Goal: Task Accomplishment & Management: Manage account settings

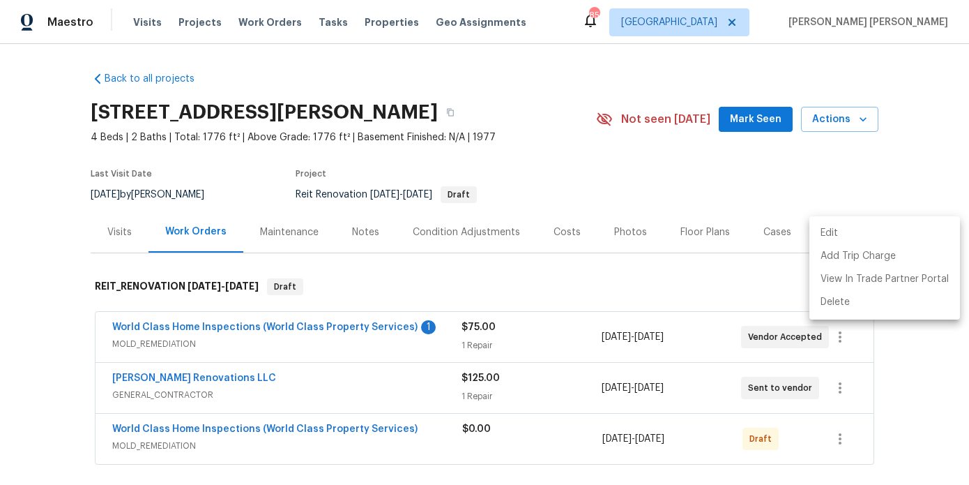
scroll to position [155, 0]
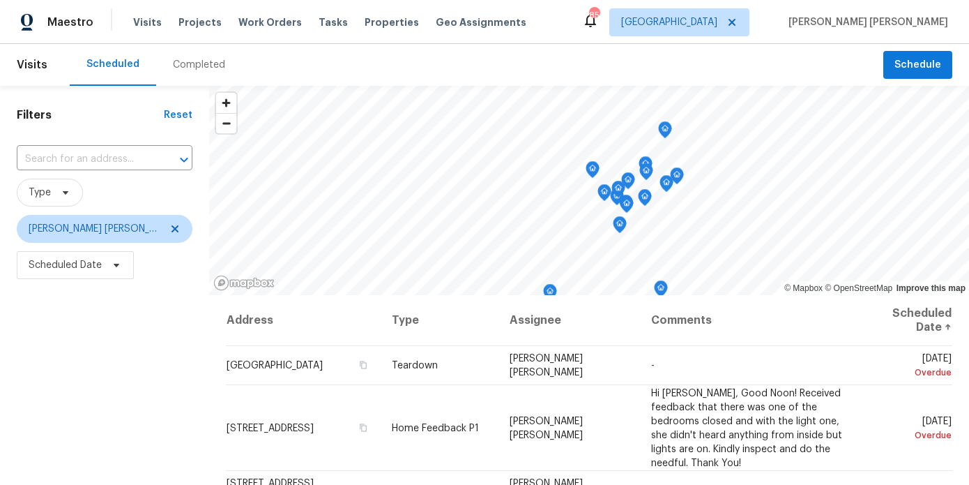
scroll to position [181, 0]
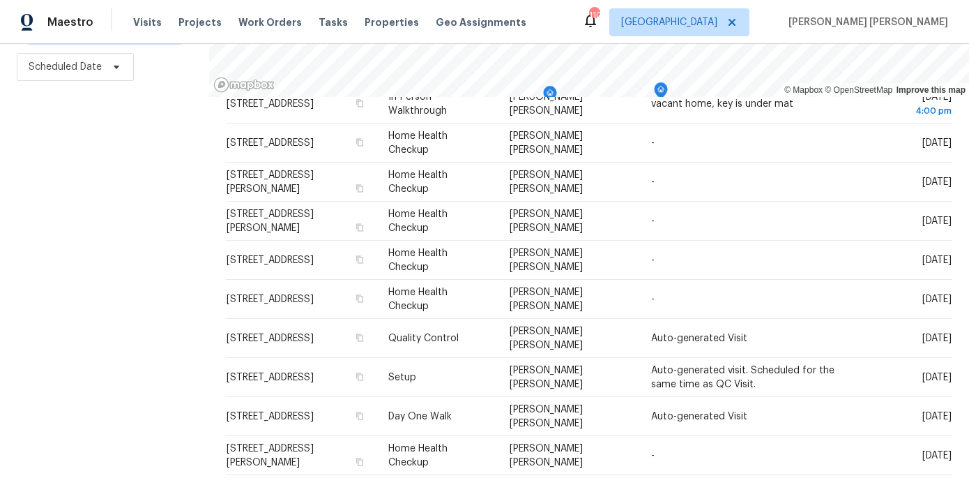
scroll to position [528, 0]
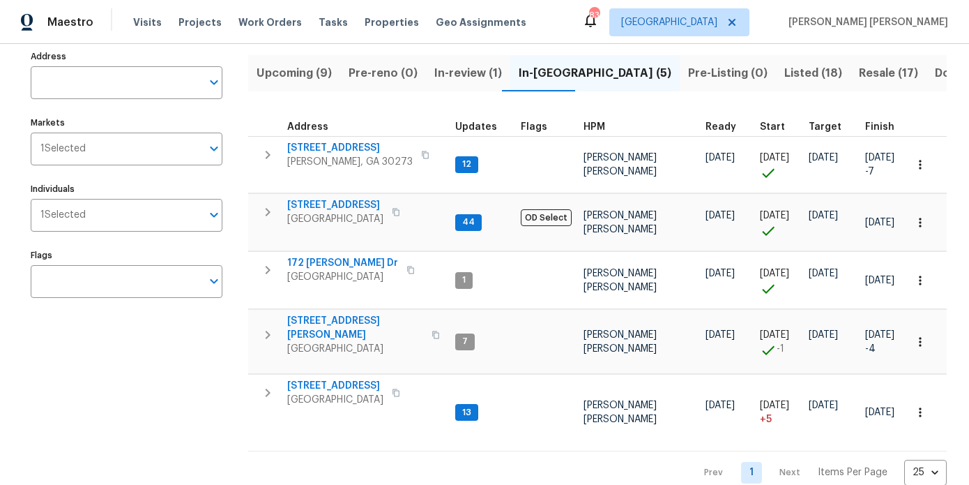
scroll to position [97, 0]
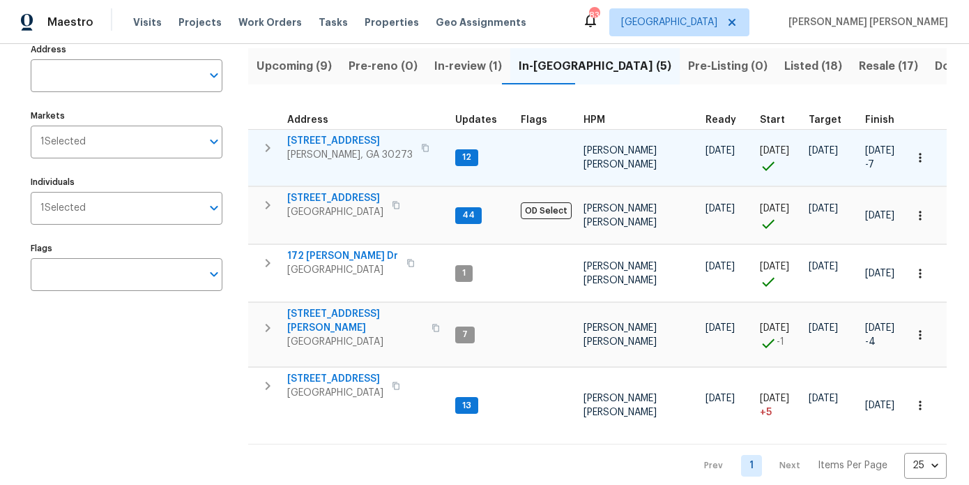
click at [319, 142] on span "[STREET_ADDRESS]" at bounding box center [350, 141] width 126 height 14
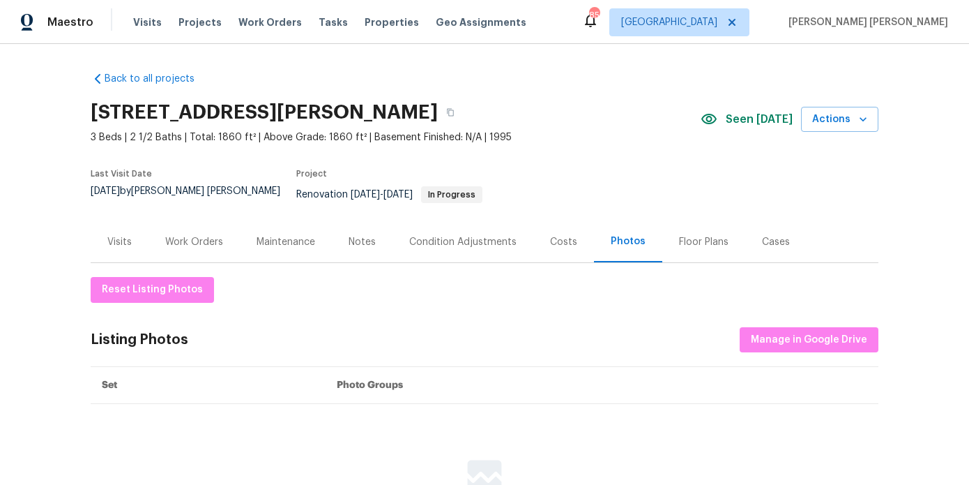
click at [198, 237] on div "Work Orders" at bounding box center [194, 242] width 58 height 14
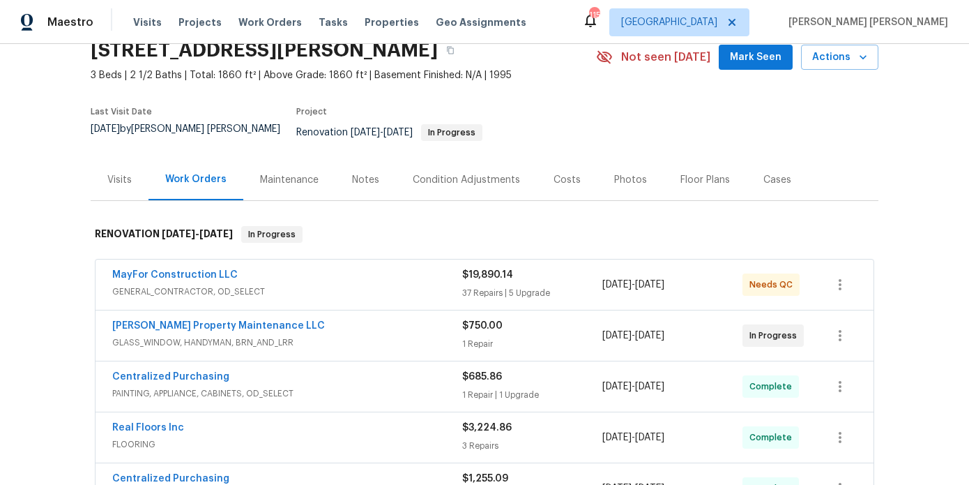
scroll to position [82, 0]
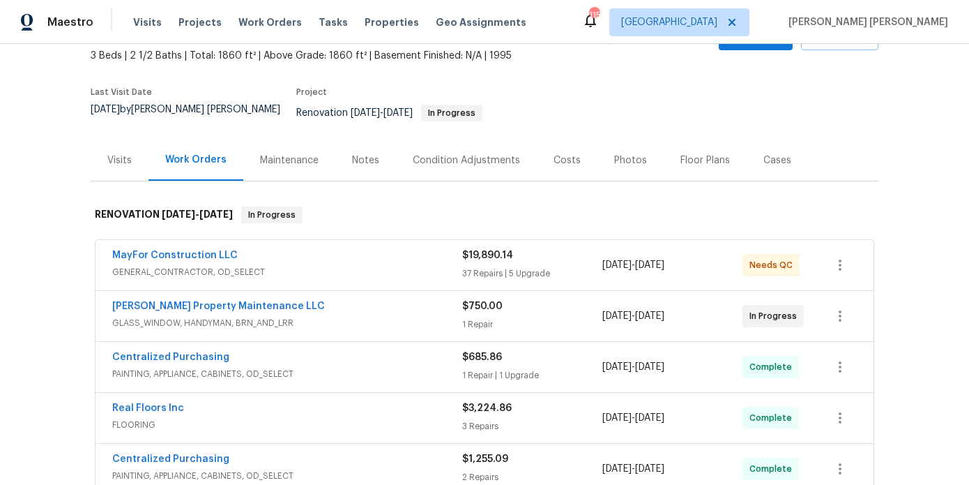
click at [228, 302] on span "[PERSON_NAME] Property Maintenance LLC" at bounding box center [218, 306] width 213 height 14
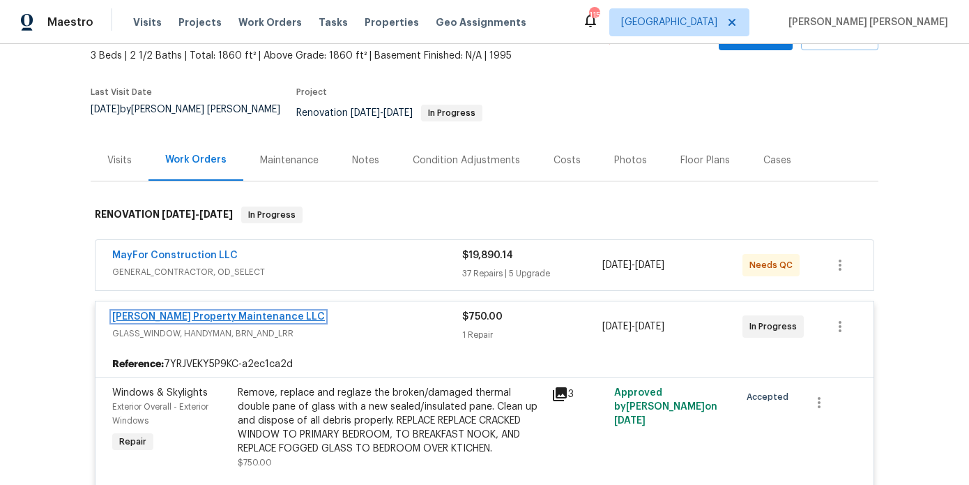
click at [226, 312] on link "Glen Property Maintenance LLC" at bounding box center [218, 317] width 213 height 10
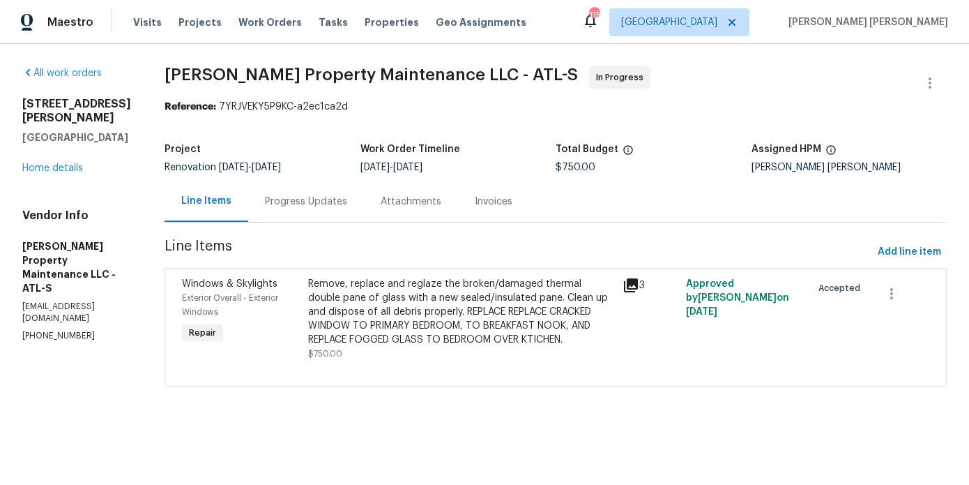
click at [294, 218] on div "Progress Updates" at bounding box center [306, 201] width 116 height 41
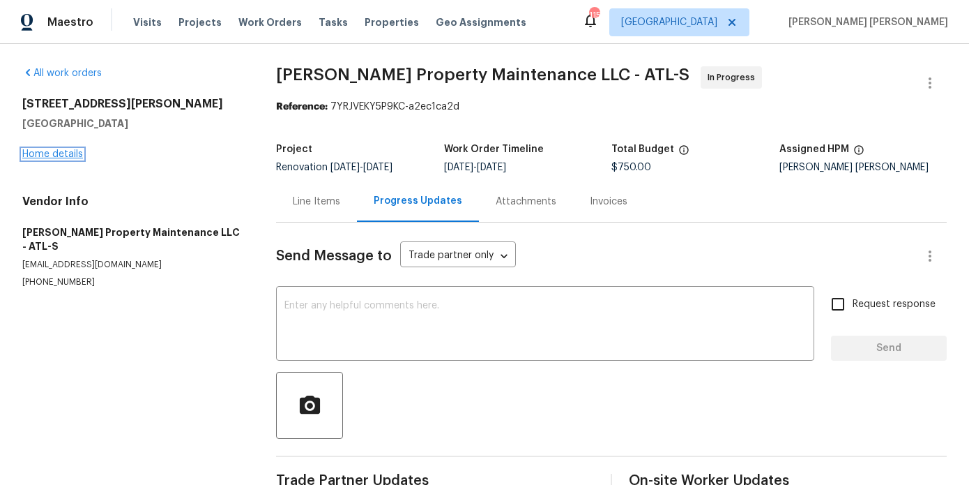
click at [45, 152] on link "Home details" at bounding box center [52, 154] width 61 height 10
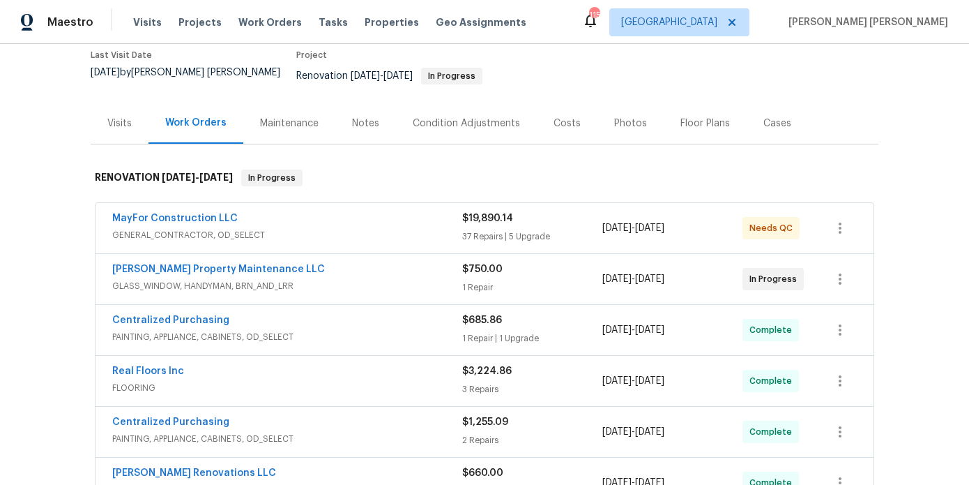
scroll to position [119, 0]
click at [188, 213] on link "MayFor Construction LLC" at bounding box center [175, 218] width 126 height 10
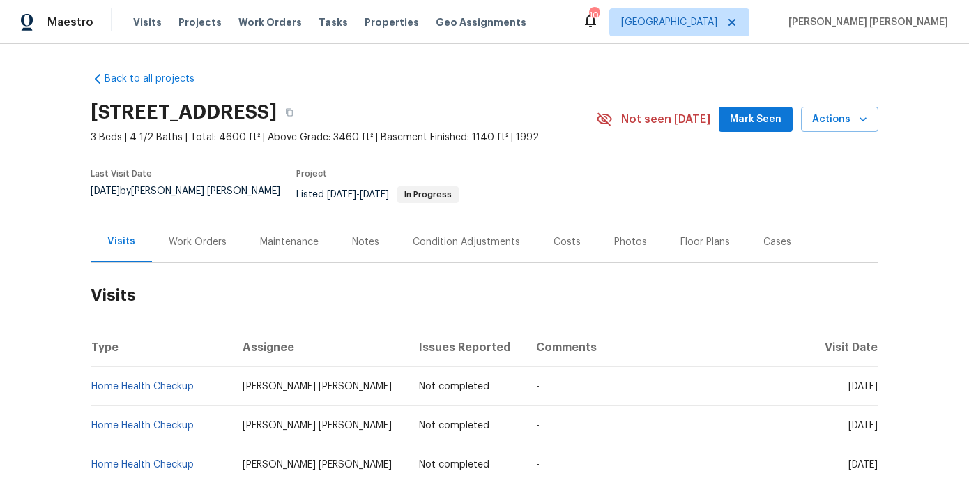
click at [198, 235] on div "Work Orders" at bounding box center [198, 242] width 58 height 14
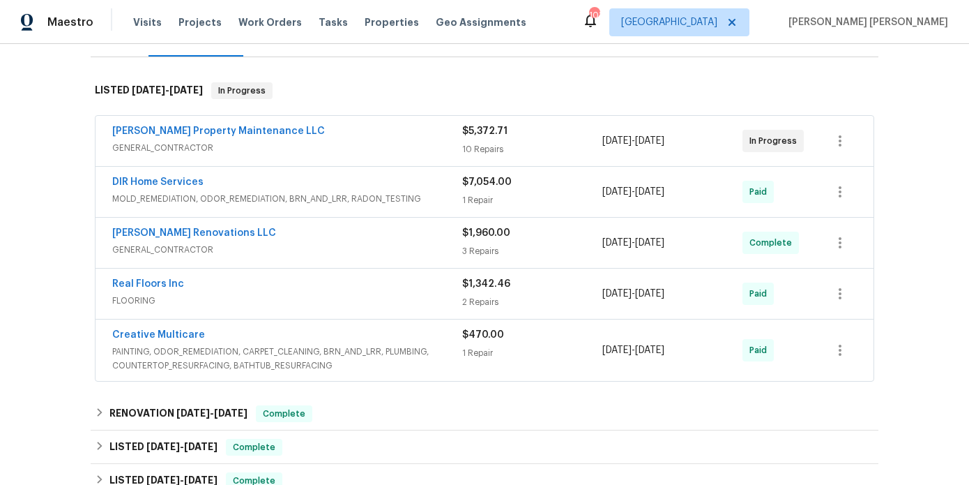
scroll to position [163, 0]
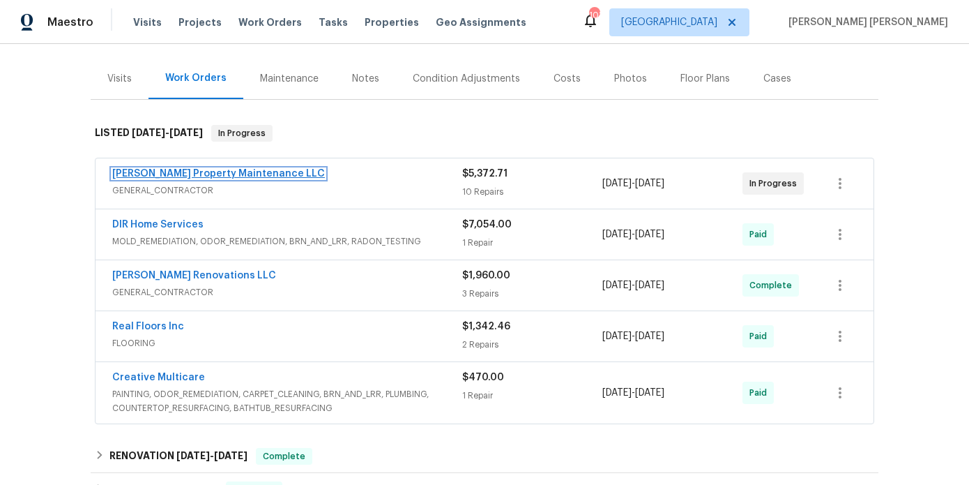
click at [222, 169] on link "[PERSON_NAME] Property Maintenance LLC" at bounding box center [218, 174] width 213 height 10
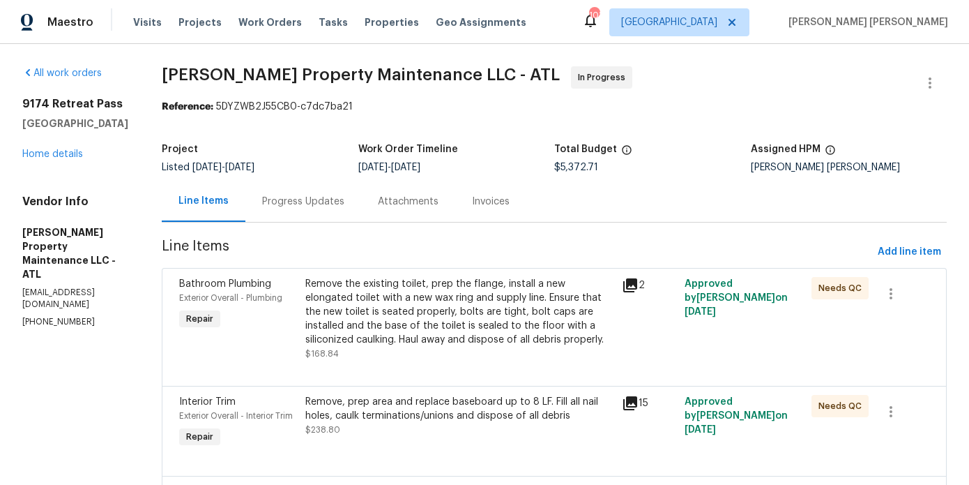
click at [333, 192] on div "Progress Updates" at bounding box center [304, 201] width 116 height 41
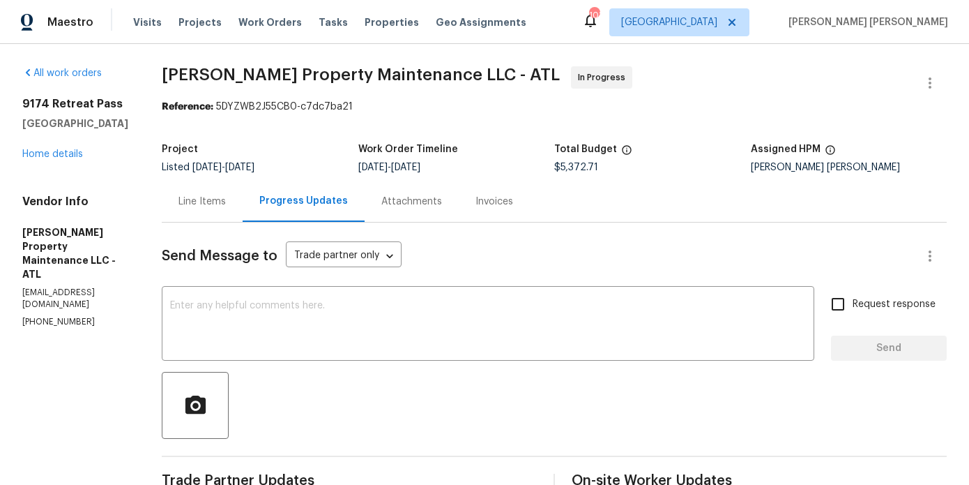
click at [75, 146] on div "9174 Retreat Pass Jonesboro, GA 30236 Home details" at bounding box center [75, 129] width 106 height 64
click at [70, 146] on div "9174 Retreat Pass Jonesboro, GA 30236 Home details" at bounding box center [75, 129] width 106 height 64
click at [68, 149] on link "Home details" at bounding box center [52, 154] width 61 height 10
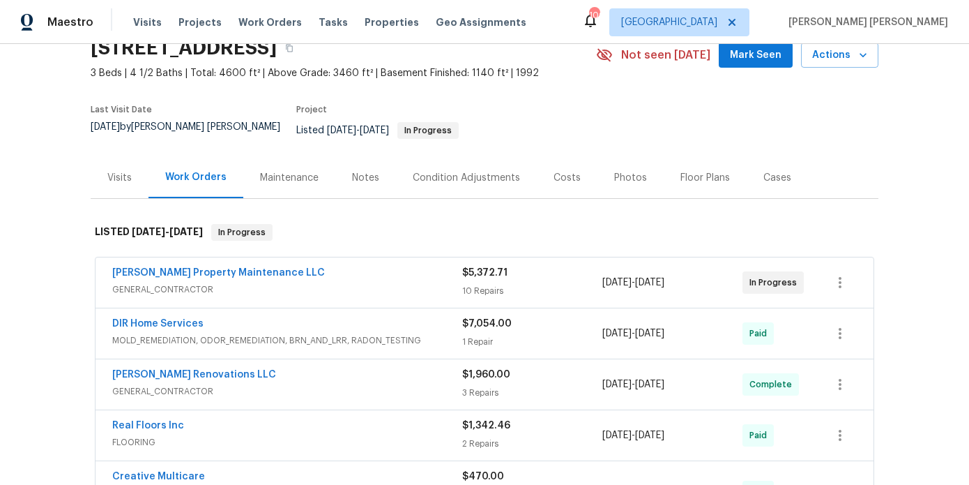
scroll to position [455, 0]
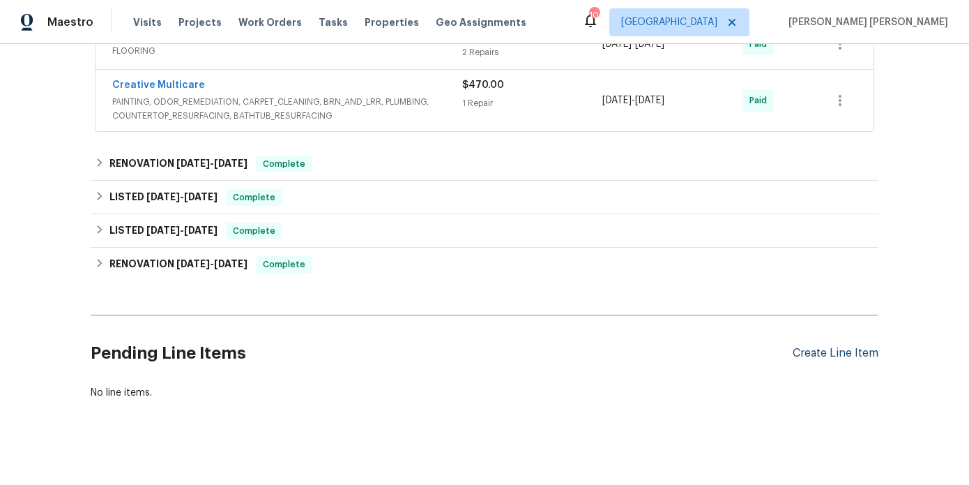
click at [803, 347] on div "Create Line Item" at bounding box center [836, 353] width 86 height 13
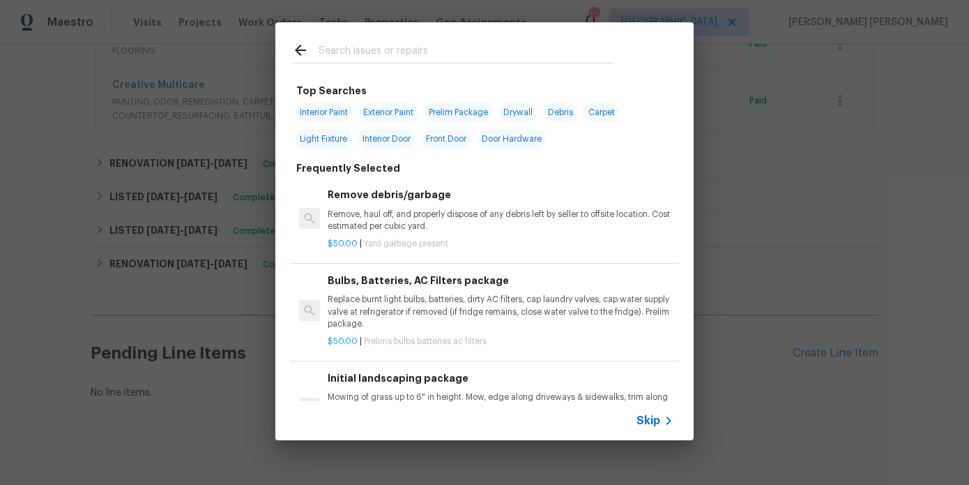
click at [369, 51] on input "text" at bounding box center [467, 52] width 296 height 21
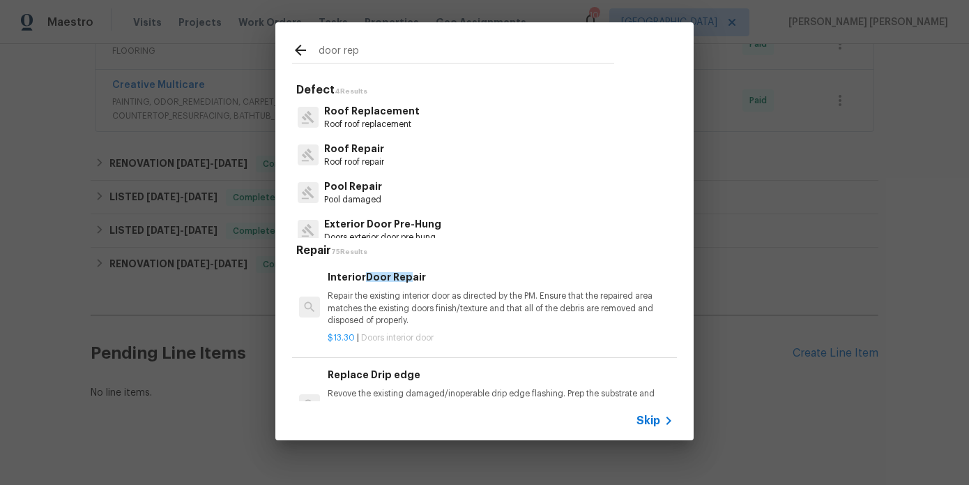
type input "door rep"
click at [410, 299] on p "Repair the existing interior door as directed by the PM. Ensure that the repair…" at bounding box center [501, 308] width 346 height 36
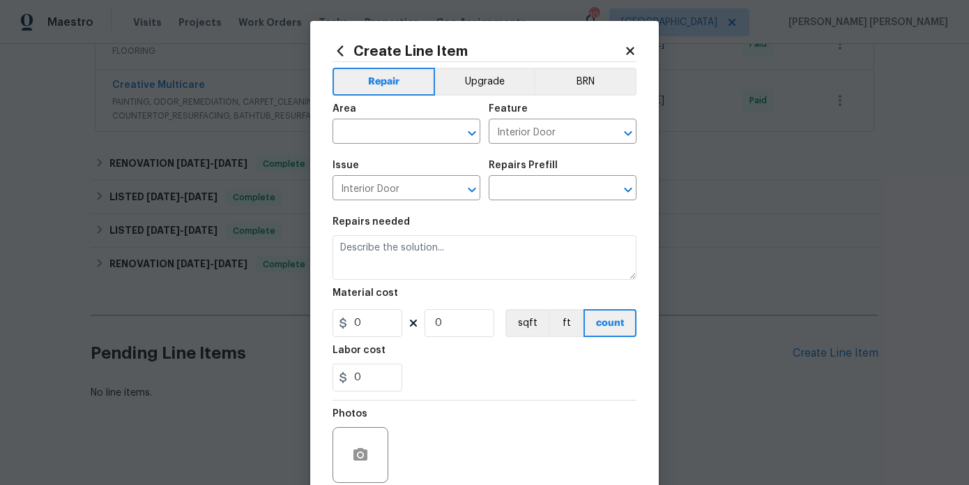
type textarea "Repair the existing interior door as directed by the PM. Ensure that the repair…"
type input "1"
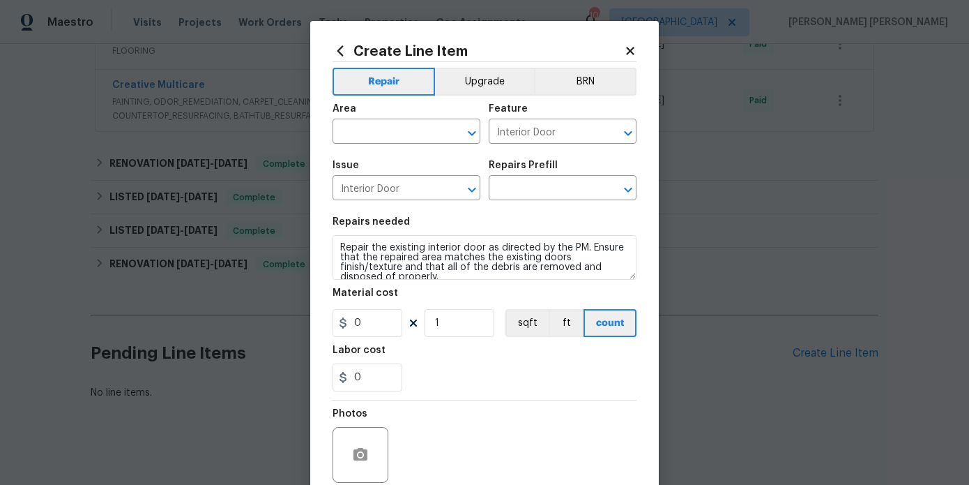
type input "Interior Door Repair $13.30"
type input "13.3"
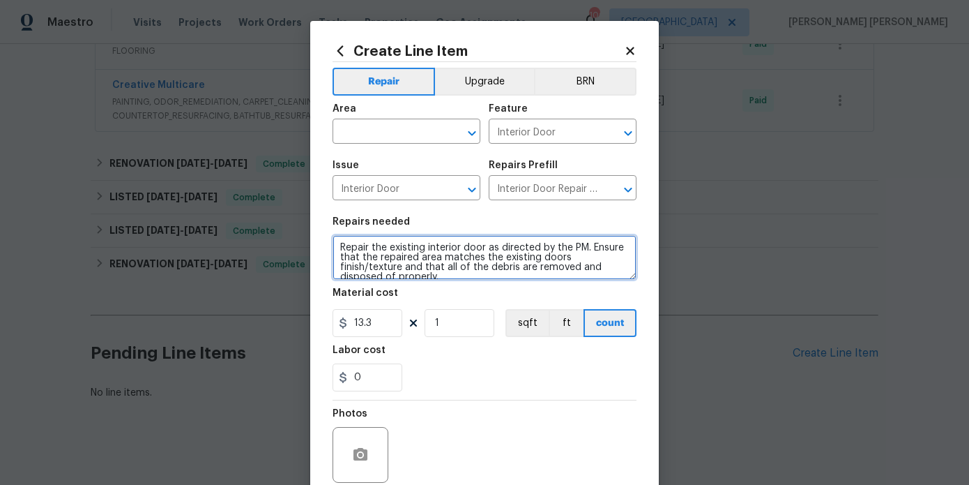
click at [441, 275] on textarea "Repair the existing interior door as directed by the PM. Ensure that the repair…" at bounding box center [485, 257] width 304 height 45
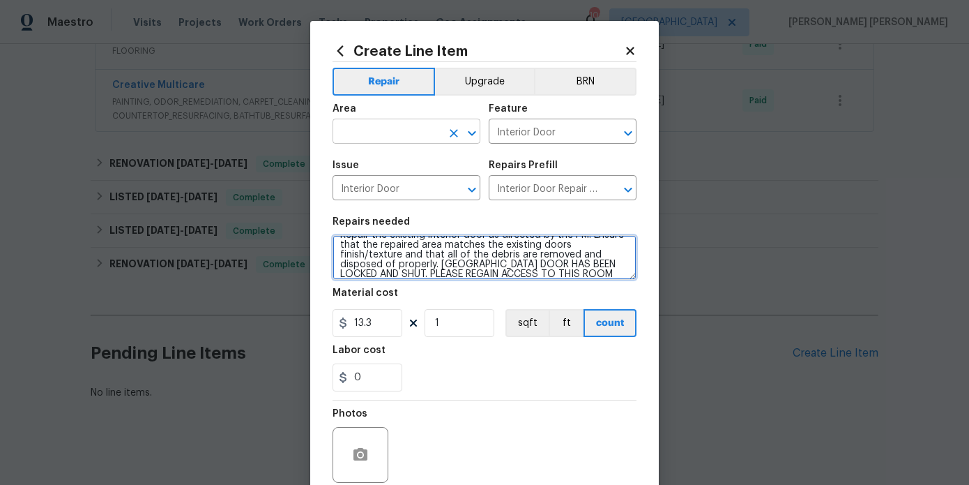
type textarea "Repair the existing interior door as directed by the PM. Ensure that the repair…"
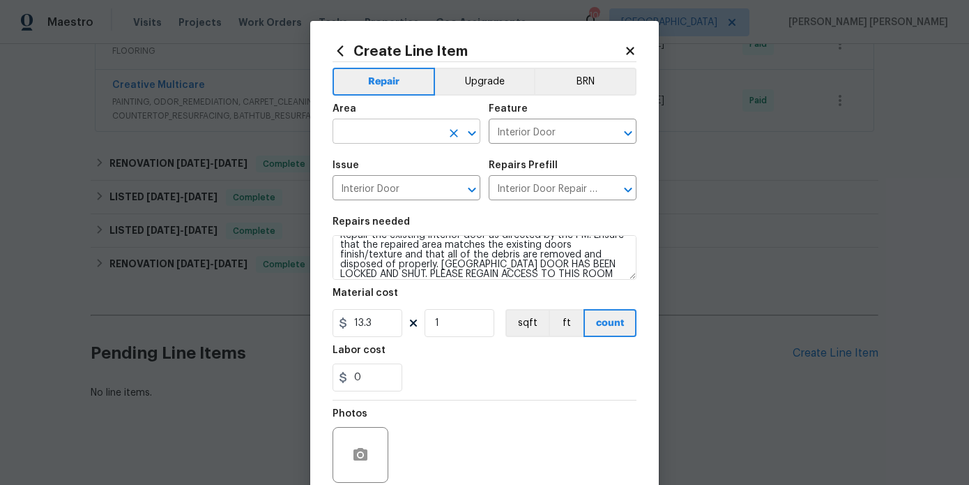
click at [365, 124] on input "text" at bounding box center [387, 133] width 109 height 22
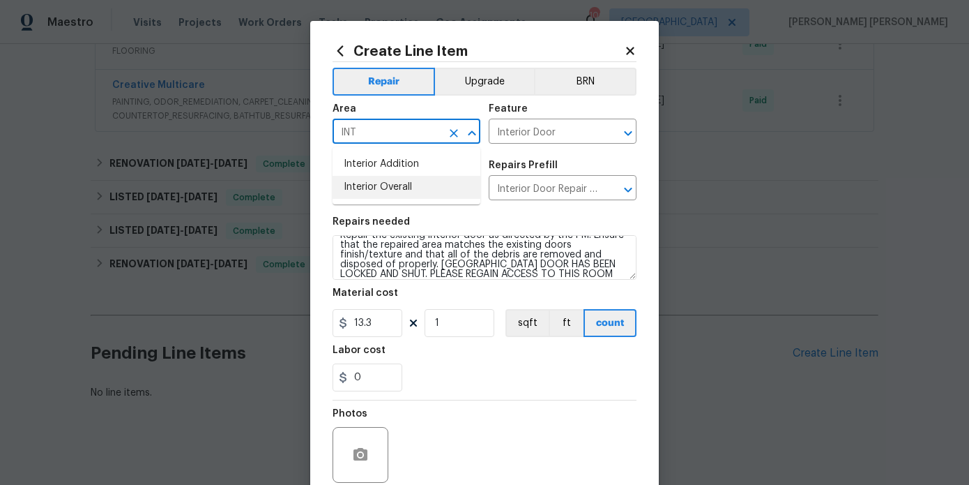
click at [372, 180] on li "Interior Overall" at bounding box center [407, 187] width 148 height 23
type input "Interior Overall"
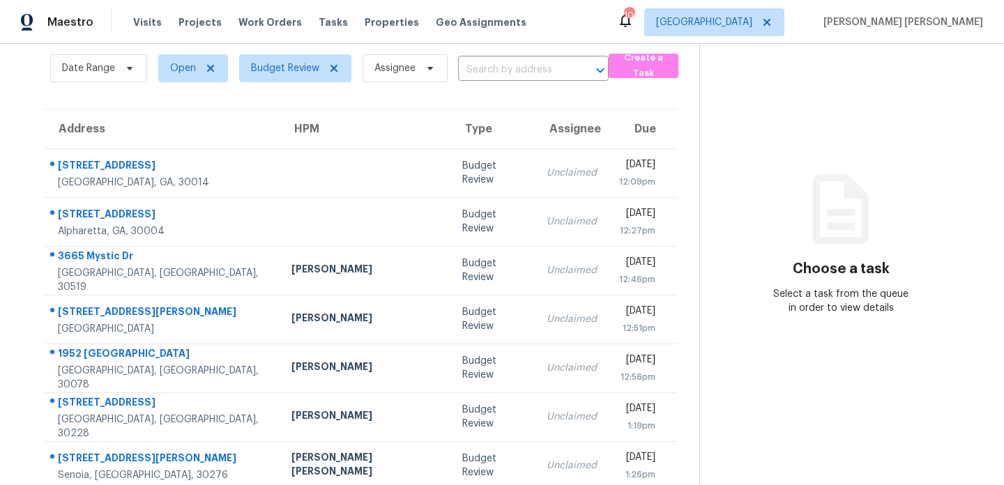
scroll to position [56, 0]
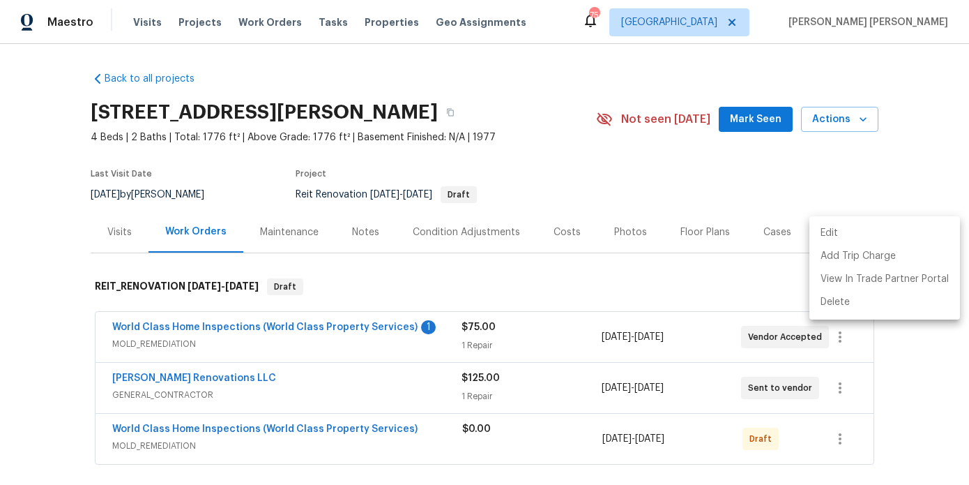
scroll to position [155, 0]
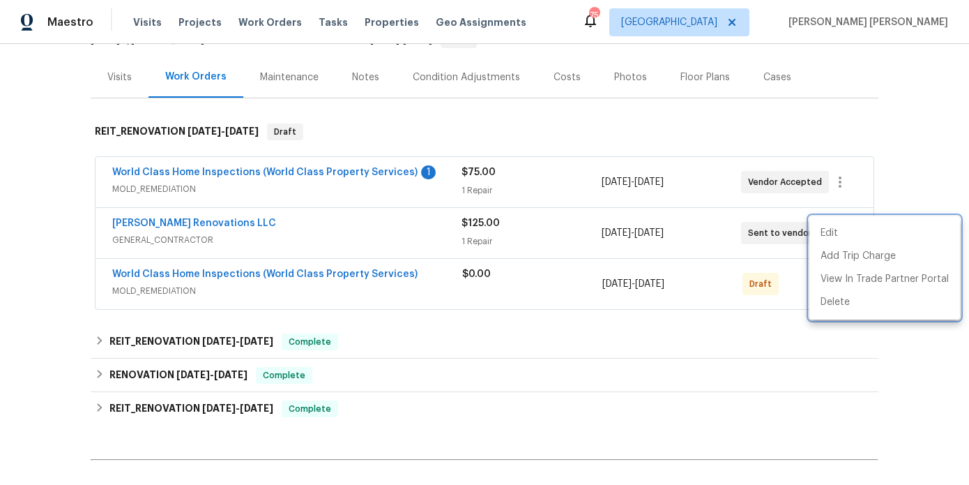
click at [327, 126] on div at bounding box center [484, 242] width 969 height 485
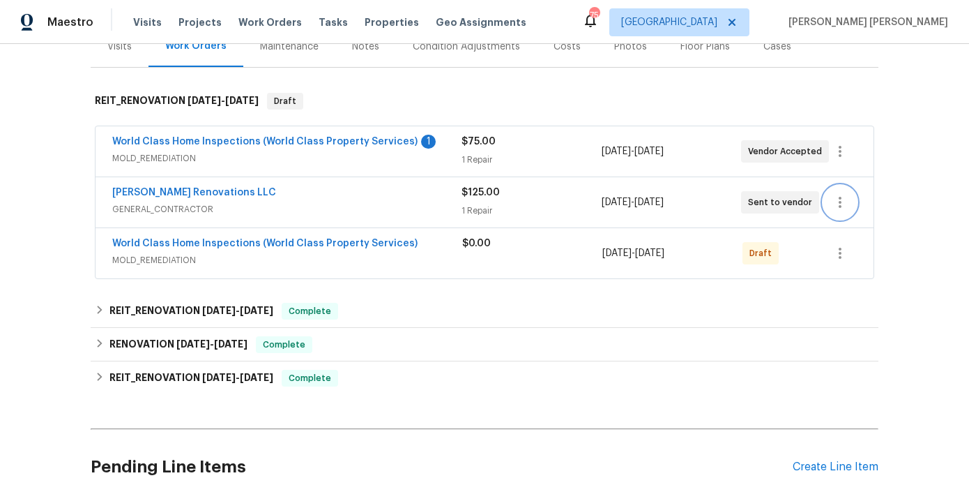
scroll to position [192, 0]
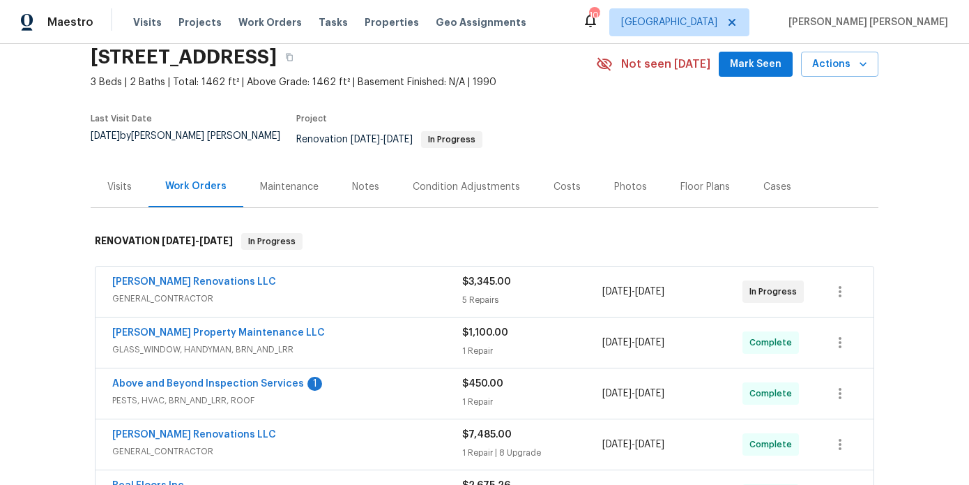
scroll to position [56, 0]
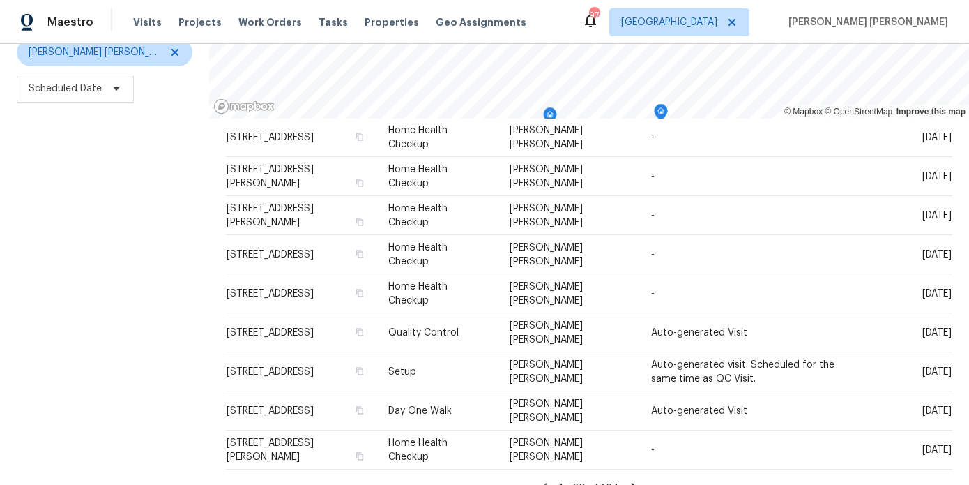
scroll to position [198, 0]
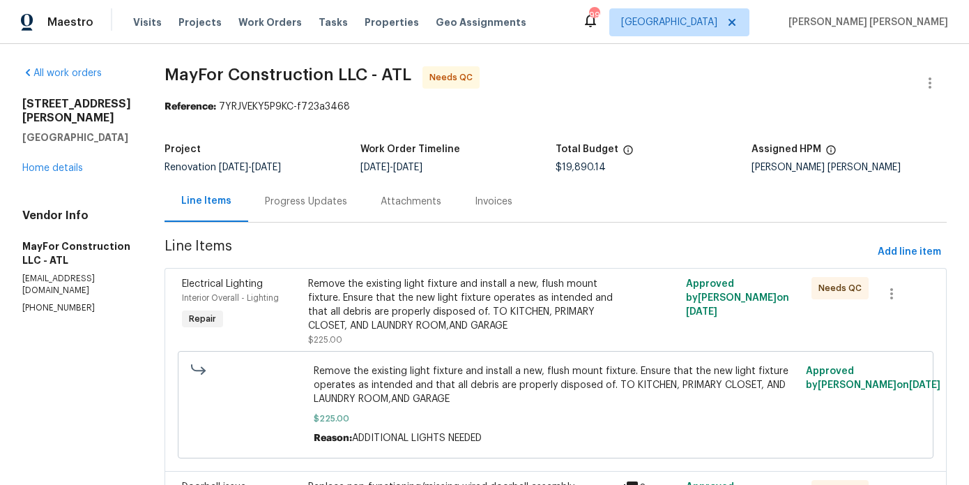
click at [504, 96] on span "MayFor Construction LLC - ATL Needs QC" at bounding box center [539, 82] width 749 height 33
drag, startPoint x: 497, startPoint y: 79, endPoint x: 488, endPoint y: 79, distance: 9.1
click at [488, 79] on span "MayFor Construction LLC - ATL Needs QC" at bounding box center [539, 82] width 749 height 33
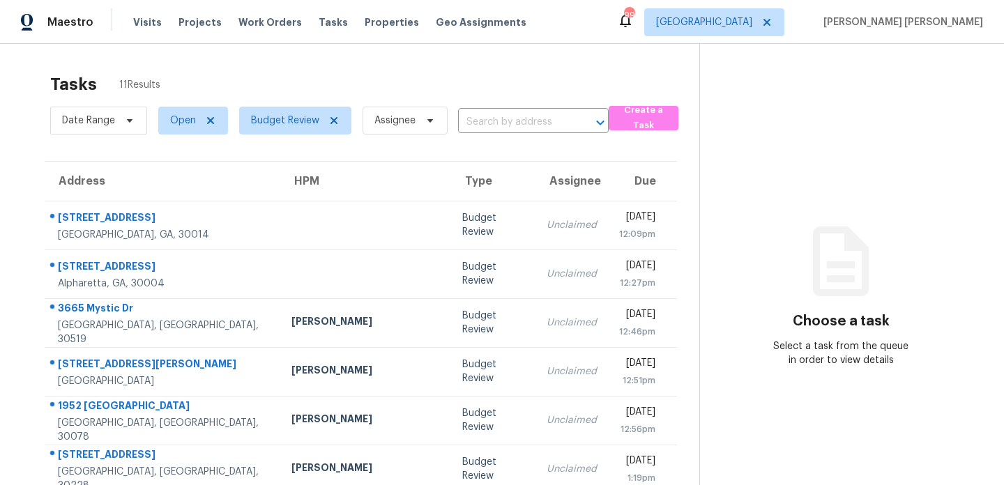
scroll to position [56, 0]
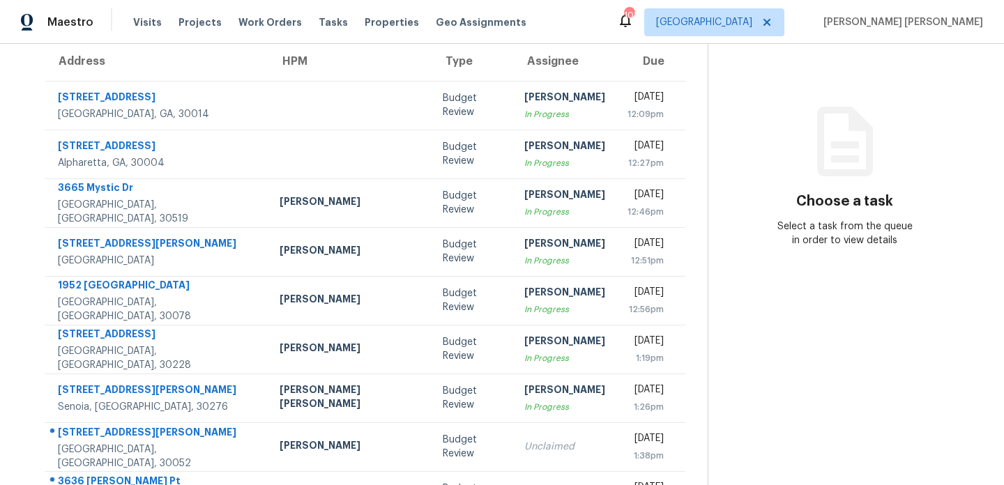
scroll to position [241, 0]
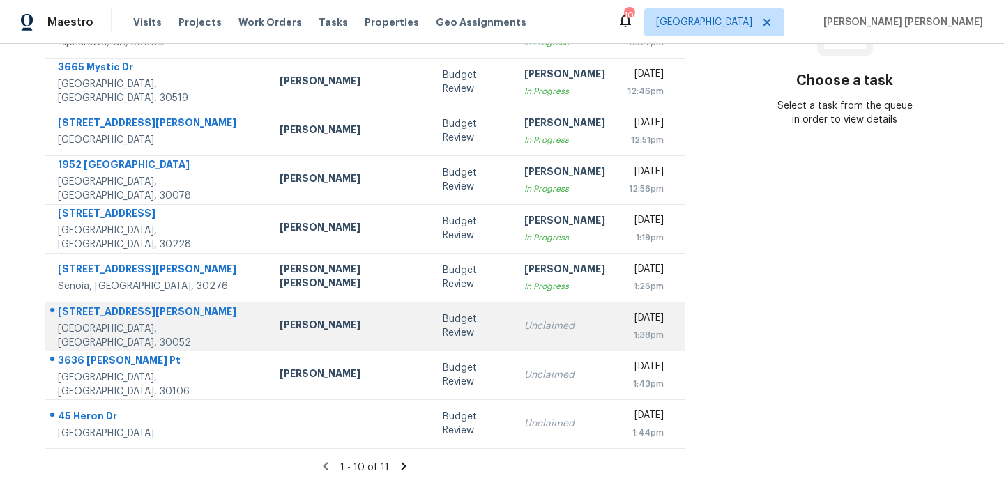
click at [524, 329] on div "Unclaimed" at bounding box center [564, 326] width 81 height 14
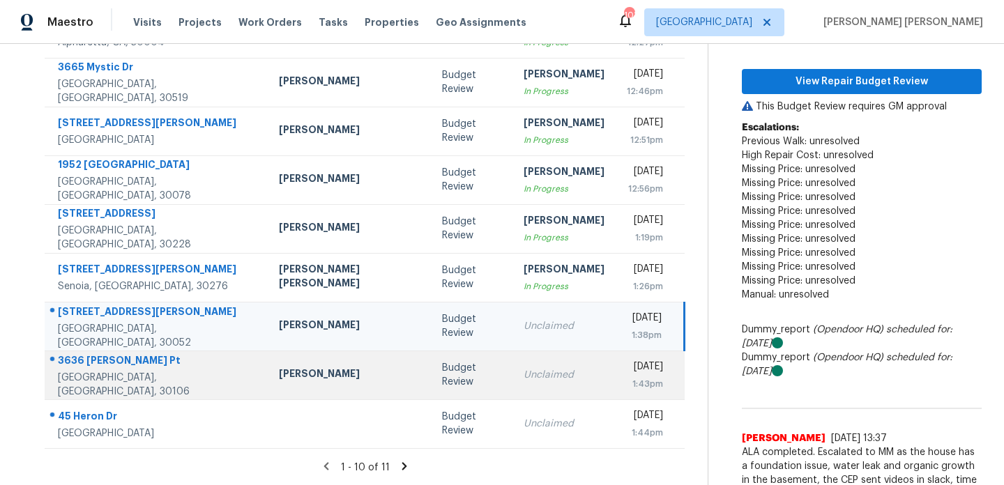
click at [616, 382] on td "Mon, Aug 18th 2025 1:43pm" at bounding box center [650, 375] width 69 height 49
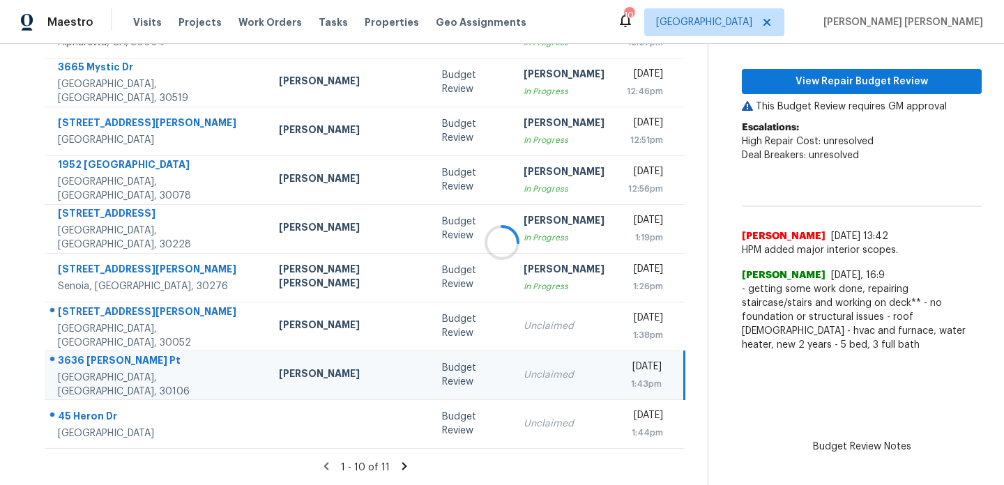
scroll to position [3, 0]
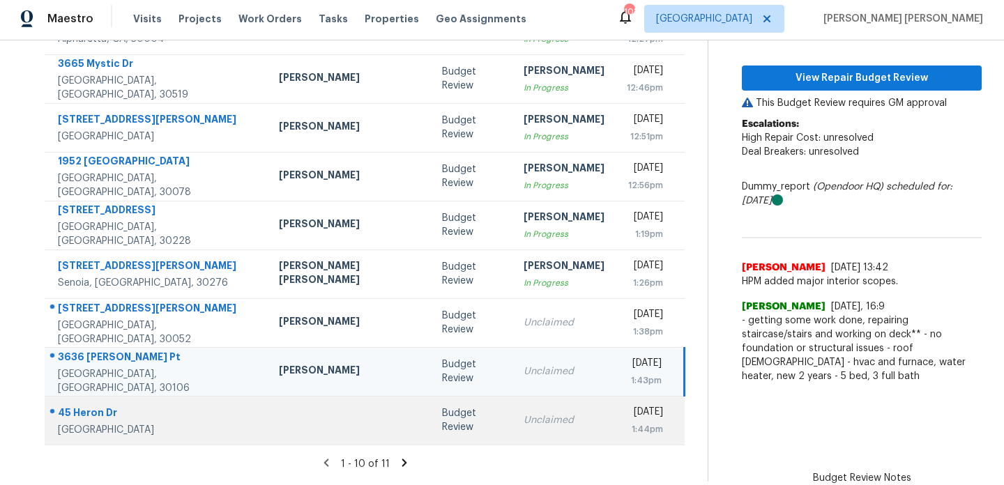
click at [520, 432] on td "Unclaimed" at bounding box center [564, 420] width 103 height 49
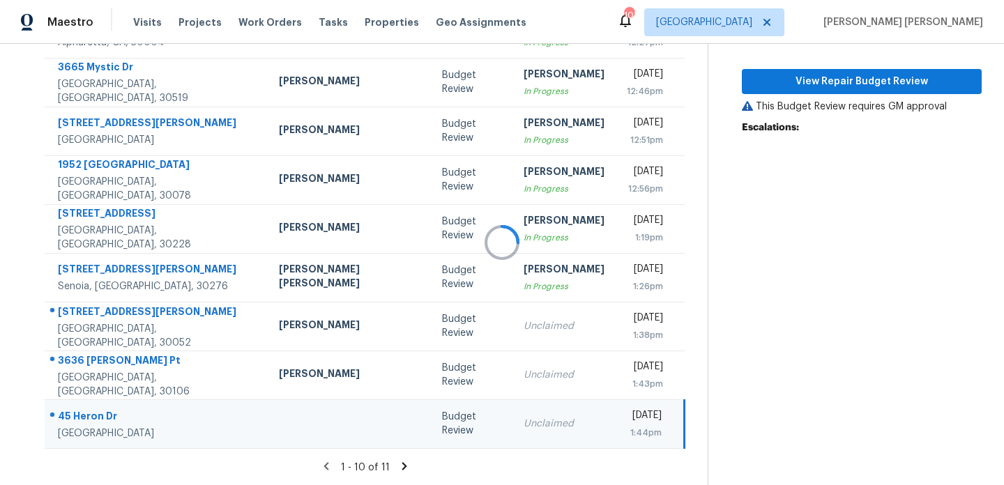
scroll to position [0, 0]
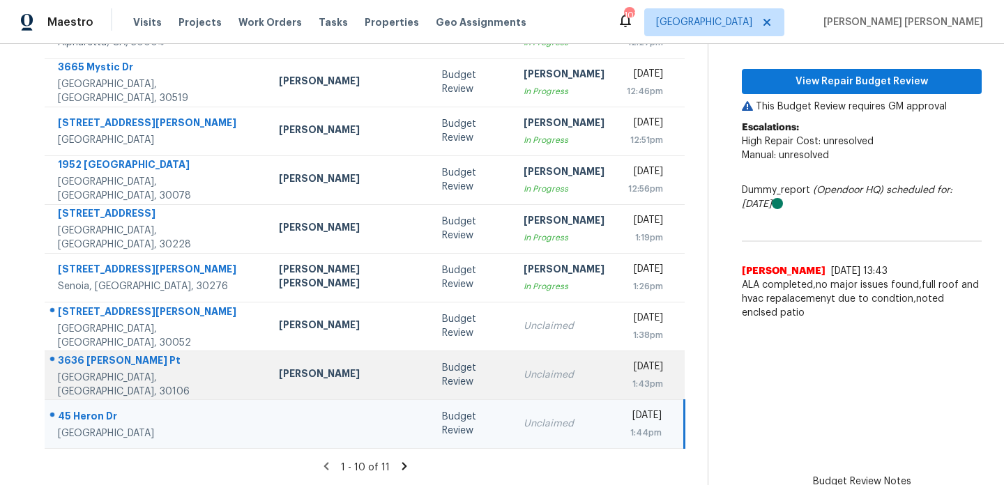
click at [524, 377] on div "Unclaimed" at bounding box center [564, 375] width 81 height 14
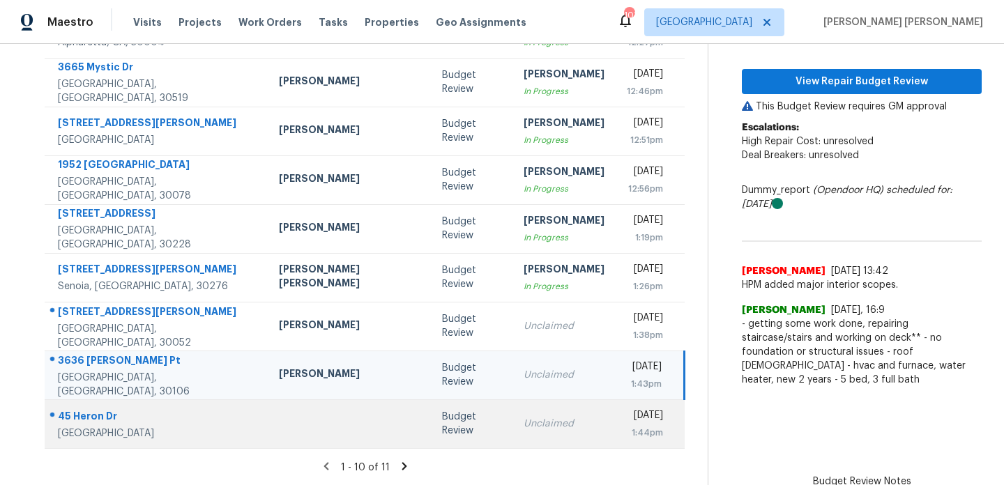
click at [513, 438] on td "Unclaimed" at bounding box center [564, 424] width 103 height 49
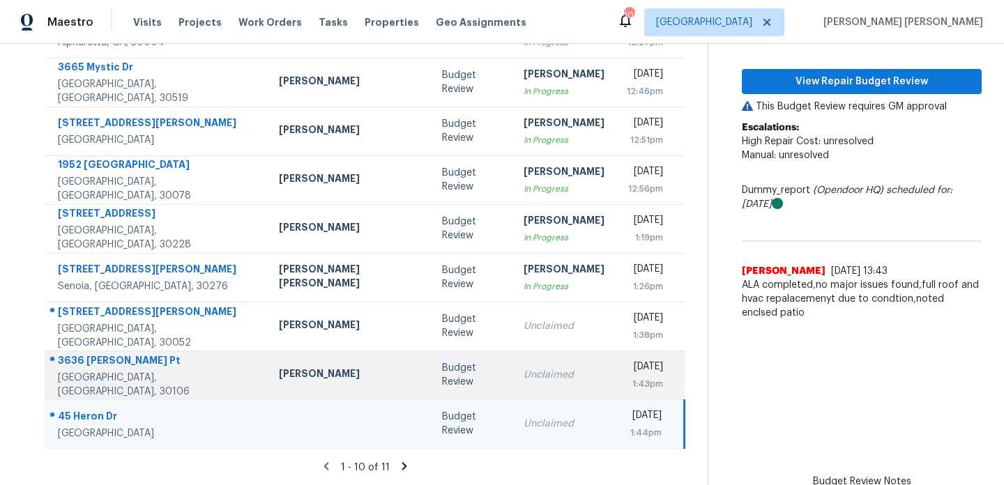
click at [513, 383] on td "Unclaimed" at bounding box center [564, 375] width 103 height 49
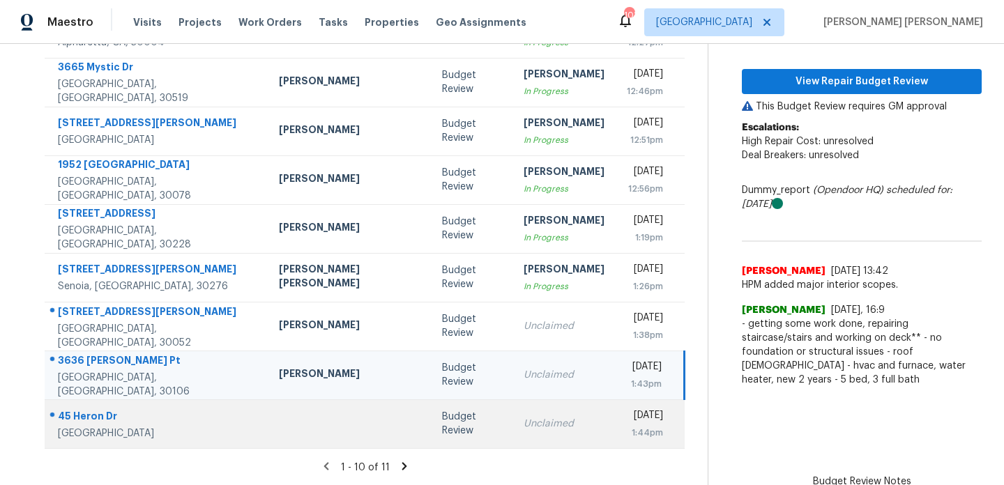
click at [524, 426] on div "Unclaimed" at bounding box center [564, 424] width 81 height 14
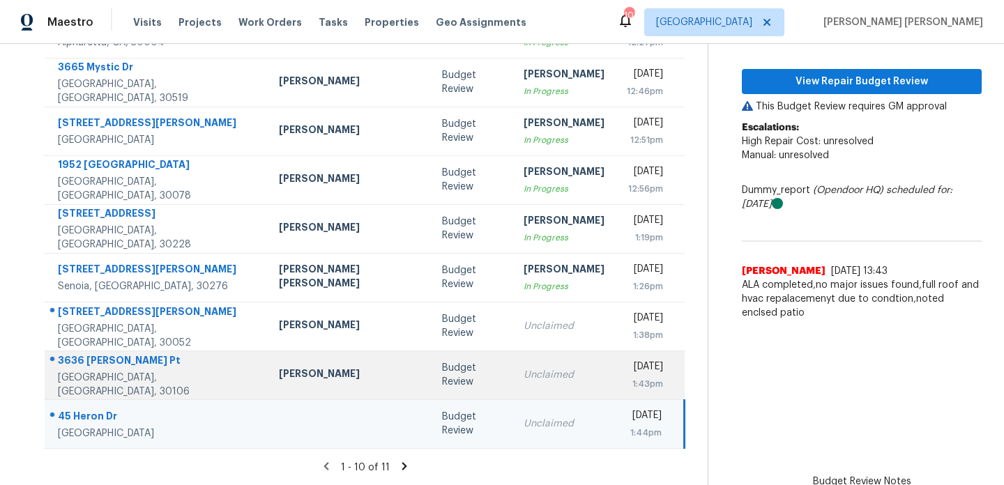
click at [524, 370] on div "Unclaimed" at bounding box center [564, 375] width 81 height 14
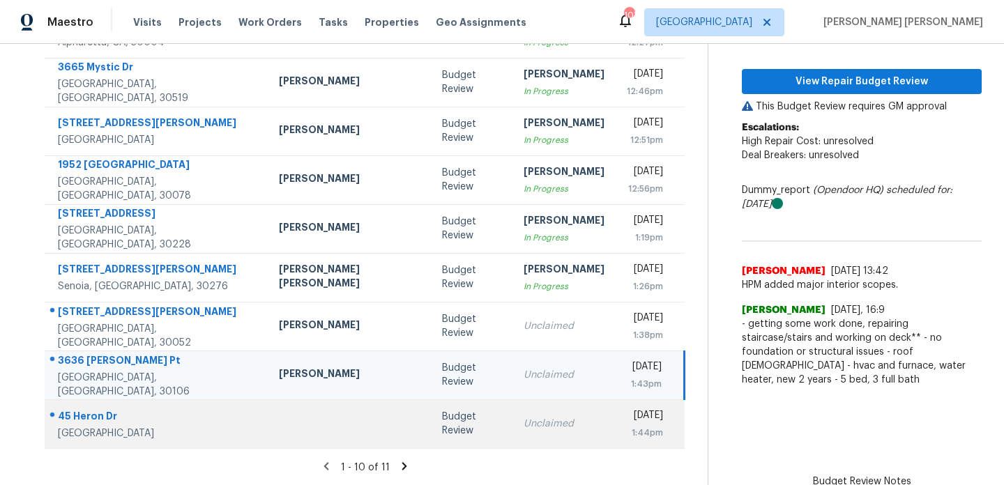
click at [513, 414] on td "Unclaimed" at bounding box center [564, 424] width 103 height 49
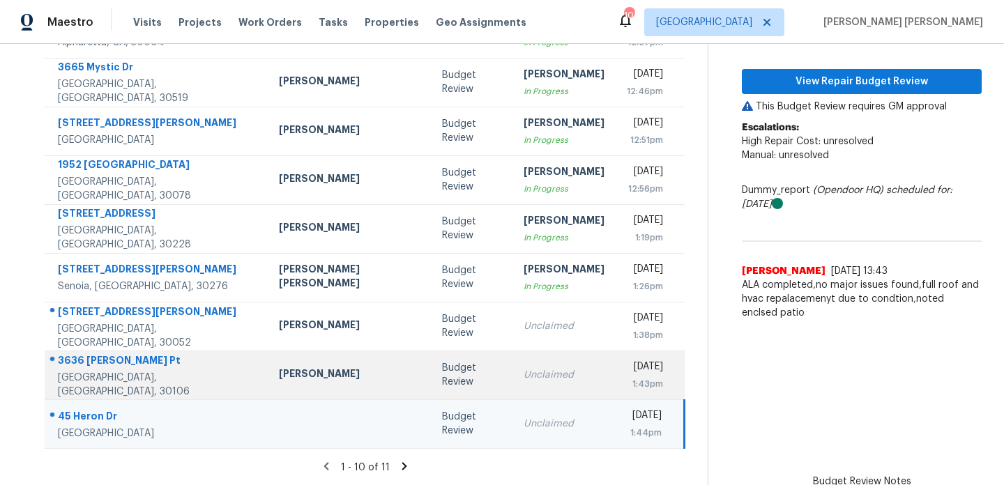
click at [524, 372] on div "Unclaimed" at bounding box center [564, 375] width 81 height 14
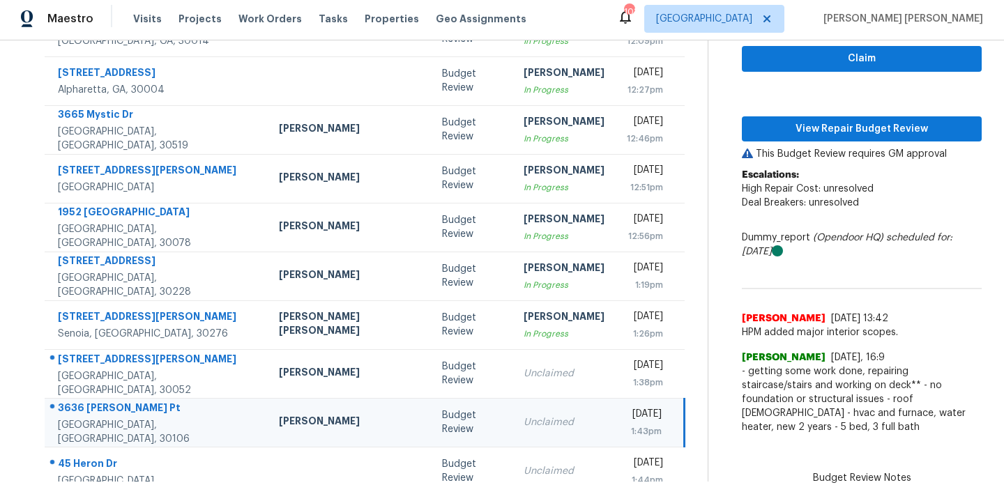
scroll to position [179, 0]
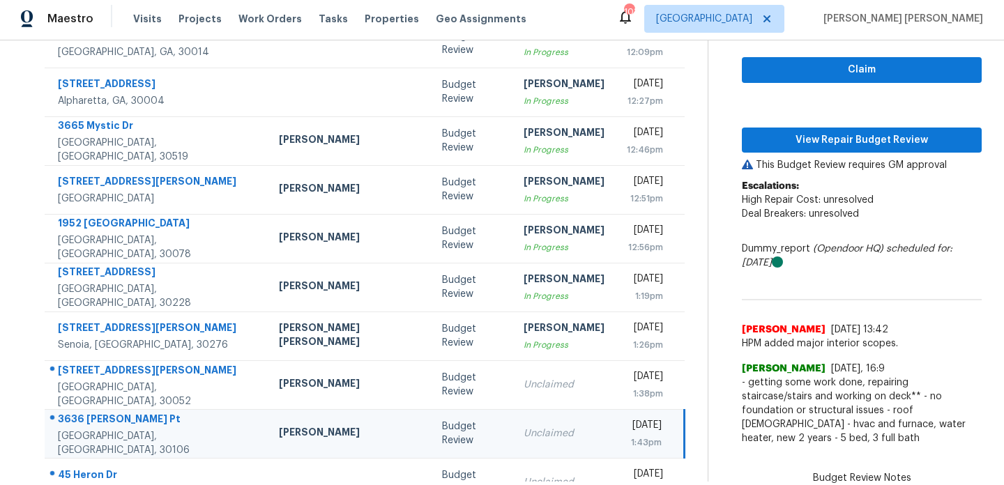
drag, startPoint x: 750, startPoint y: 269, endPoint x: 727, endPoint y: 253, distance: 28.2
click at [742, 253] on div "Dummy_report (Opendoor HQ) scheduled for: 8/15/2025" at bounding box center [862, 256] width 240 height 28
click at [742, 252] on div "Dummy_report (Opendoor HQ) scheduled for: 8/15/2025" at bounding box center [862, 256] width 240 height 28
drag, startPoint x: 724, startPoint y: 246, endPoint x: 973, endPoint y: 260, distance: 249.4
click at [973, 260] on div "Dummy_report (Opendoor HQ) scheduled for: 8/15/2025" at bounding box center [862, 256] width 240 height 28
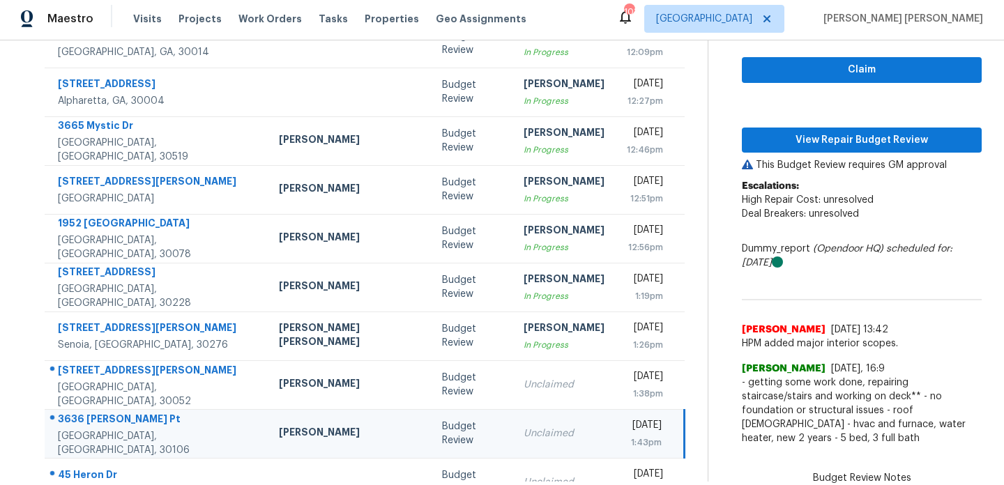
click at [973, 260] on div "Dummy_report (Opendoor HQ) scheduled for: 8/15/2025" at bounding box center [862, 256] width 240 height 28
drag, startPoint x: 734, startPoint y: 264, endPoint x: 723, endPoint y: 249, distance: 18.4
click at [742, 249] on div "Dummy_report (Opendoor HQ) scheduled for: 8/15/2025" at bounding box center [862, 256] width 240 height 28
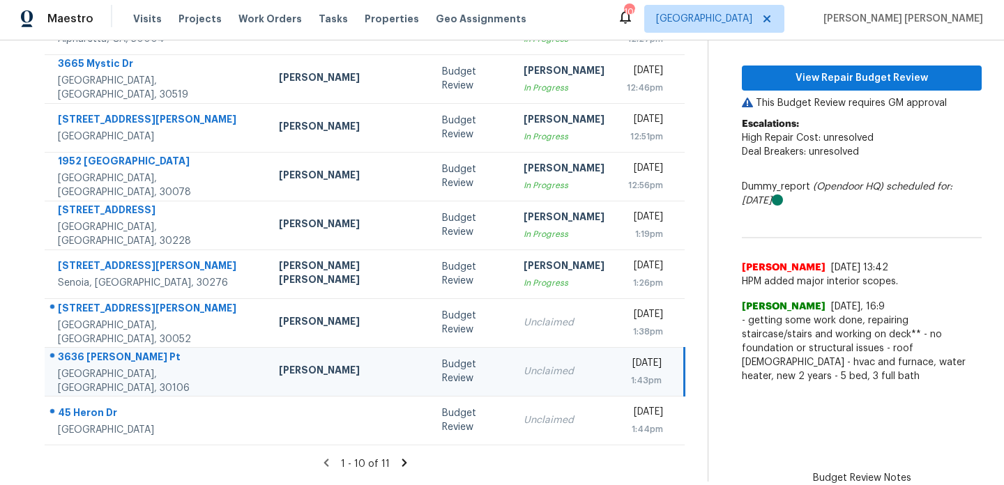
scroll to position [0, 0]
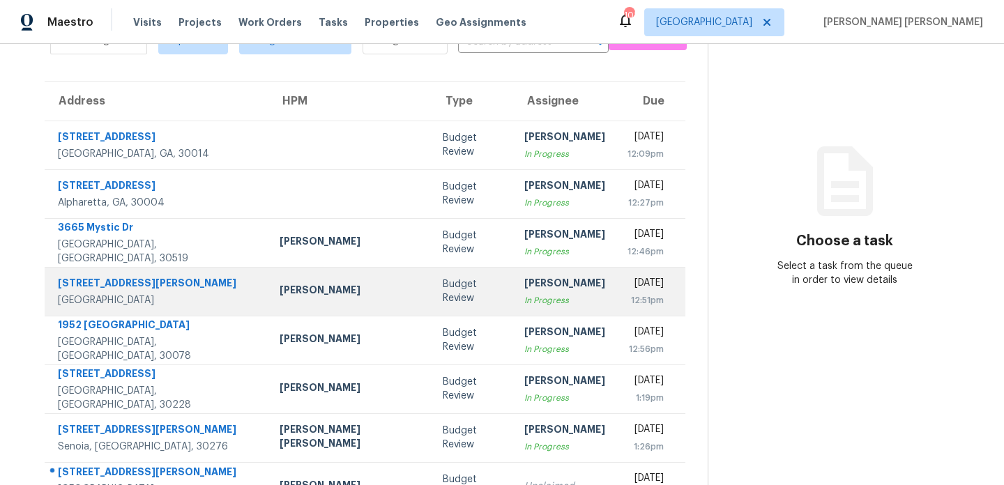
scroll to position [241, 0]
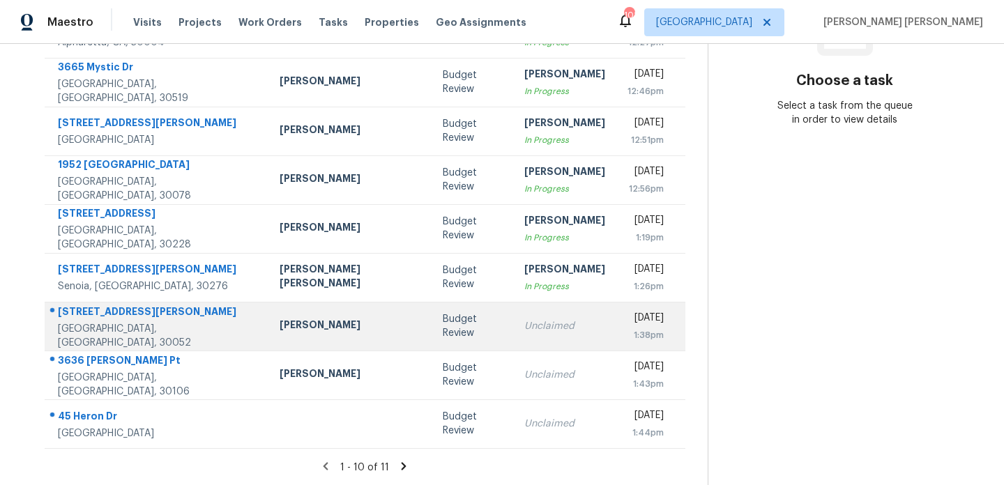
click at [310, 323] on div "[PERSON_NAME]" at bounding box center [350, 326] width 141 height 17
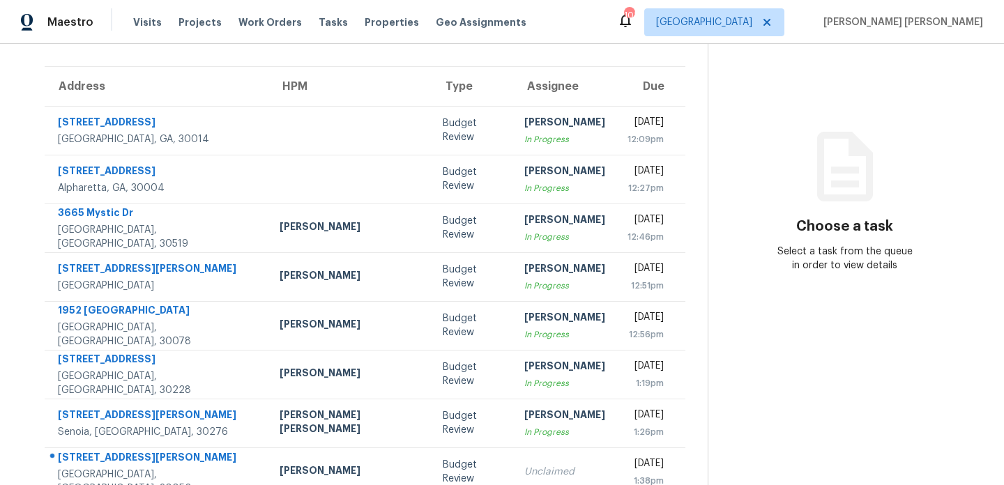
scroll to position [241, 0]
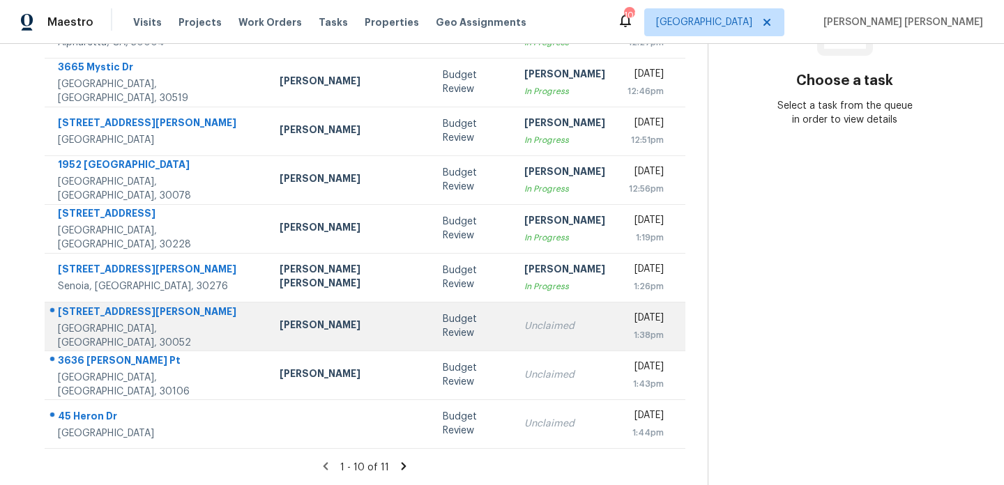
click at [324, 310] on td "[PERSON_NAME]" at bounding box center [350, 326] width 163 height 49
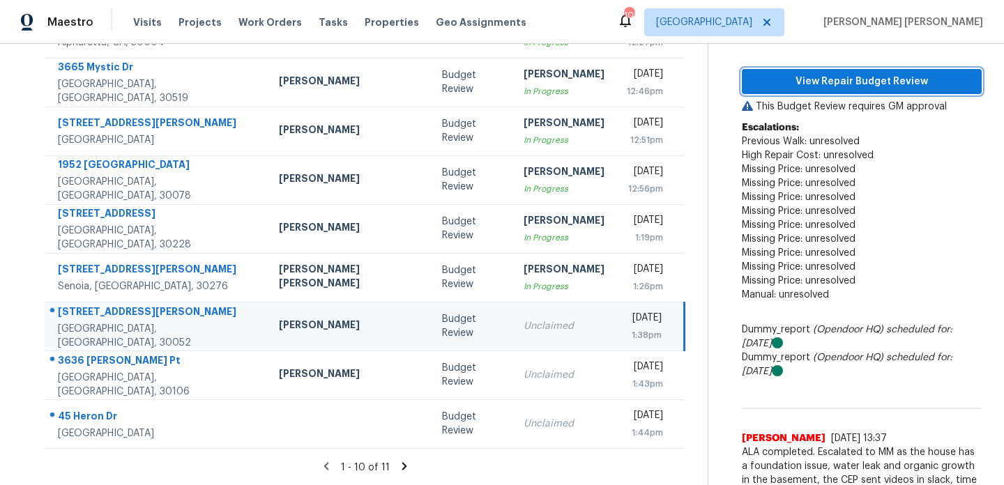
click at [874, 87] on span "View Repair Budget Review" at bounding box center [862, 81] width 218 height 17
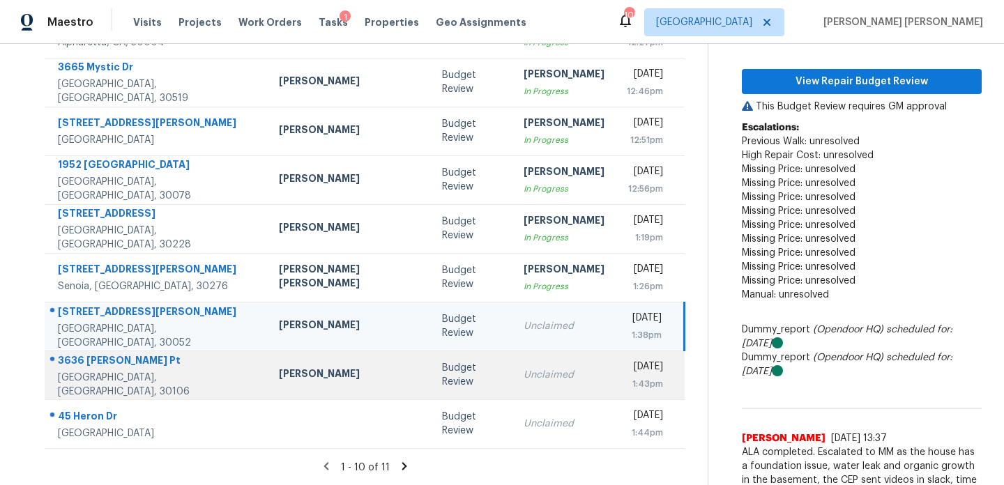
click at [277, 363] on td "[PERSON_NAME]" at bounding box center [349, 375] width 163 height 49
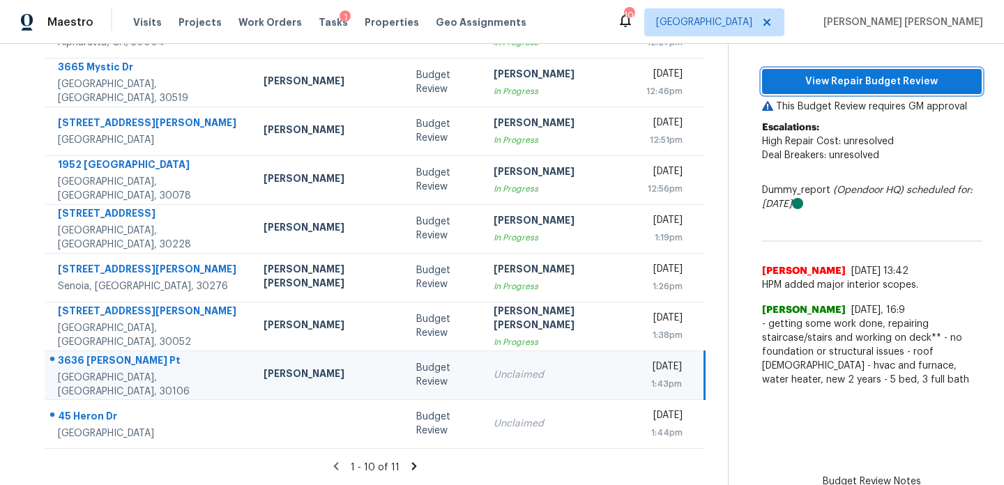
click at [846, 80] on span "View Repair Budget Review" at bounding box center [871, 81] width 197 height 17
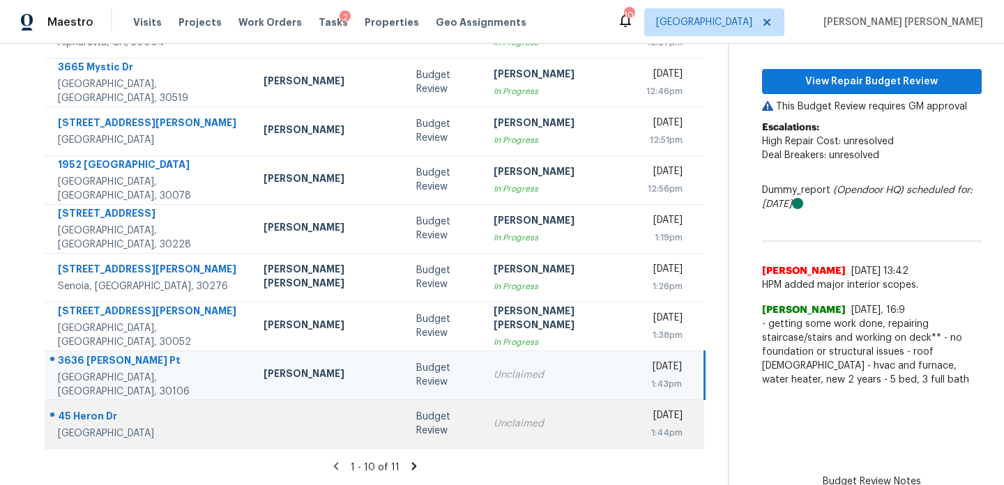
click at [278, 416] on td at bounding box center [328, 424] width 153 height 49
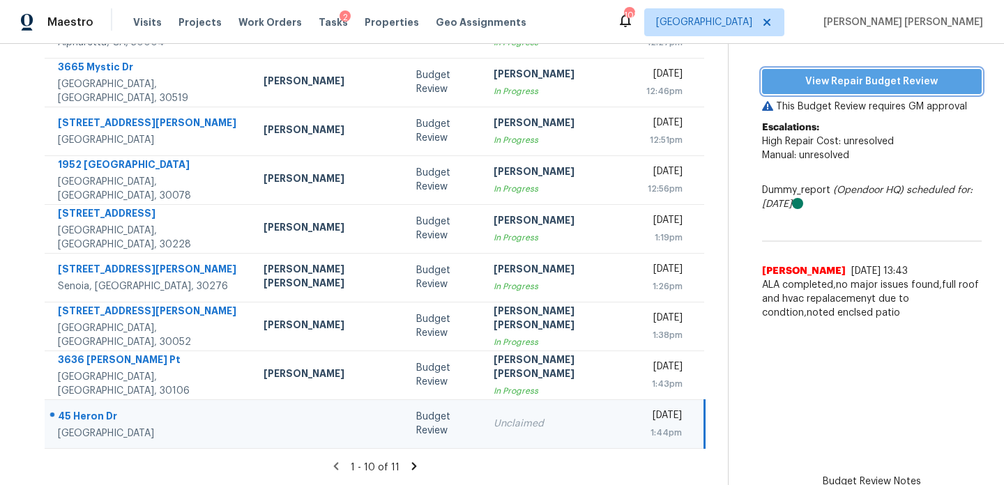
click at [822, 91] on button "View Repair Budget Review" at bounding box center [872, 82] width 220 height 26
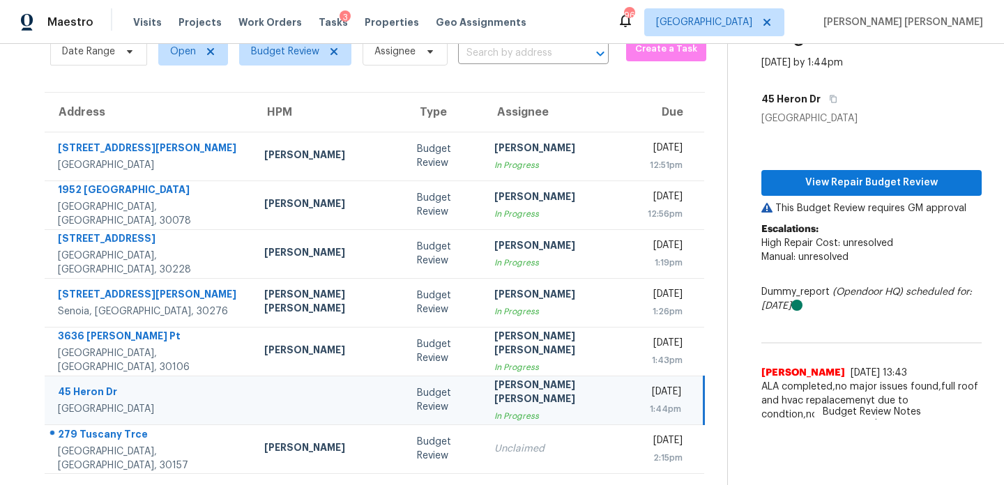
scroll to position [68, 0]
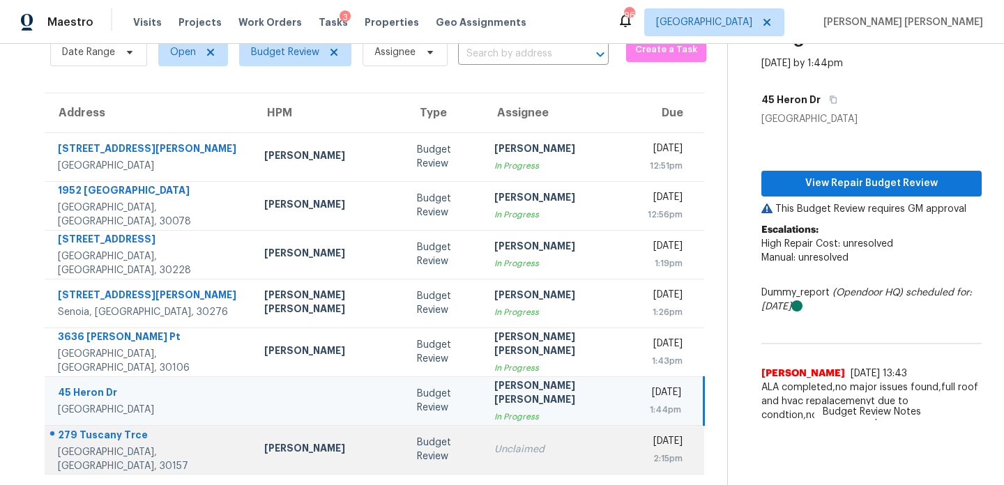
click at [290, 433] on td "Randall Coward" at bounding box center [329, 449] width 153 height 49
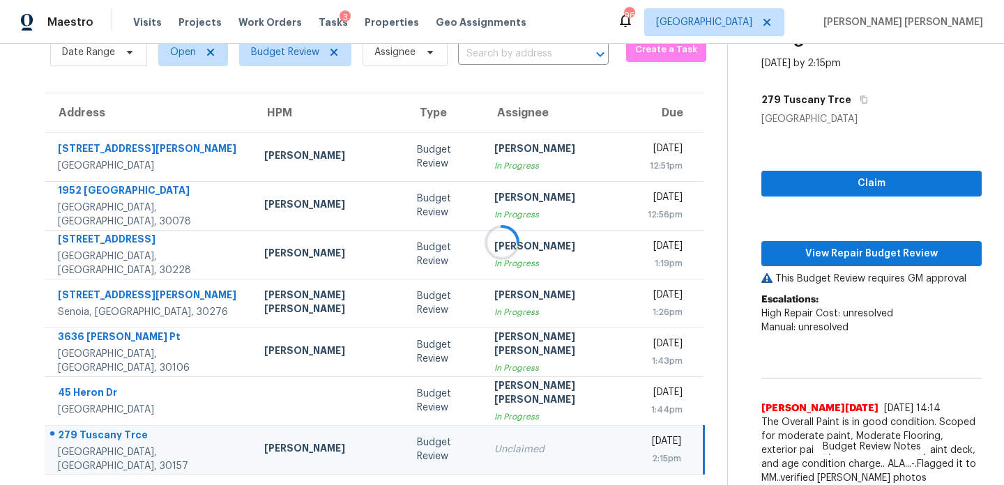
scroll to position [124, 0]
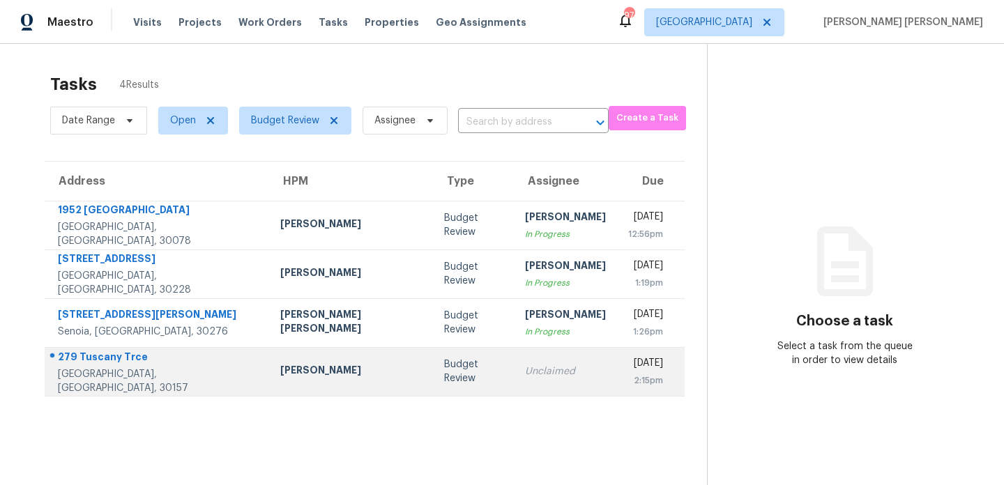
click at [280, 379] on div "Randall Coward" at bounding box center [351, 371] width 142 height 17
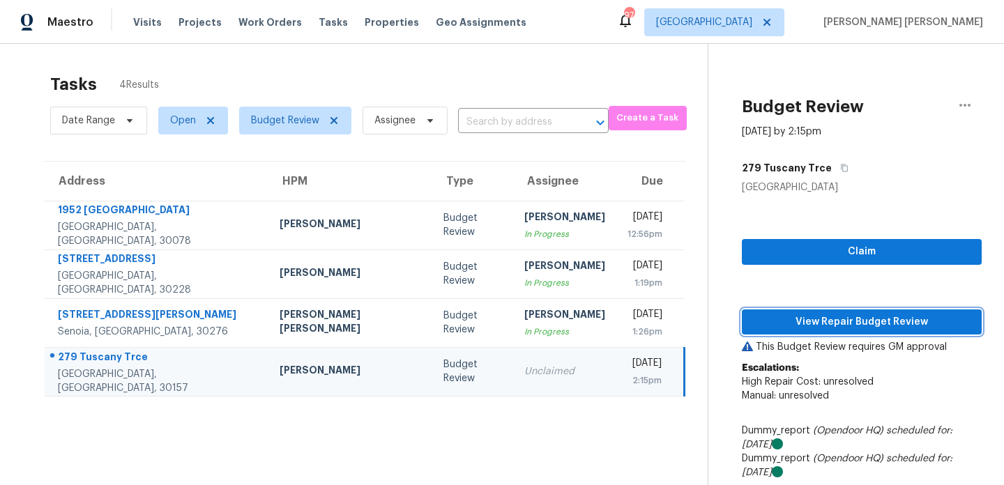
click at [822, 330] on span "View Repair Budget Review" at bounding box center [862, 322] width 218 height 17
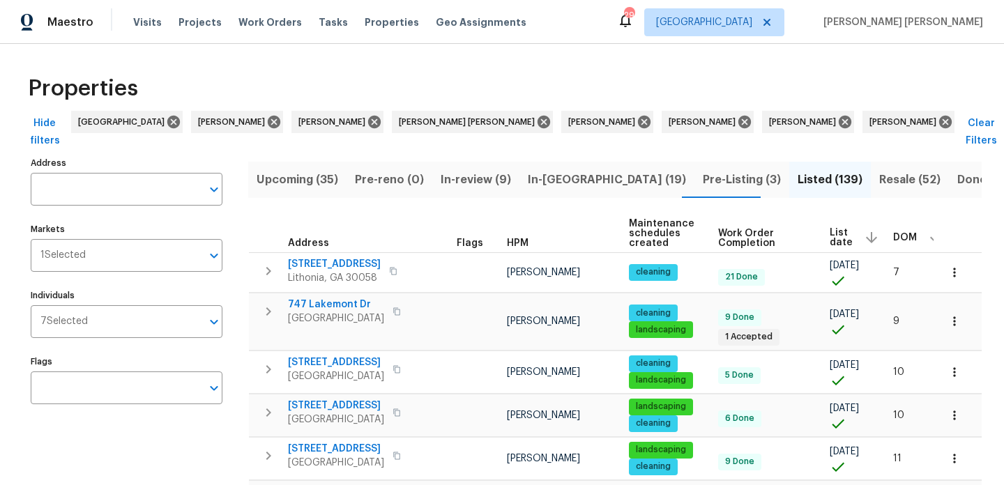
scroll to position [0, 5]
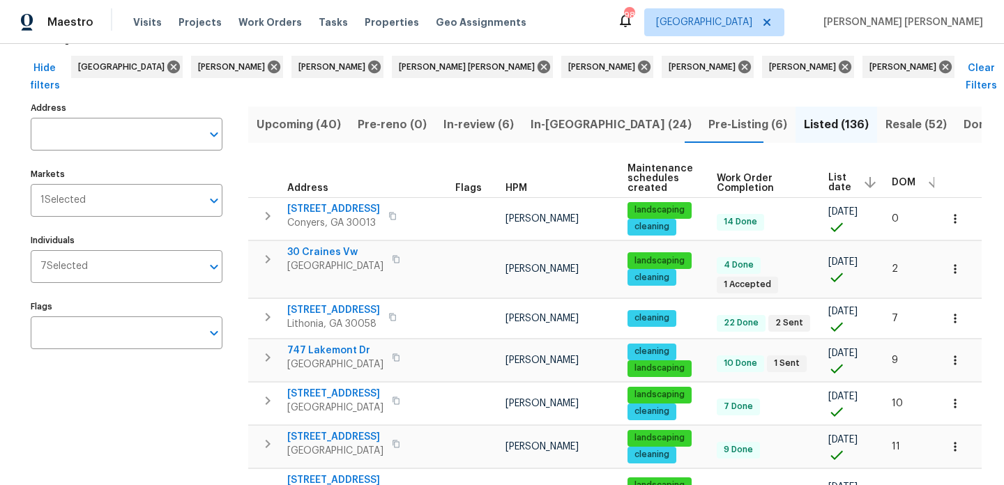
scroll to position [74, 0]
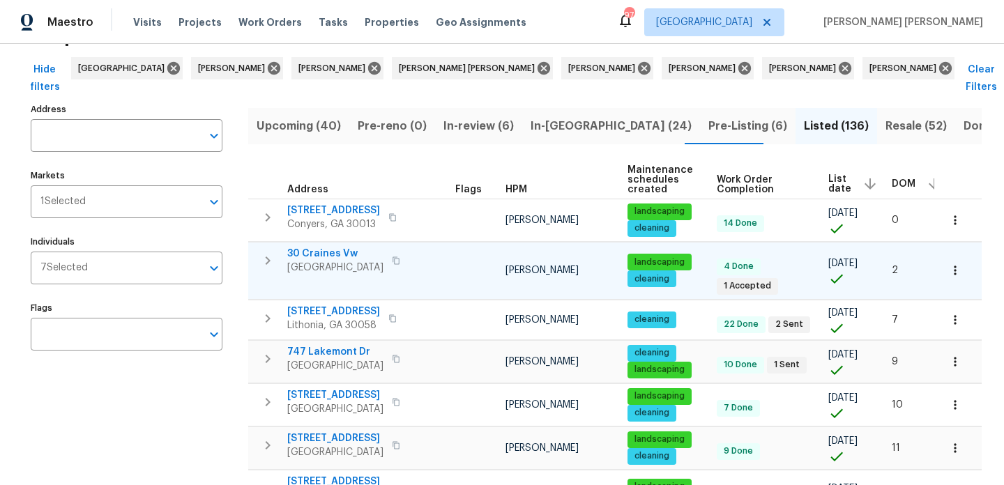
scroll to position [0, 6]
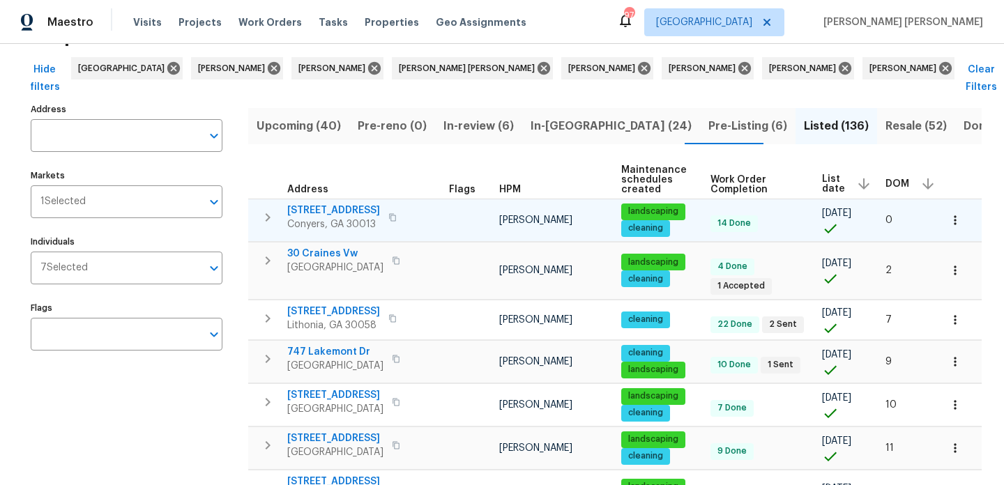
click at [268, 213] on icon "button" at bounding box center [268, 217] width 5 height 8
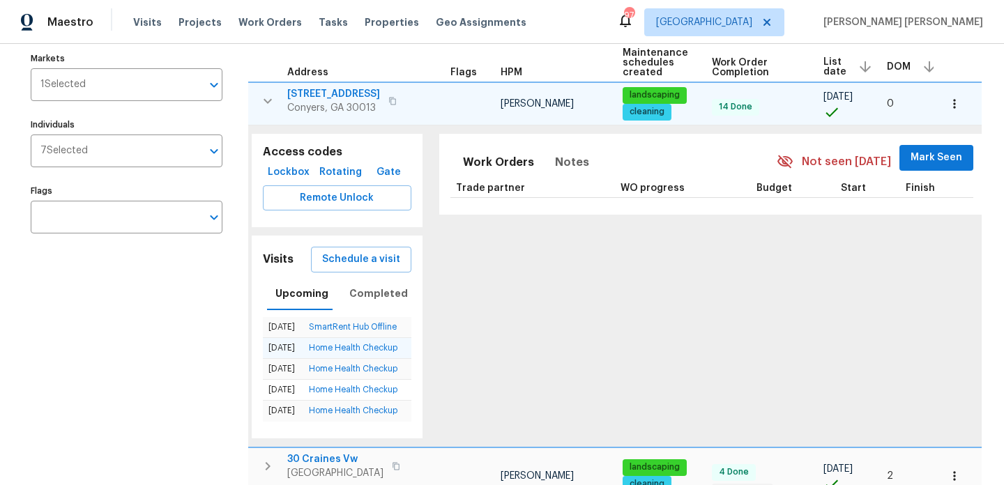
scroll to position [24, 0]
click at [273, 93] on icon "button" at bounding box center [267, 101] width 17 height 17
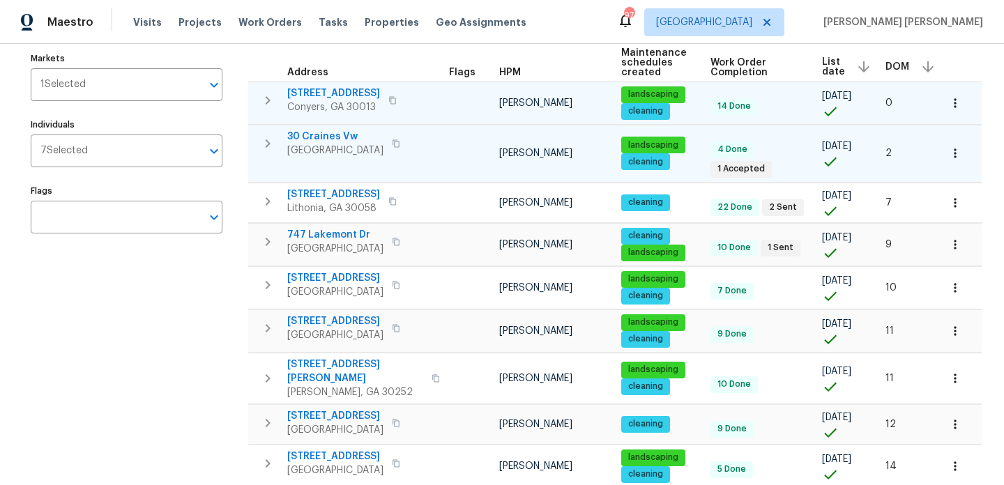
click at [271, 135] on icon "button" at bounding box center [267, 143] width 17 height 17
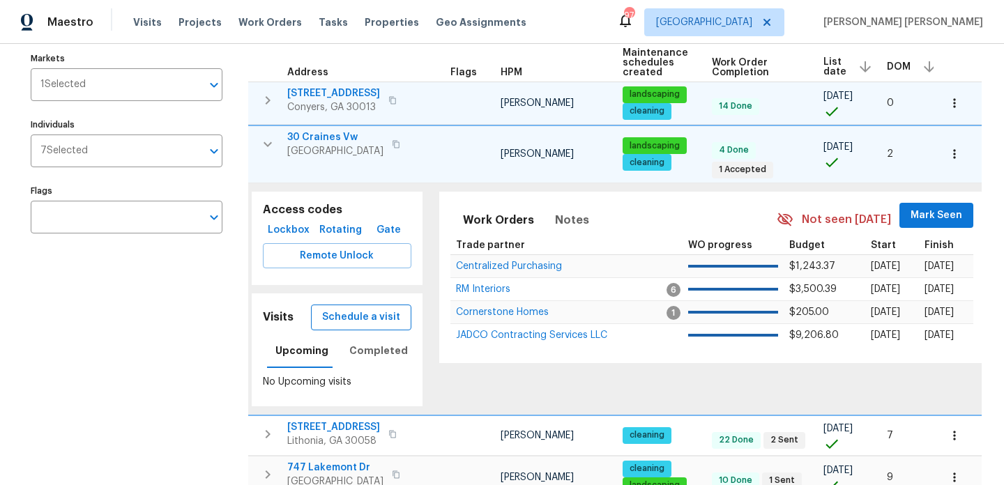
scroll to position [195, 0]
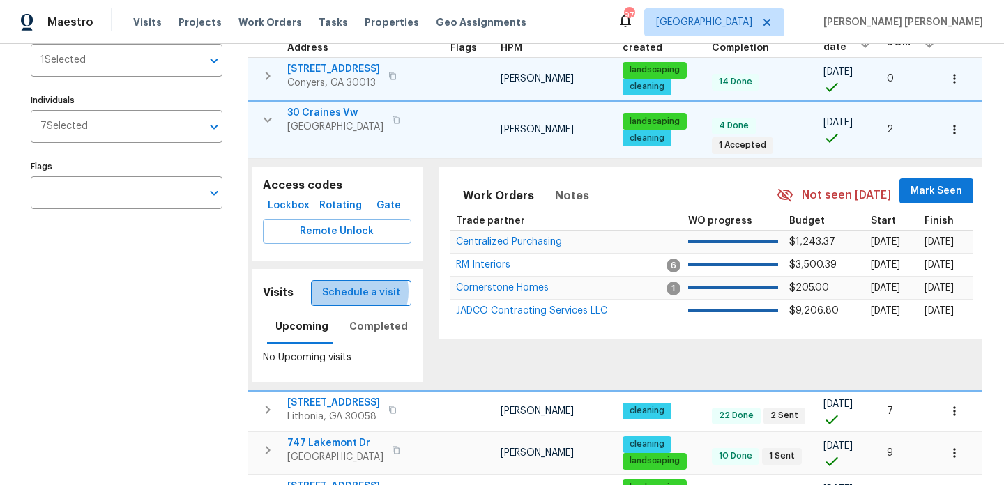
click at [356, 285] on span "Schedule a visit" at bounding box center [361, 293] width 78 height 17
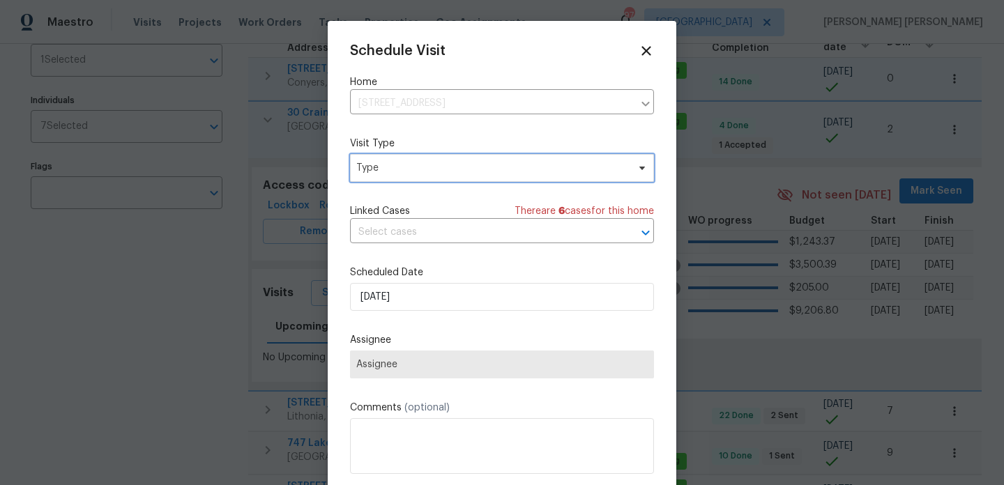
click at [398, 155] on span "Type" at bounding box center [502, 168] width 304 height 28
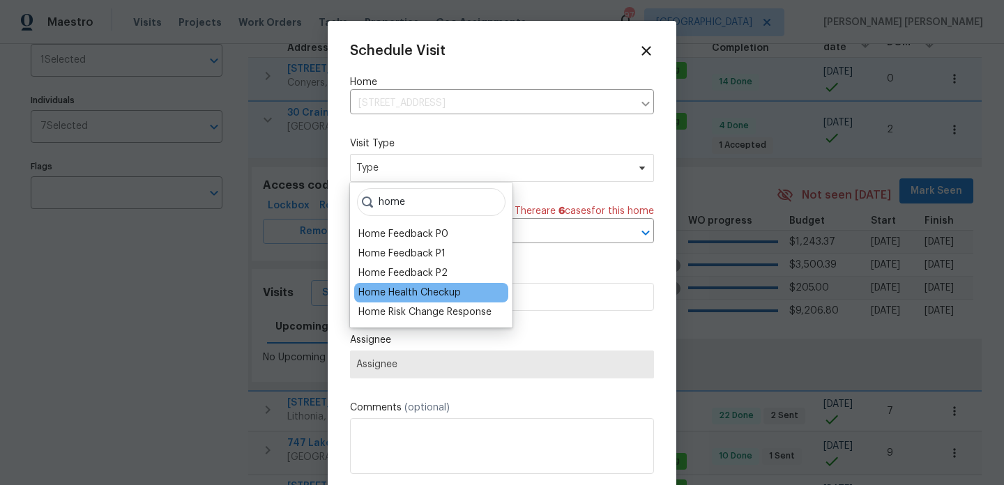
type input "home"
click at [444, 293] on div "Home Health Checkup" at bounding box center [409, 293] width 103 height 14
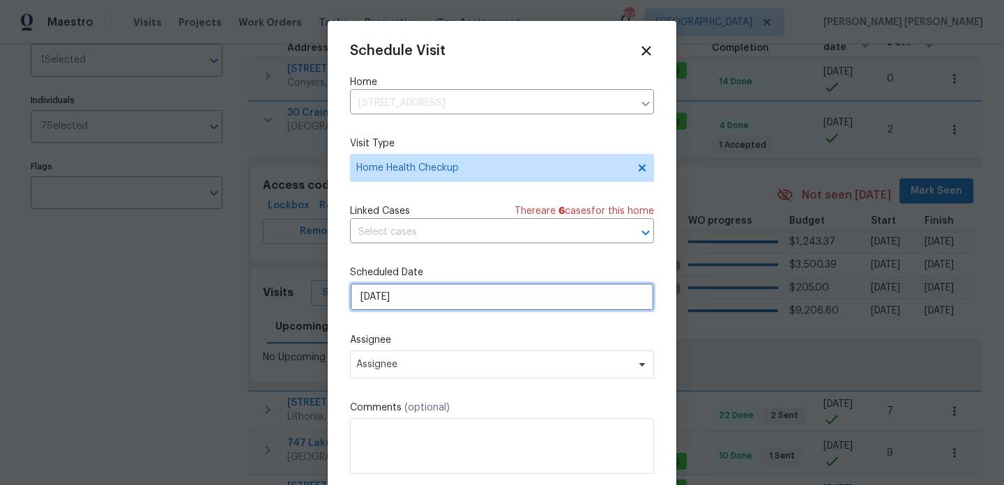
click at [455, 291] on input "[DATE]" at bounding box center [502, 297] width 304 height 28
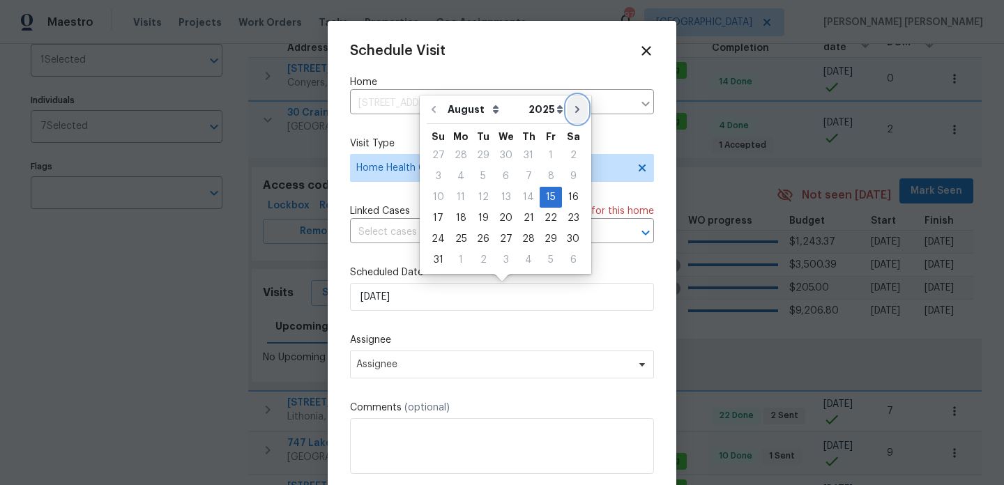
click at [573, 107] on icon "Go to next month" at bounding box center [577, 109] width 11 height 11
type input "9/15/2025"
select select "8"
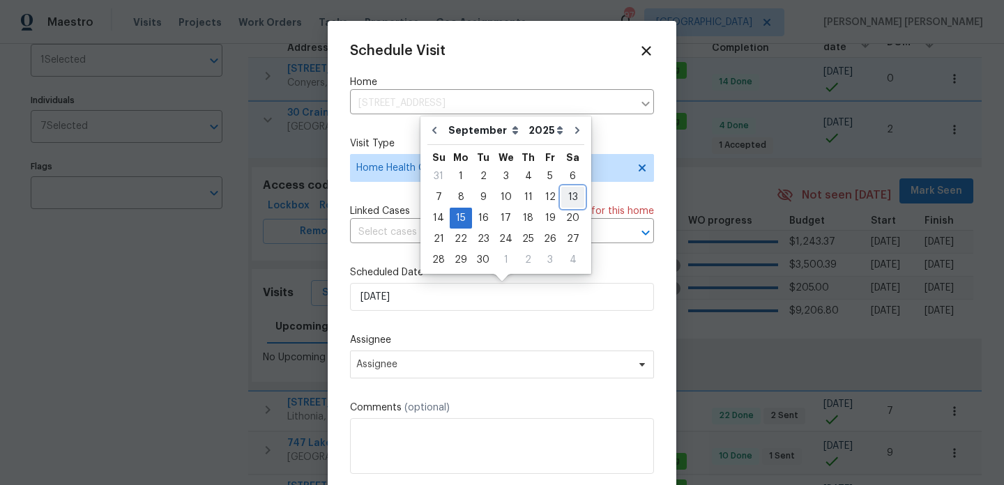
click at [567, 193] on div "13" at bounding box center [572, 198] width 23 height 20
type input "9/13/2025"
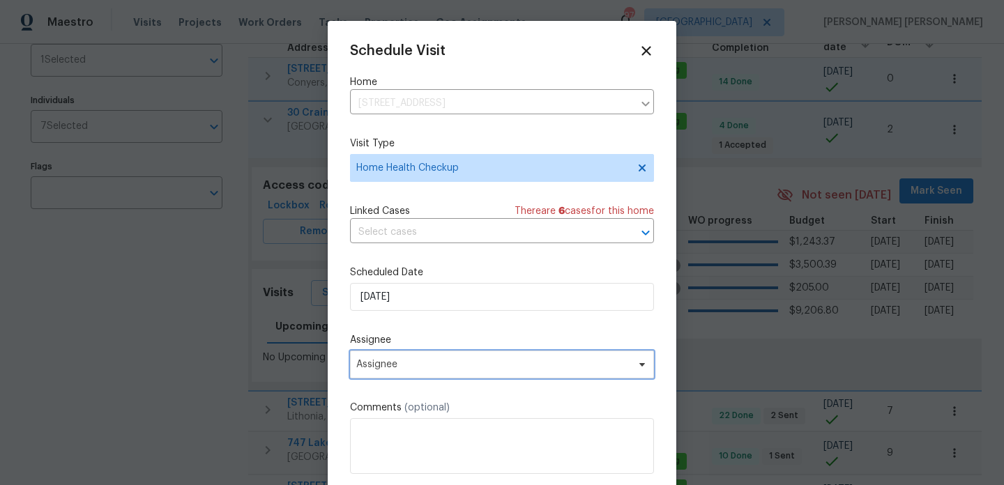
click at [415, 366] on span "Assignee" at bounding box center [492, 364] width 273 height 11
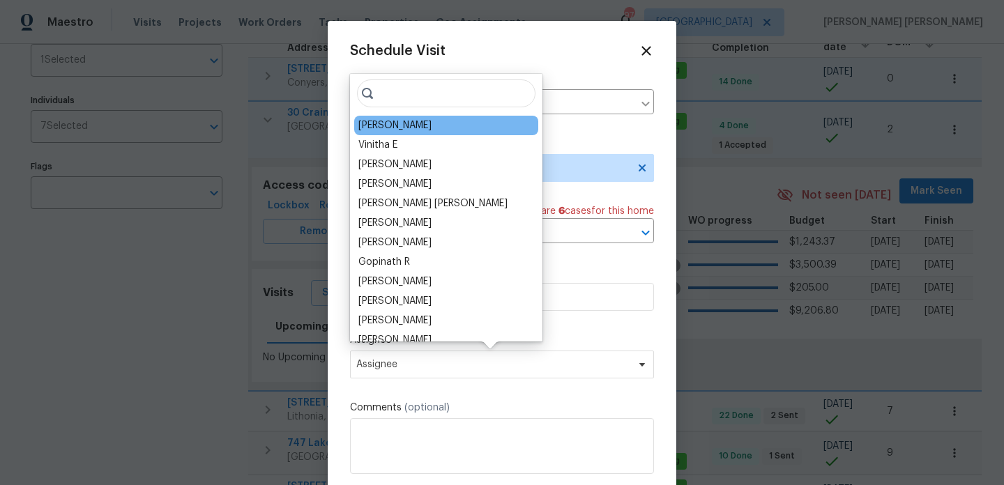
click at [394, 125] on div "Wesley Brooks" at bounding box center [394, 126] width 73 height 14
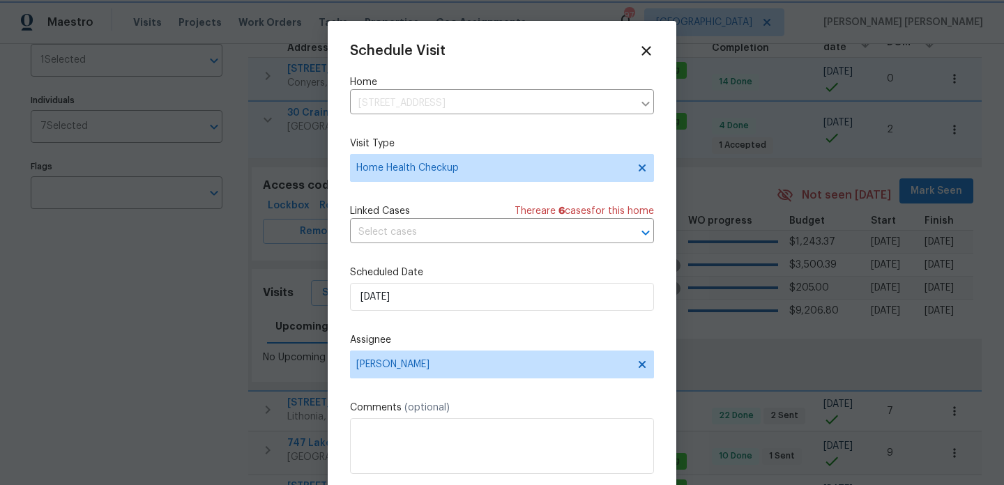
scroll to position [25, 0]
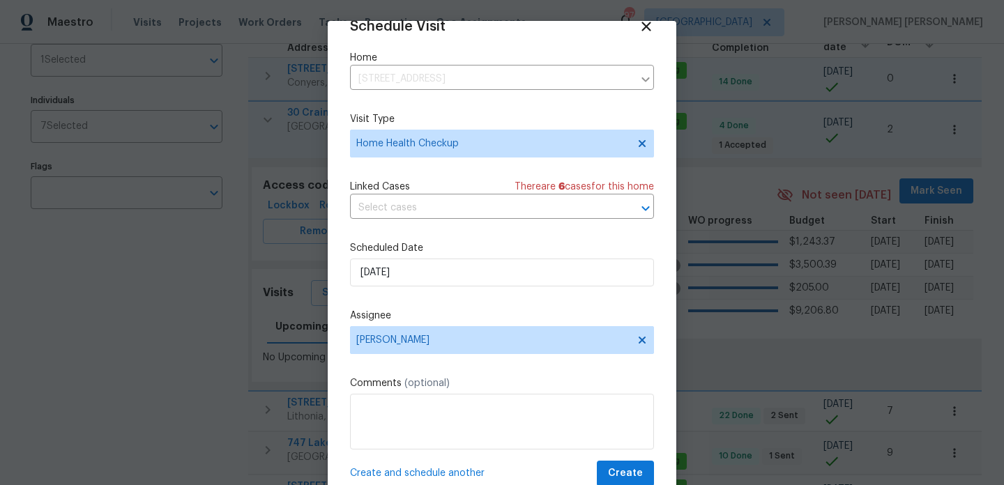
click at [392, 478] on span "Create and schedule another" at bounding box center [417, 474] width 135 height 14
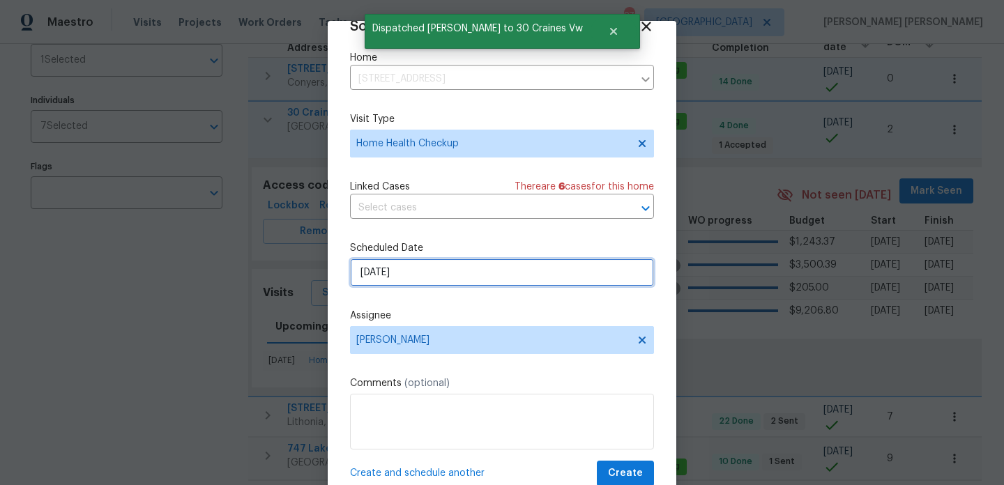
click at [416, 273] on input "9/13/2025" at bounding box center [502, 273] width 304 height 28
select select "8"
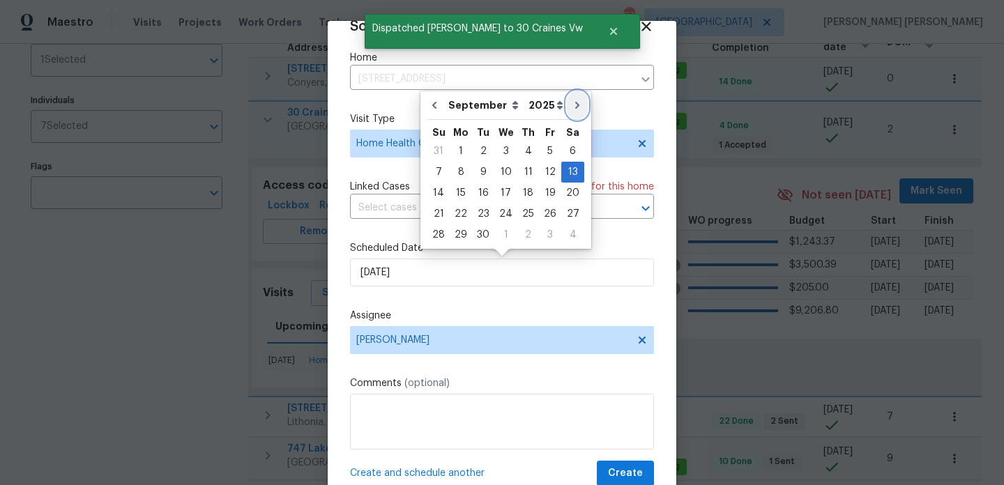
click at [572, 103] on icon "Go to next month" at bounding box center [577, 105] width 11 height 11
type input "10/13/2025"
select select "9"
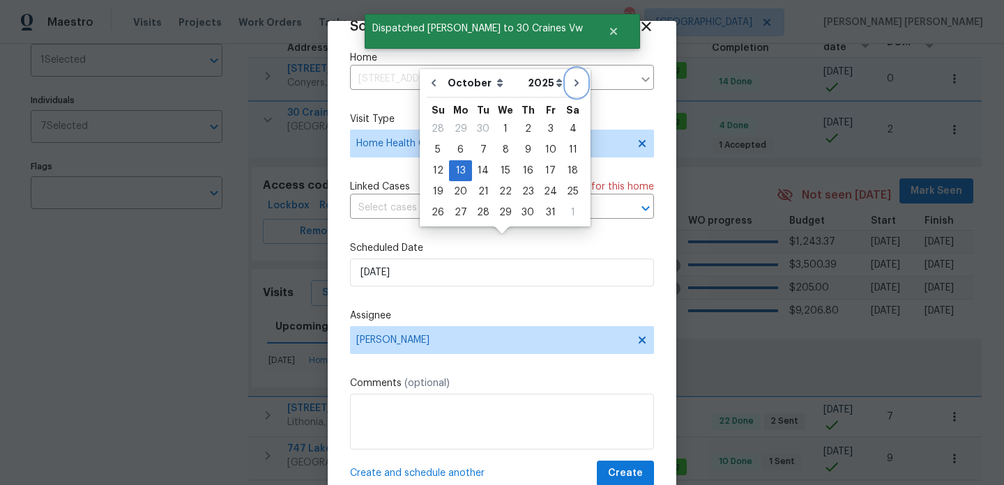
scroll to position [45, 0]
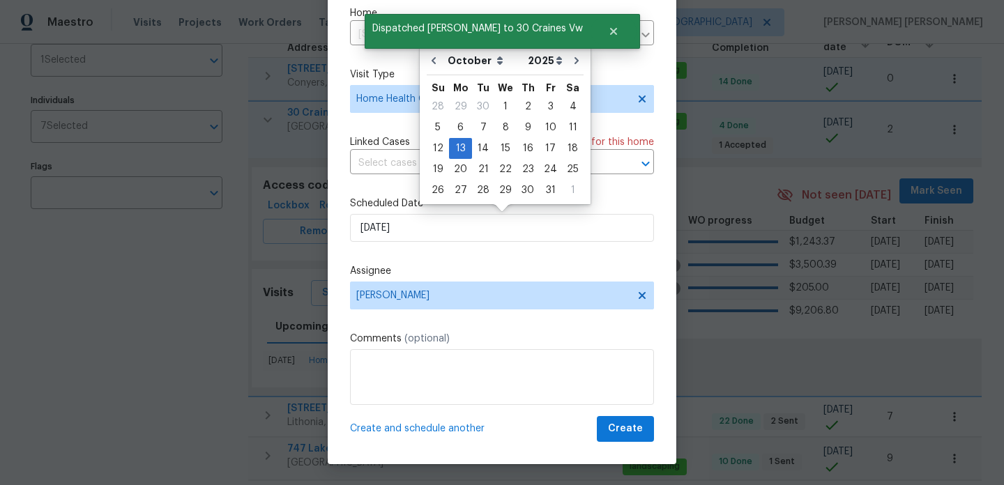
click at [434, 432] on span "Create and schedule another" at bounding box center [417, 429] width 135 height 14
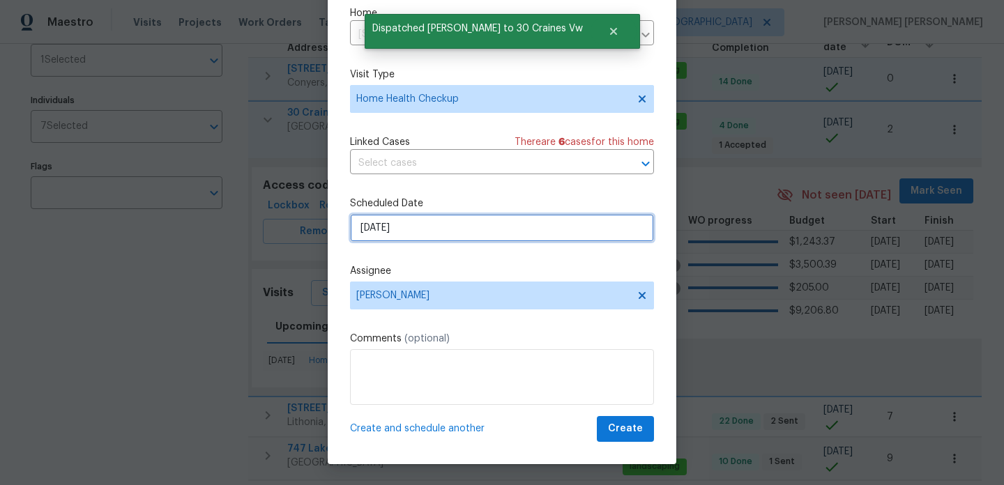
select select "9"
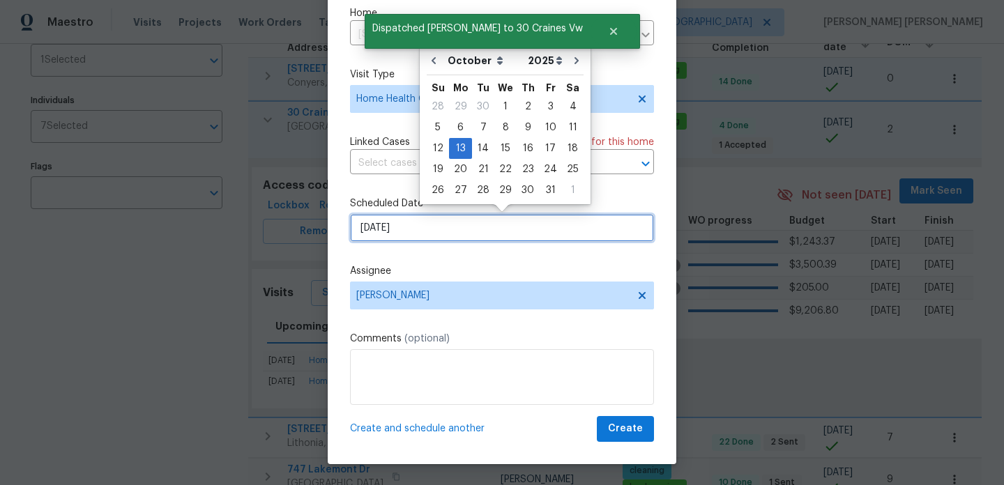
click at [429, 232] on input "10/13/2025" at bounding box center [502, 228] width 304 height 28
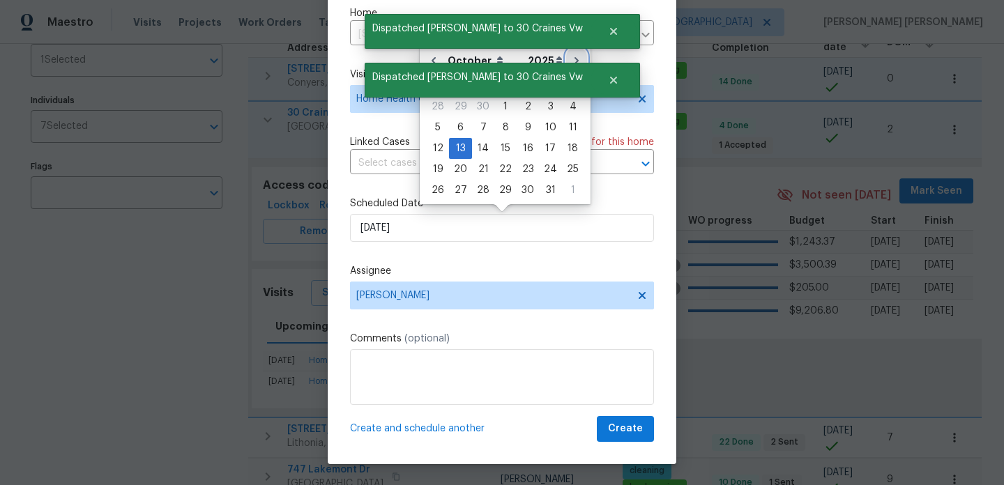
click at [571, 60] on icon "Go to next month" at bounding box center [576, 60] width 11 height 11
type input "11/13/2025"
select select "10"
click at [406, 424] on span "Create and schedule another" at bounding box center [417, 429] width 135 height 14
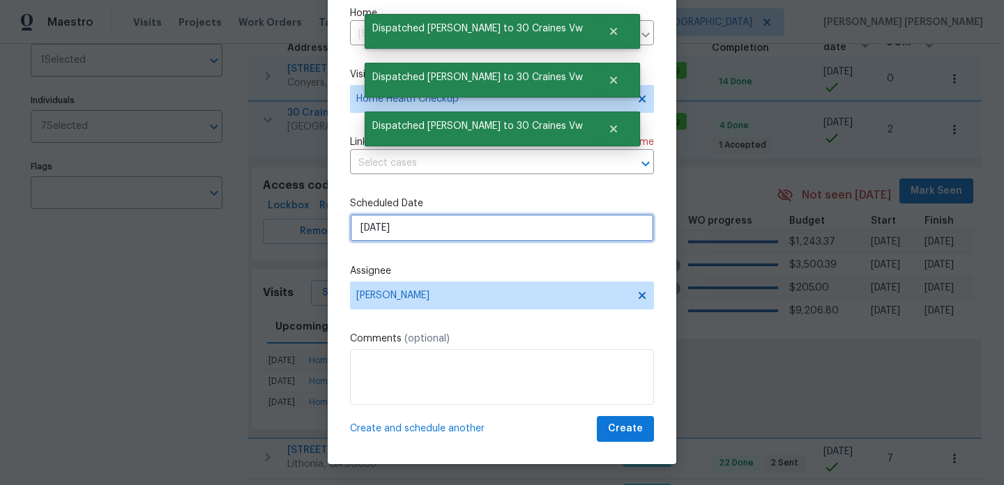
click at [424, 231] on input "11/13/2025" at bounding box center [502, 228] width 304 height 28
select select "10"
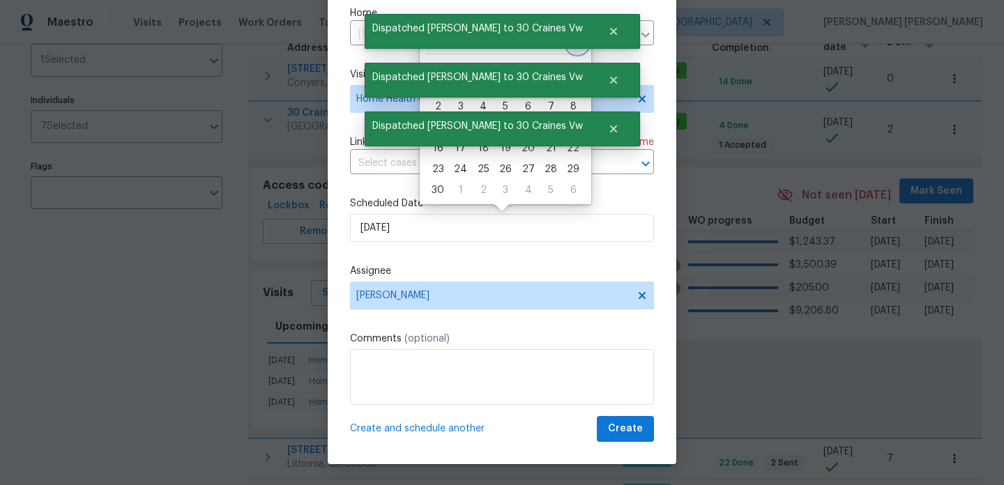
click at [571, 50] on button "Go to next month" at bounding box center [577, 40] width 21 height 28
type input "12/13/2025"
select select "11"
click at [621, 431] on span "Create" at bounding box center [625, 429] width 35 height 17
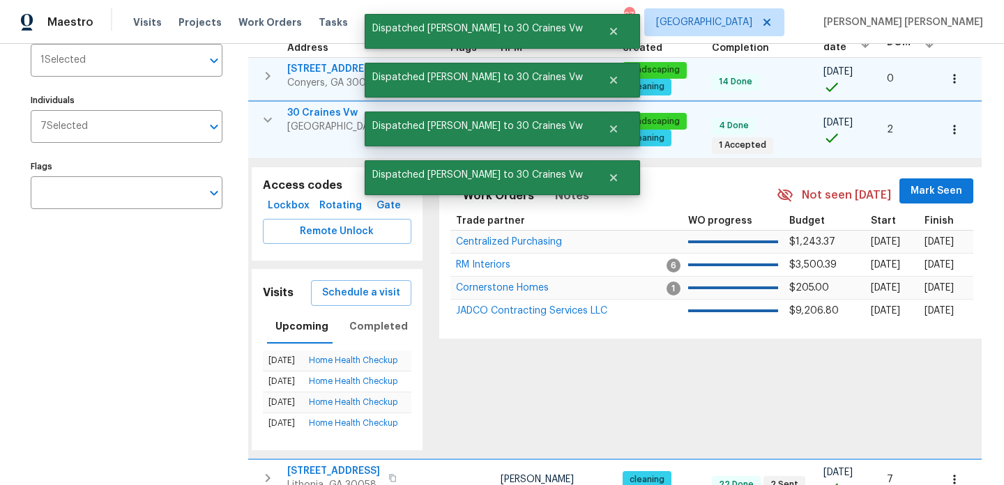
scroll to position [0, 0]
click at [267, 112] on icon "button" at bounding box center [267, 120] width 17 height 17
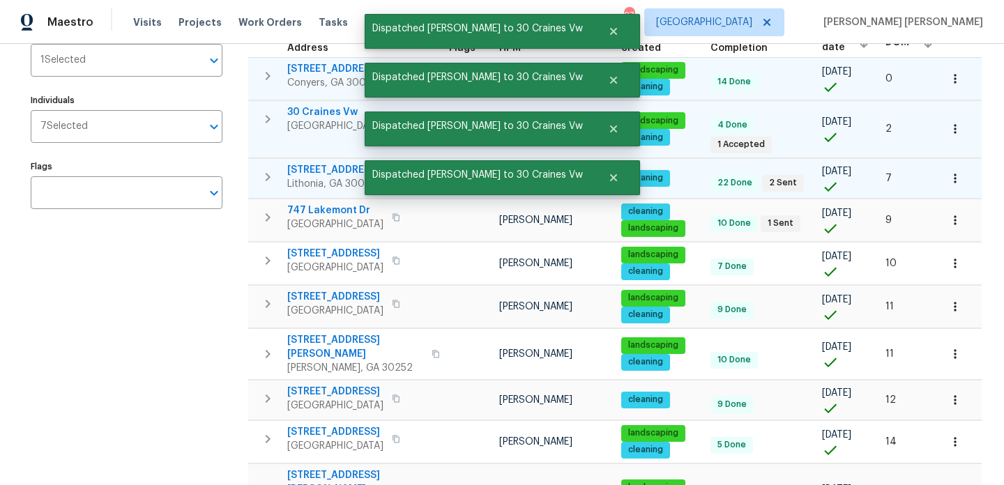
click at [268, 169] on icon "button" at bounding box center [267, 177] width 17 height 17
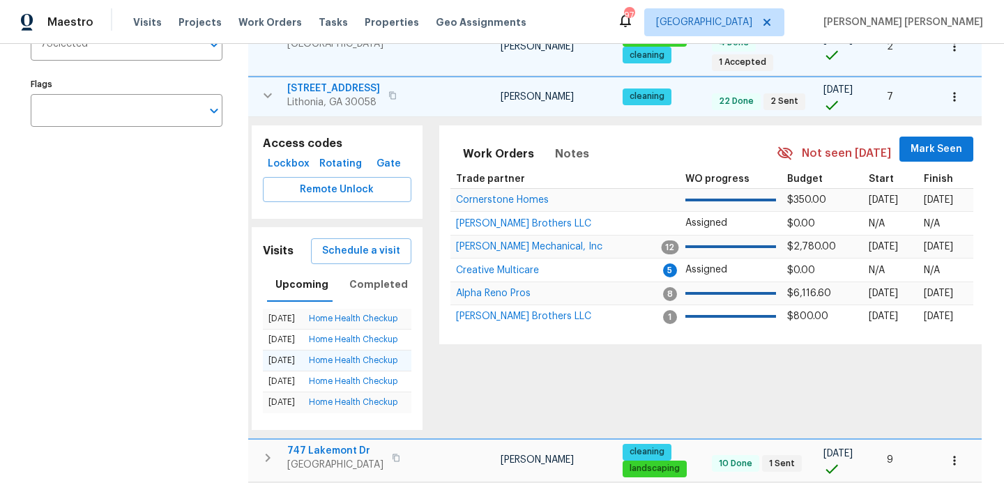
scroll to position [24, 0]
click at [279, 82] on button "button" at bounding box center [268, 96] width 28 height 28
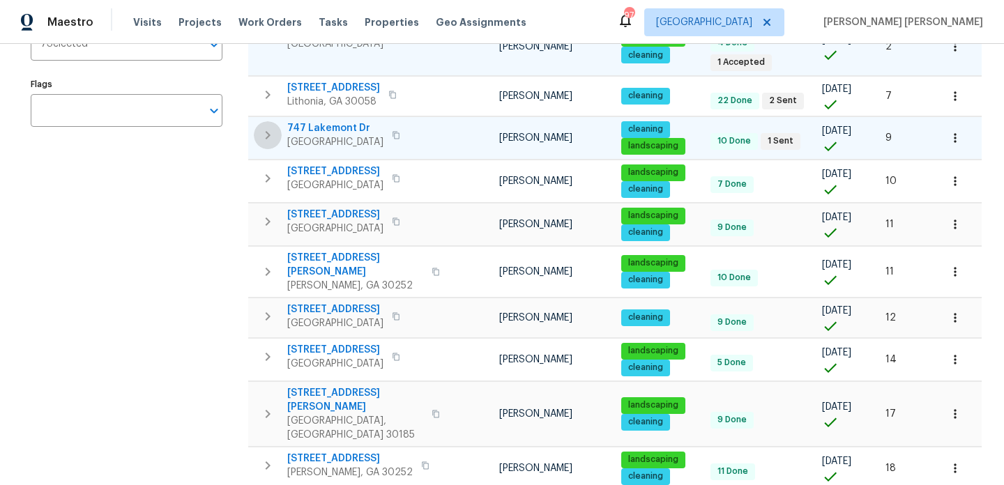
click at [270, 127] on icon "button" at bounding box center [267, 135] width 17 height 17
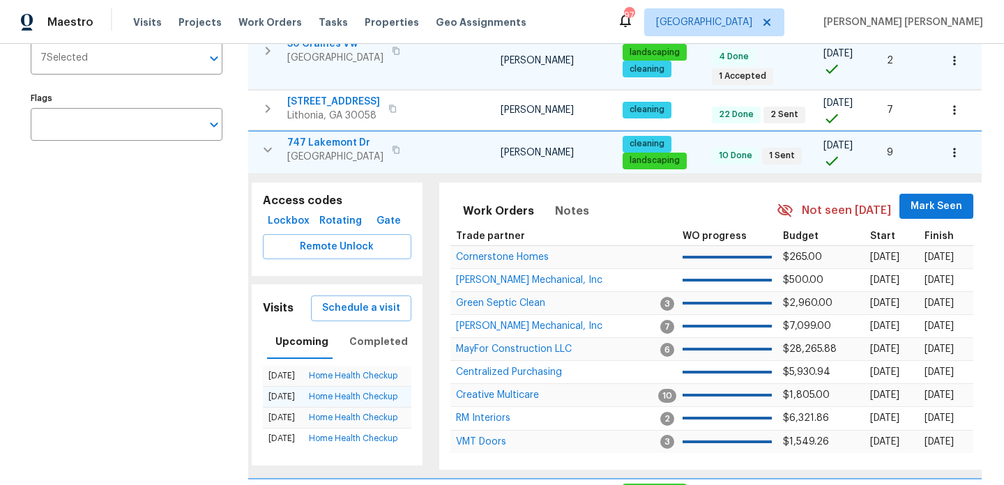
scroll to position [259, 0]
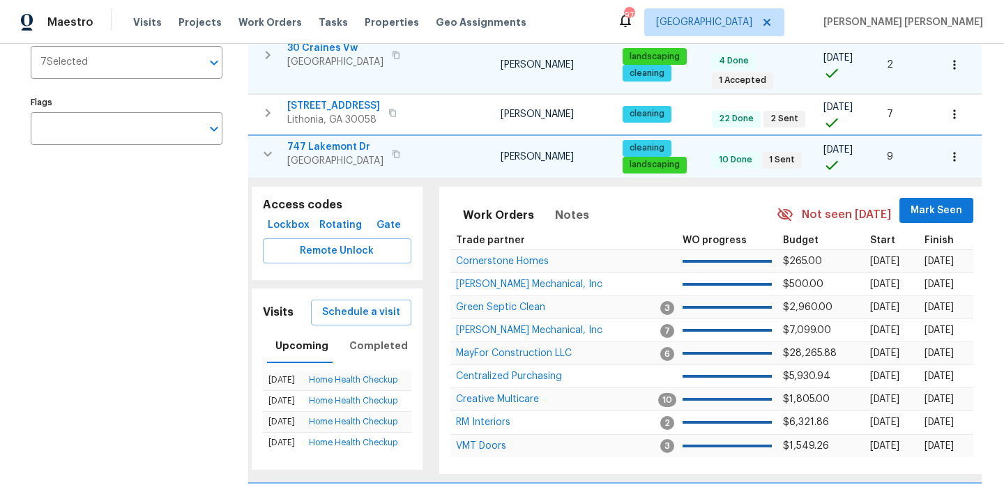
click at [266, 146] on icon "button" at bounding box center [267, 154] width 17 height 17
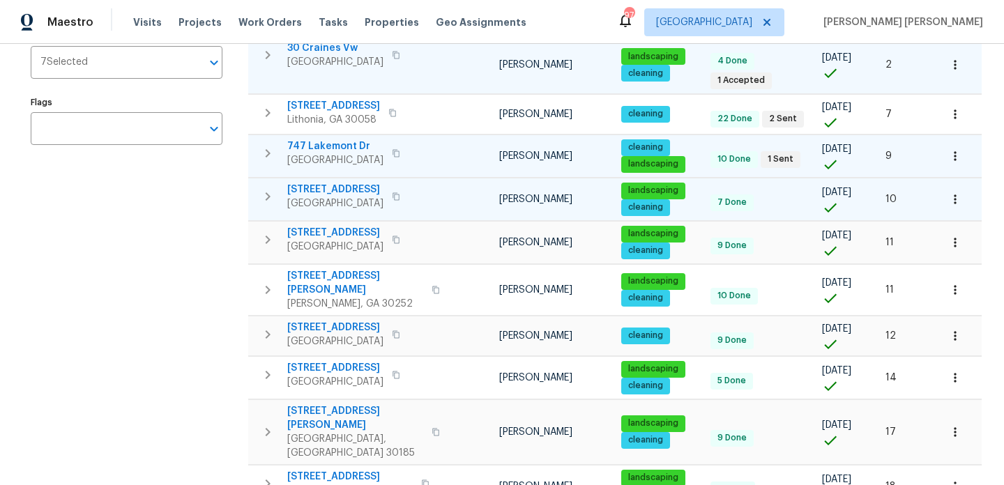
click at [270, 188] on icon "button" at bounding box center [267, 196] width 17 height 17
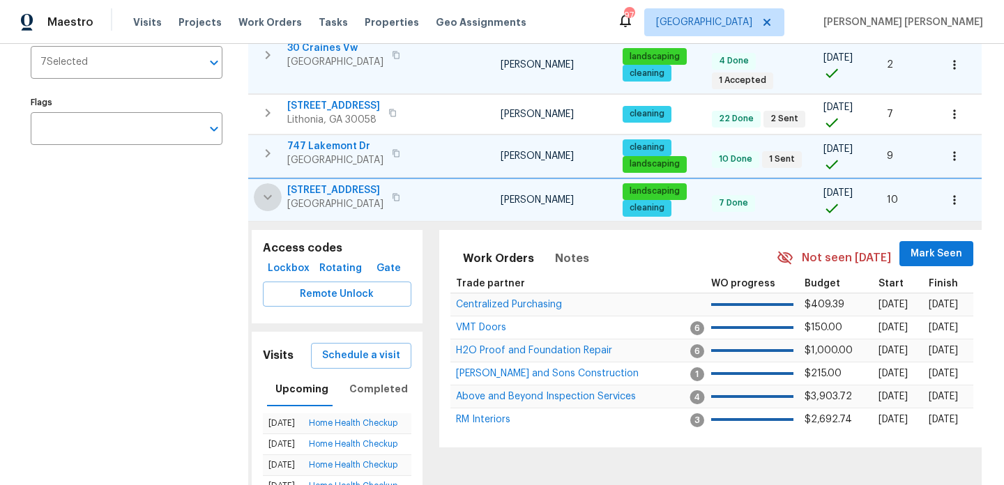
click at [270, 189] on icon "button" at bounding box center [267, 197] width 17 height 17
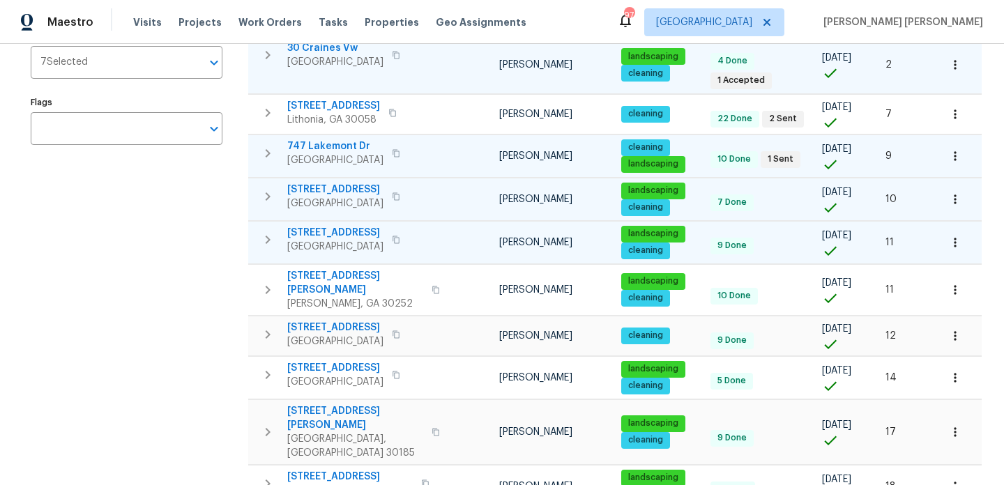
click at [272, 232] on icon "button" at bounding box center [267, 240] width 17 height 17
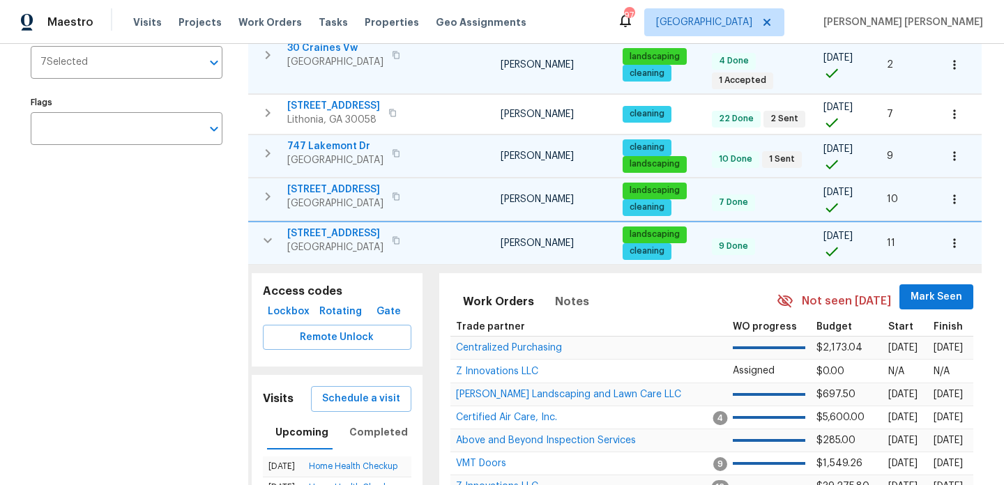
click at [272, 232] on icon "button" at bounding box center [267, 240] width 17 height 17
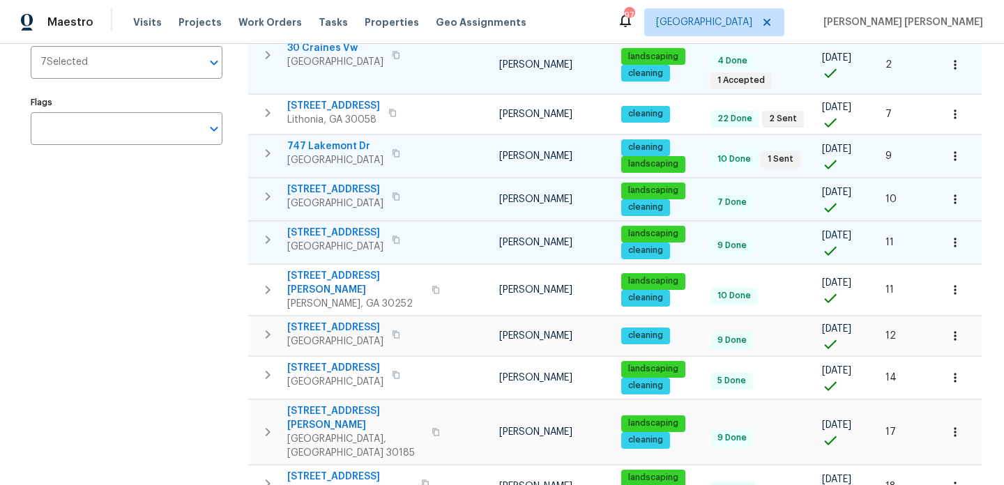
scroll to position [0, 0]
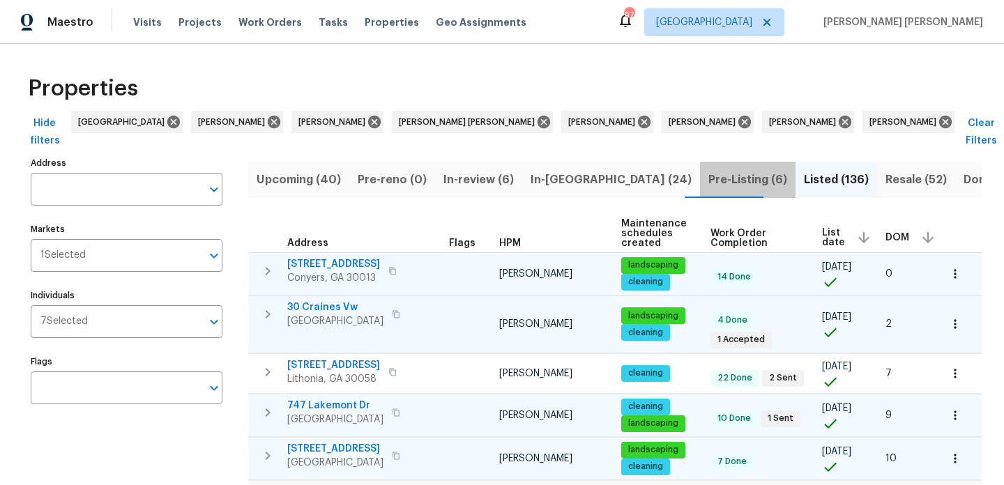
click at [709, 170] on span "Pre-Listing (6)" at bounding box center [748, 180] width 79 height 20
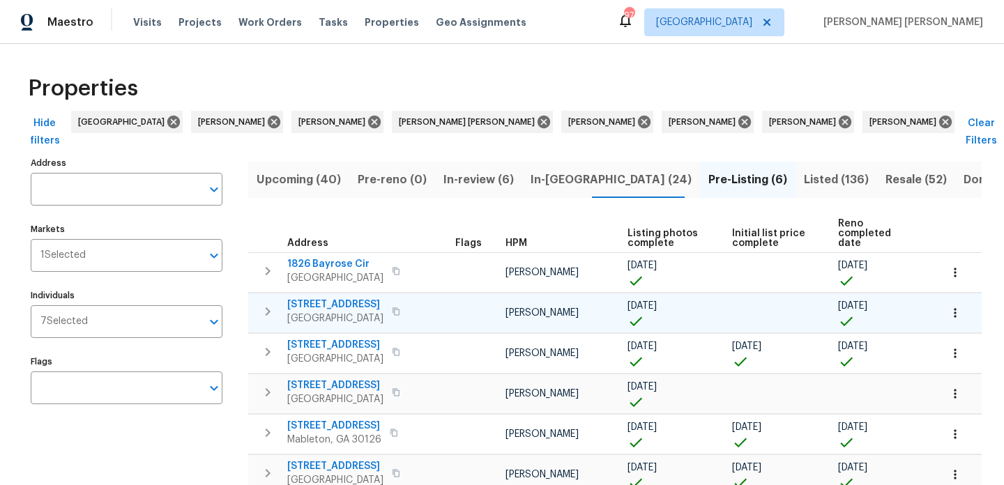
scroll to position [39, 0]
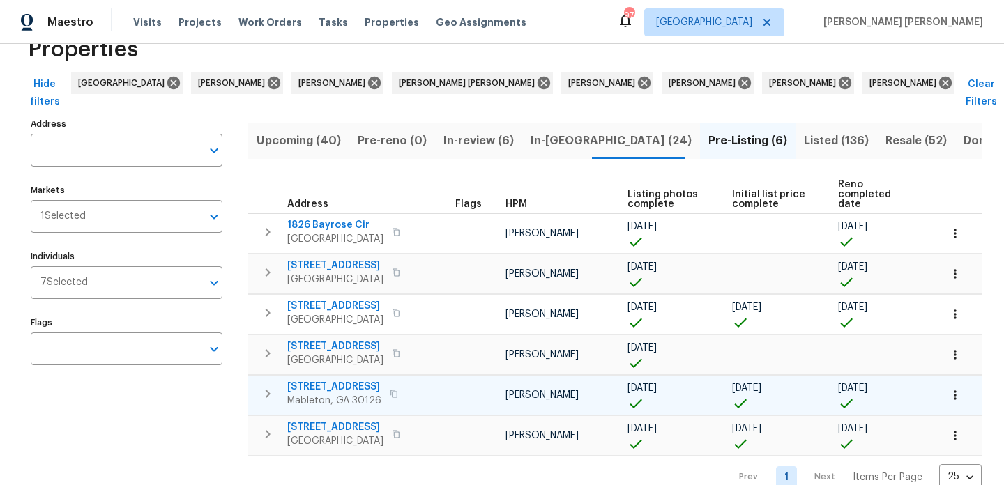
click at [322, 380] on span "6531 Arbor Gate Dr SW" at bounding box center [334, 387] width 94 height 14
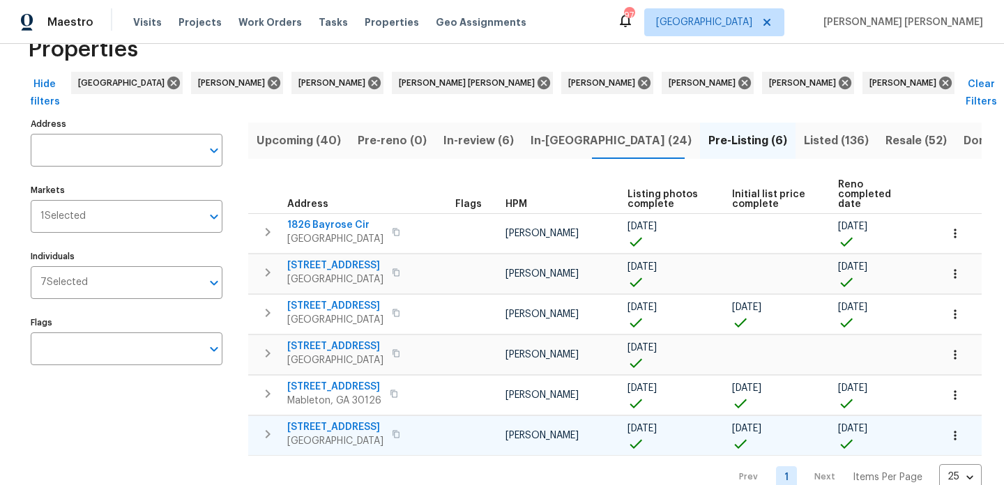
click at [320, 421] on span "2555 Flat Shoals Rd Apt 3103" at bounding box center [335, 428] width 96 height 14
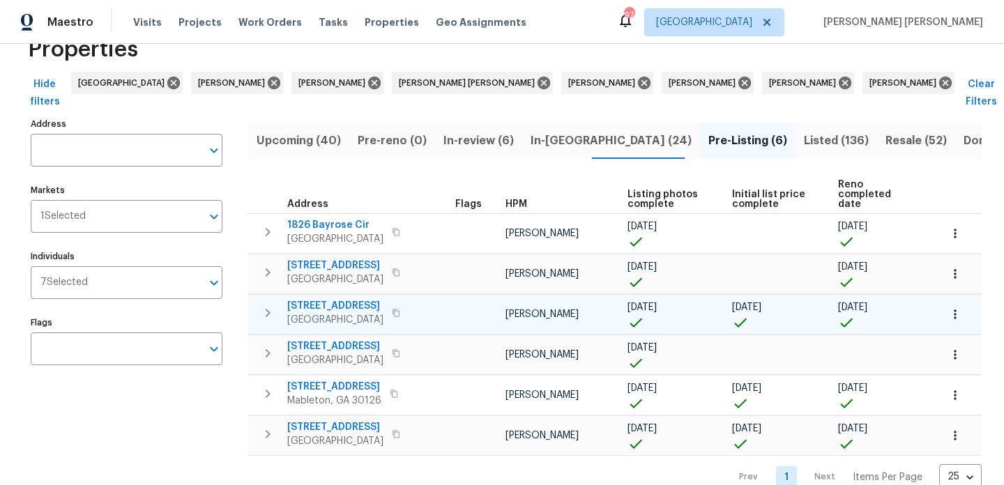
click at [342, 299] on span "6338 Hickory Lane Cir" at bounding box center [335, 306] width 96 height 14
click at [956, 308] on icon "button" at bounding box center [956, 315] width 14 height 14
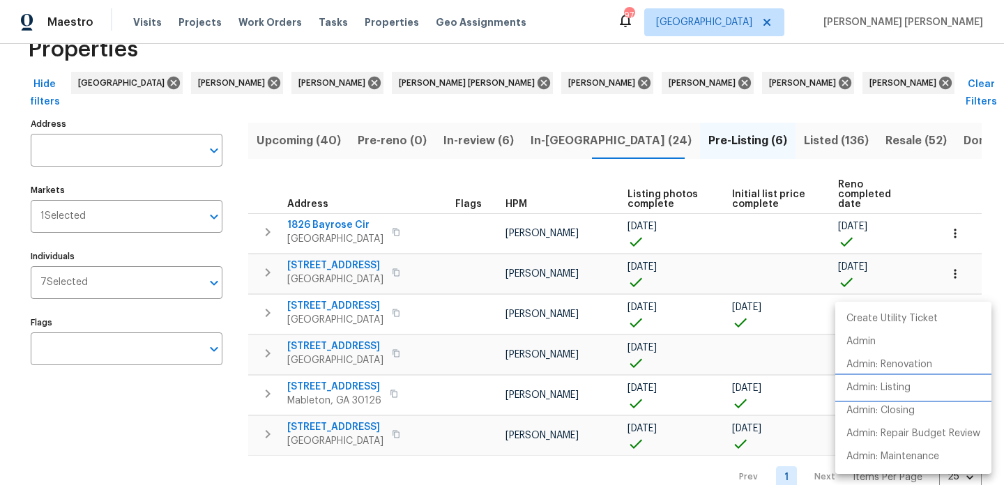
click at [889, 386] on p "Admin: Listing" at bounding box center [879, 388] width 64 height 15
click at [538, 463] on div at bounding box center [502, 242] width 1004 height 485
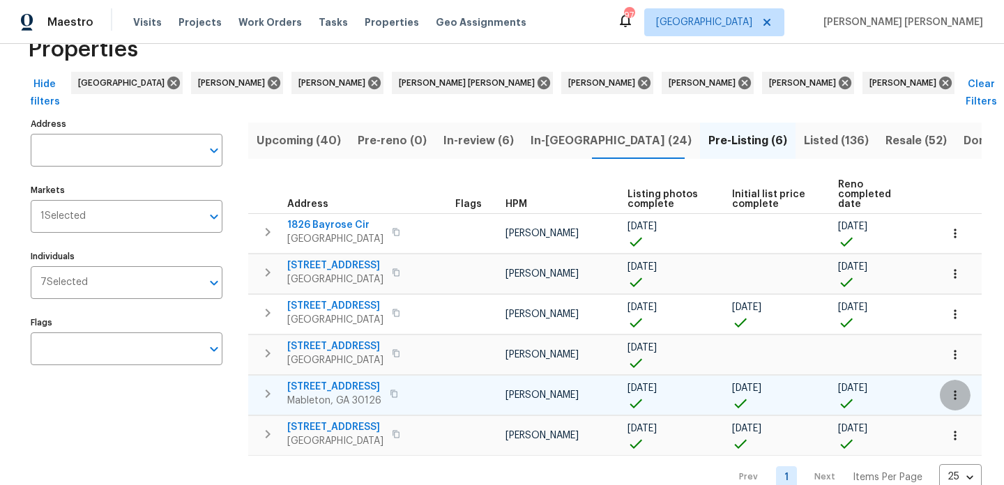
click at [960, 388] on icon "button" at bounding box center [956, 395] width 14 height 14
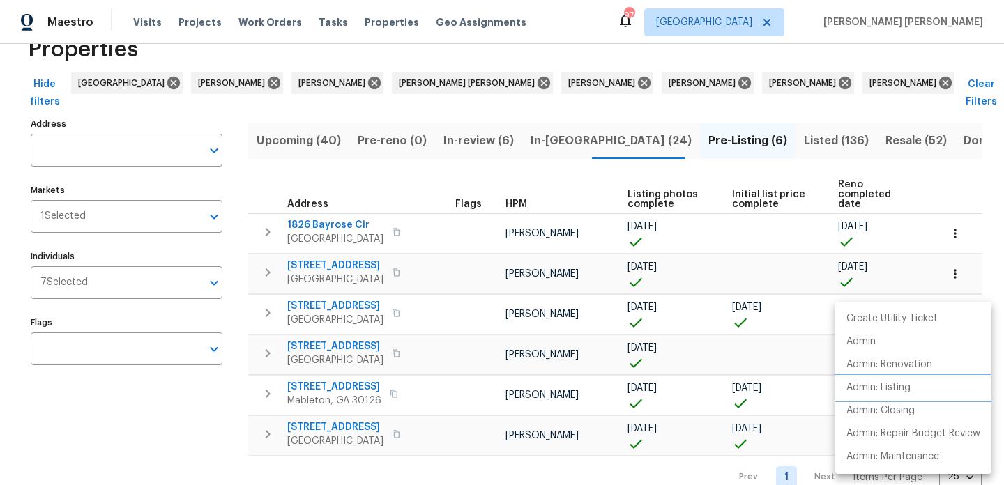
click at [882, 398] on li "Admin: Listing" at bounding box center [914, 388] width 156 height 23
click at [723, 461] on div at bounding box center [502, 242] width 1004 height 485
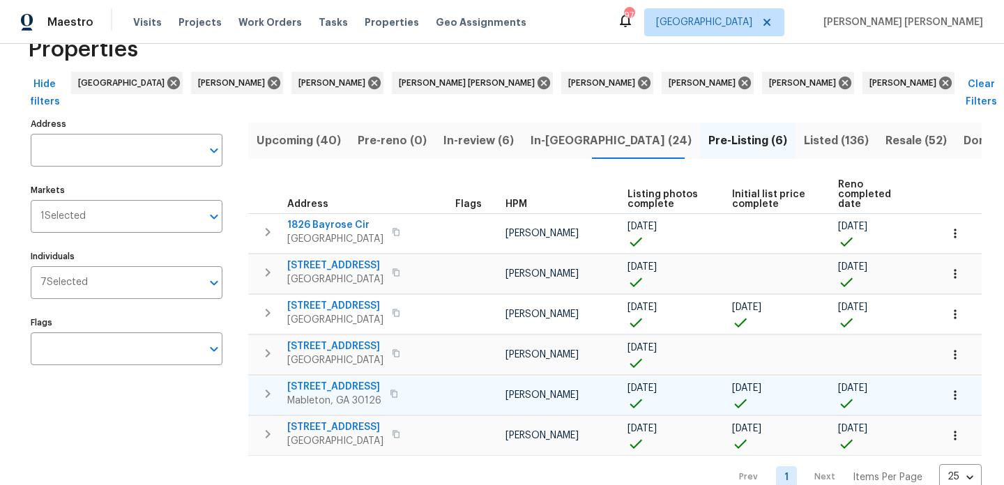
click at [962, 380] on button "button" at bounding box center [955, 395] width 31 height 31
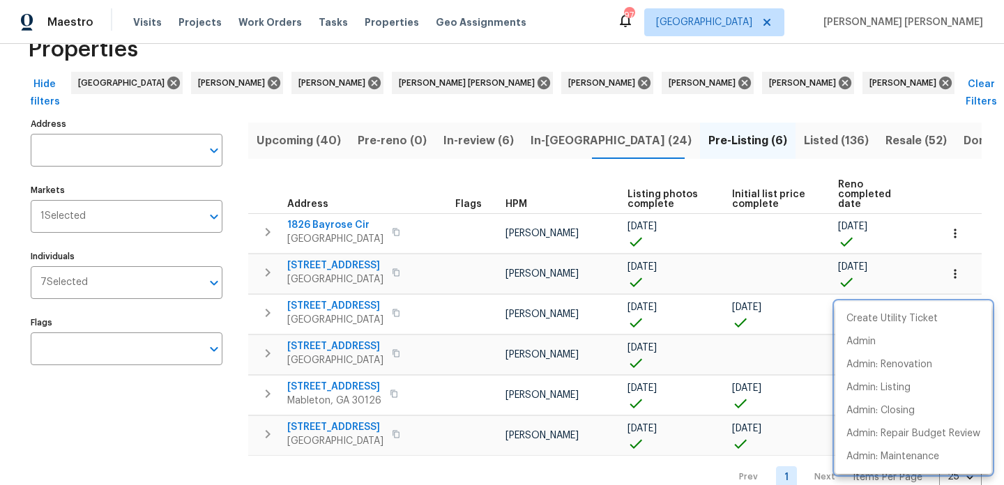
click at [529, 467] on div at bounding box center [502, 242] width 1004 height 485
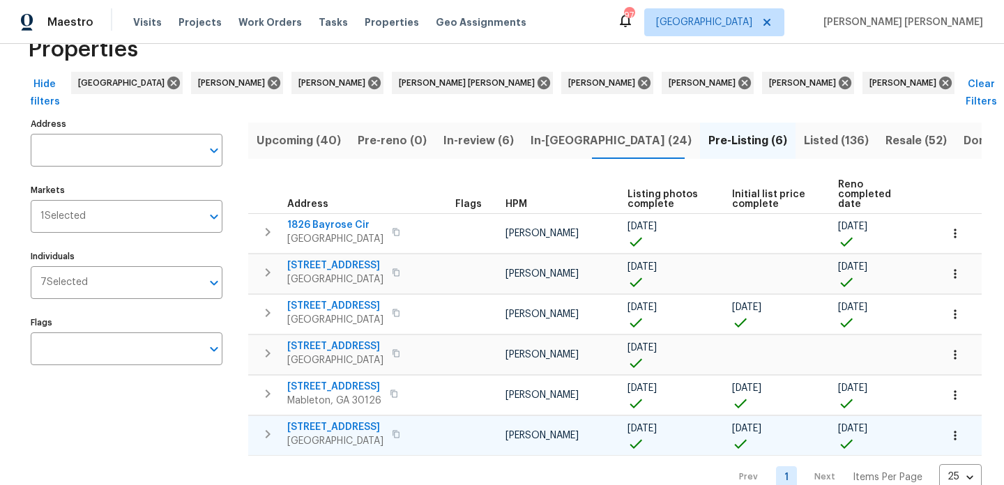
click at [957, 429] on icon "button" at bounding box center [956, 436] width 14 height 14
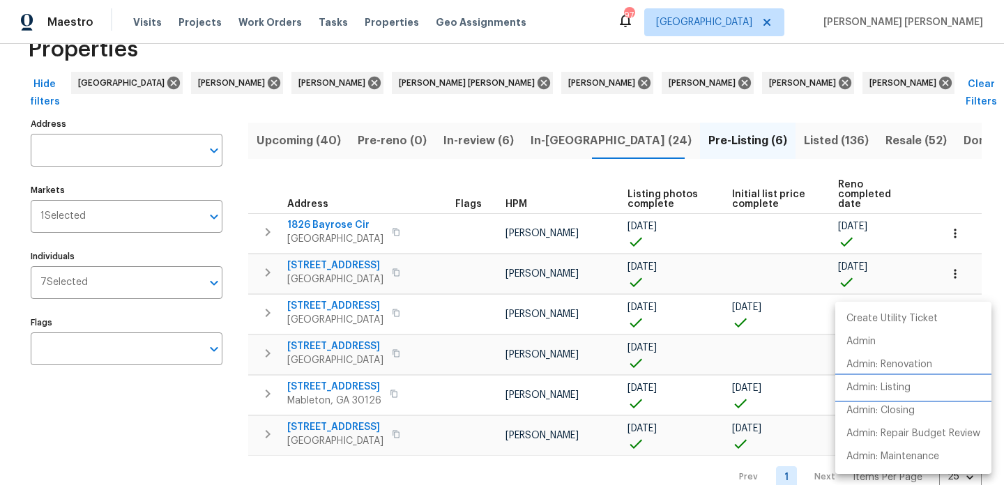
click at [891, 396] on li "Admin: Listing" at bounding box center [914, 388] width 156 height 23
click at [204, 400] on div at bounding box center [502, 242] width 1004 height 485
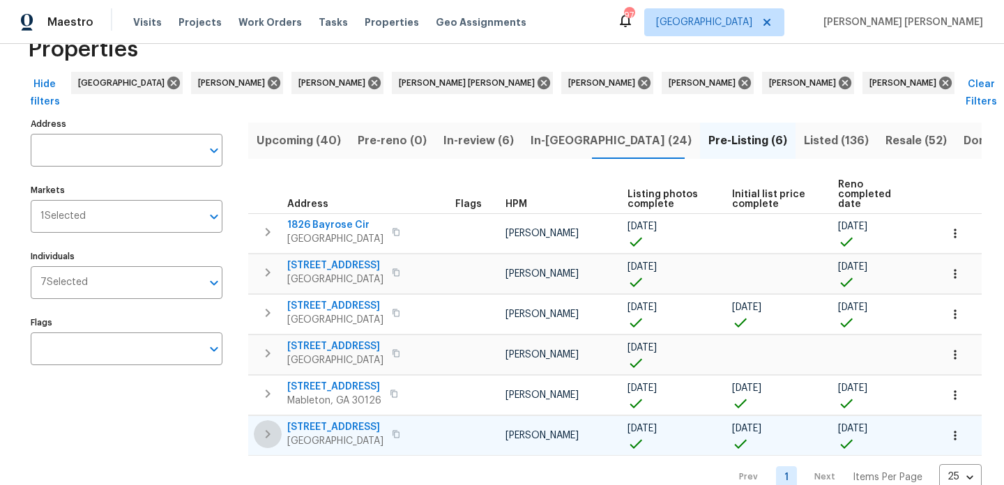
click at [268, 430] on icon "button" at bounding box center [268, 434] width 5 height 8
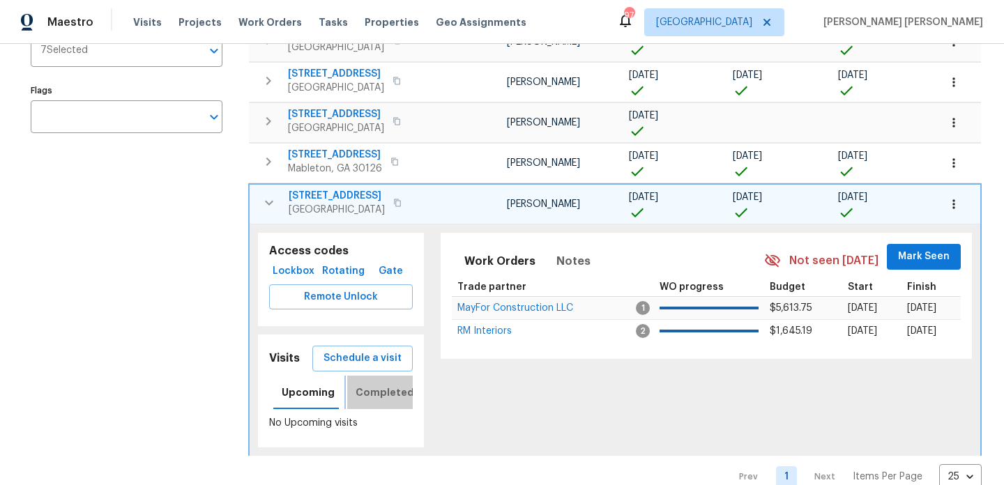
click at [360, 384] on span "Completed" at bounding box center [385, 392] width 59 height 17
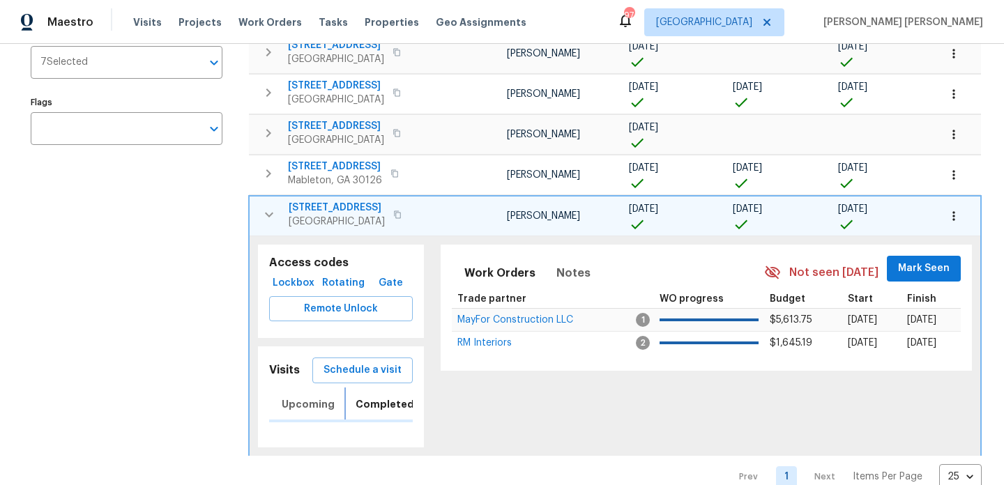
scroll to position [271, 0]
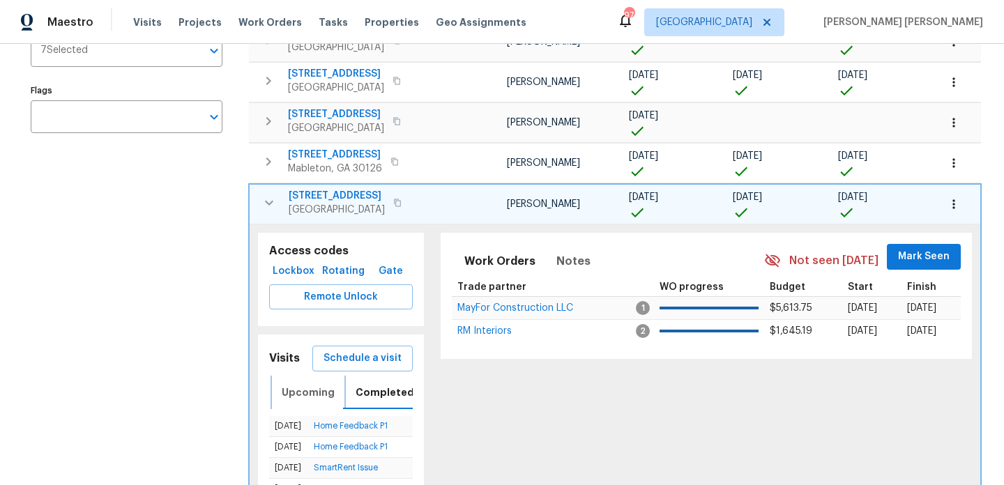
click at [311, 384] on span "Upcoming" at bounding box center [308, 392] width 53 height 17
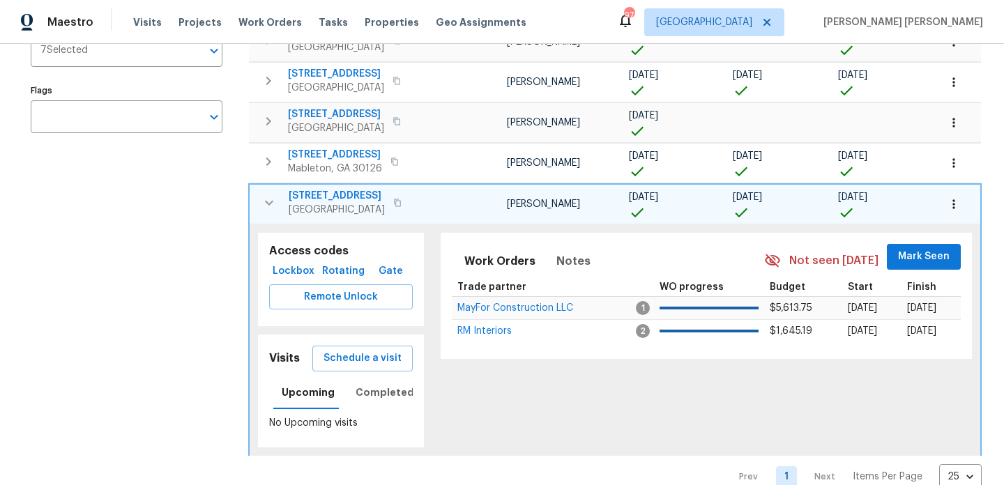
click at [280, 186] on td "2555 Flat Shoals Rd Apt 3103 Atlanta, GA 30349" at bounding box center [351, 203] width 202 height 36
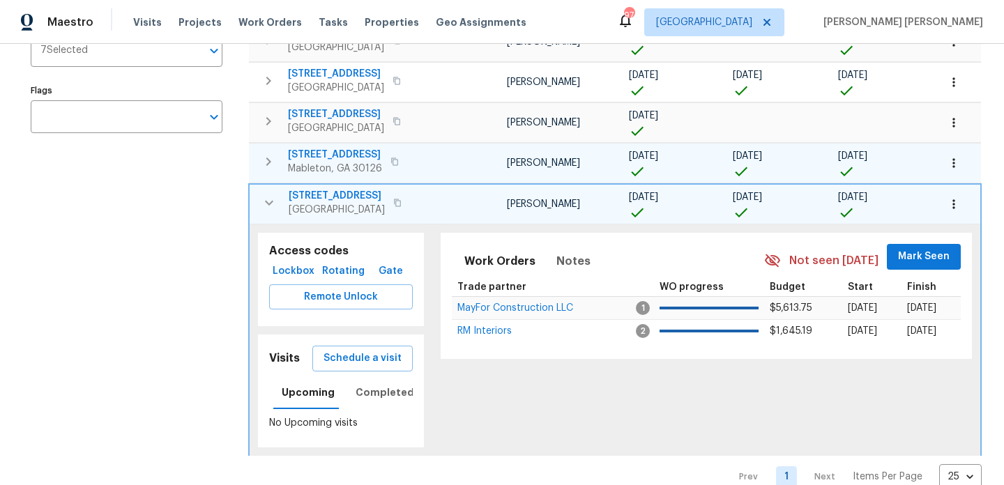
click at [273, 148] on button "button" at bounding box center [269, 162] width 28 height 28
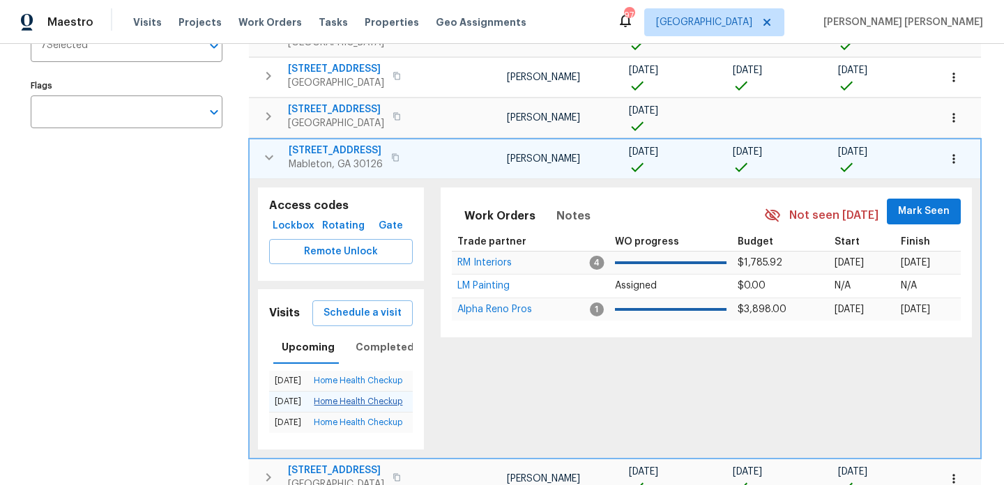
scroll to position [268, 0]
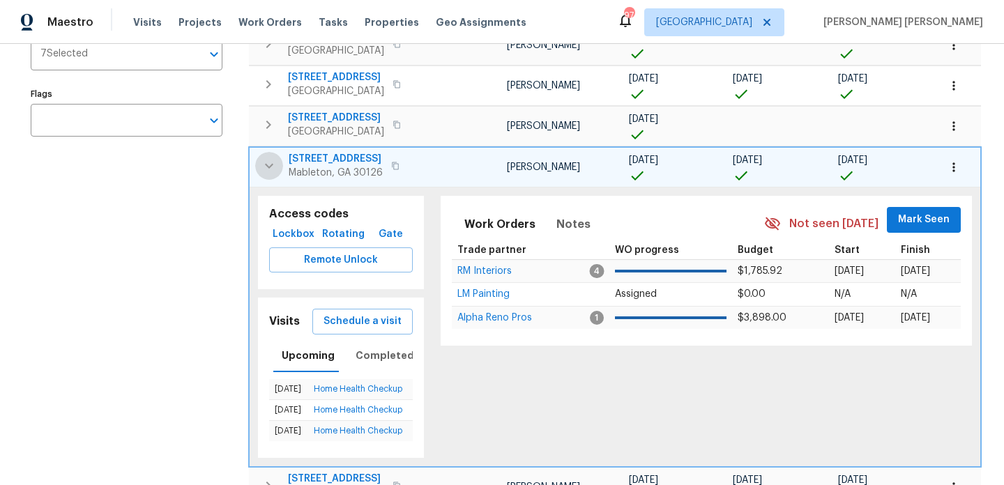
click at [278, 152] on button "button" at bounding box center [269, 166] width 28 height 28
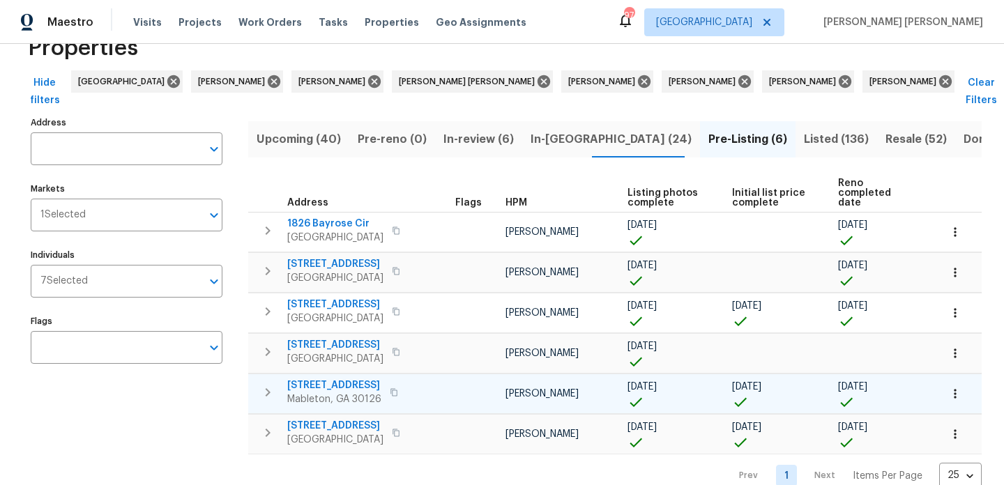
scroll to position [2, 0]
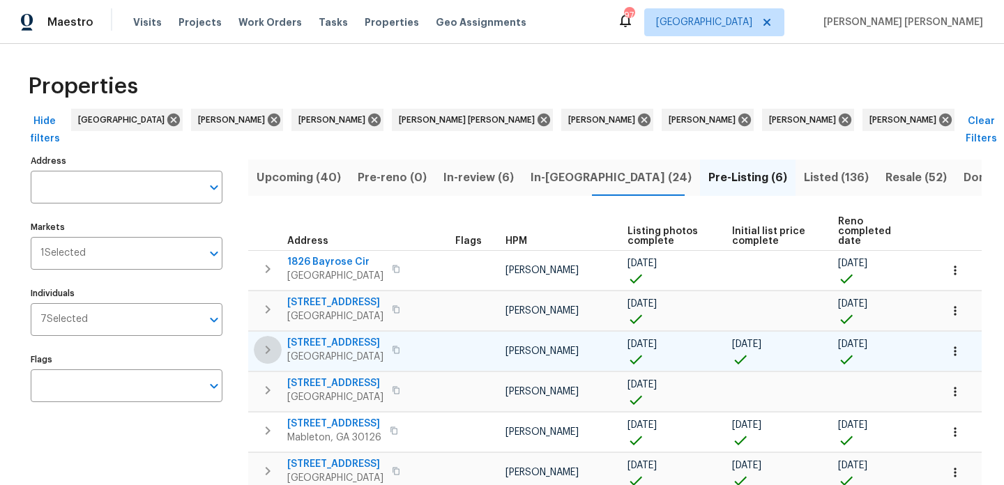
click at [275, 342] on icon "button" at bounding box center [267, 350] width 17 height 17
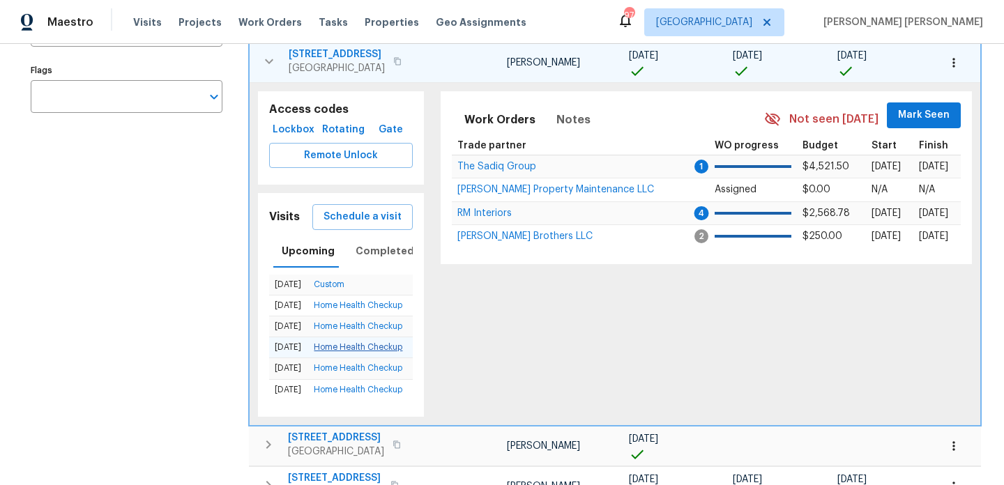
scroll to position [0, 0]
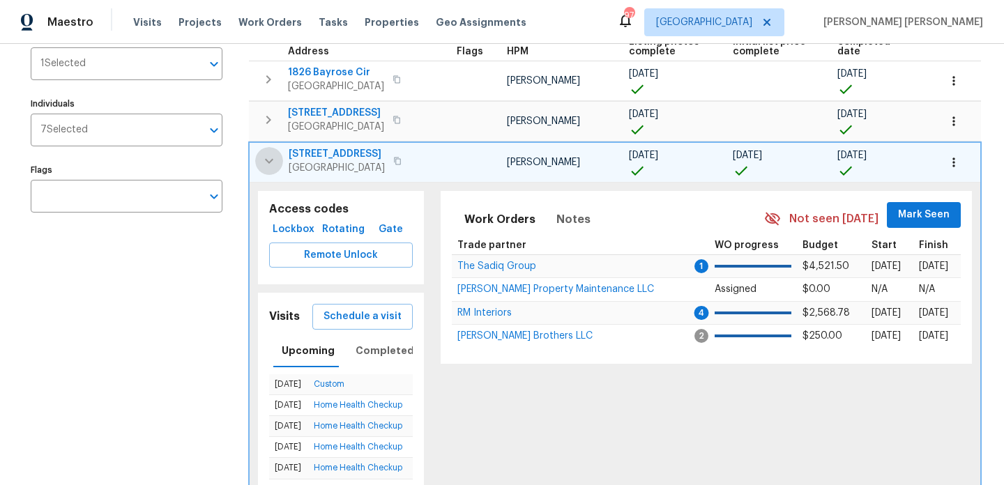
click at [271, 153] on icon "button" at bounding box center [269, 161] width 17 height 17
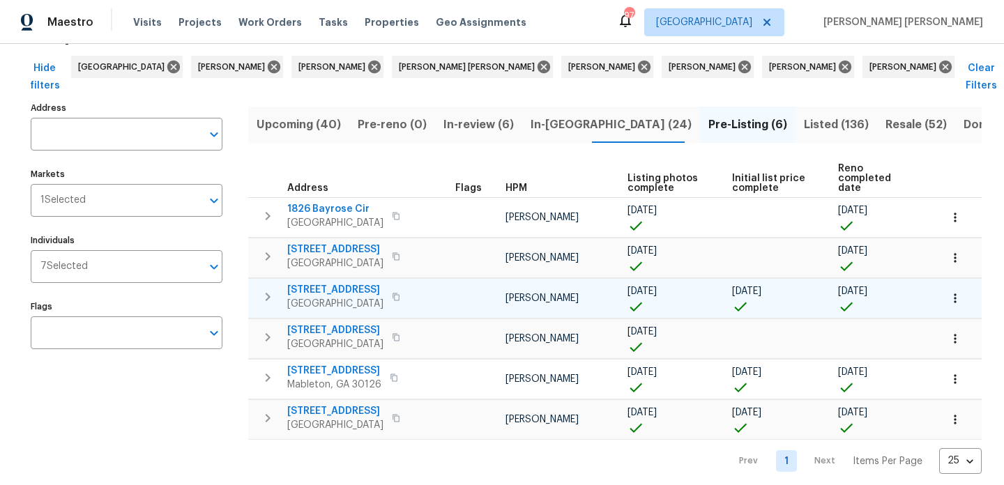
scroll to position [39, 0]
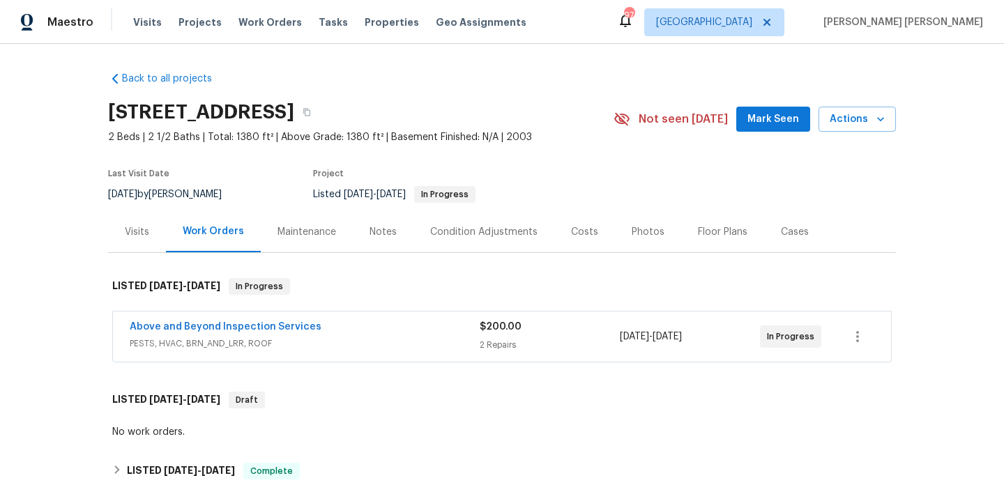
click at [384, 239] on div "Notes" at bounding box center [383, 231] width 61 height 41
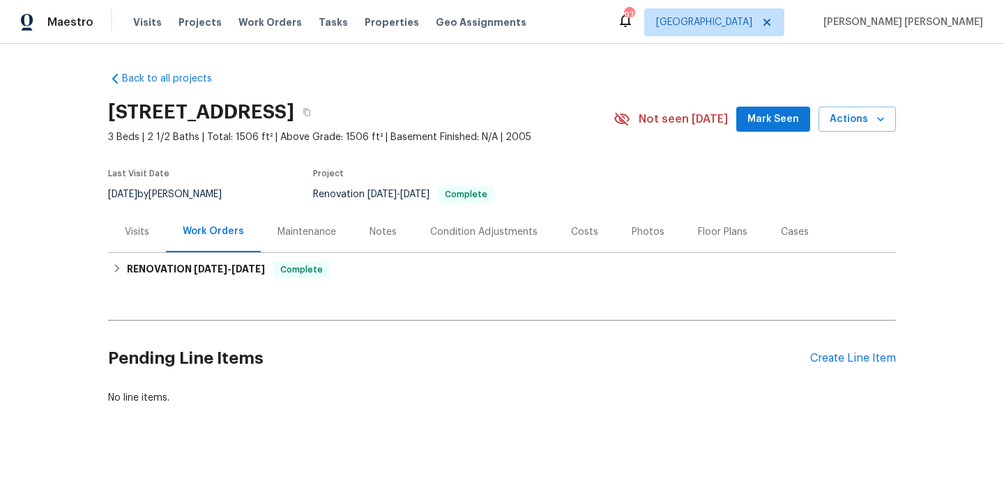
click at [370, 230] on div "Notes" at bounding box center [383, 232] width 27 height 14
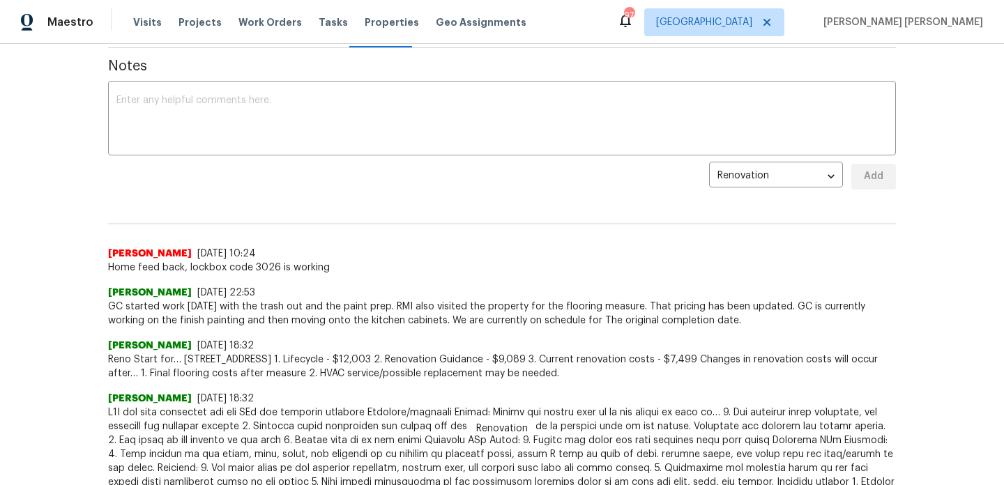
scroll to position [209, 0]
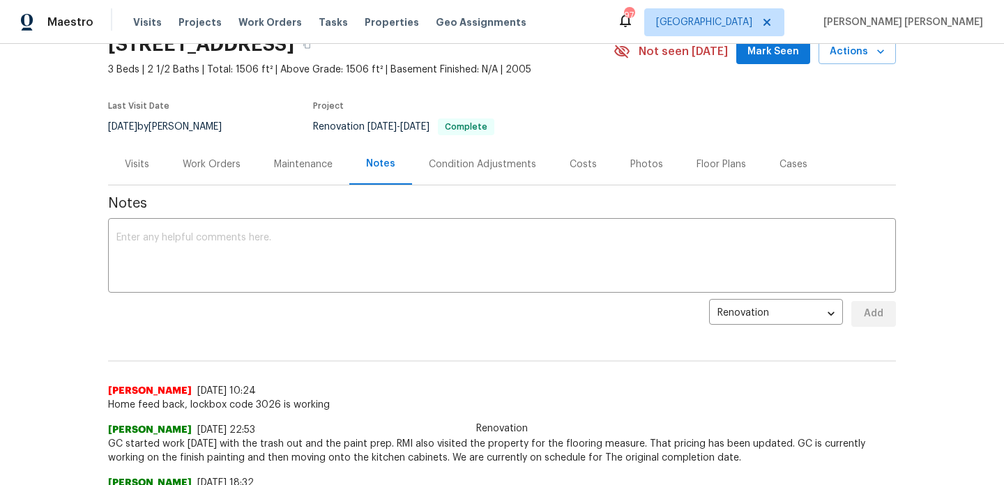
click at [232, 169] on div "Work Orders" at bounding box center [212, 165] width 58 height 14
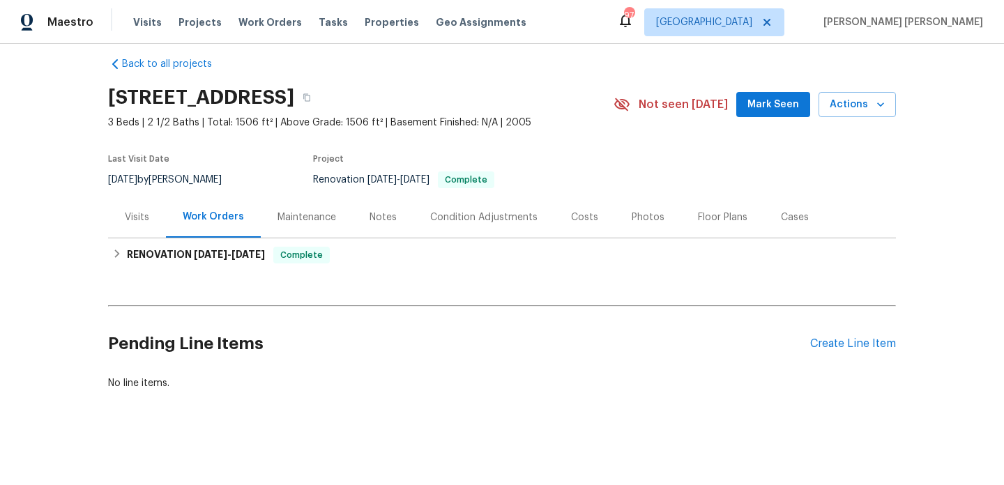
scroll to position [15, 0]
click at [383, 216] on div "Notes" at bounding box center [383, 218] width 27 height 14
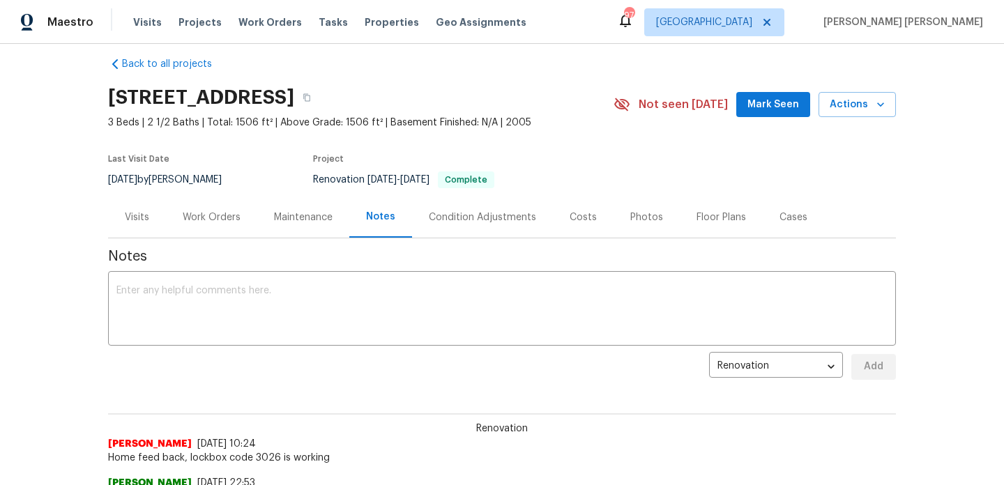
scroll to position [68, 0]
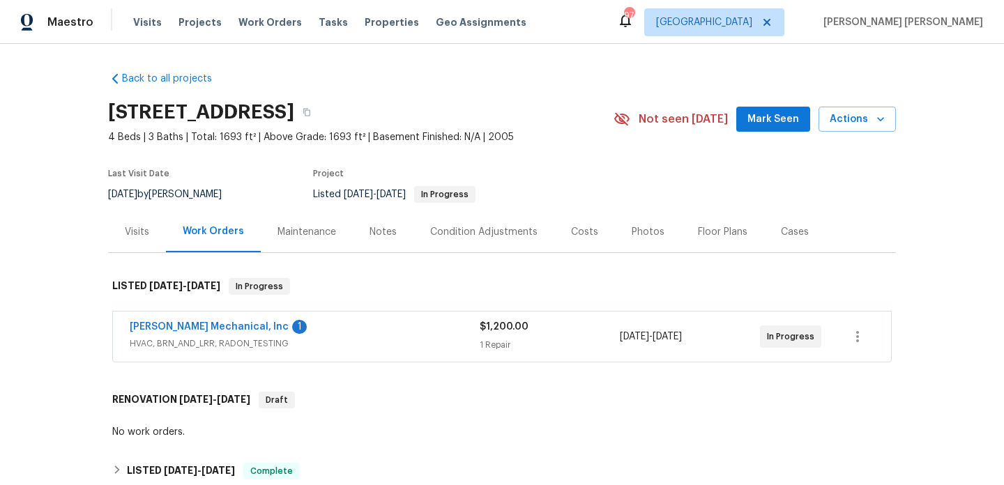
scroll to position [29, 0]
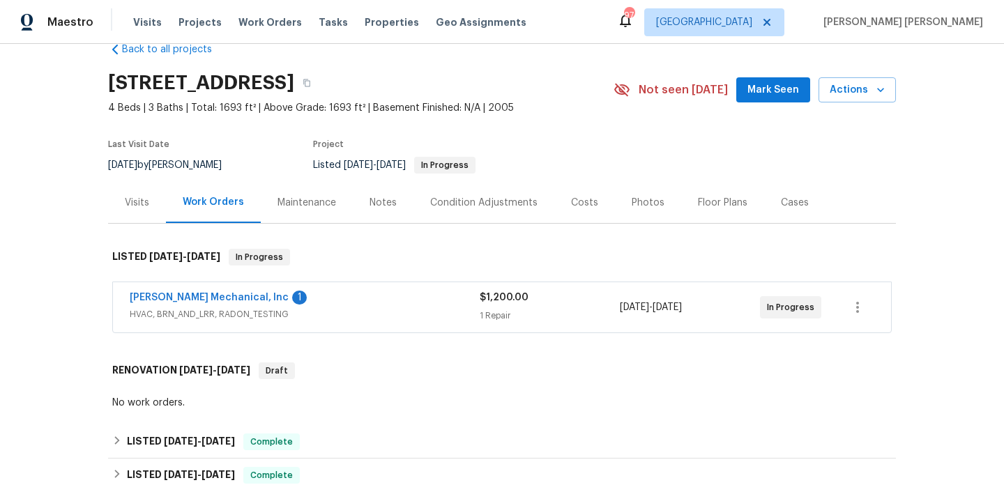
click at [382, 200] on div "Notes" at bounding box center [383, 203] width 27 height 14
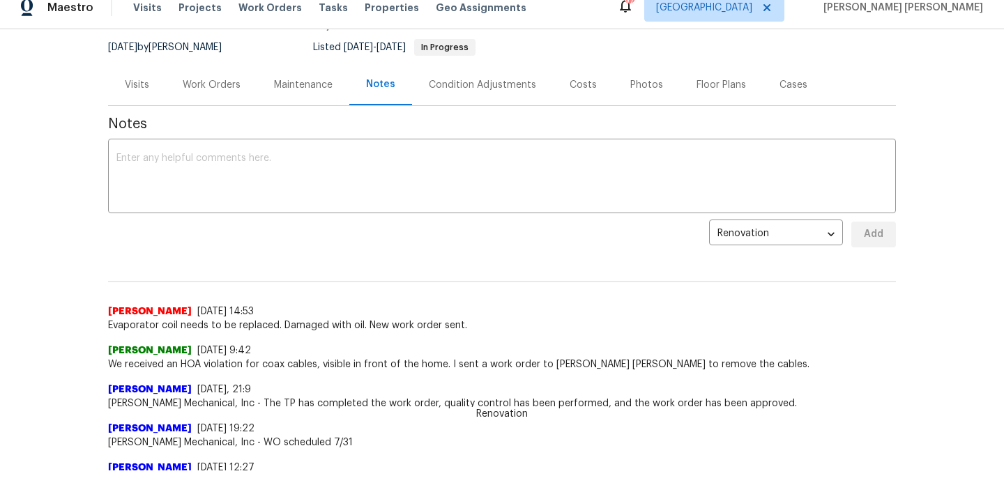
scroll to position [80, 0]
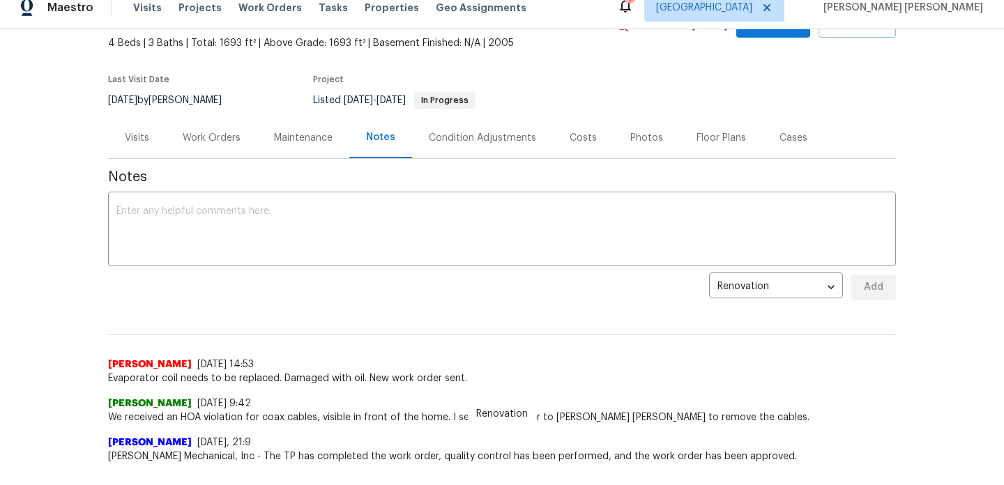
click at [181, 134] on div "Work Orders" at bounding box center [211, 137] width 91 height 41
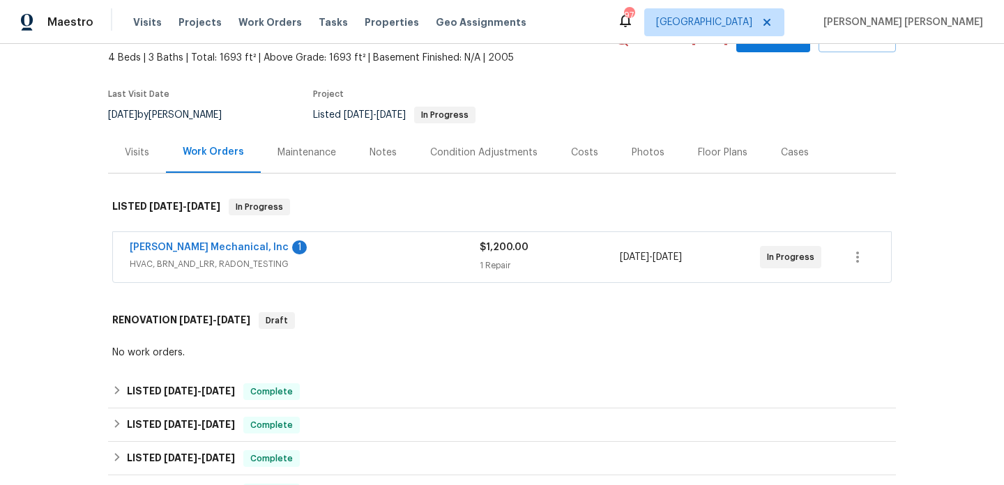
scroll to position [128, 0]
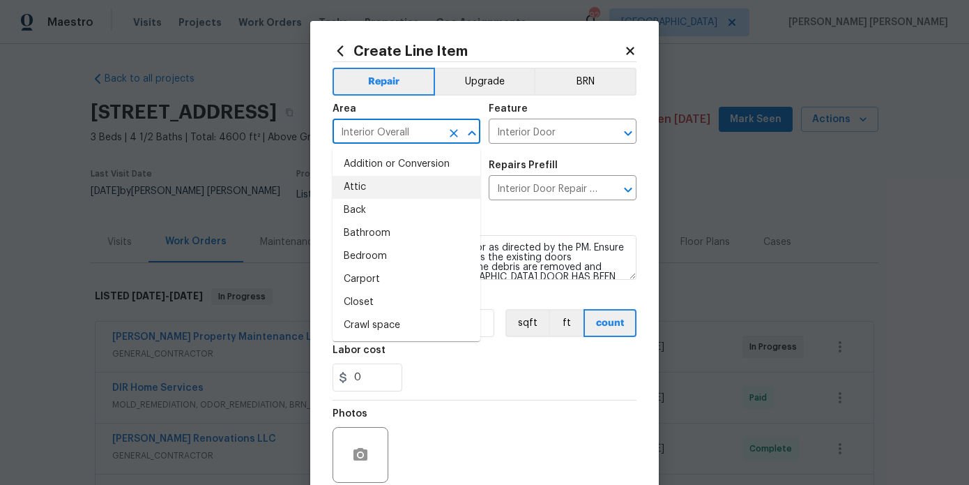
scroll to position [13, 0]
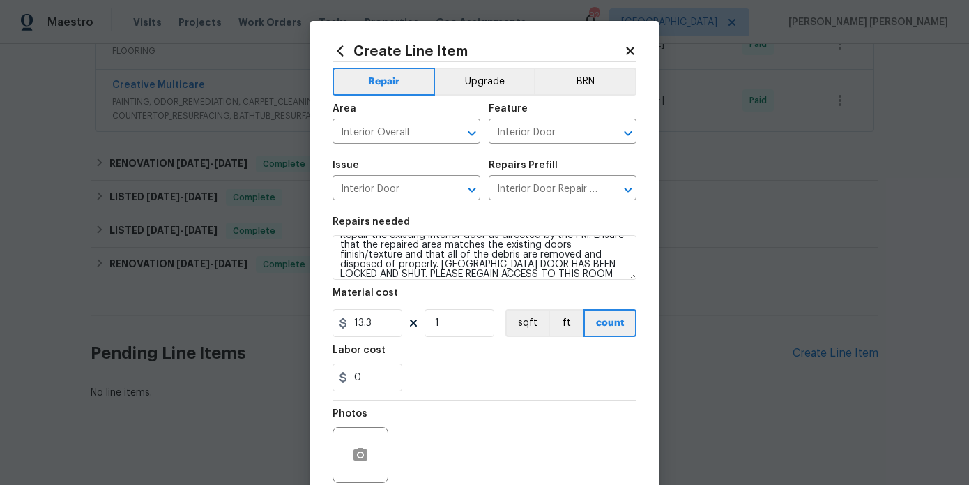
click at [576, 418] on div "Photos" at bounding box center [485, 445] width 304 height 91
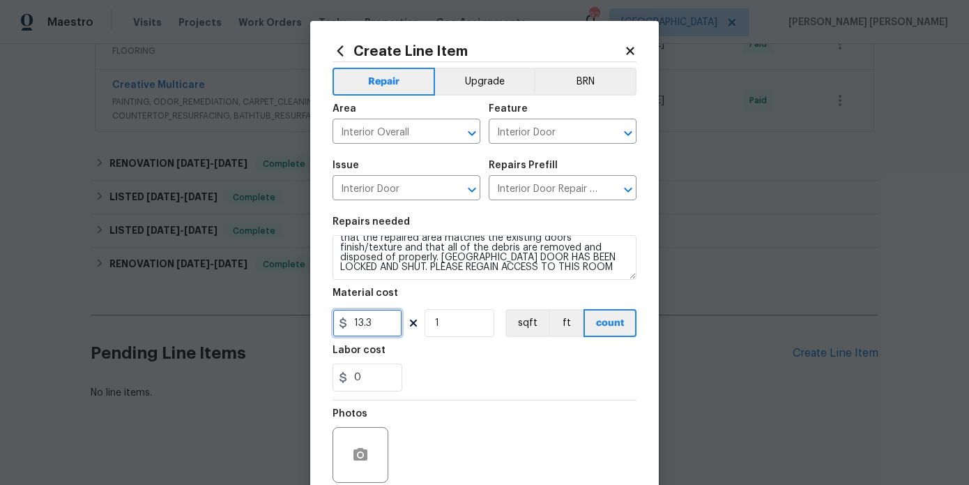
click at [390, 329] on input "13.3" at bounding box center [368, 323] width 70 height 28
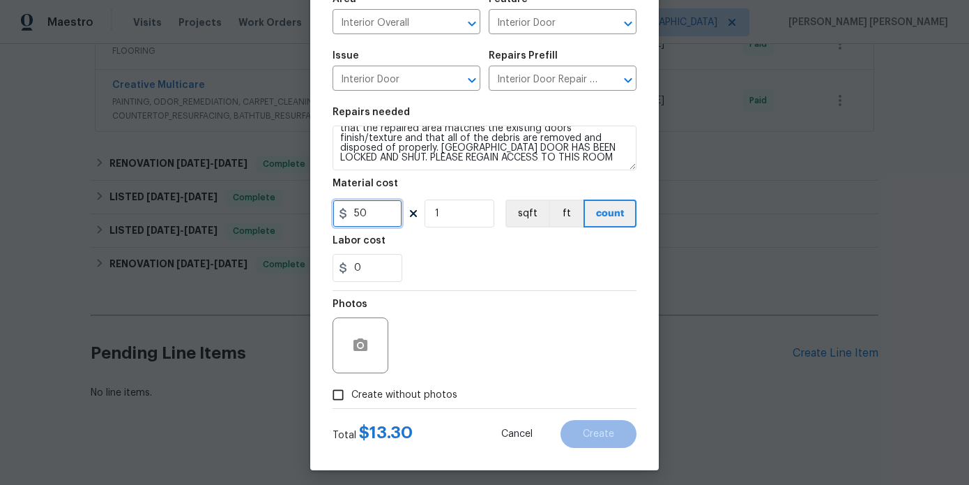
scroll to position [116, 0]
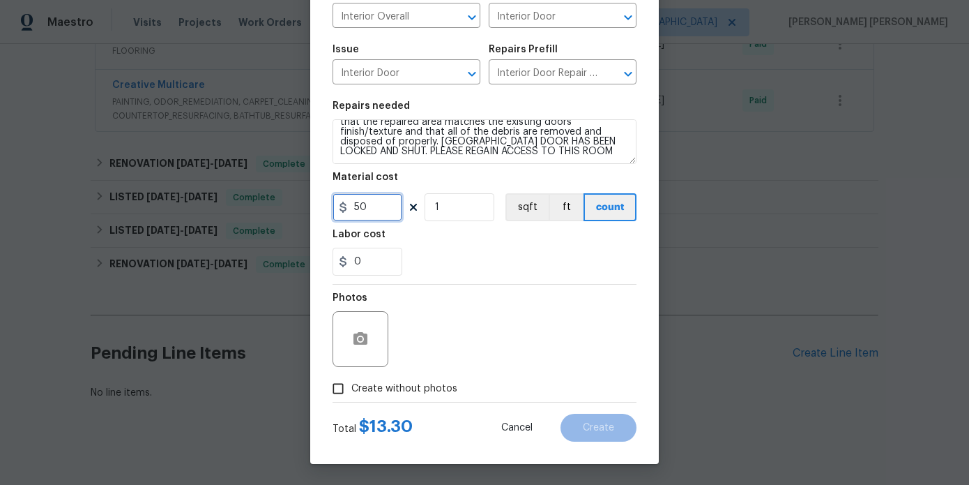
type input "50"
click at [398, 384] on span "Create without photos" at bounding box center [405, 389] width 106 height 15
click at [352, 384] on input "Create without photos" at bounding box center [338, 388] width 27 height 27
checkbox input "true"
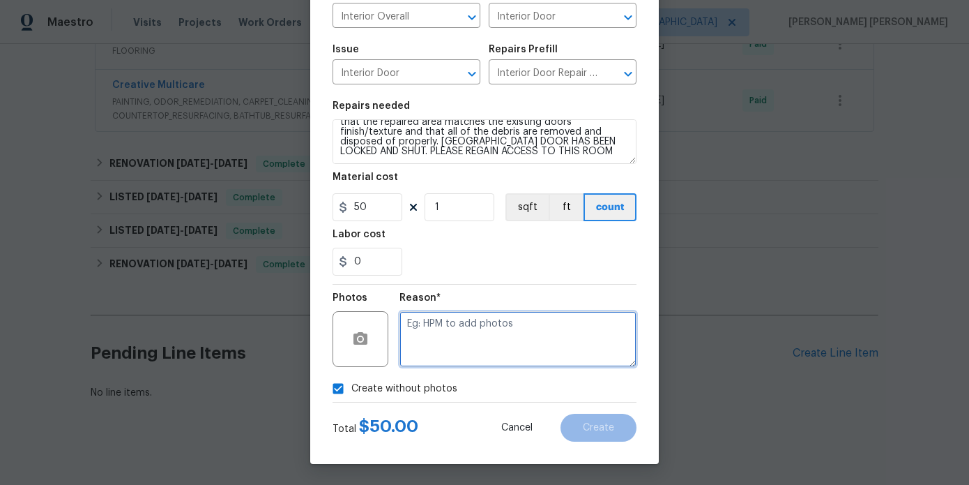
click at [443, 354] on textarea at bounding box center [518, 339] width 237 height 56
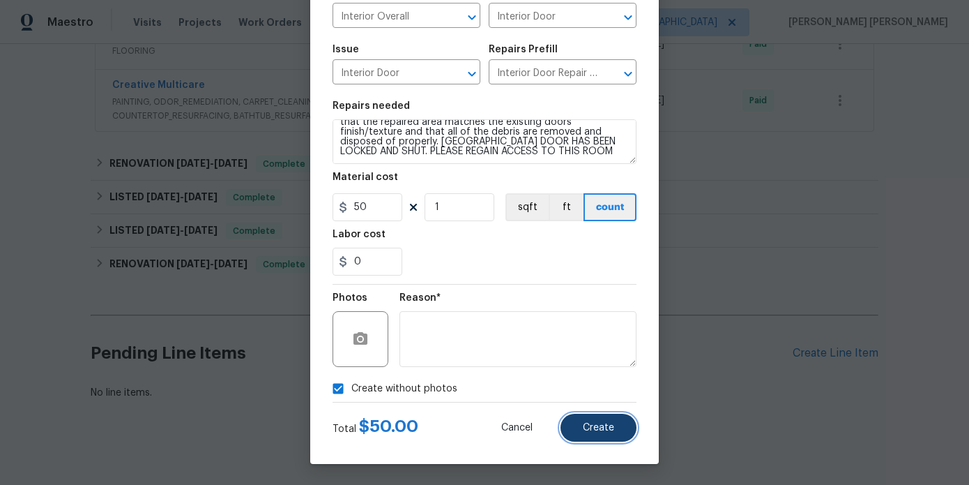
click at [602, 428] on span "Create" at bounding box center [598, 428] width 31 height 10
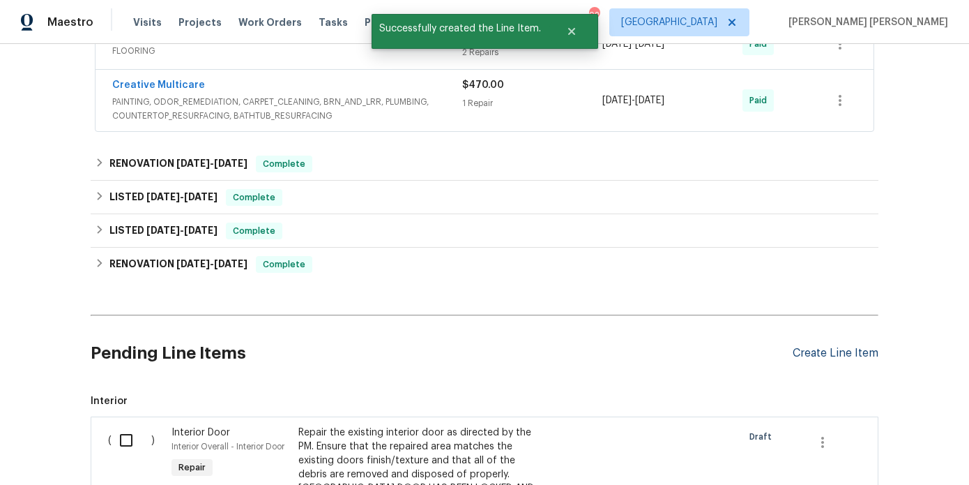
click at [859, 348] on div "Create Line Item" at bounding box center [836, 353] width 86 height 13
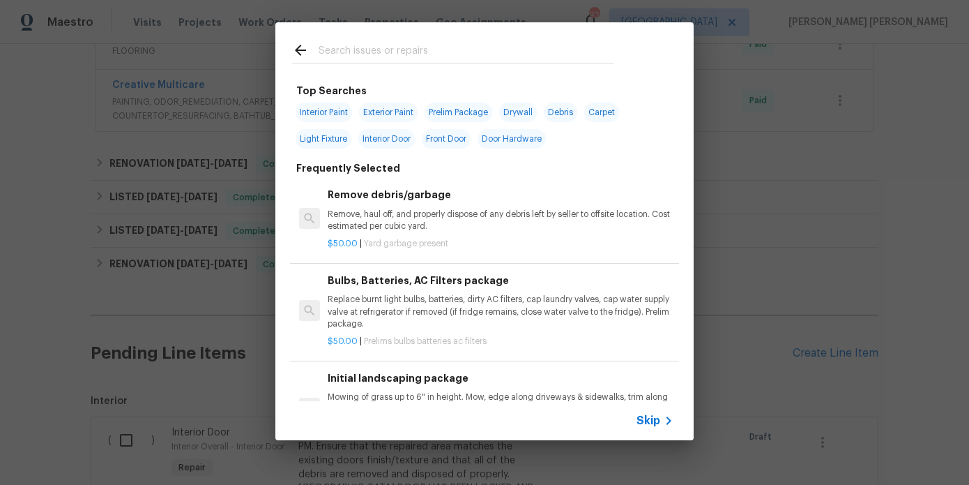
click at [342, 52] on input "text" at bounding box center [467, 52] width 296 height 21
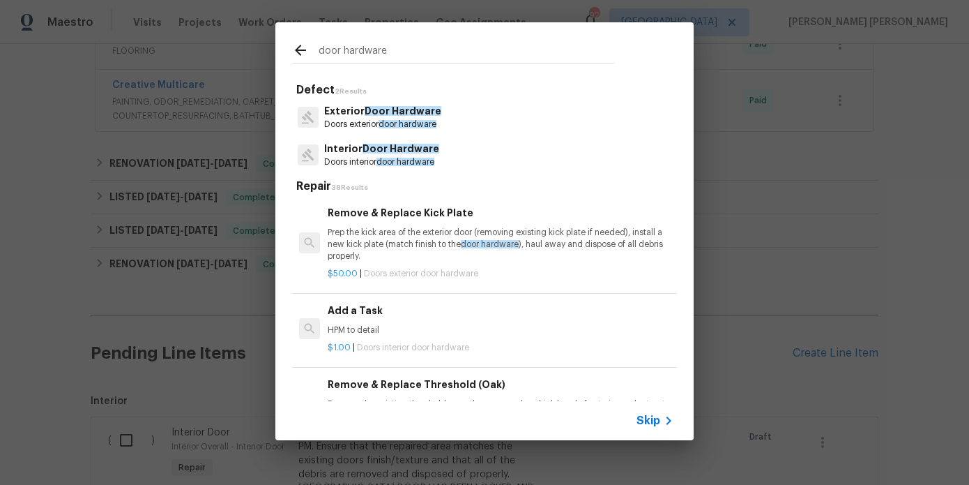
type input "door hardware"
click at [361, 313] on h6 "Add a Task" at bounding box center [501, 310] width 346 height 15
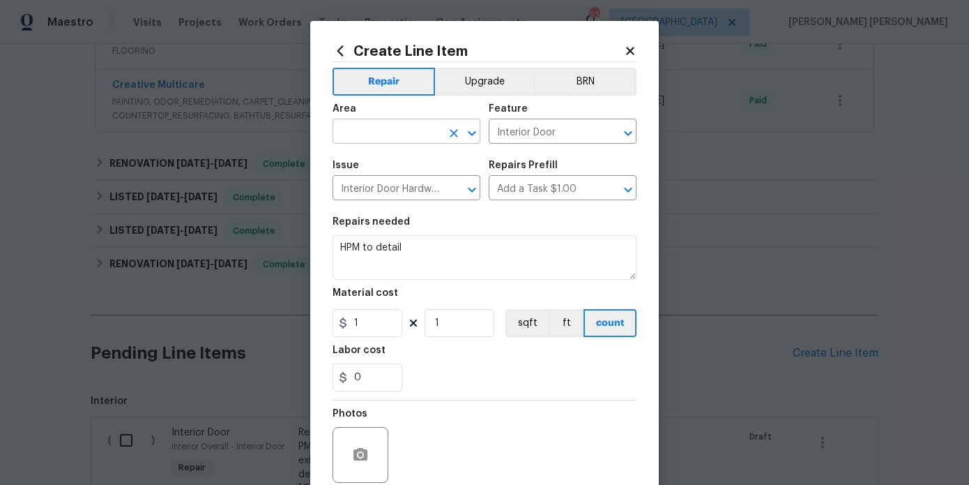
click at [379, 137] on input "text" at bounding box center [387, 133] width 109 height 22
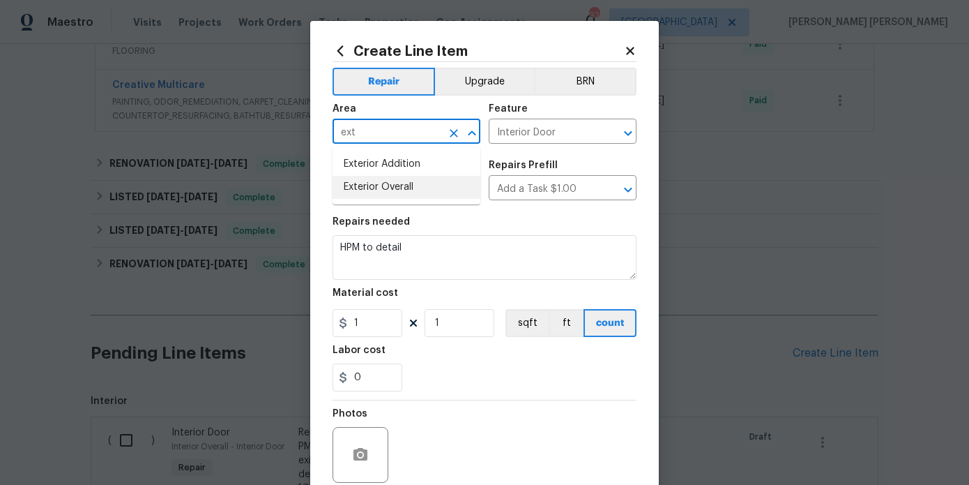
click at [395, 185] on li "Exterior Overall" at bounding box center [407, 187] width 148 height 23
type input "Exterior Overall"
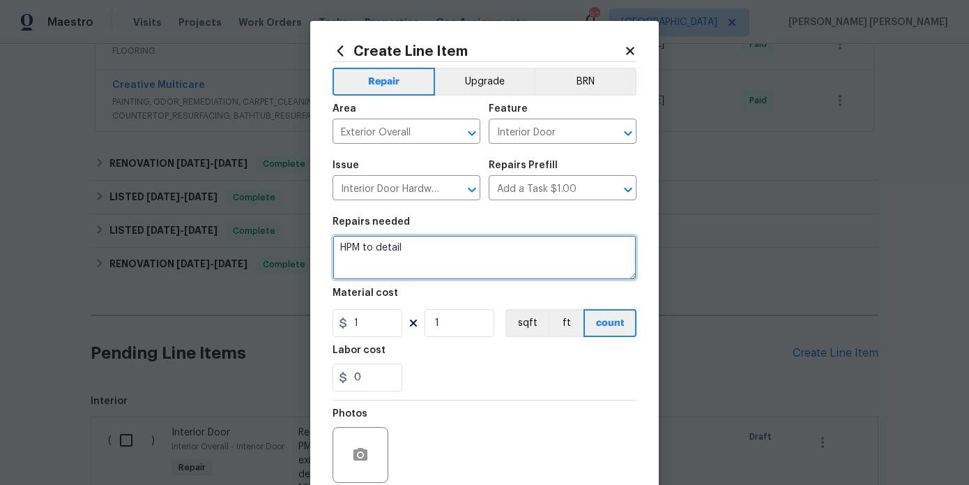
click at [422, 244] on textarea "HPM to detail" at bounding box center [485, 257] width 304 height 45
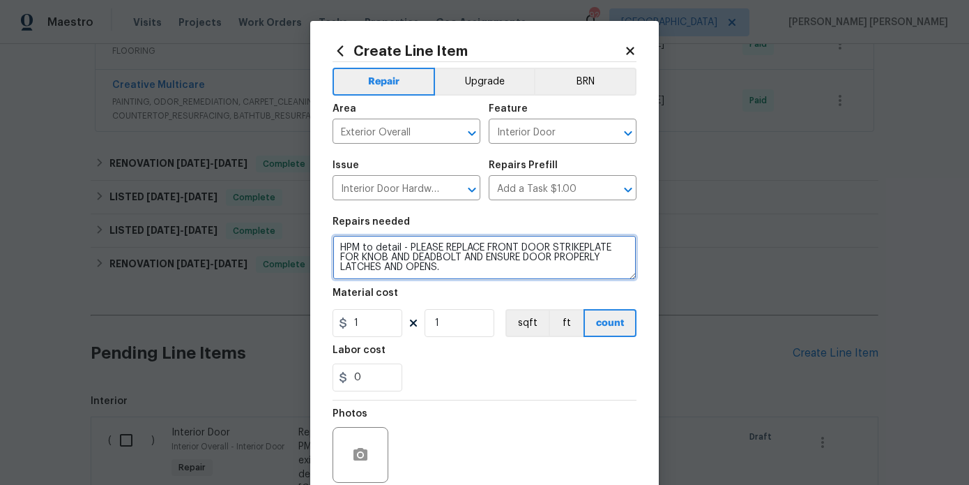
type textarea "HPM to detail - PLEASE REPLACE FRONT DOOR STRIKEPLATE FOR KNOB AND DEADBOLT AND…"
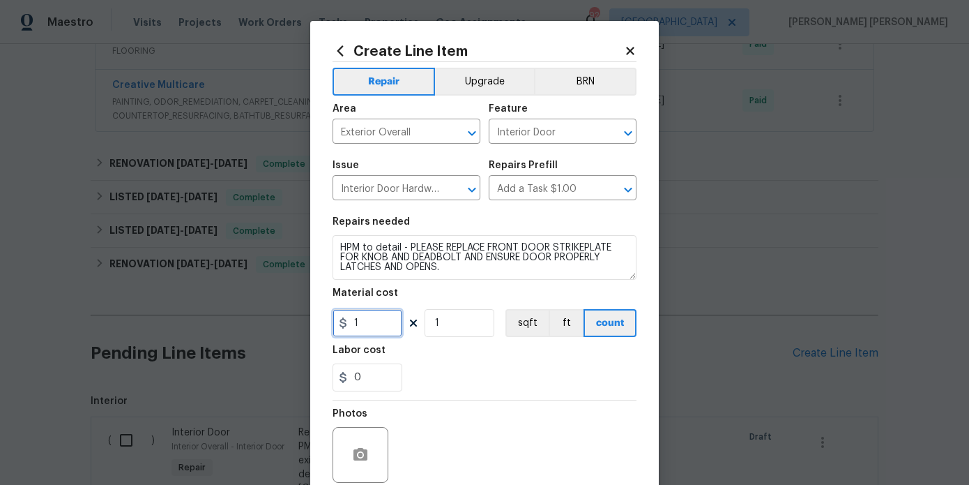
click at [365, 327] on input "1" at bounding box center [368, 323] width 70 height 28
type input "50"
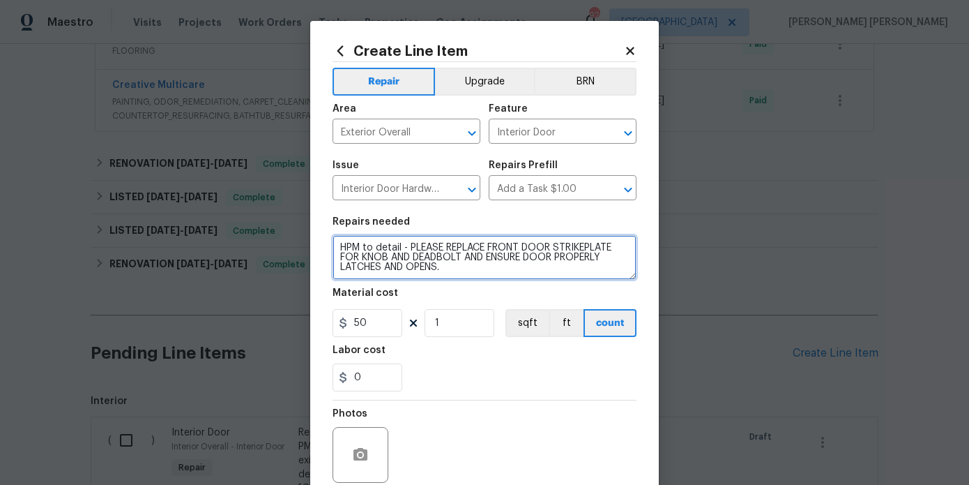
click at [589, 245] on textarea "HPM to detail - PLEASE REPLACE FRONT DOOR STRIKEPLATE FOR KNOB AND DEADBOLT AND…" at bounding box center [485, 257] width 304 height 45
click at [587, 251] on textarea "HPM to detail - PLEASE REPLACE FRONT DOOR STRIKEPLATE FOR KNOB AND DEADBOLT AND…" at bounding box center [485, 257] width 304 height 45
type textarea "HPM to detail - PLEASE REPLACE FRONT DOOR STRIKE PLATE FOR KNOB AND DEADBOLT AN…"
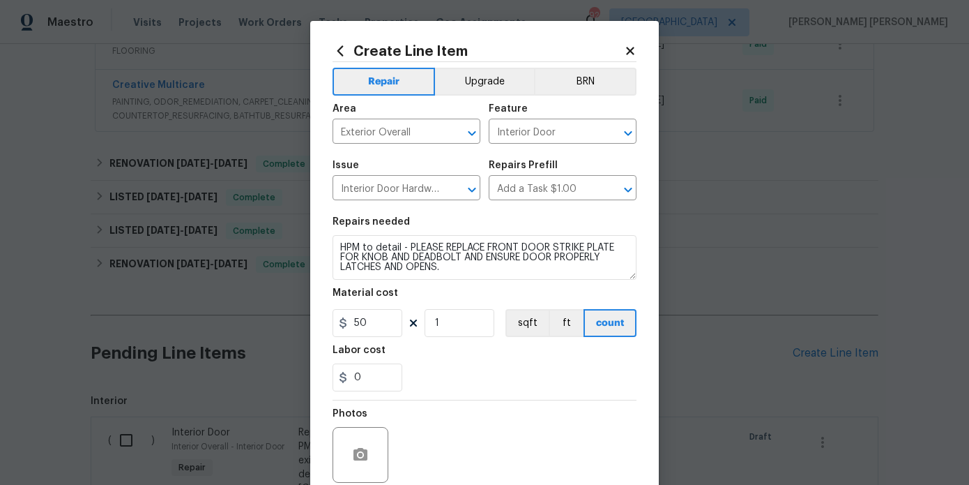
click at [506, 285] on section "Repairs needed HPM to detail - PLEASE REPLACE FRONT DOOR STRIKE PLATE FOR KNOB …" at bounding box center [485, 304] width 304 height 191
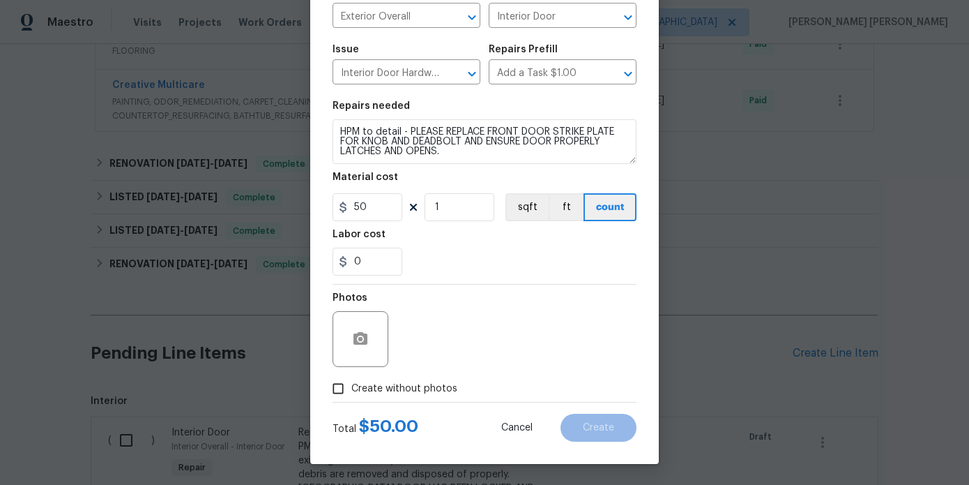
click at [385, 383] on span "Create without photos" at bounding box center [405, 389] width 106 height 15
click at [352, 383] on input "Create without photos" at bounding box center [338, 388] width 27 height 27
checkbox input "true"
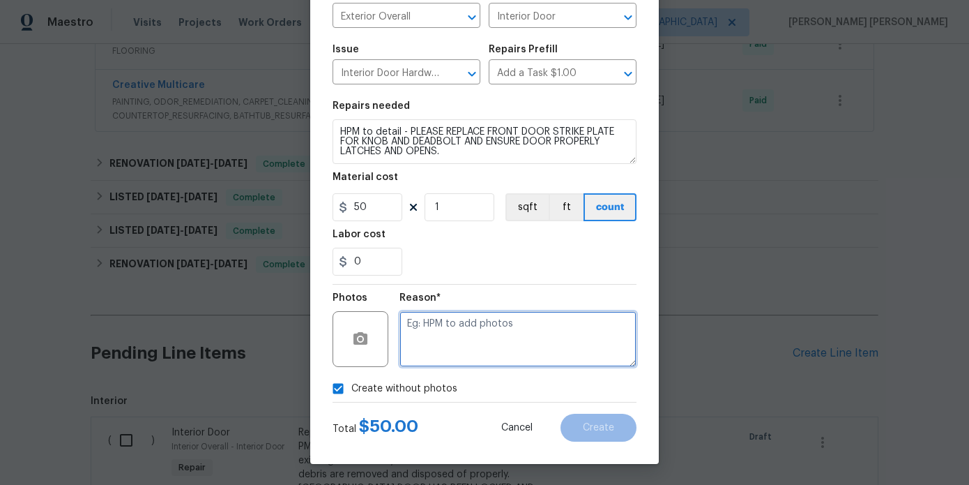
click at [465, 348] on textarea at bounding box center [518, 339] width 237 height 56
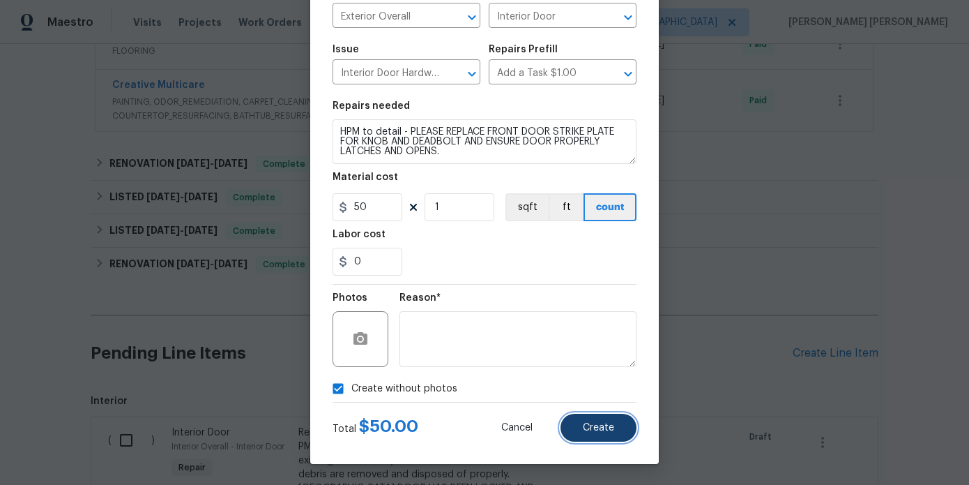
click at [593, 432] on span "Create" at bounding box center [598, 428] width 31 height 10
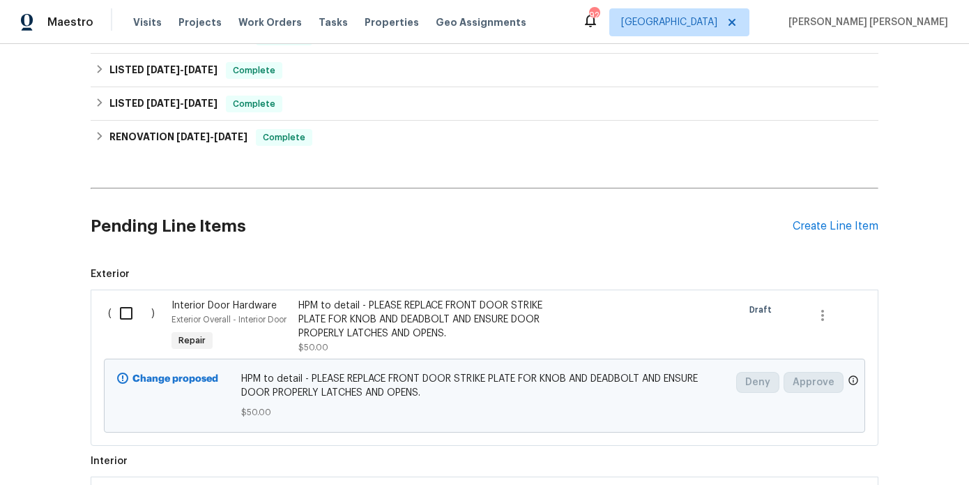
scroll to position [582, 0]
click at [834, 220] on div "Create Line Item" at bounding box center [836, 226] width 86 height 13
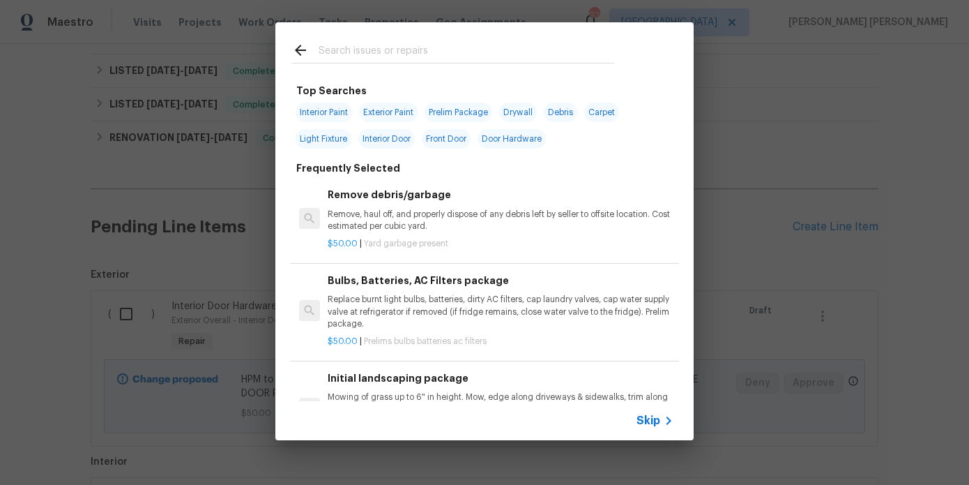
click at [335, 53] on input "text" at bounding box center [467, 52] width 296 height 21
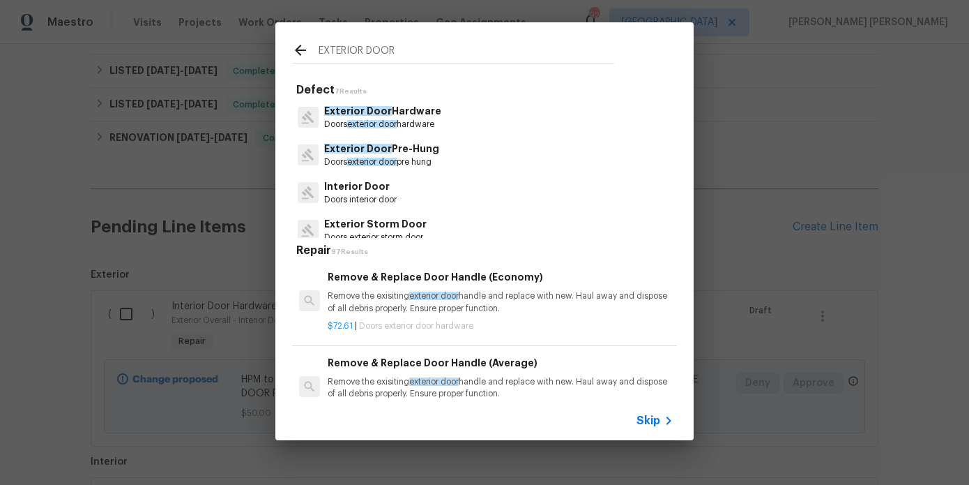
type input "EXTERIOR DOOR"
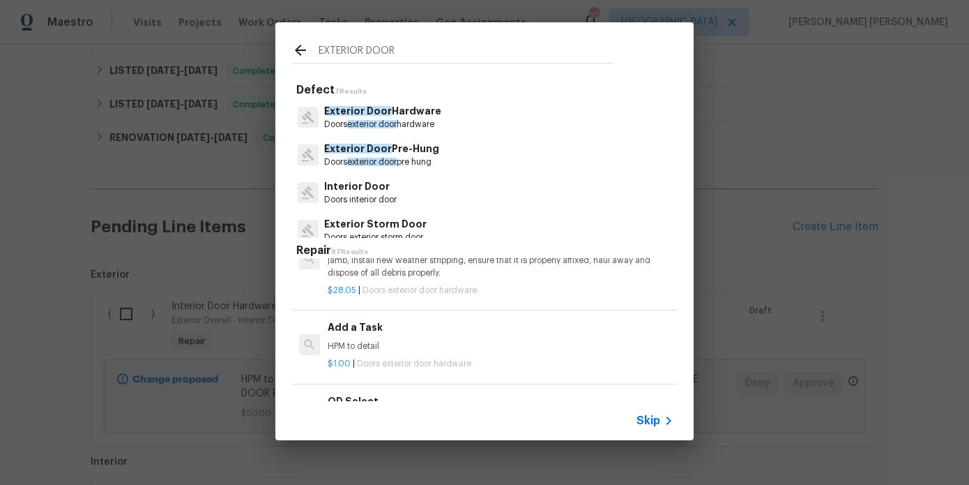
scroll to position [417, 0]
click at [358, 338] on p "HPM to detail" at bounding box center [501, 344] width 346 height 12
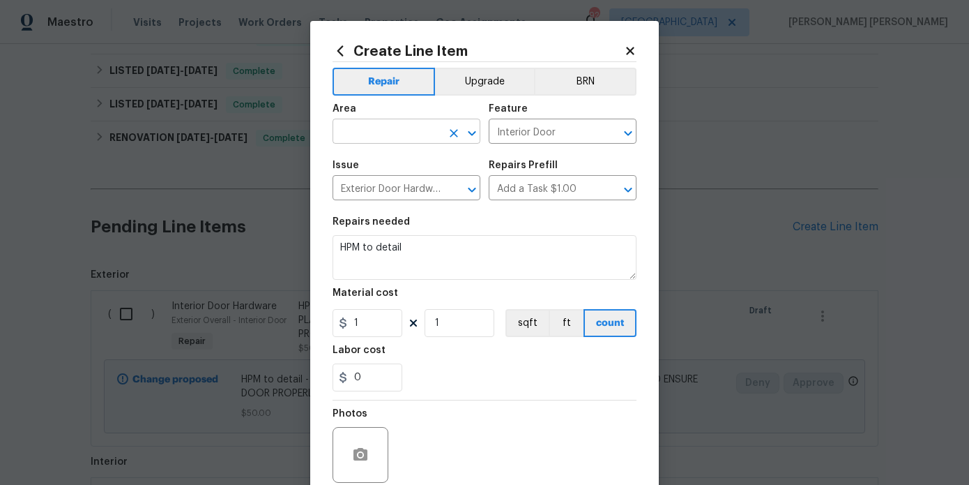
click at [388, 137] on input "text" at bounding box center [387, 133] width 109 height 22
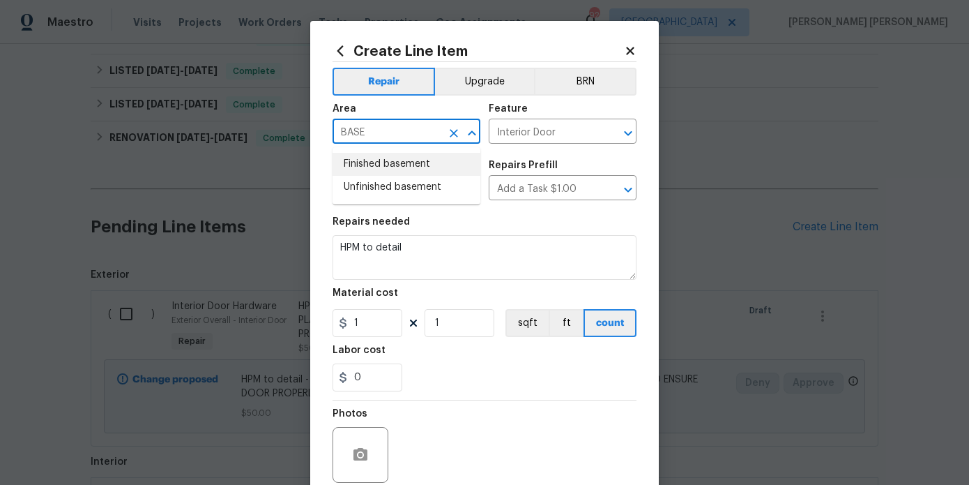
click at [406, 164] on li "Finished basement" at bounding box center [407, 164] width 148 height 23
type input "Finished basement"
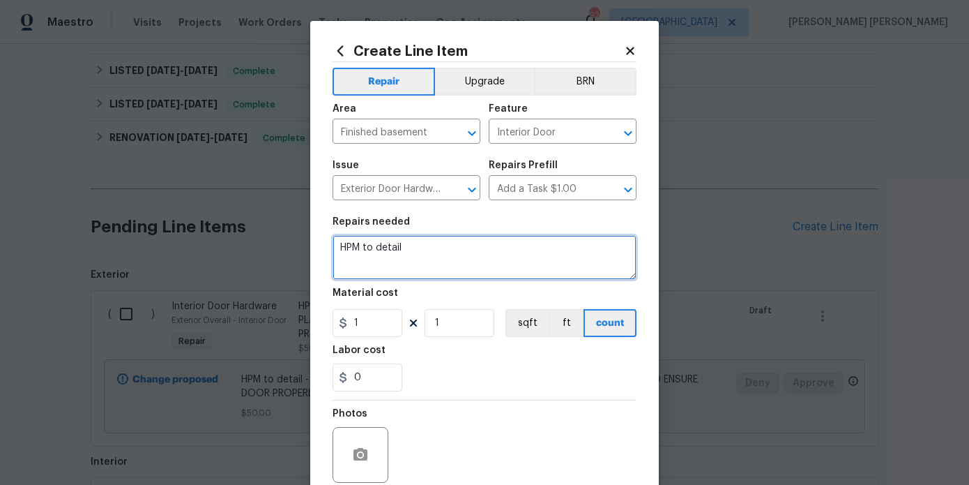
click at [441, 243] on textarea "HPM to detail" at bounding box center [485, 257] width 304 height 45
click at [434, 251] on textarea "HPM to detail" at bounding box center [485, 257] width 304 height 45
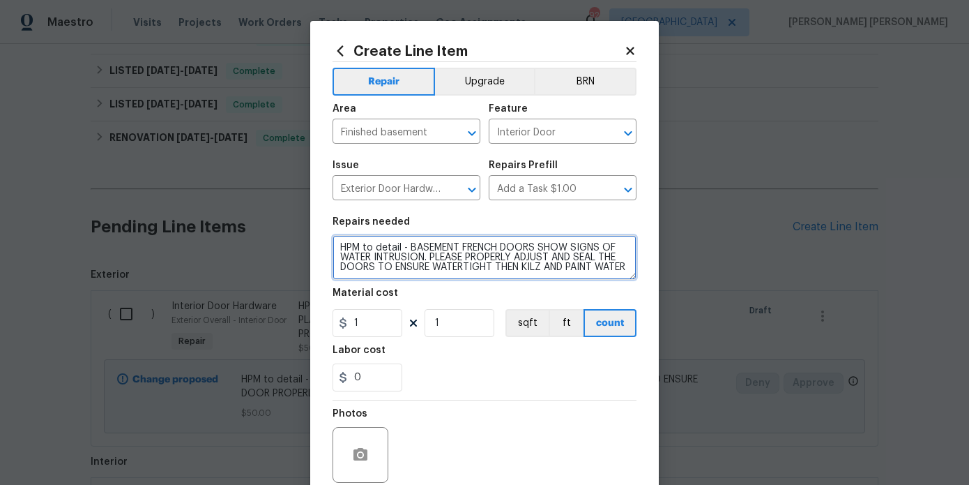
scroll to position [3, 0]
type textarea "HPM to detail - BASEMENT FRENCH DOORS SHOW SIGNS OF WATER INTRUSION. PLEASE PRO…"
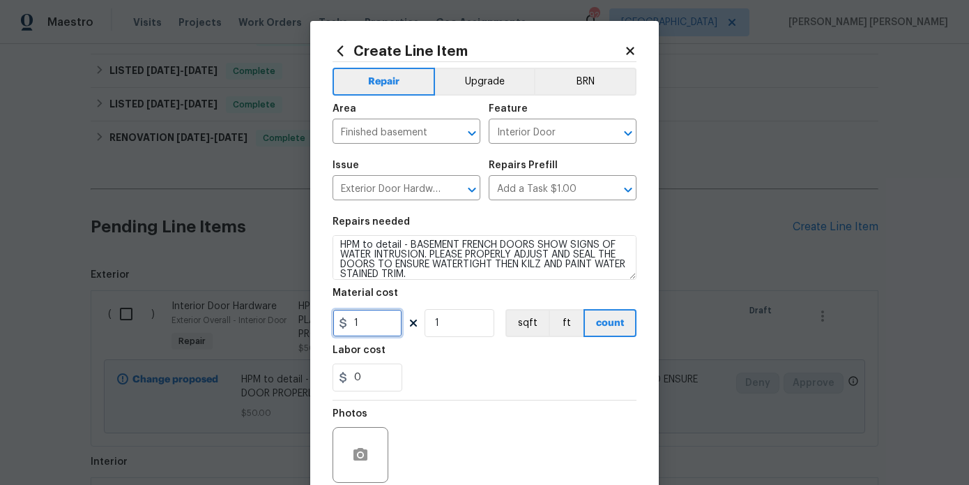
click at [377, 337] on input "1" at bounding box center [368, 323] width 70 height 28
click at [377, 330] on input "1" at bounding box center [368, 323] width 70 height 28
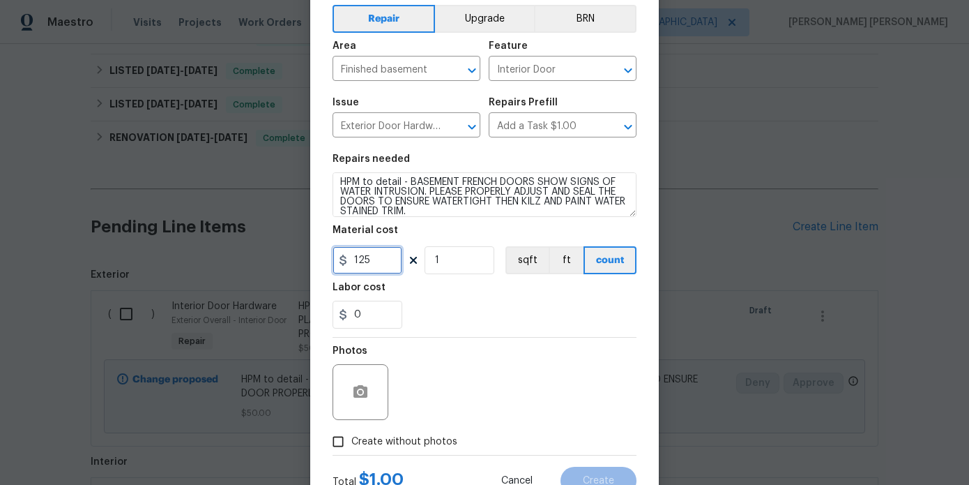
scroll to position [116, 0]
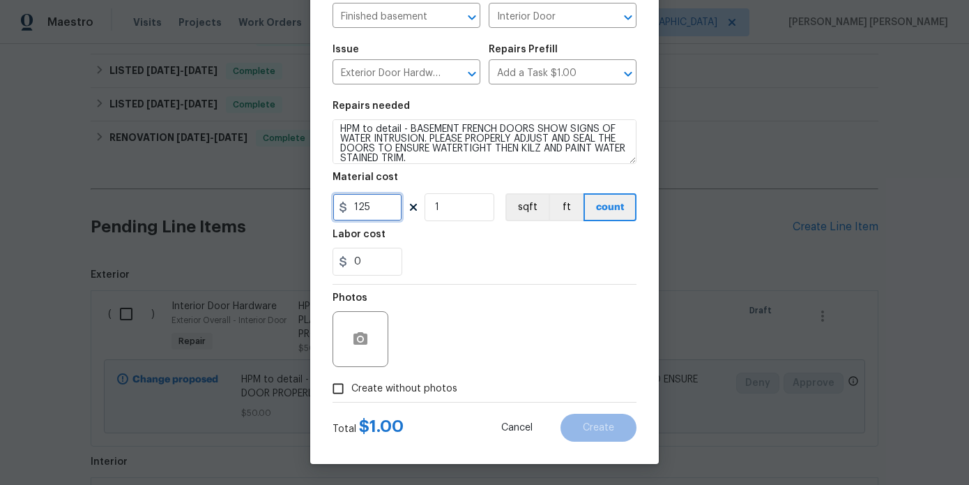
type input "125"
click at [401, 388] on span "Create without photos" at bounding box center [405, 389] width 106 height 15
click at [352, 388] on input "Create without photos" at bounding box center [338, 388] width 27 height 27
checkbox input "true"
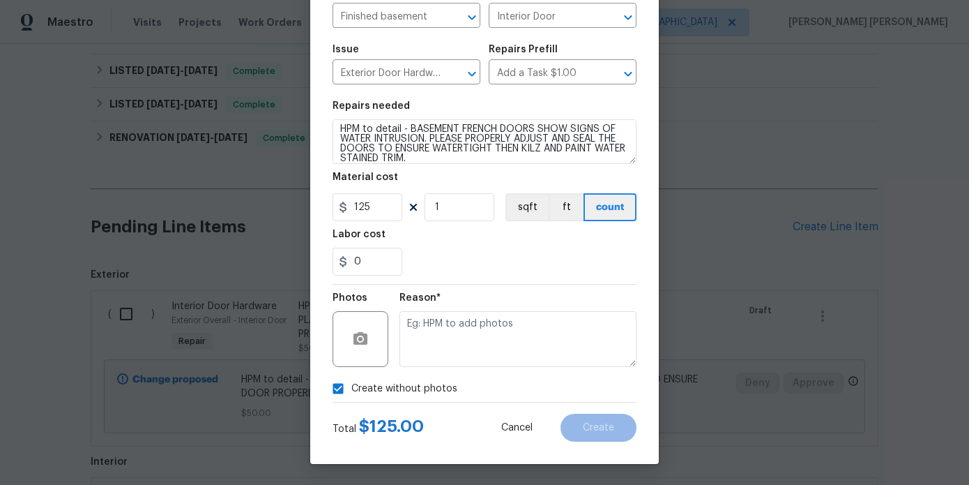
click at [483, 353] on textarea at bounding box center [518, 339] width 237 height 56
click at [585, 428] on span "Create" at bounding box center [598, 428] width 31 height 10
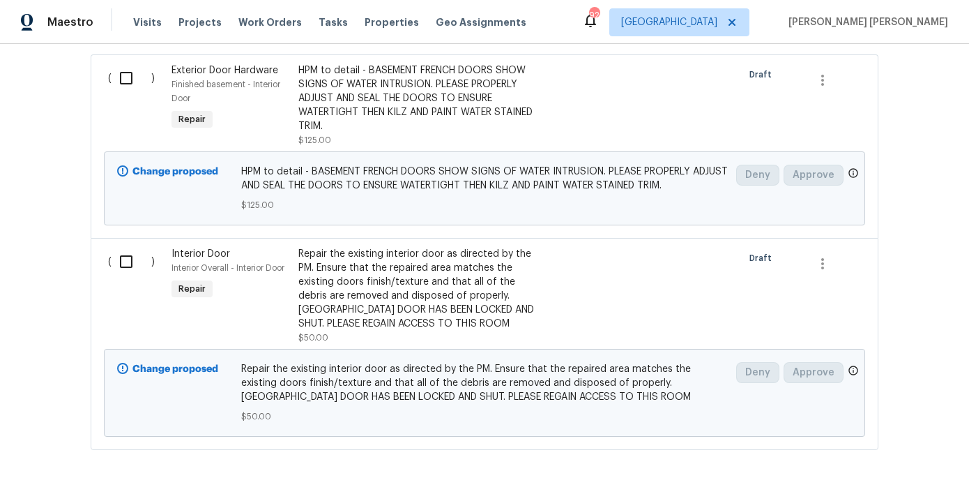
scroll to position [1050, 0]
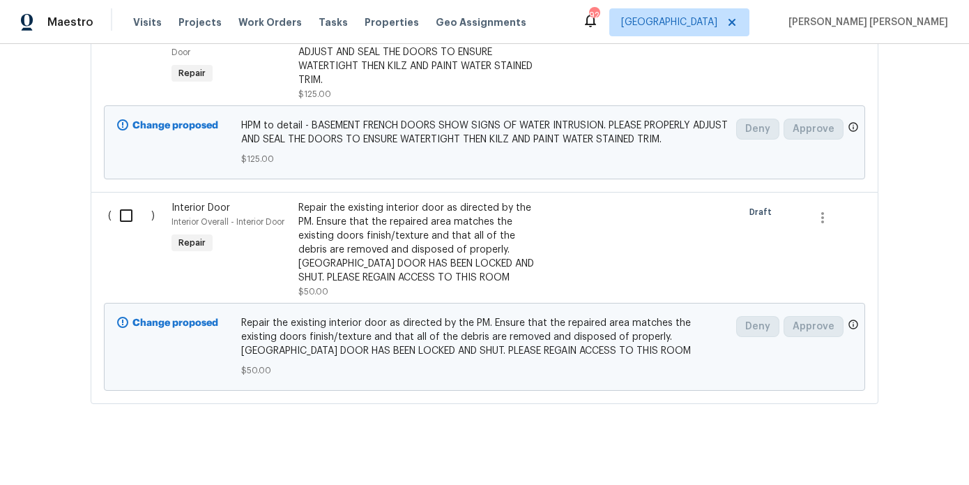
click at [373, 63] on div "HPM to detail - BASEMENT FRENCH DOORS SHOW SIGNS OF WATER INTRUSION. PLEASE PRO…" at bounding box center [422, 52] width 246 height 70
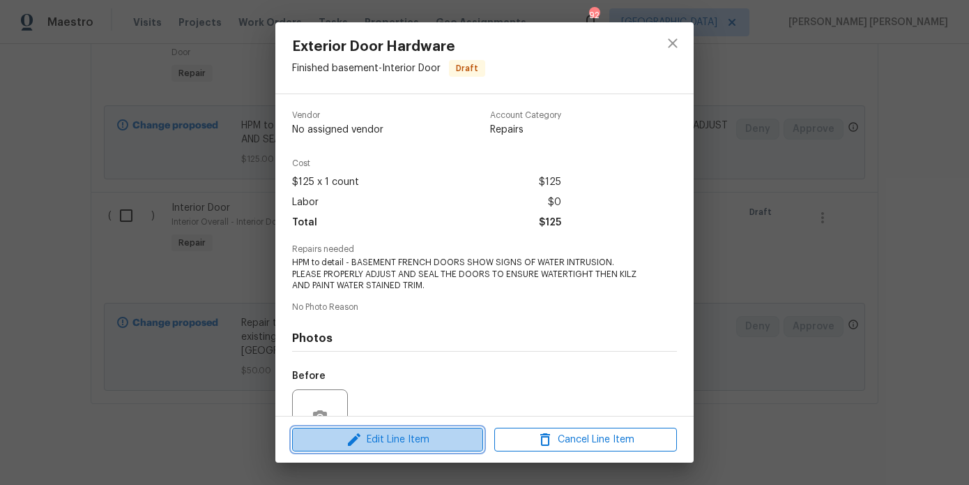
click at [379, 435] on span "Edit Line Item" at bounding box center [387, 439] width 183 height 17
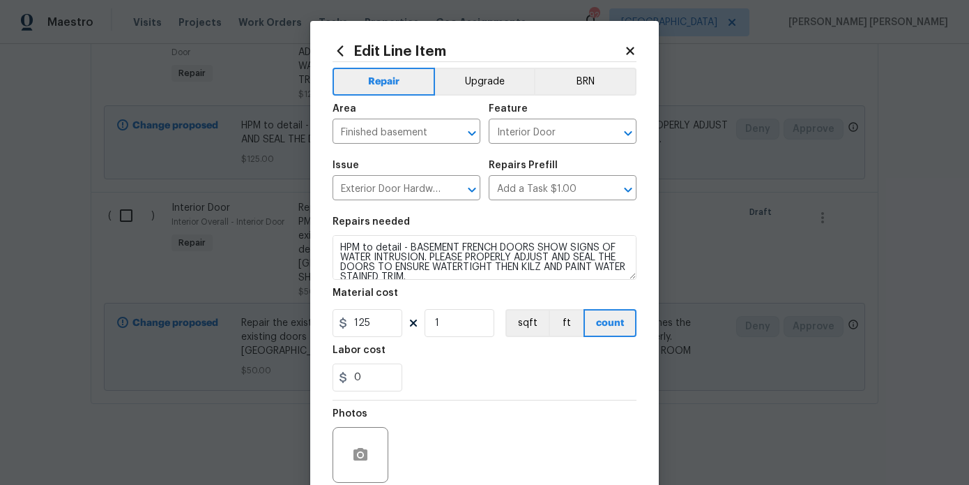
scroll to position [15, 0]
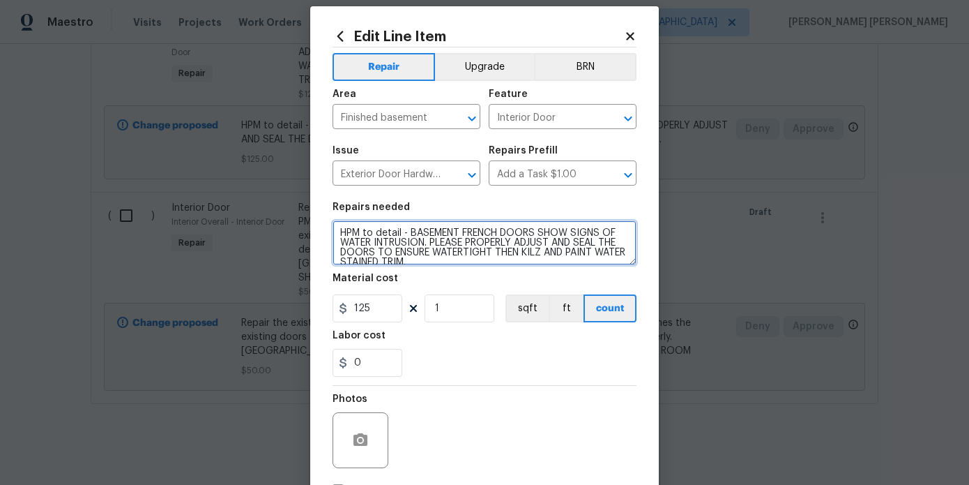
click at [544, 232] on textarea "HPM to detail - BASEMENT FRENCH DOORS SHOW SIGNS OF WATER INTRUSION. PLEASE PRO…" at bounding box center [485, 242] width 304 height 45
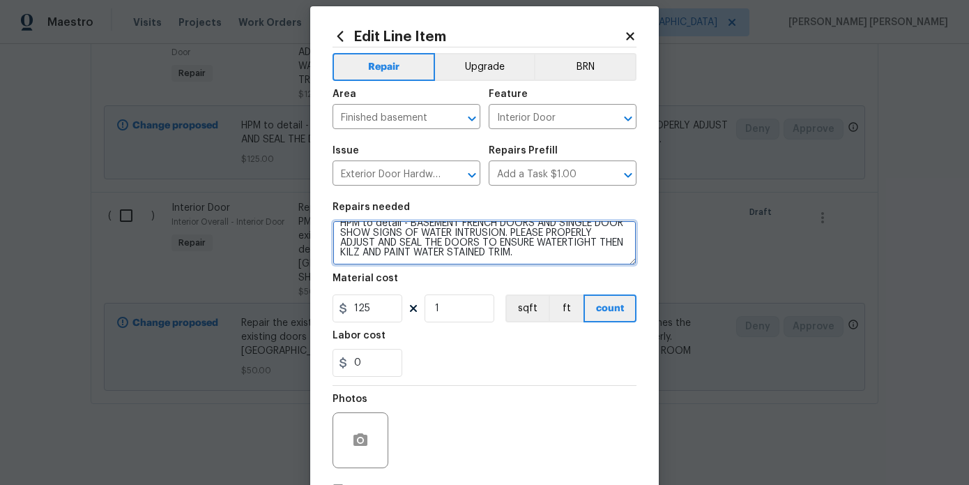
scroll to position [116, 0]
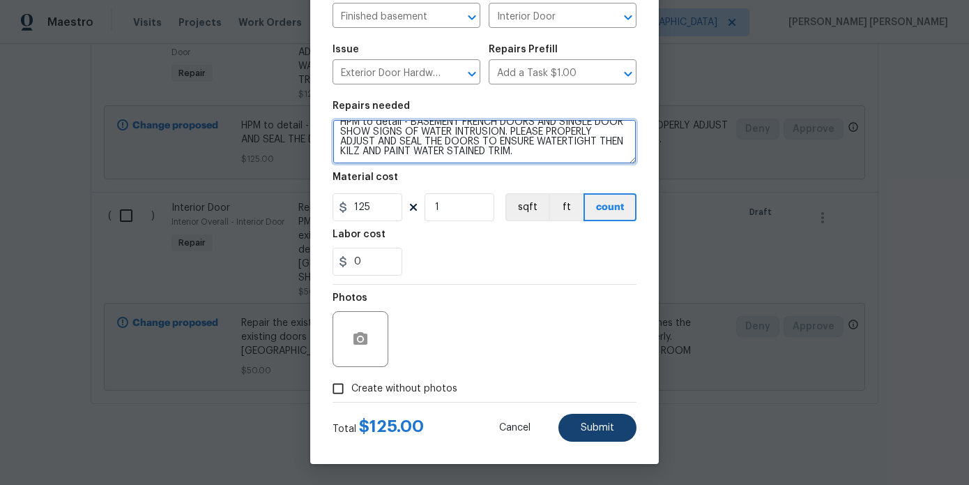
type textarea "HPM to detail - BASEMENT FRENCH DOORS AND SINGLE DOOR SHOW SIGNS OF WATER INTRU…"
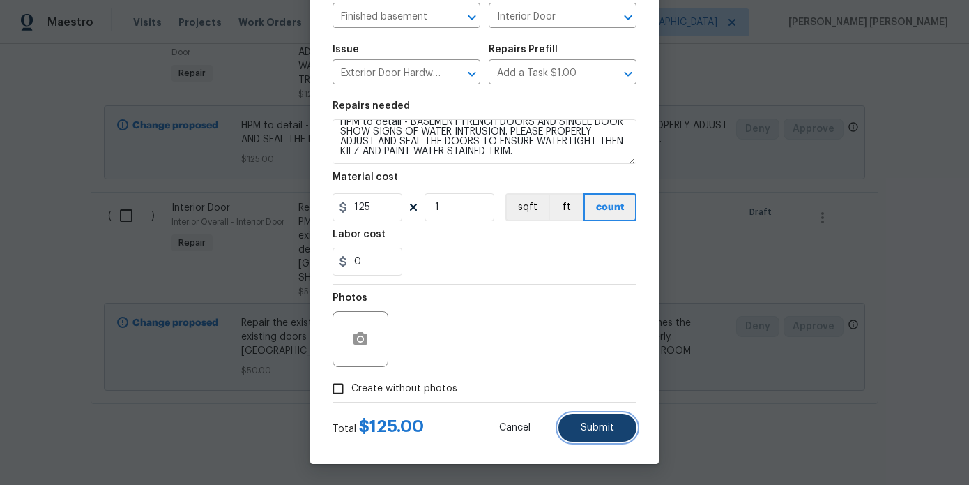
click at [612, 429] on span "Submit" at bounding box center [597, 428] width 33 height 10
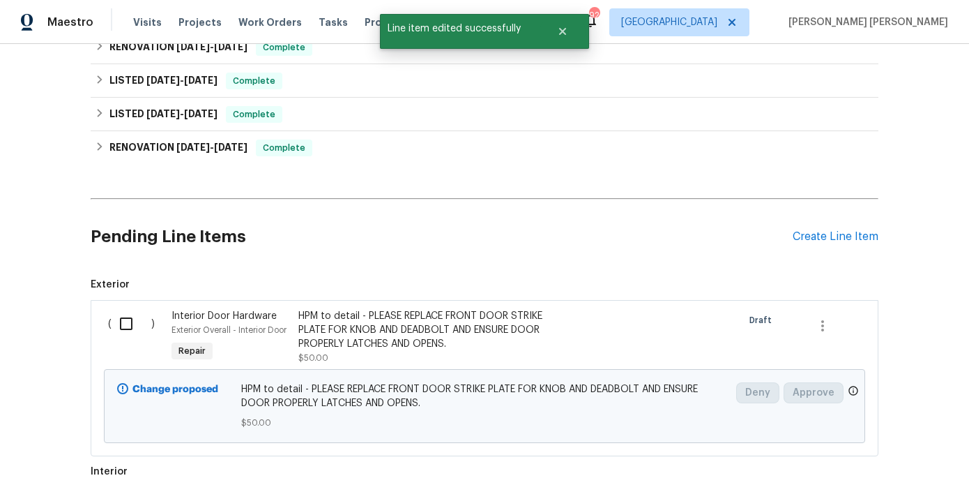
scroll to position [562, 0]
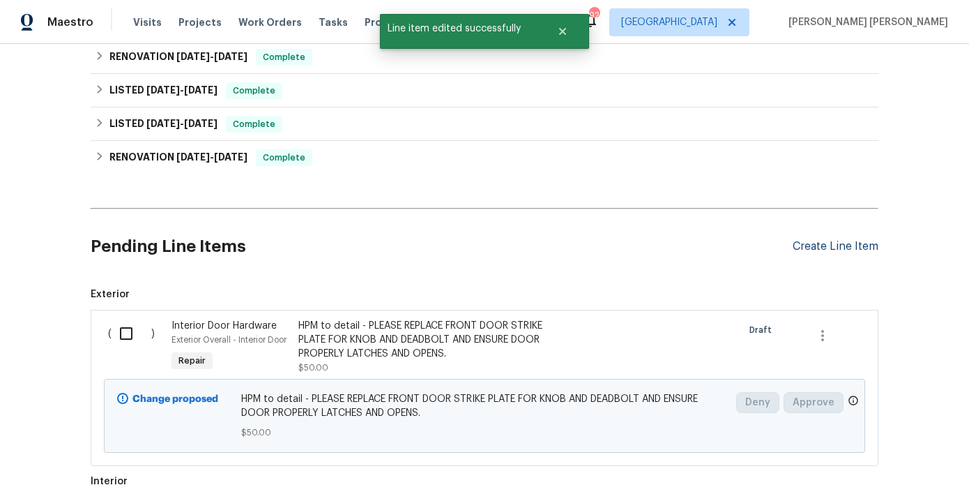
click at [813, 240] on div "Create Line Item" at bounding box center [836, 246] width 86 height 13
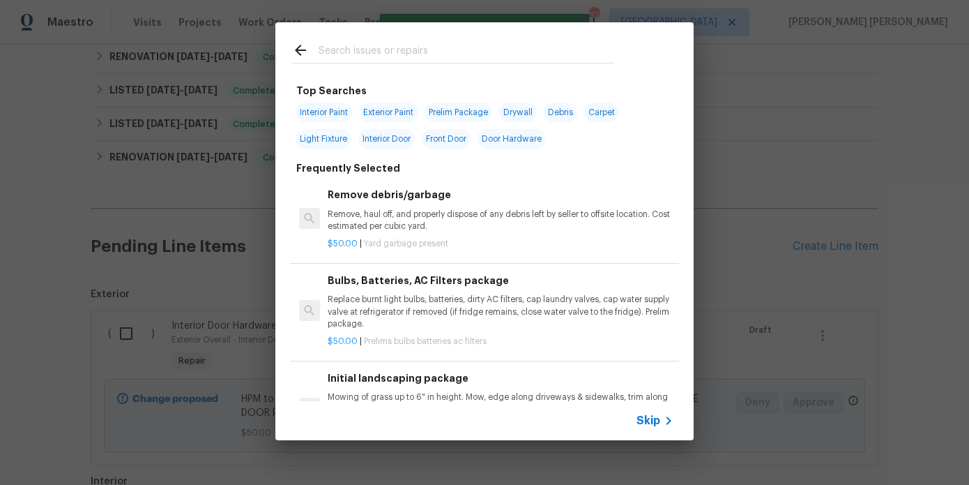
click at [431, 47] on input "text" at bounding box center [467, 52] width 296 height 21
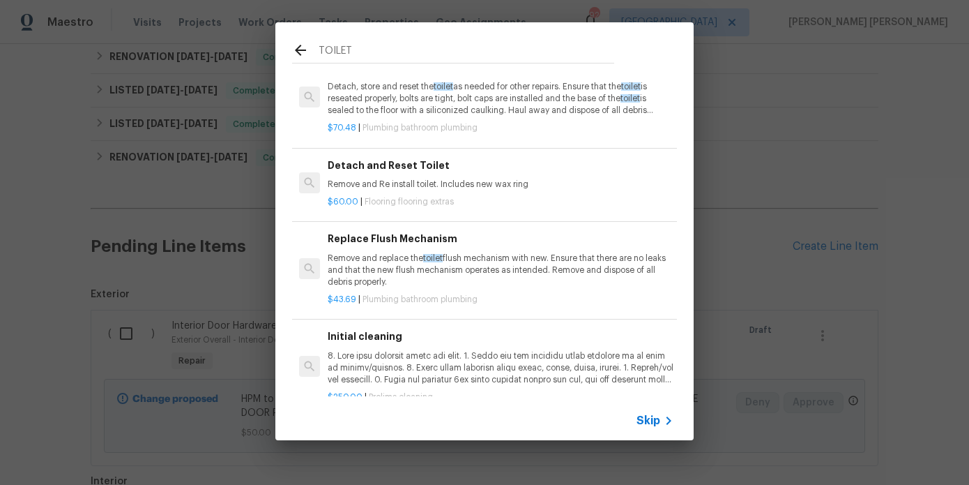
scroll to position [679, 0]
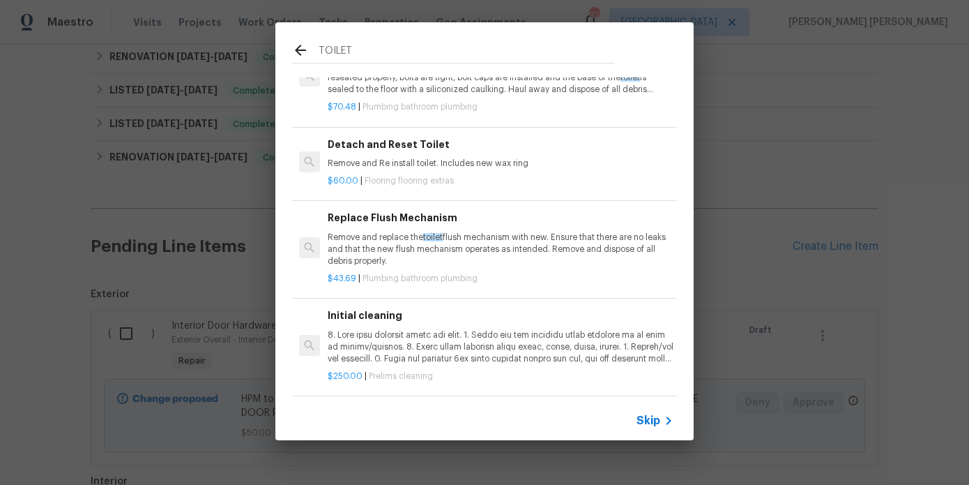
type input "TOILET"
click at [490, 247] on p "Remove and replace the toilet flush mechanism with new. Ensure that there are n…" at bounding box center [501, 250] width 346 height 36
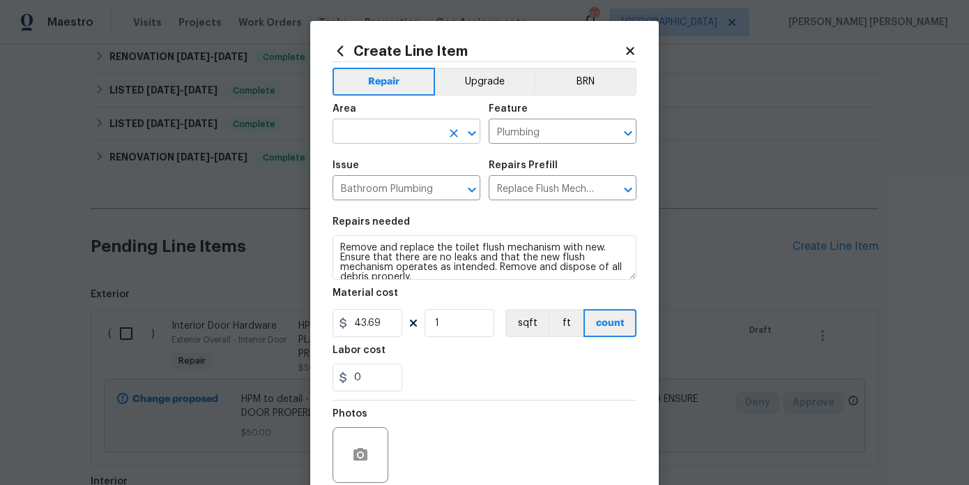
click at [405, 136] on input "text" at bounding box center [387, 133] width 109 height 22
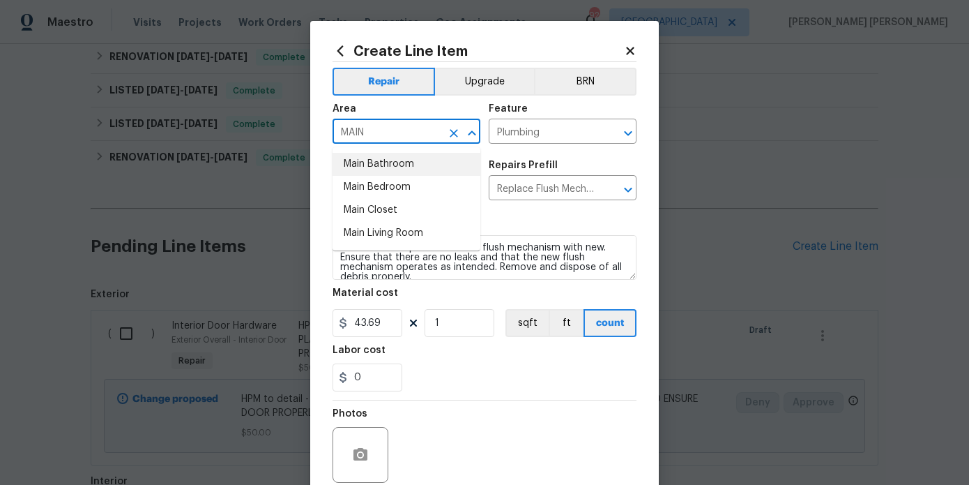
click at [416, 167] on li "Main Bathroom" at bounding box center [407, 164] width 148 height 23
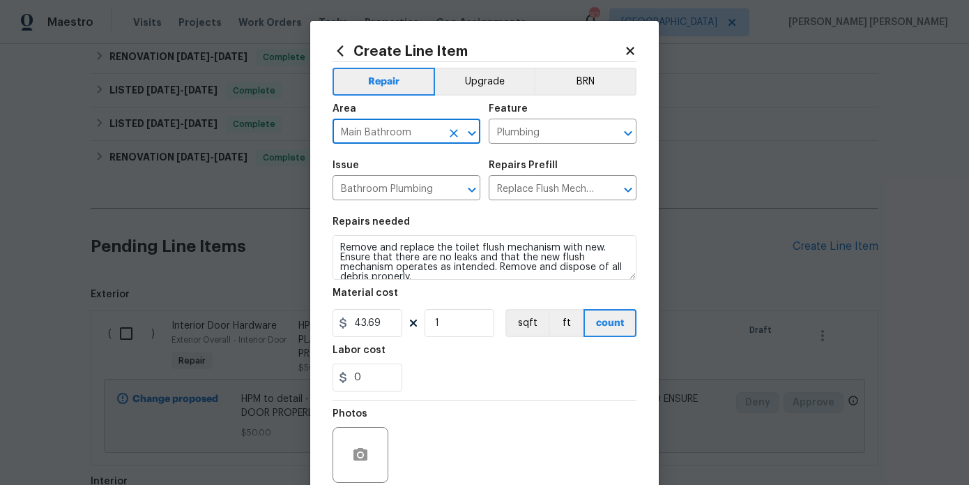
scroll to position [10, 0]
type input "Main Bathroom"
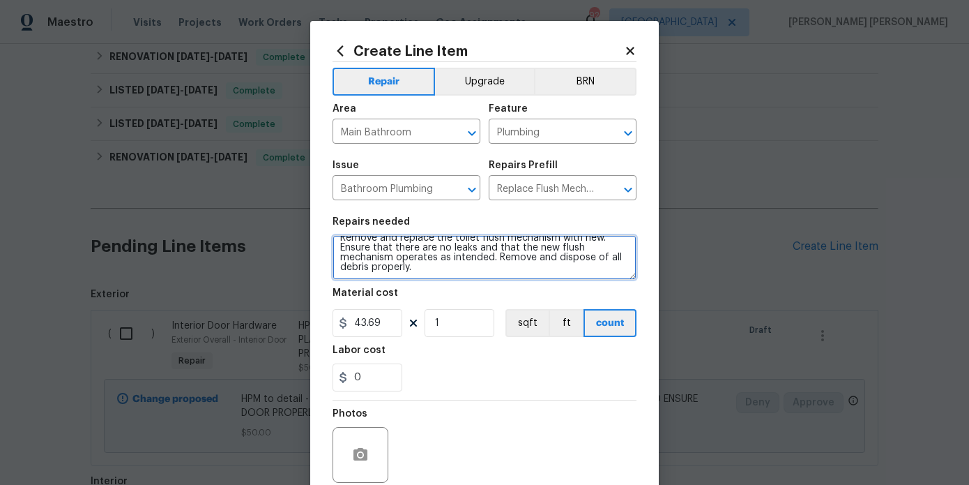
click at [468, 264] on textarea "Remove and replace the toilet flush mechanism with new. Ensure that there are n…" at bounding box center [485, 257] width 304 height 45
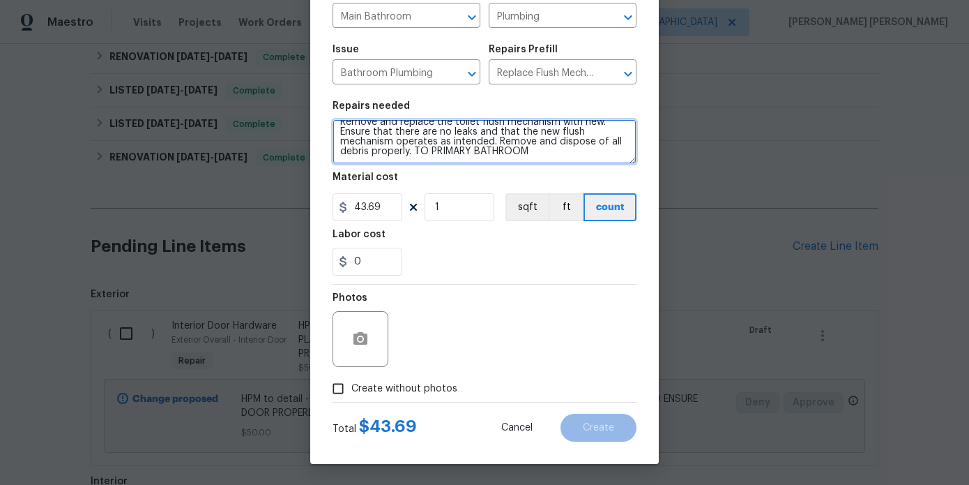
type textarea "Remove and replace the toilet flush mechanism with new. Ensure that there are n…"
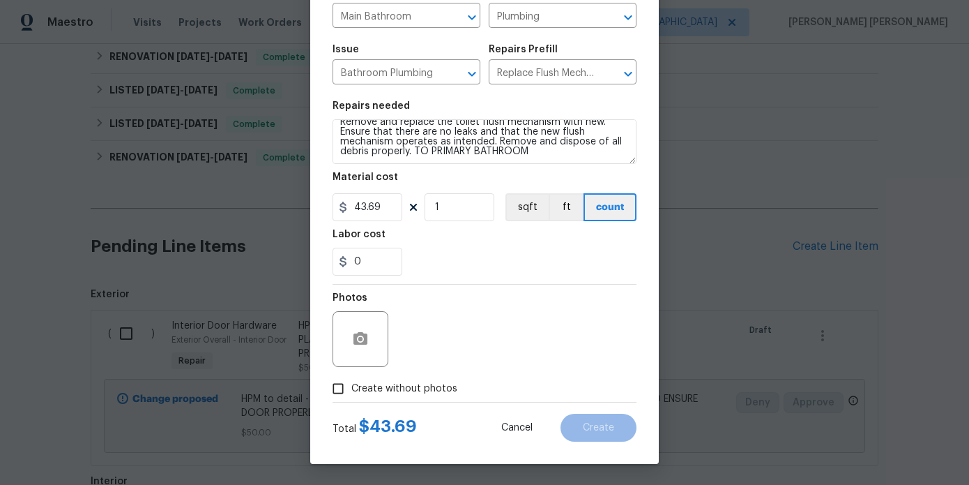
click at [436, 390] on span "Create without photos" at bounding box center [405, 389] width 106 height 15
click at [352, 390] on input "Create without photos" at bounding box center [338, 388] width 27 height 27
checkbox input "true"
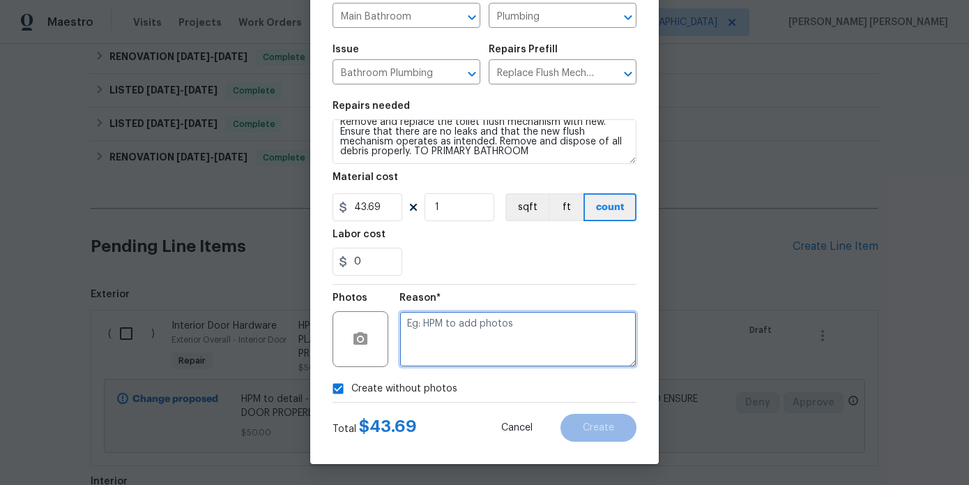
click at [515, 347] on textarea at bounding box center [518, 339] width 237 height 56
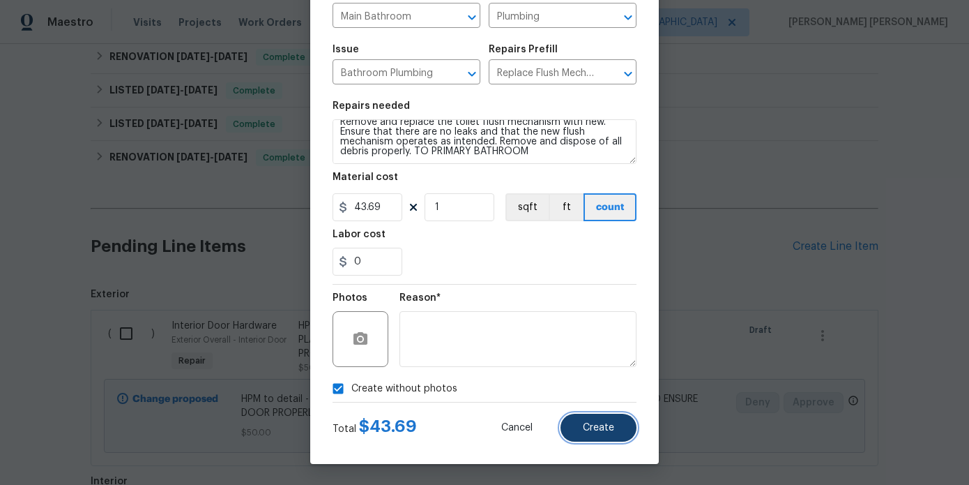
click at [601, 439] on button "Create" at bounding box center [599, 428] width 76 height 28
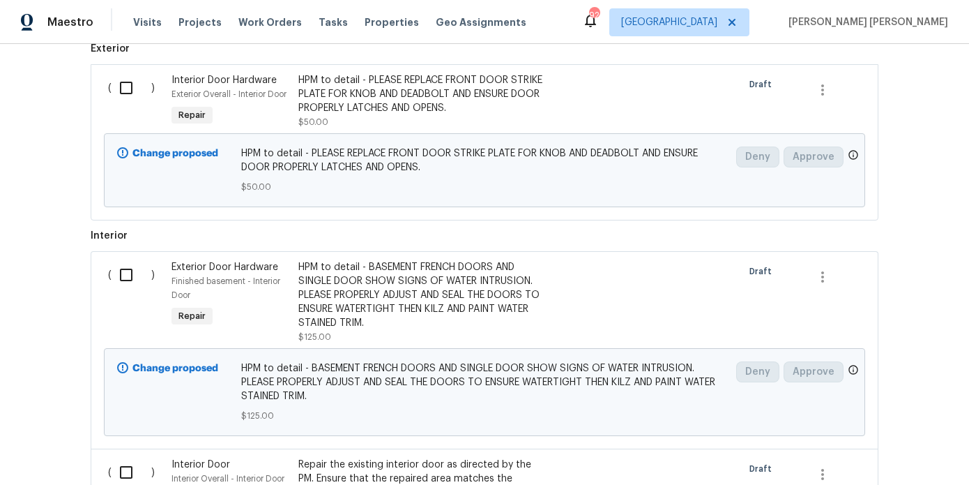
scroll to position [964, 0]
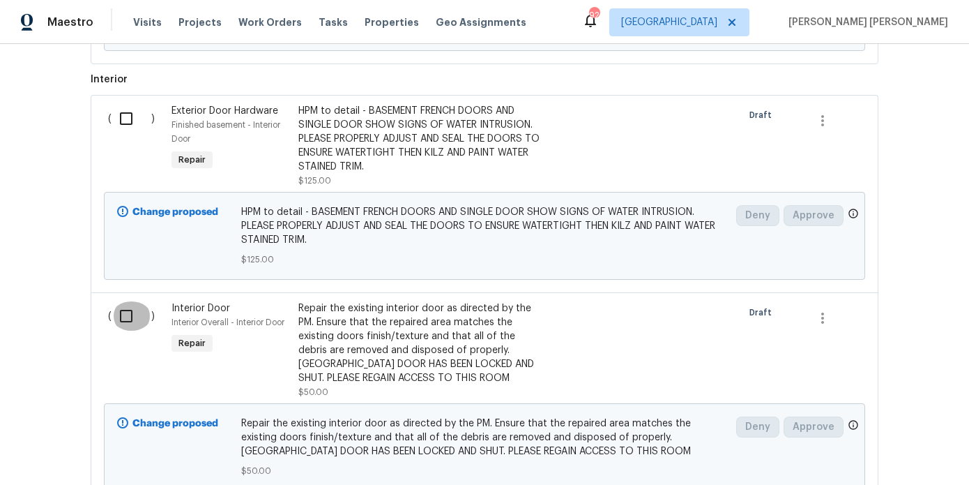
click at [128, 313] on input "checkbox" at bounding box center [132, 315] width 40 height 29
checkbox input "true"
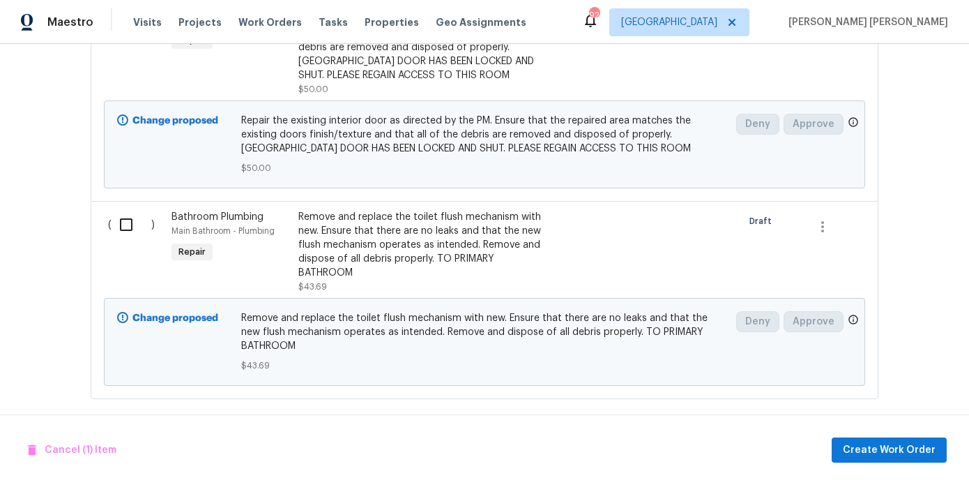
scroll to position [1267, 0]
click at [128, 217] on input "checkbox" at bounding box center [132, 223] width 40 height 29
checkbox input "true"
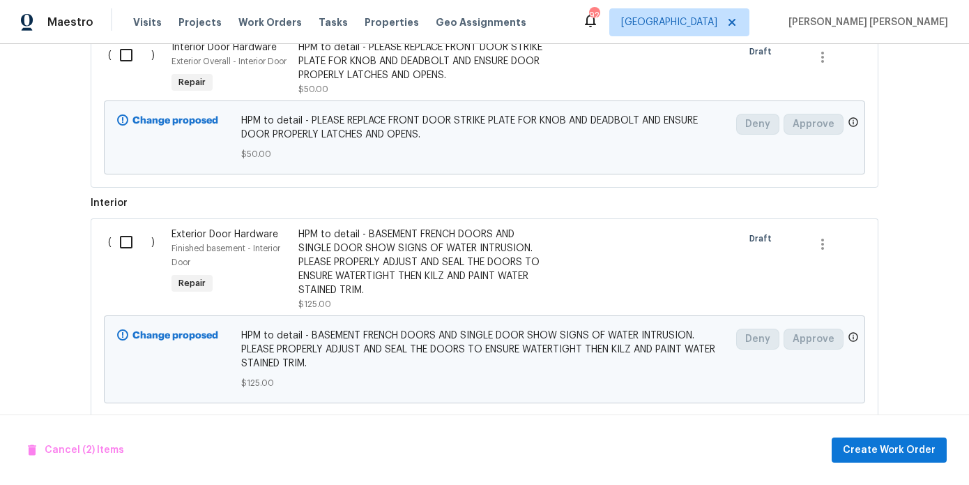
click at [128, 227] on input "checkbox" at bounding box center [132, 241] width 40 height 29
checkbox input "true"
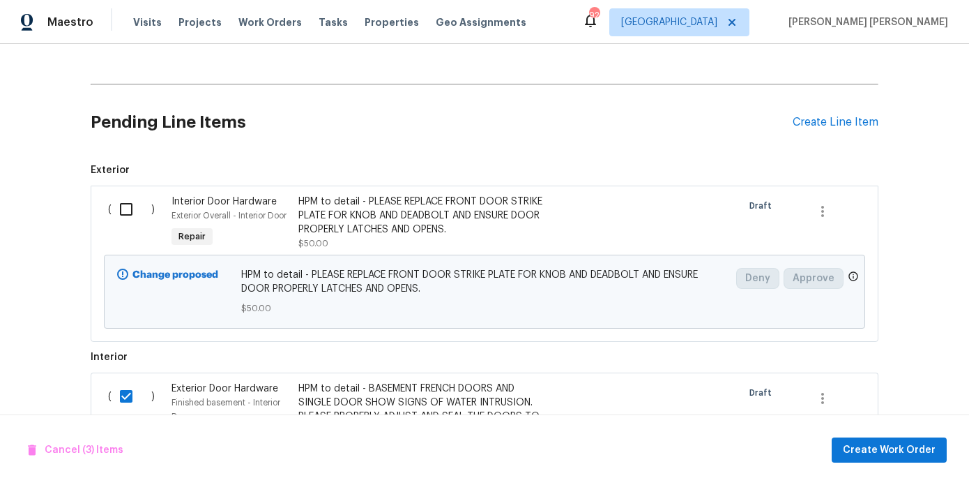
scroll to position [649, 0]
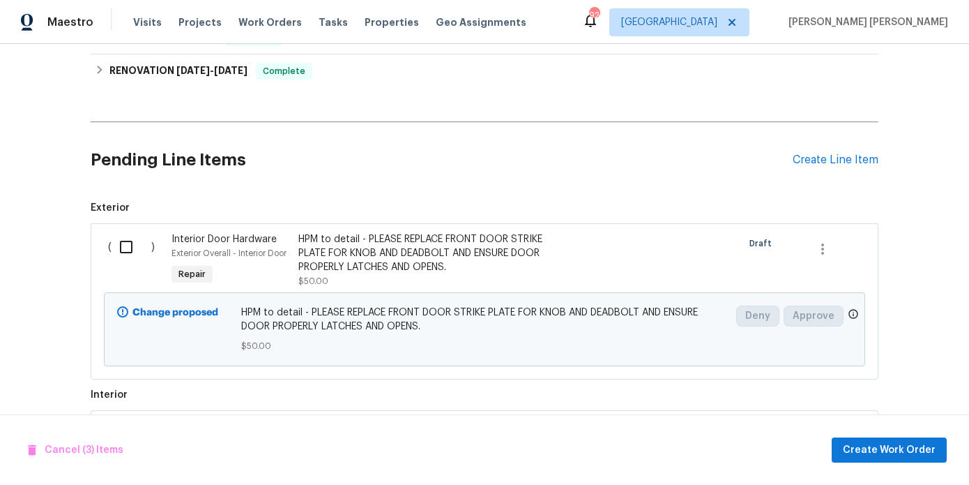
click at [128, 232] on input "checkbox" at bounding box center [132, 246] width 40 height 29
click at [912, 453] on span "Create Work Order" at bounding box center [889, 449] width 93 height 17
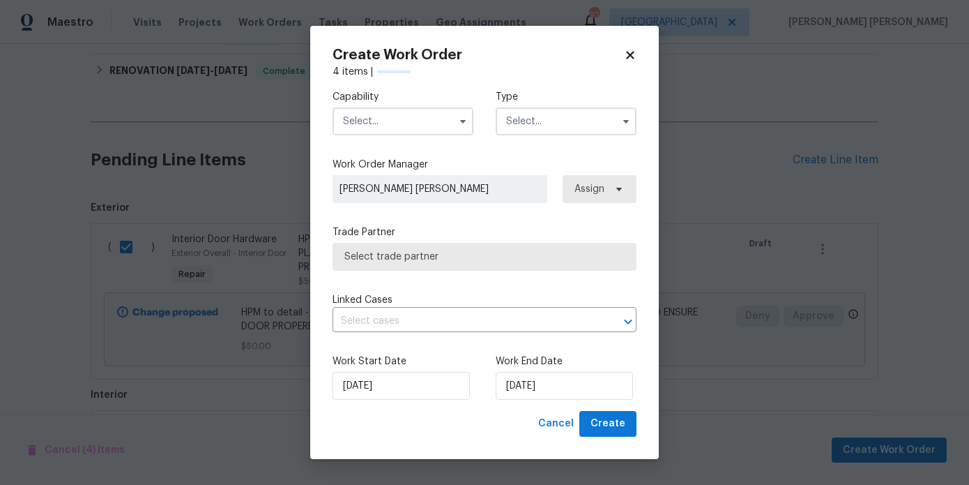
checkbox input "false"
click at [405, 120] on input "text" at bounding box center [403, 121] width 141 height 28
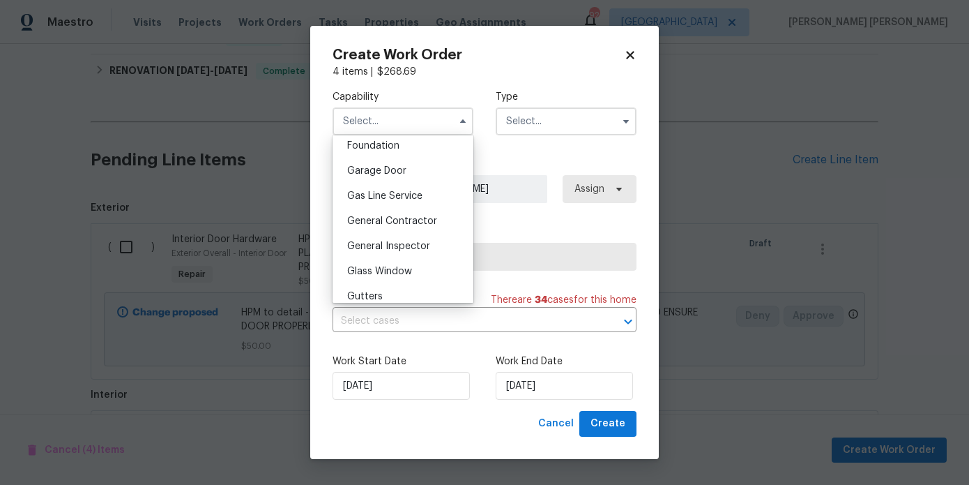
scroll to position [606, 0]
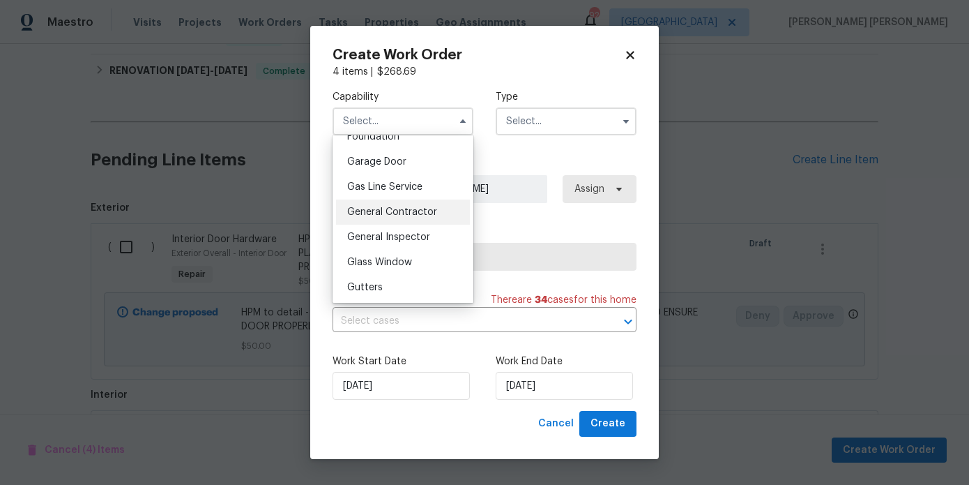
click at [408, 211] on span "General Contractor" at bounding box center [392, 212] width 90 height 10
type input "General Contractor"
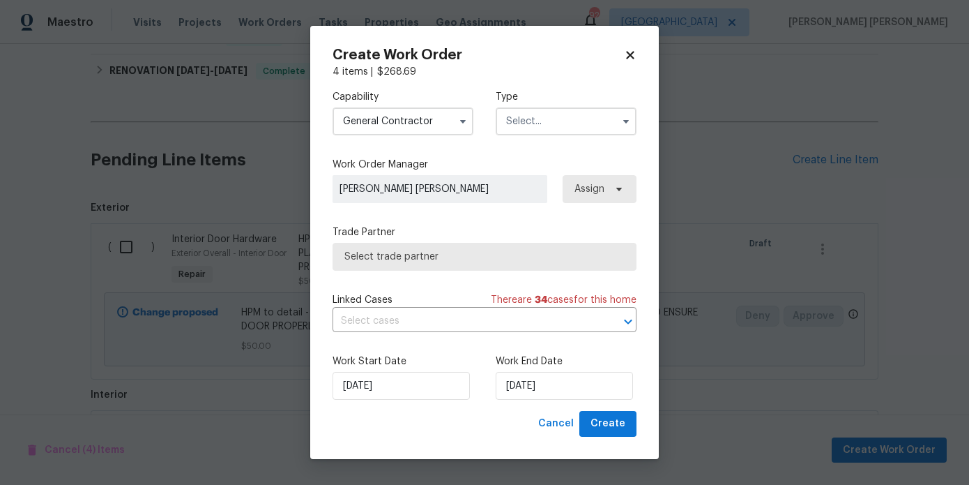
click at [572, 123] on input "text" at bounding box center [566, 121] width 141 height 28
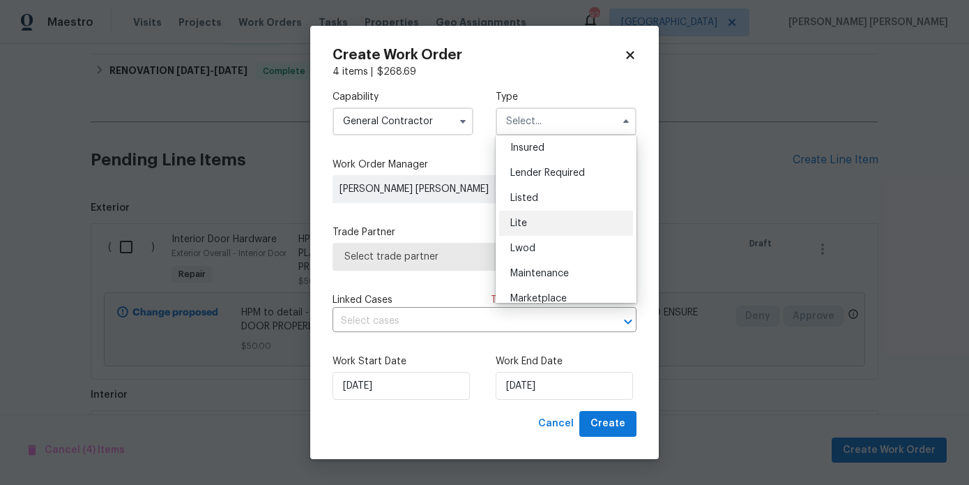
scroll to position [96, 0]
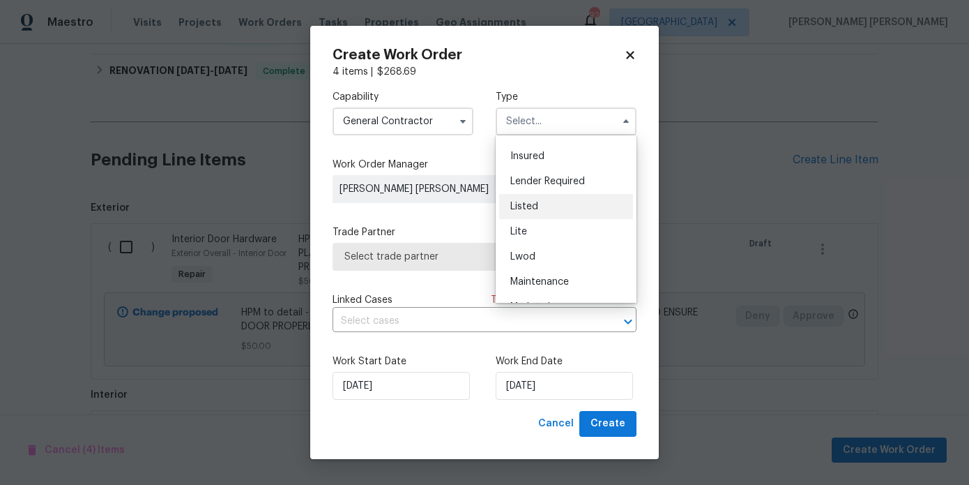
click at [533, 211] on div "Listed" at bounding box center [566, 206] width 134 height 25
type input "Listed"
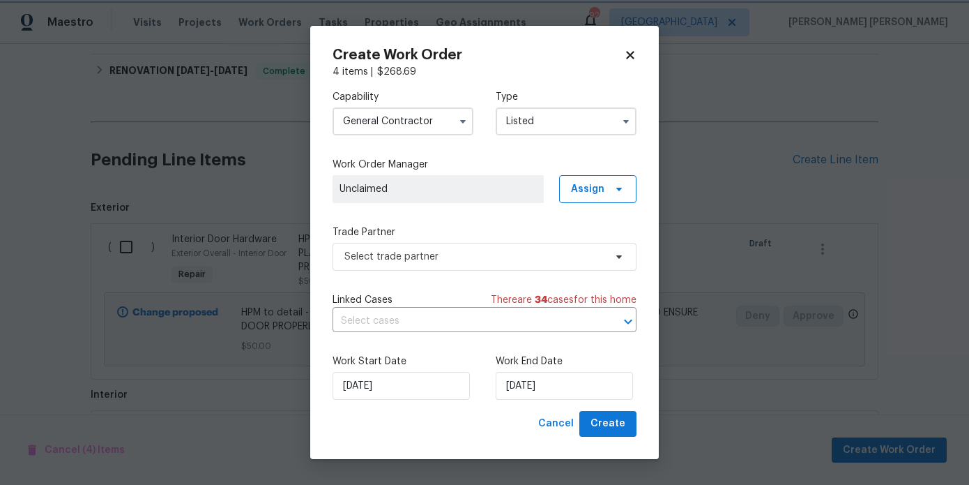
scroll to position [0, 0]
click at [562, 180] on span "Assign" at bounding box center [597, 189] width 77 height 28
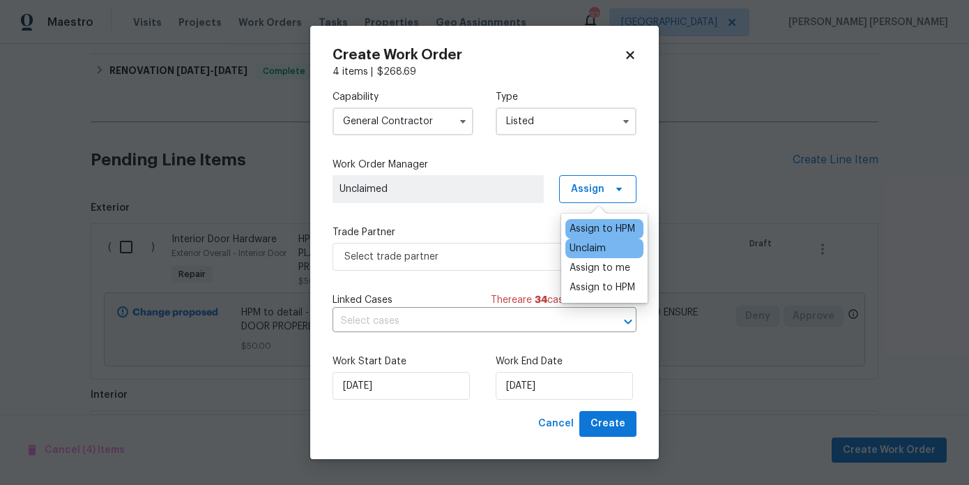
click at [581, 225] on div "Assign to HPM" at bounding box center [603, 229] width 66 height 14
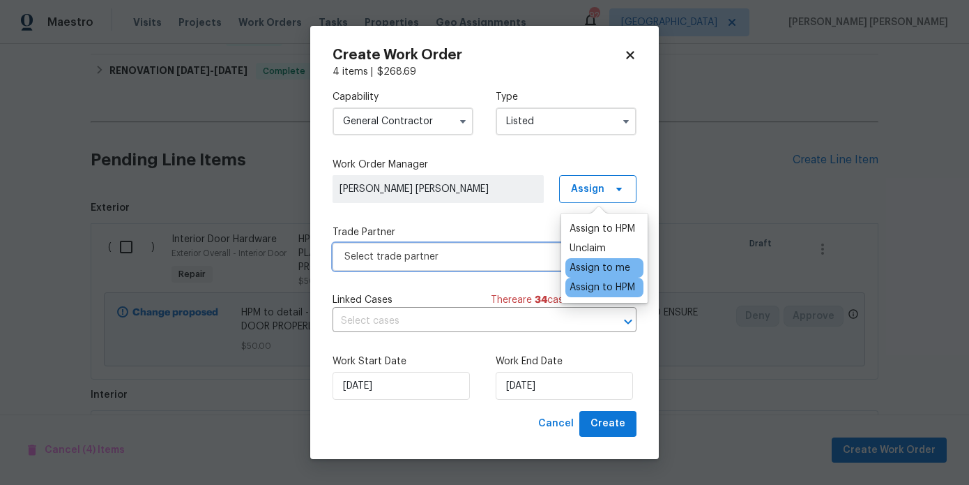
click at [489, 258] on span "Select trade partner" at bounding box center [475, 257] width 260 height 14
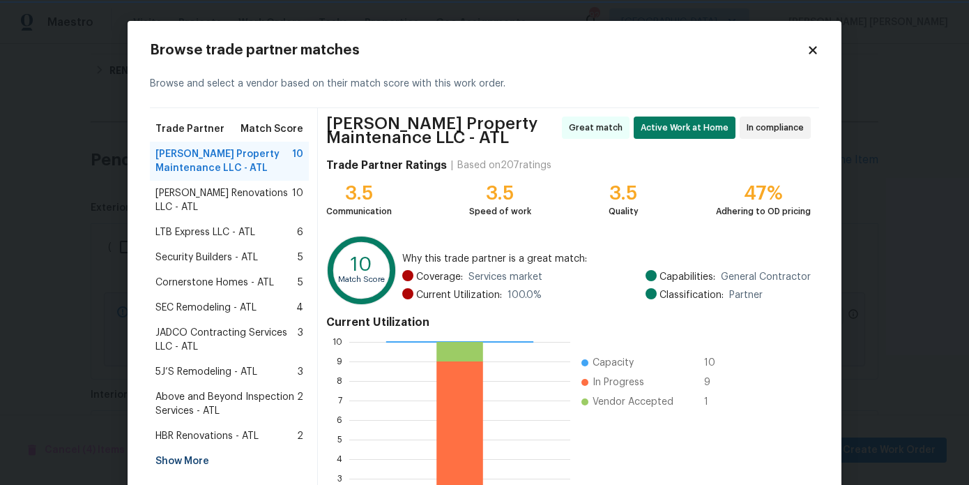
scroll to position [15, 0]
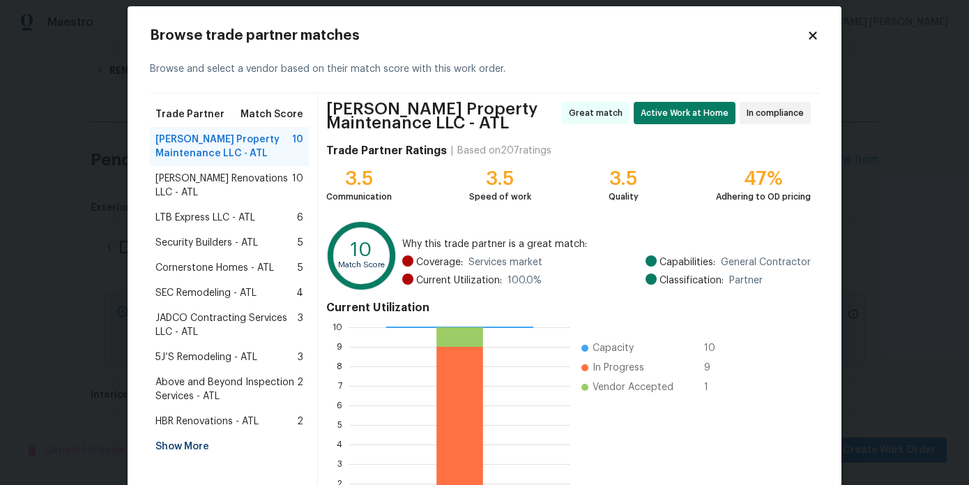
click at [222, 183] on span "[PERSON_NAME] Renovations LLC - ATL" at bounding box center [224, 186] width 137 height 28
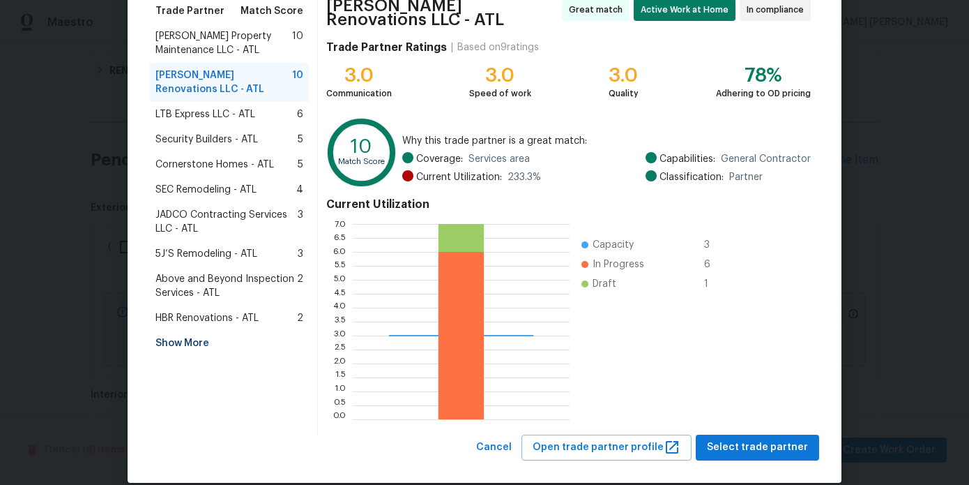
scroll to position [130, 0]
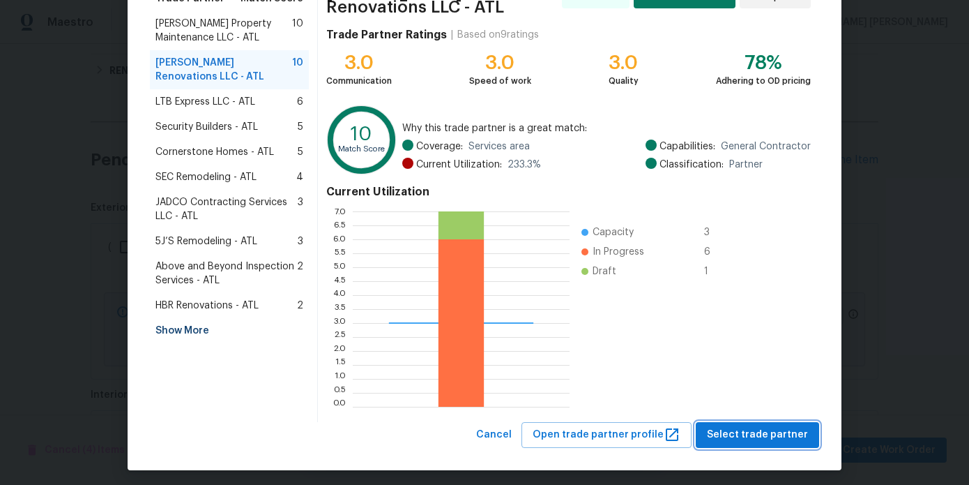
click at [759, 428] on span "Select trade partner" at bounding box center [757, 434] width 101 height 17
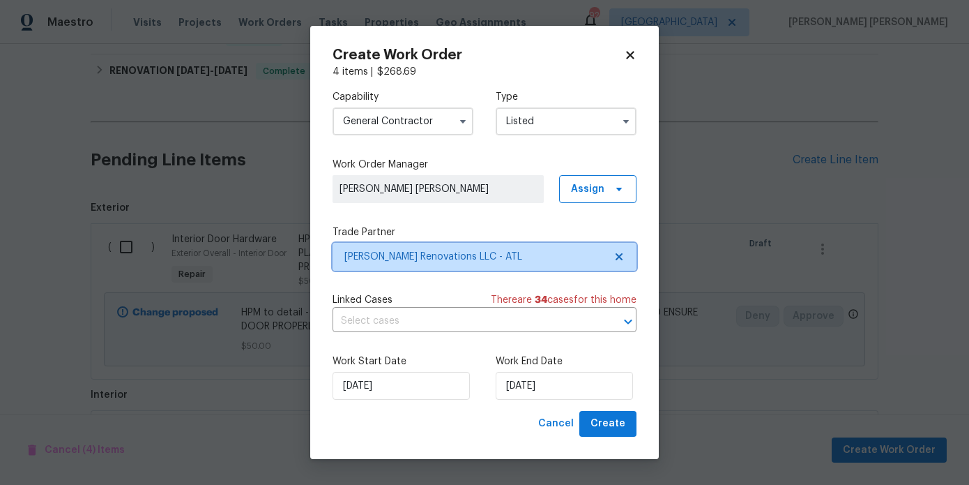
scroll to position [0, 0]
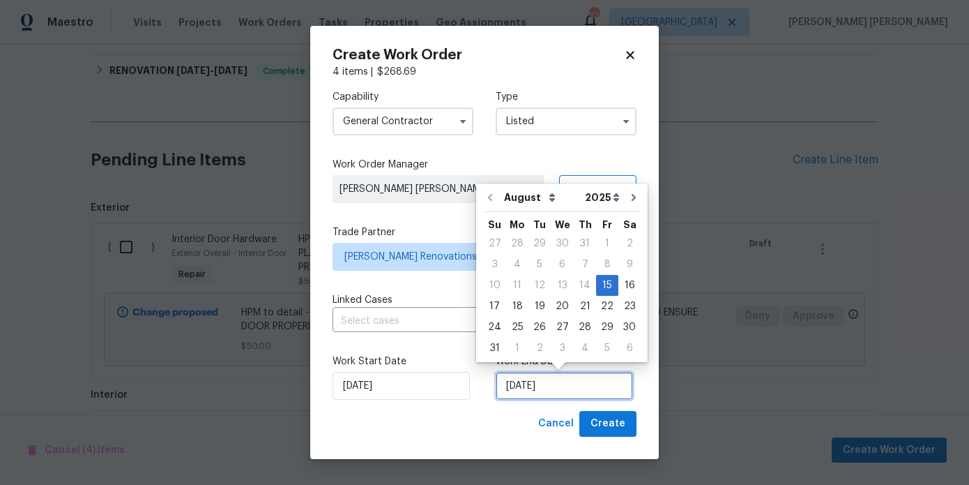
click at [582, 396] on input "8/15/2025" at bounding box center [564, 386] width 137 height 28
click at [534, 312] on div "19" at bounding box center [540, 306] width 22 height 20
type input "[DATE]"
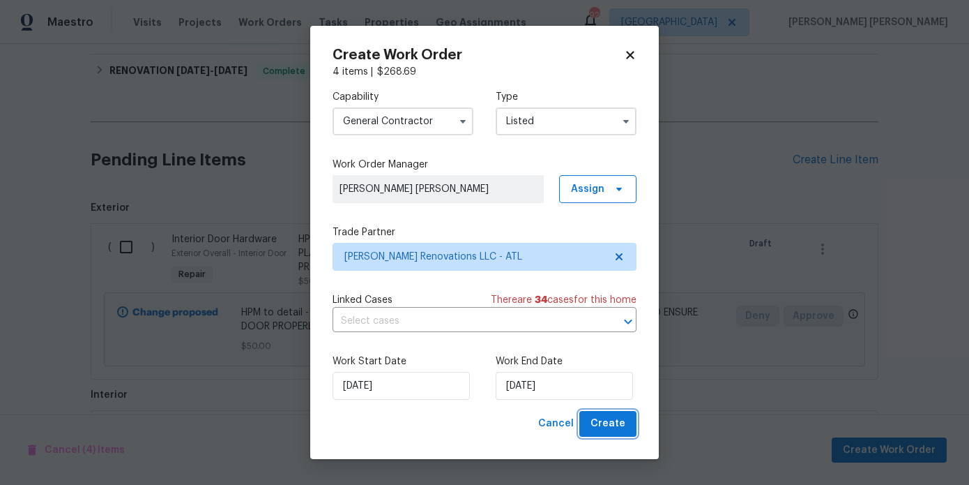
click at [628, 423] on button "Create" at bounding box center [608, 424] width 57 height 26
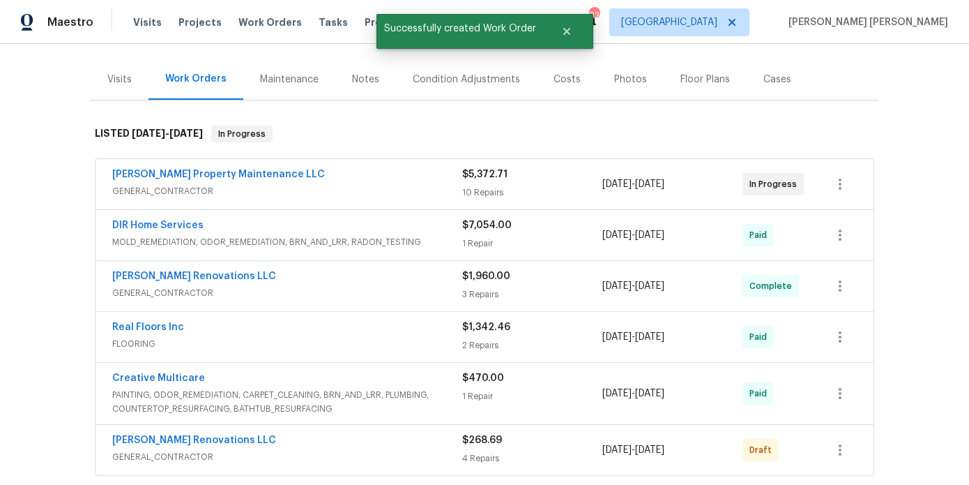
scroll to position [204, 0]
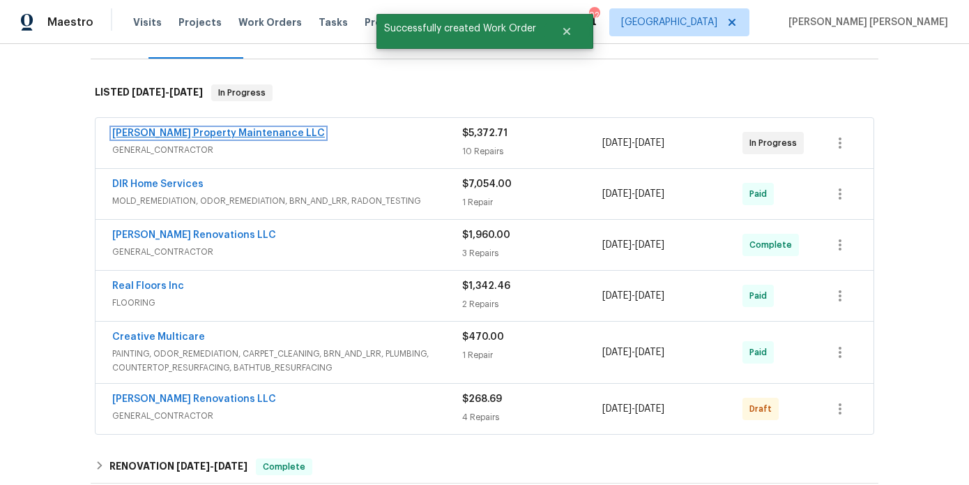
click at [205, 128] on link "Glen Property Maintenance LLC" at bounding box center [218, 133] width 213 height 10
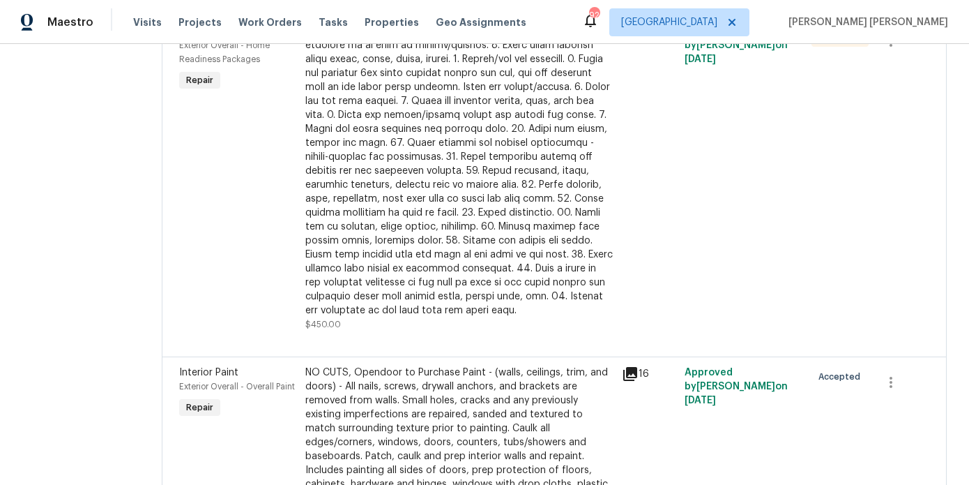
scroll to position [947, 0]
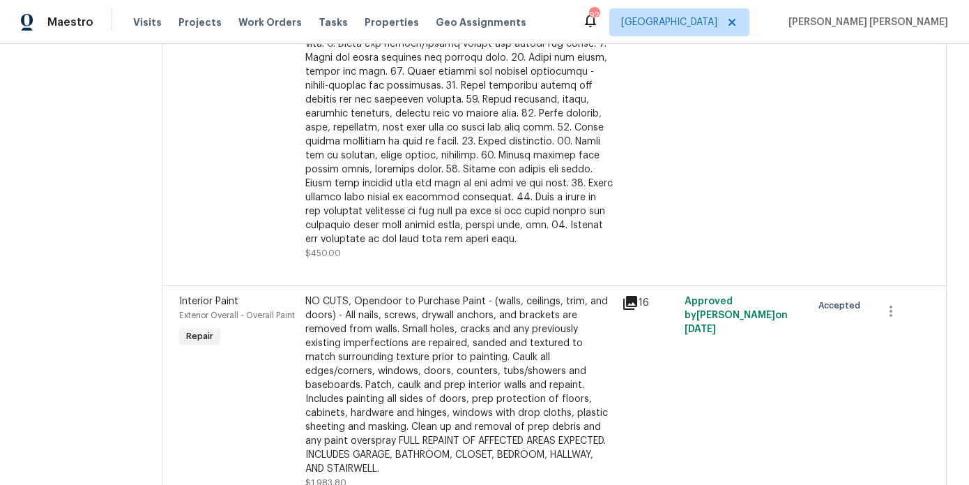
click at [425, 197] on div at bounding box center [459, 99] width 308 height 293
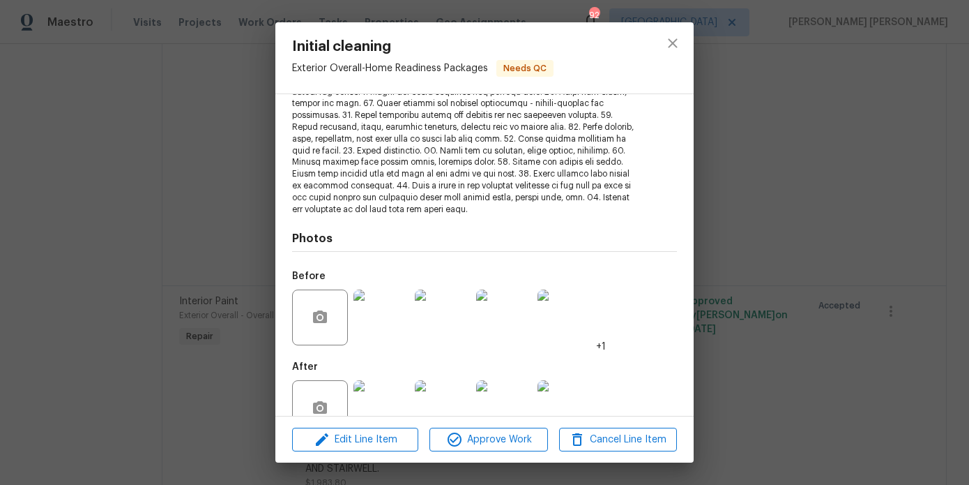
scroll to position [263, 0]
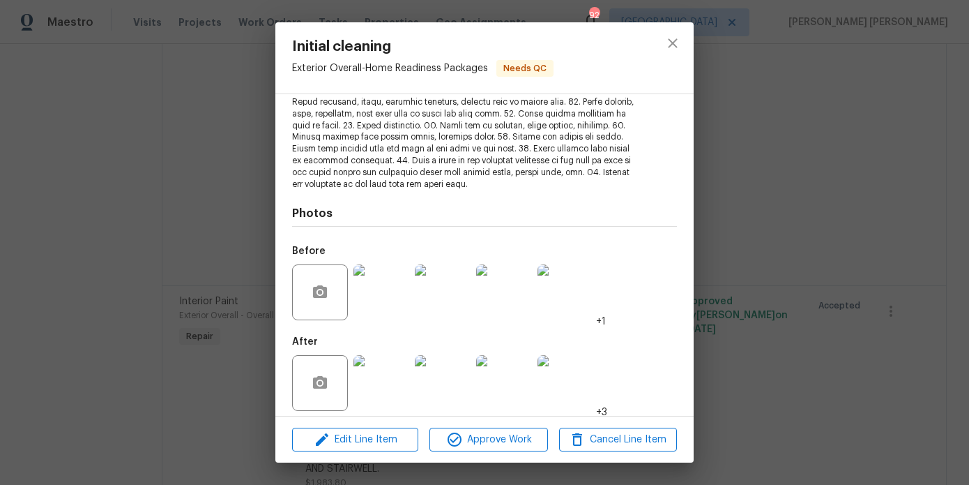
click at [382, 365] on img at bounding box center [382, 383] width 56 height 56
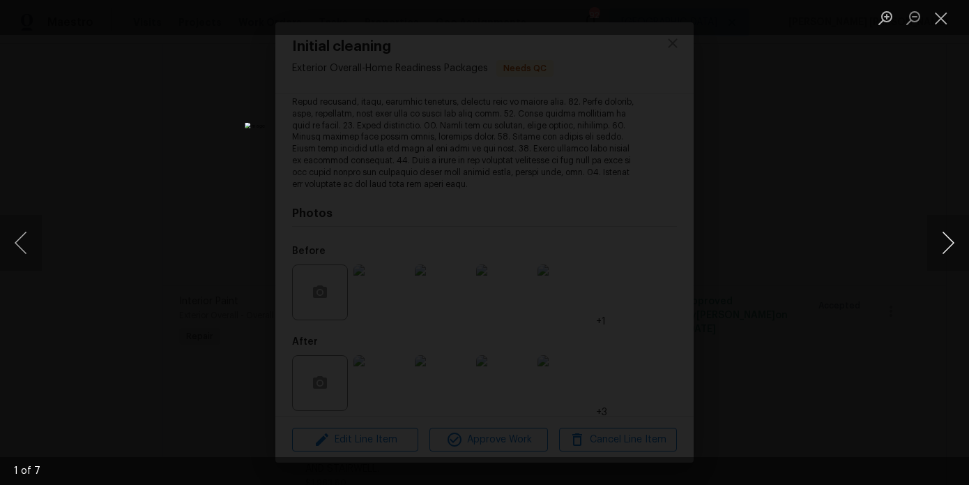
click at [942, 243] on button "Next image" at bounding box center [949, 243] width 42 height 56
click at [942, 242] on button "Next image" at bounding box center [949, 243] width 42 height 56
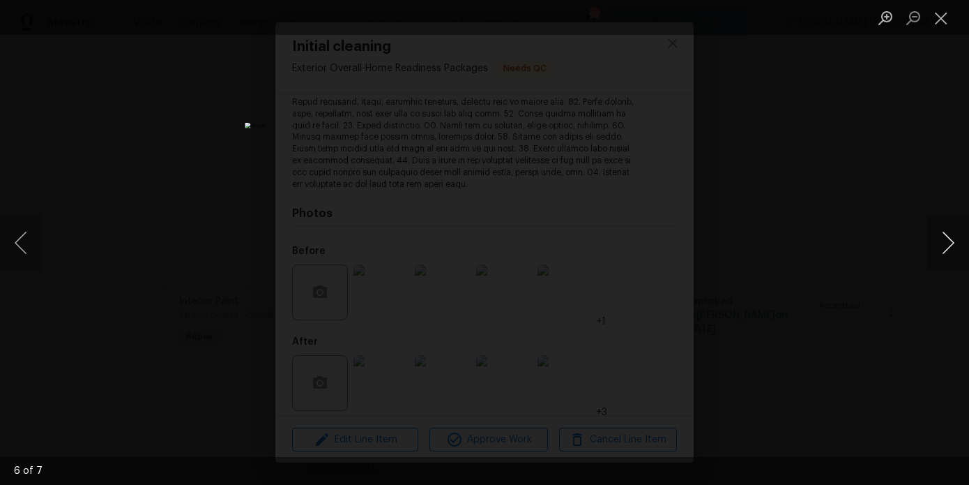
click at [942, 242] on button "Next image" at bounding box center [949, 243] width 42 height 56
click at [941, 242] on button "Next image" at bounding box center [949, 243] width 42 height 56
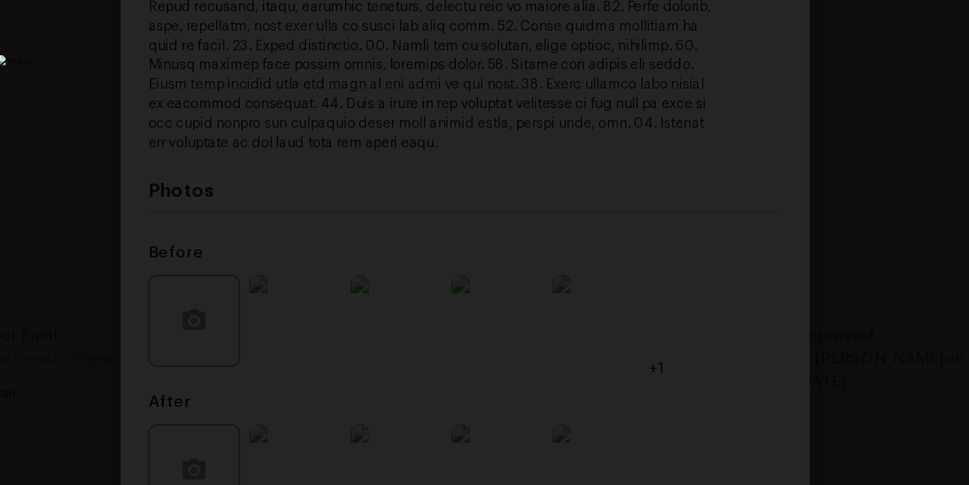
scroll to position [0, 0]
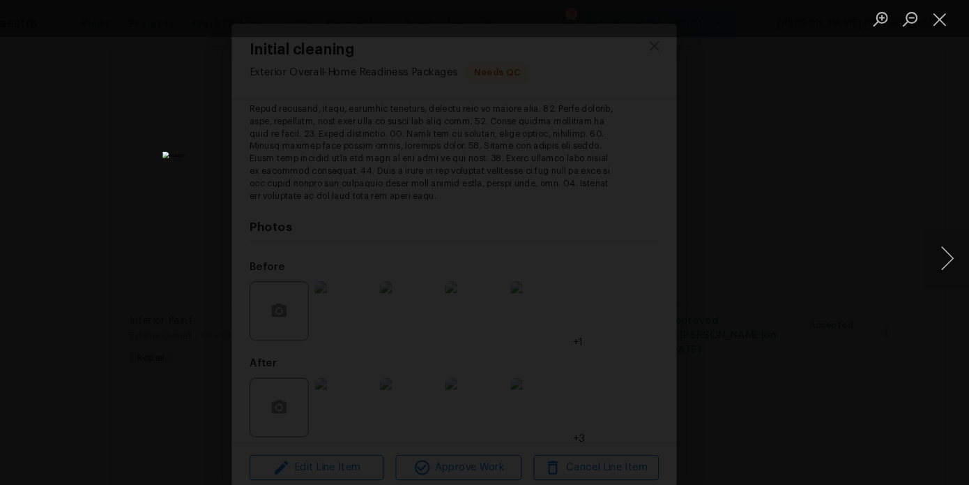
click at [737, 113] on div "Lightbox" at bounding box center [484, 242] width 969 height 485
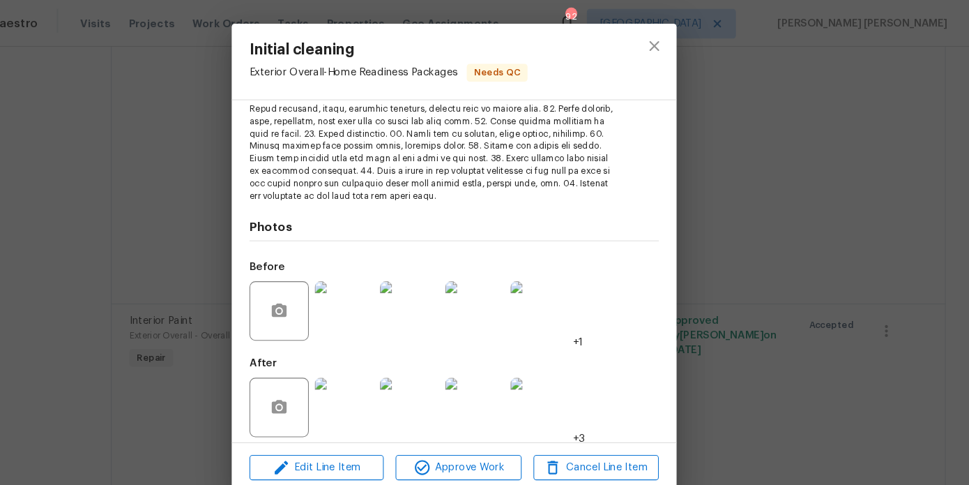
click at [812, 146] on div "Initial cleaning Exterior Overall - Home Readiness Packages Needs QC Vendor Gle…" at bounding box center [484, 242] width 969 height 485
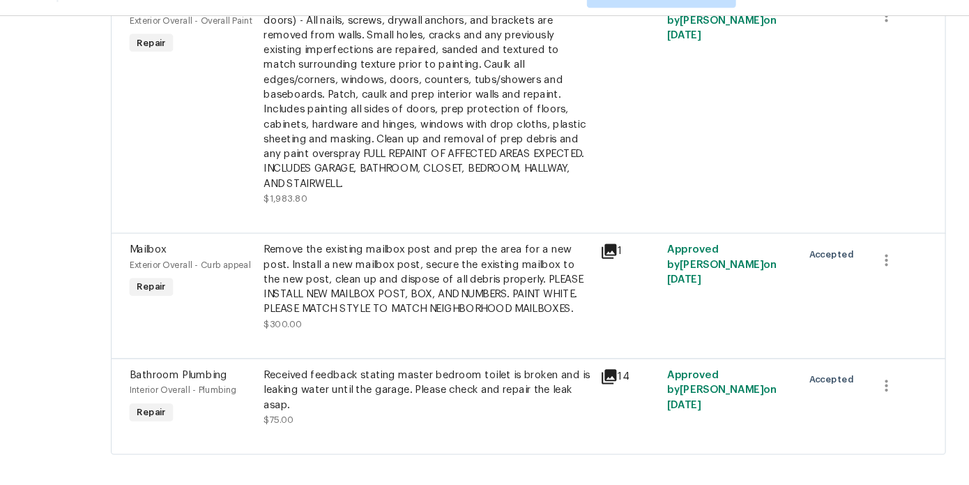
click at [564, 271] on div "Remove the existing mailbox post and prep the area for a new post. Install a ne…" at bounding box center [459, 292] width 308 height 70
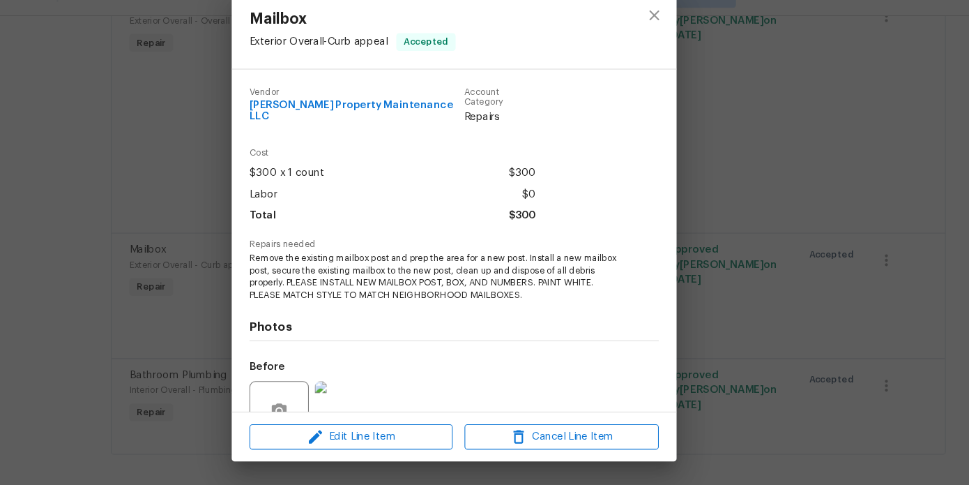
scroll to position [123, 0]
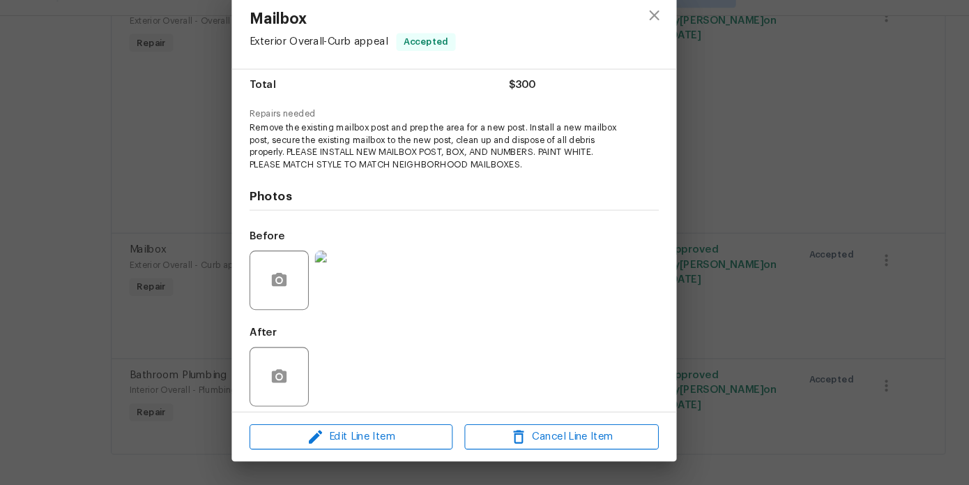
click at [203, 324] on div "Mailbox Exterior Overall - Curb appeal Accepted Vendor Glen Property Maintenanc…" at bounding box center [484, 242] width 969 height 485
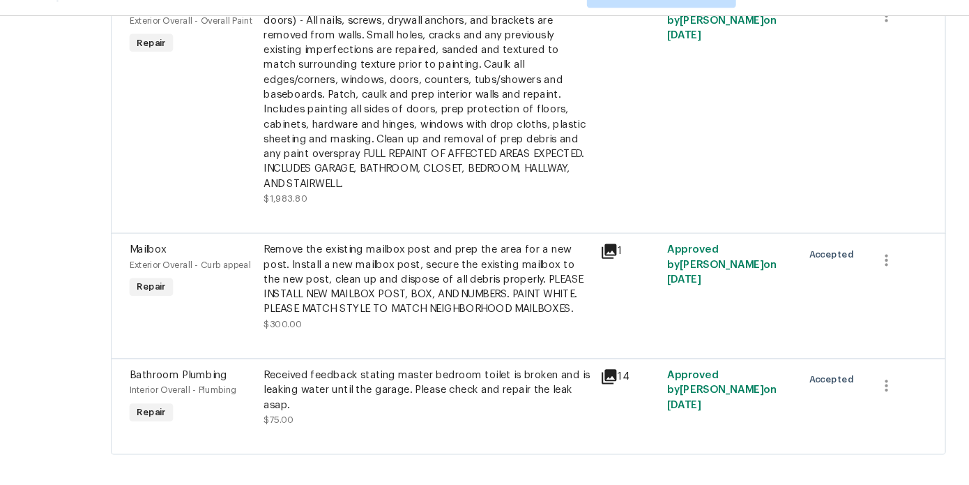
click at [406, 393] on div "Received feedback stating master bedroom toilet is broken and is leaking water …" at bounding box center [459, 396] width 308 height 42
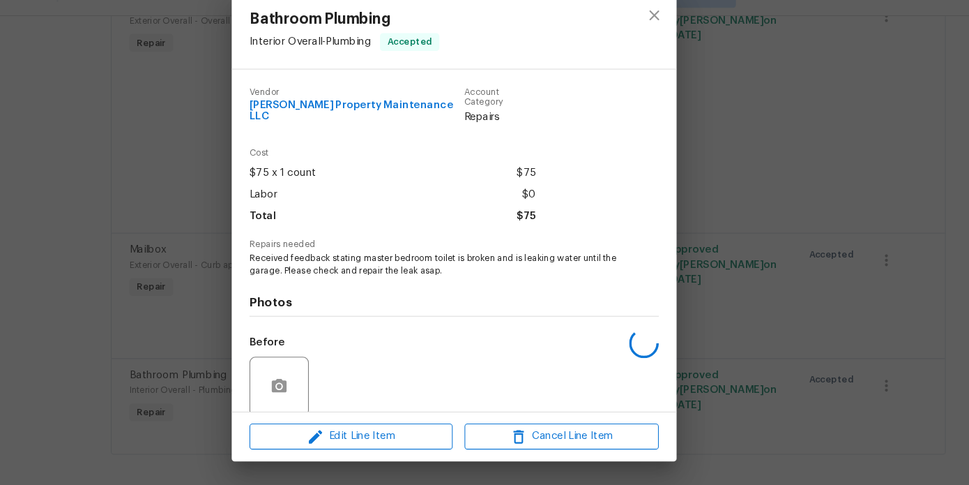
scroll to position [100, 0]
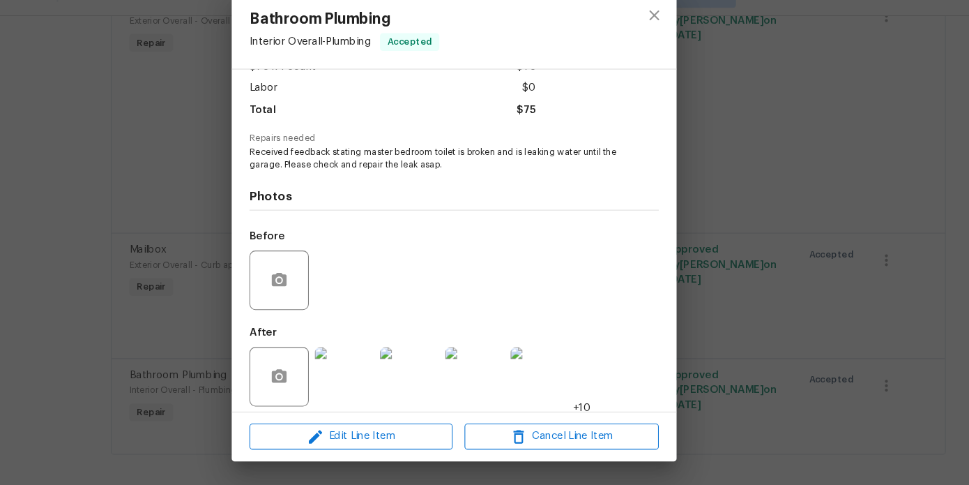
click at [137, 297] on div "Bathroom Plumbing Interior Overall - Plumbing Accepted Vendor Glen Property Mai…" at bounding box center [484, 242] width 969 height 485
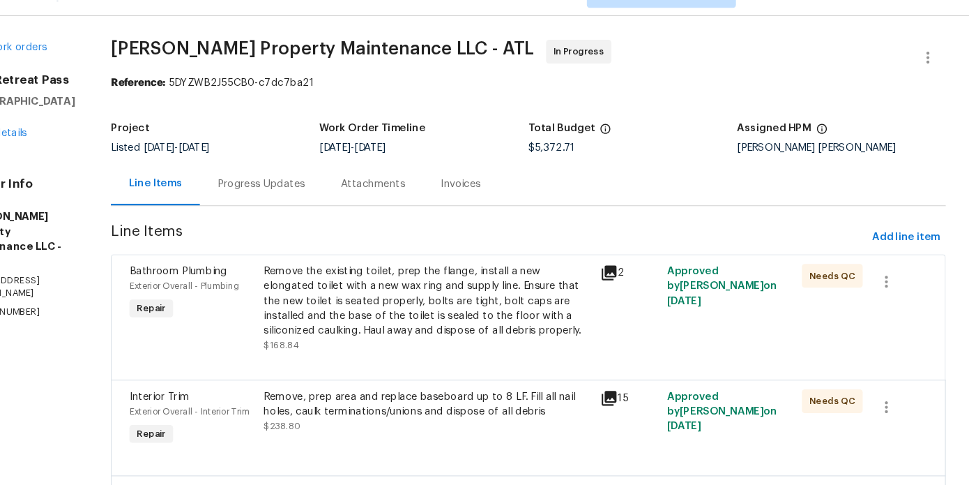
scroll to position [0, 0]
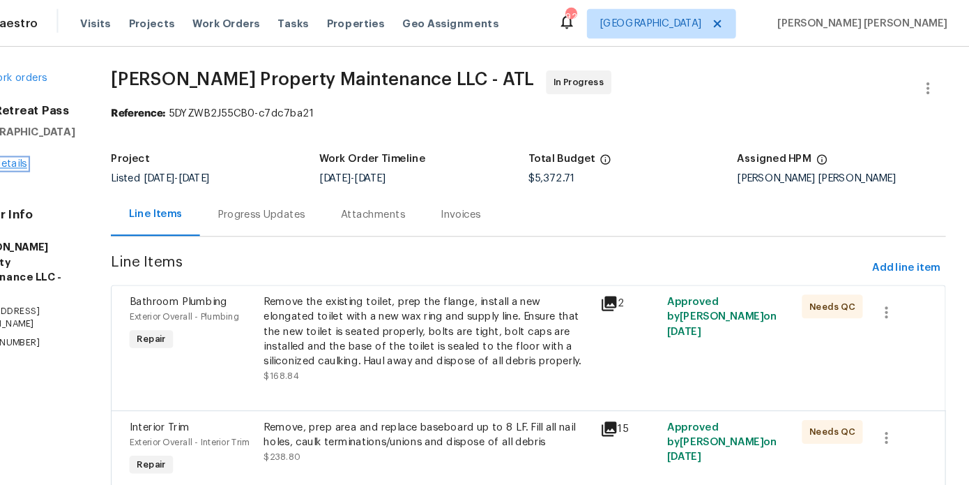
click at [70, 151] on link "Home details" at bounding box center [52, 154] width 61 height 10
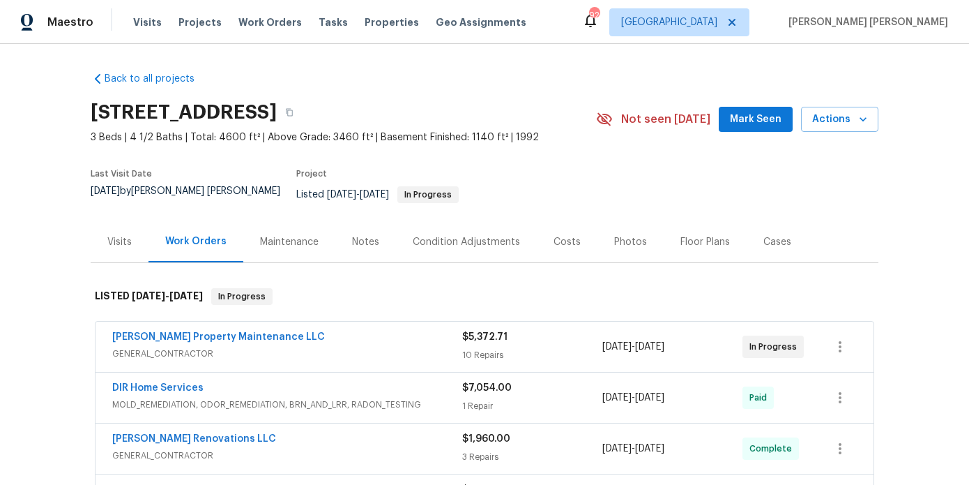
click at [60, 200] on div "Back to all projects 9174 Retreat Pass, Jonesboro, GA 30236 3 Beds | 4 1/2 Bath…" at bounding box center [484, 264] width 969 height 441
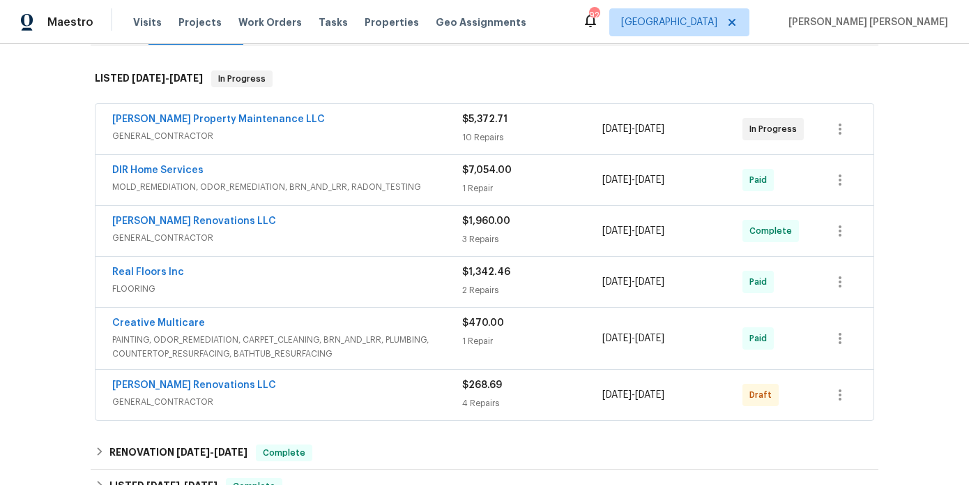
scroll to position [227, 0]
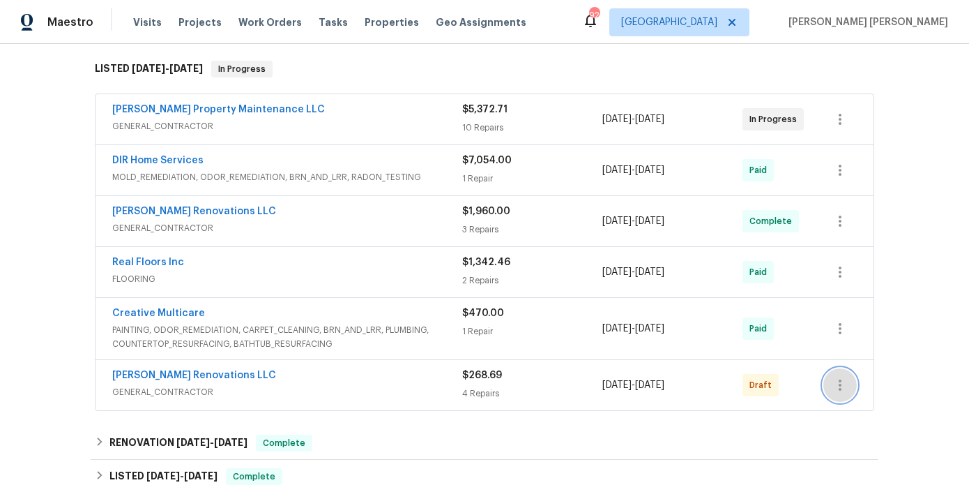
click at [840, 379] on icon "button" at bounding box center [840, 384] width 3 height 11
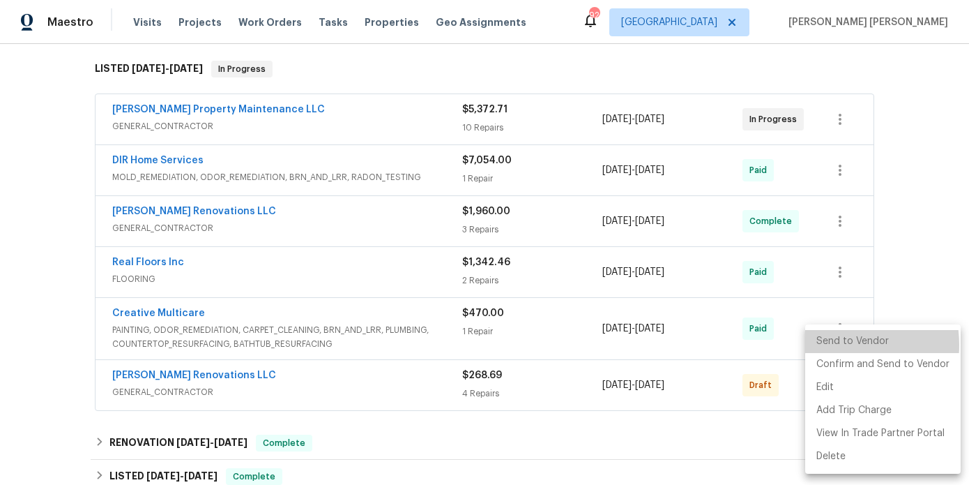
click at [836, 345] on li "Send to Vendor" at bounding box center [884, 341] width 156 height 23
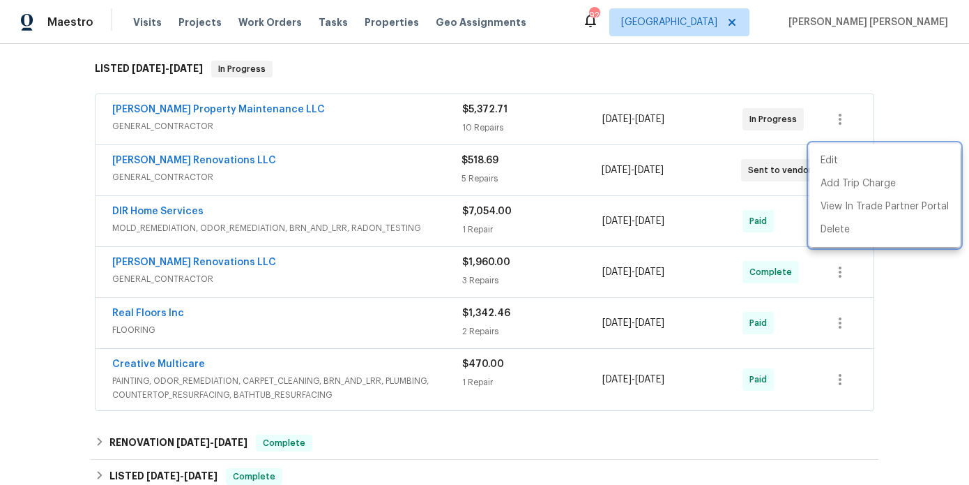
click at [257, 112] on div at bounding box center [484, 242] width 969 height 485
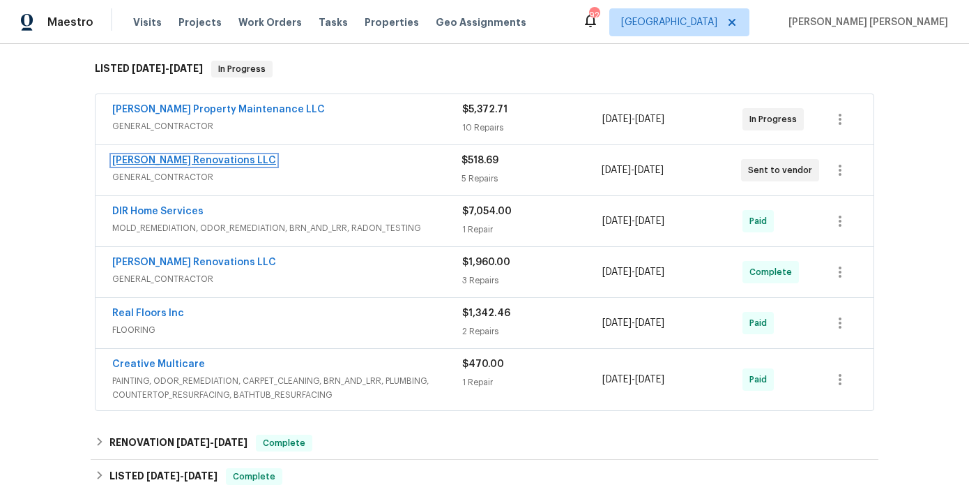
click at [173, 156] on link "Aseem Renovations LLC" at bounding box center [194, 161] width 164 height 10
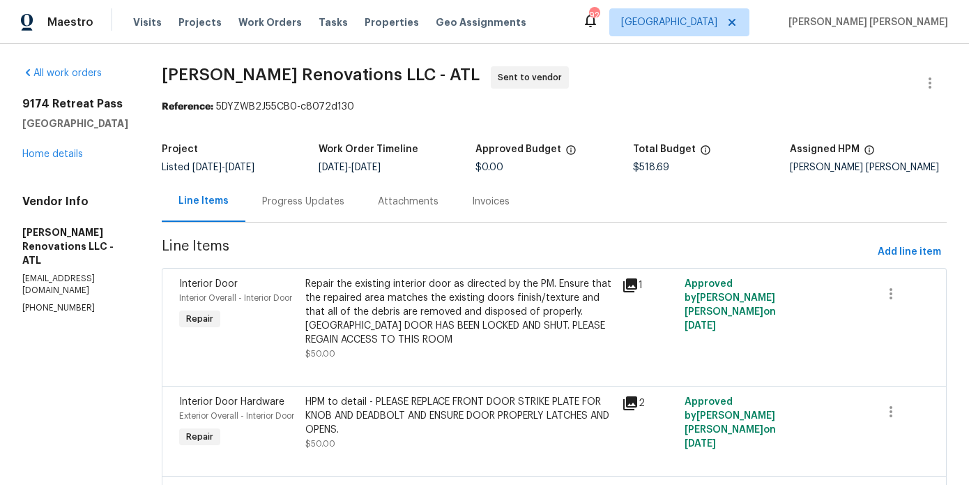
click at [314, 211] on div "Progress Updates" at bounding box center [304, 201] width 116 height 41
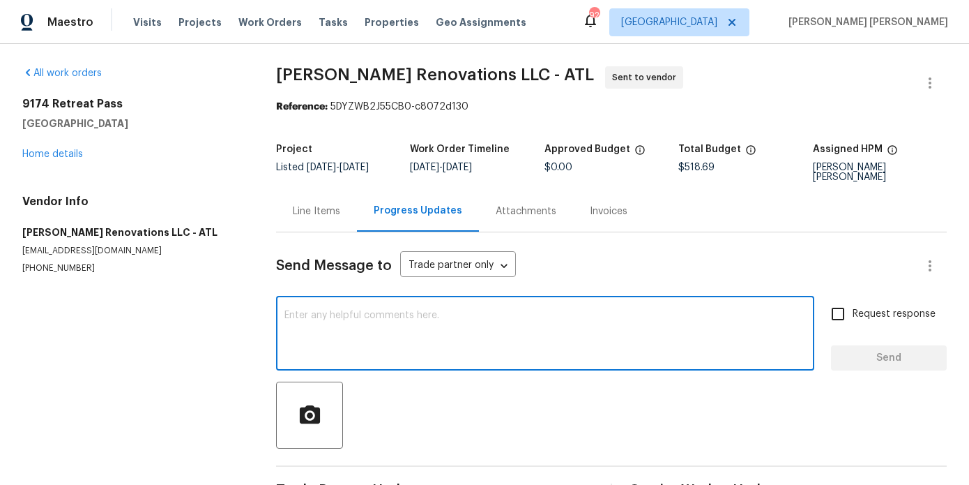
click at [338, 327] on textarea at bounding box center [546, 334] width 522 height 49
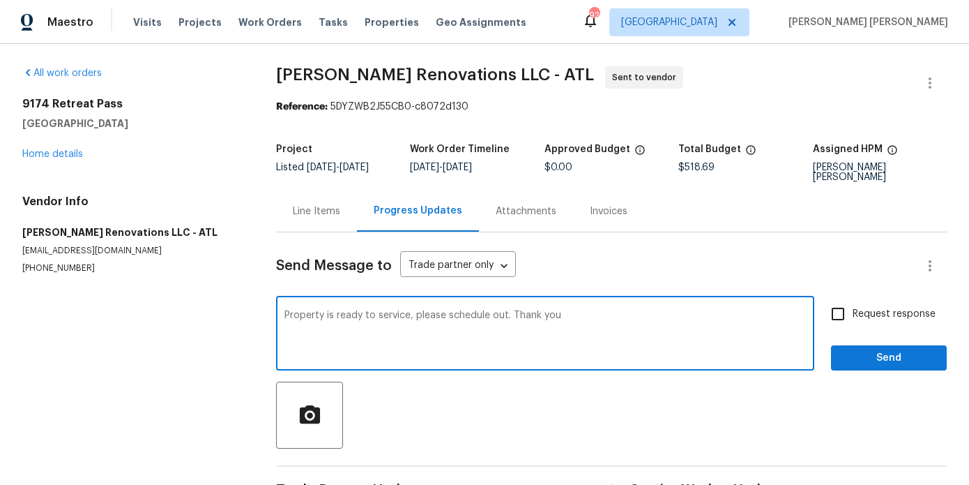
type textarea "Property is ready to service, please schedule out. Thank you"
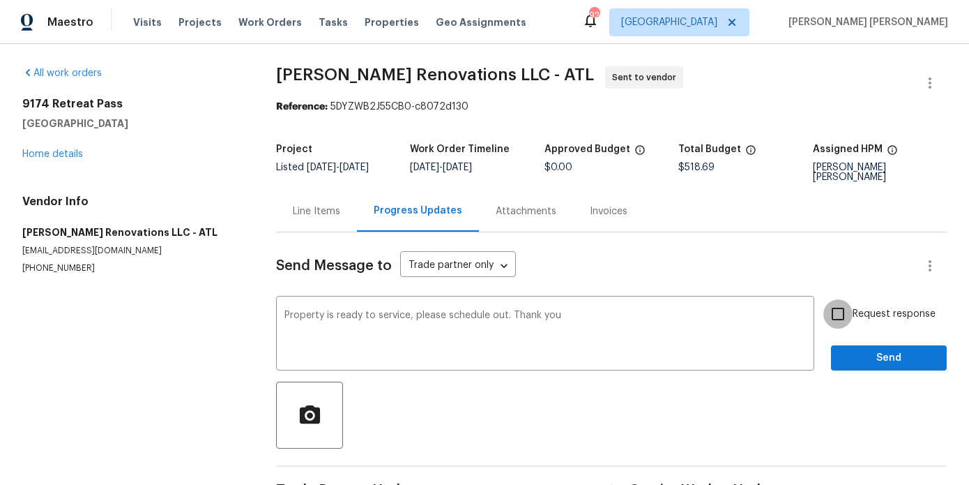
click at [852, 300] on input "Request response" at bounding box center [838, 313] width 29 height 29
checkbox input "true"
click at [856, 358] on button "Send" at bounding box center [889, 358] width 116 height 26
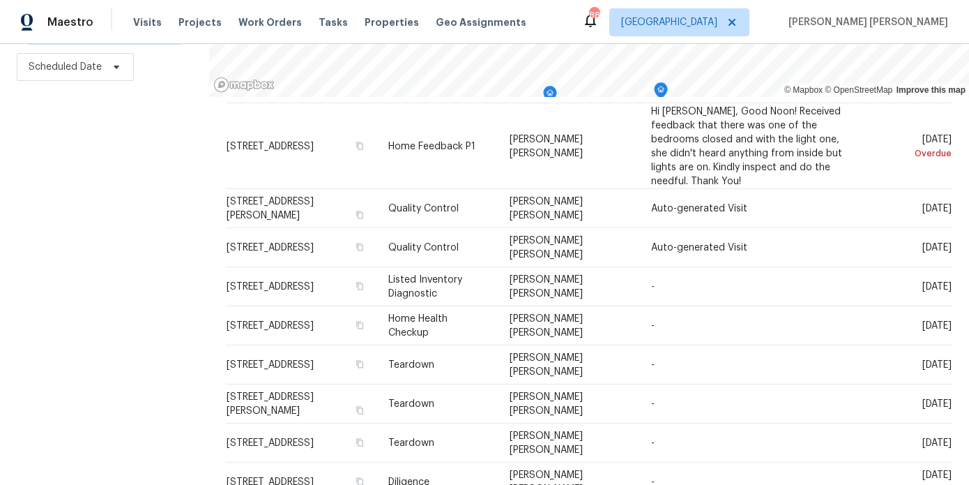
scroll to position [38, 0]
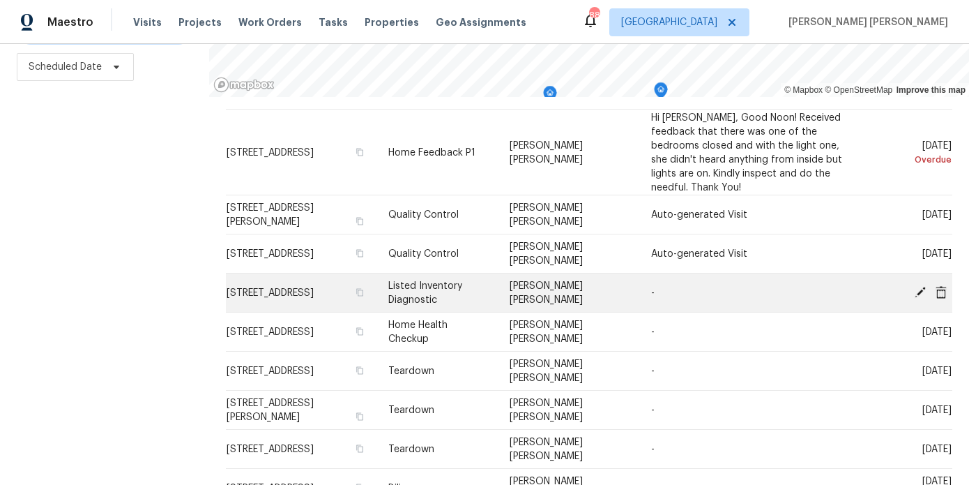
click at [314, 292] on span "[STREET_ADDRESS]" at bounding box center [270, 293] width 87 height 10
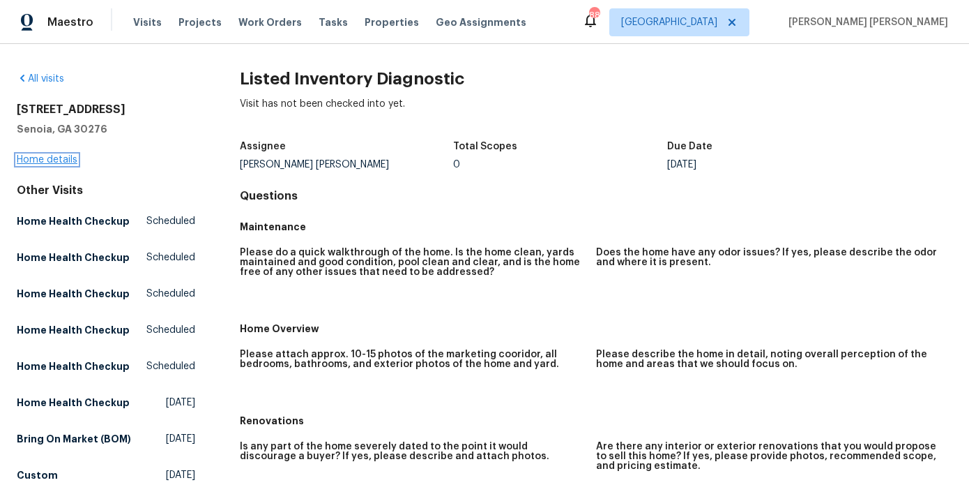
click at [56, 159] on link "Home details" at bounding box center [47, 160] width 61 height 10
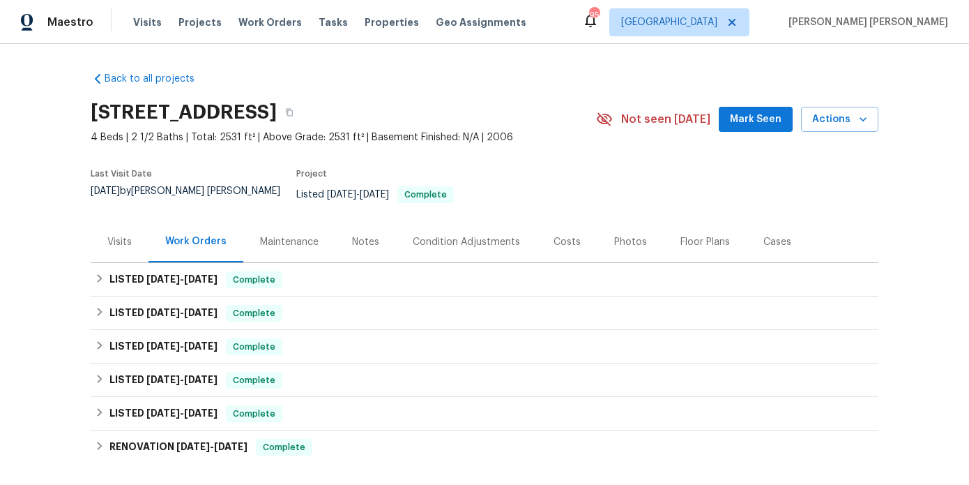
click at [125, 235] on div "Visits" at bounding box center [119, 242] width 24 height 14
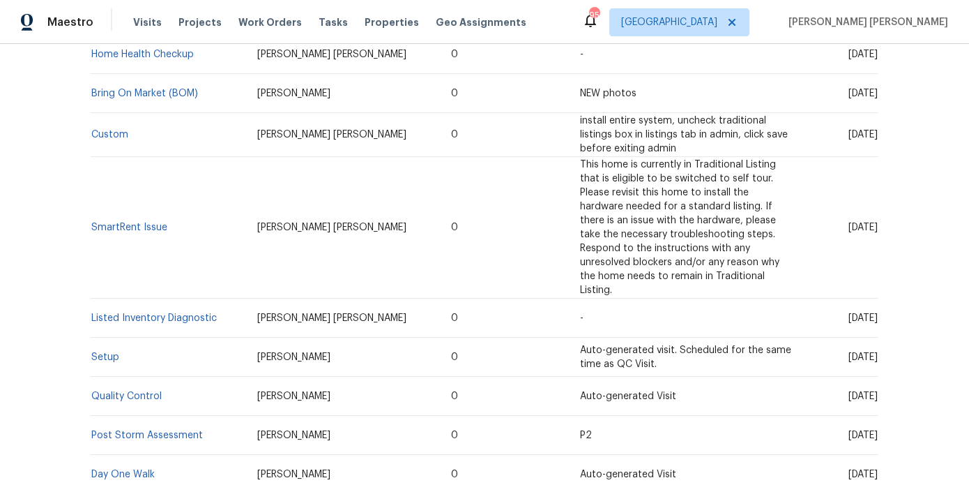
scroll to position [568, 0]
click at [194, 312] on link "Listed Inventory Diagnostic" at bounding box center [154, 317] width 126 height 10
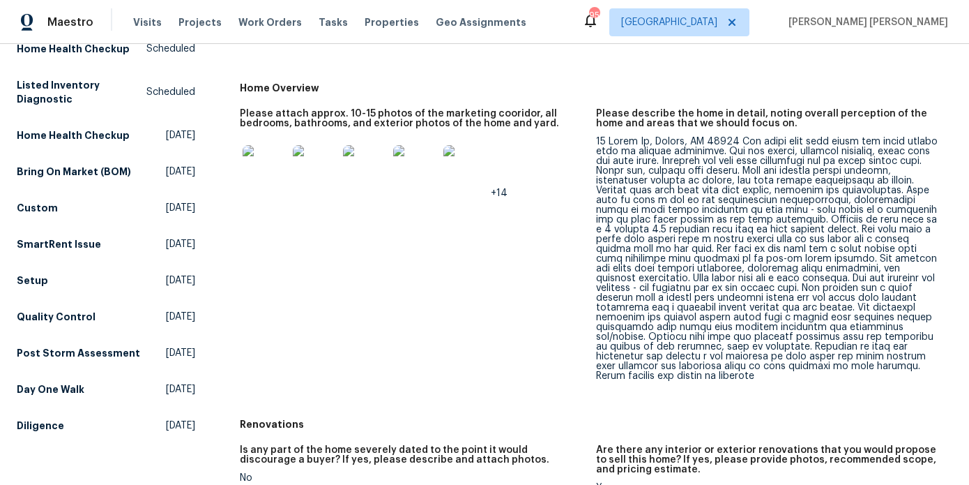
scroll to position [318, 0]
click at [776, 239] on div at bounding box center [768, 258] width 345 height 244
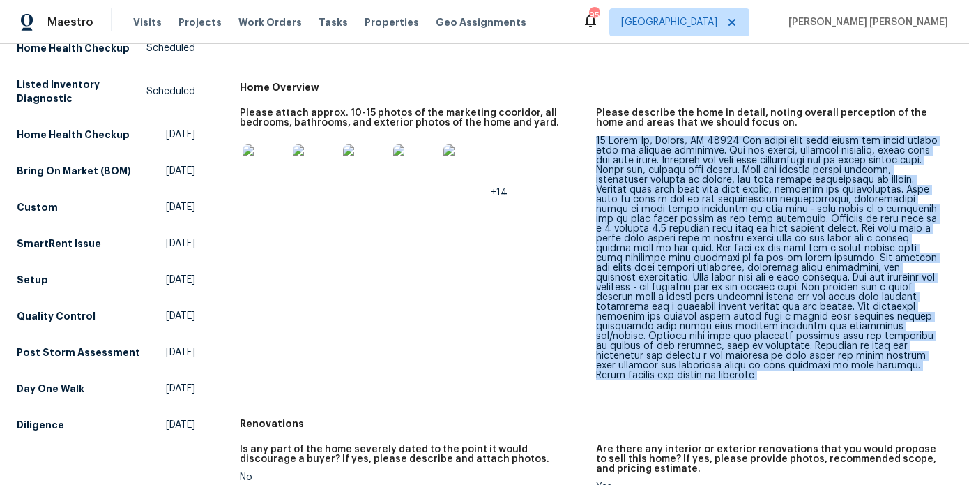
click at [776, 239] on div at bounding box center [768, 258] width 345 height 244
copy div "63 Couch Rd, Senoia, GA 30276 Two story over slab brick and vinyl siding home i…"
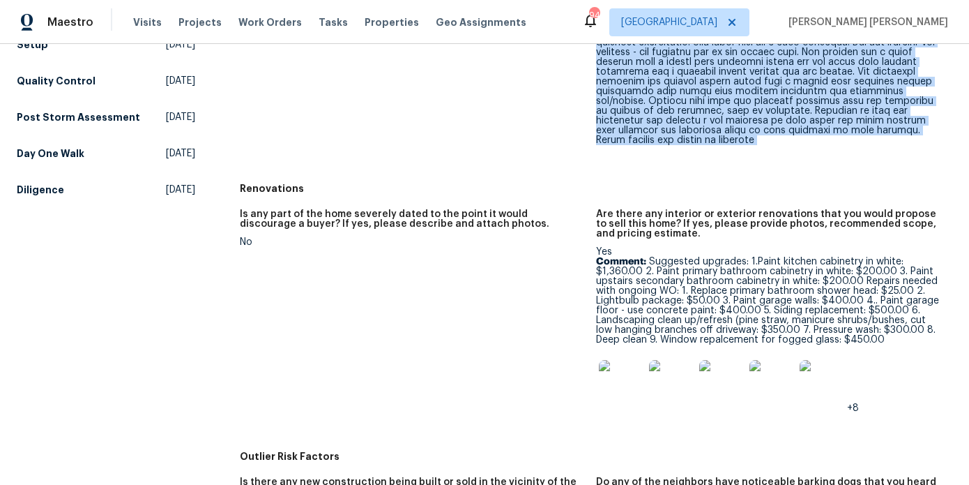
scroll to position [559, 0]
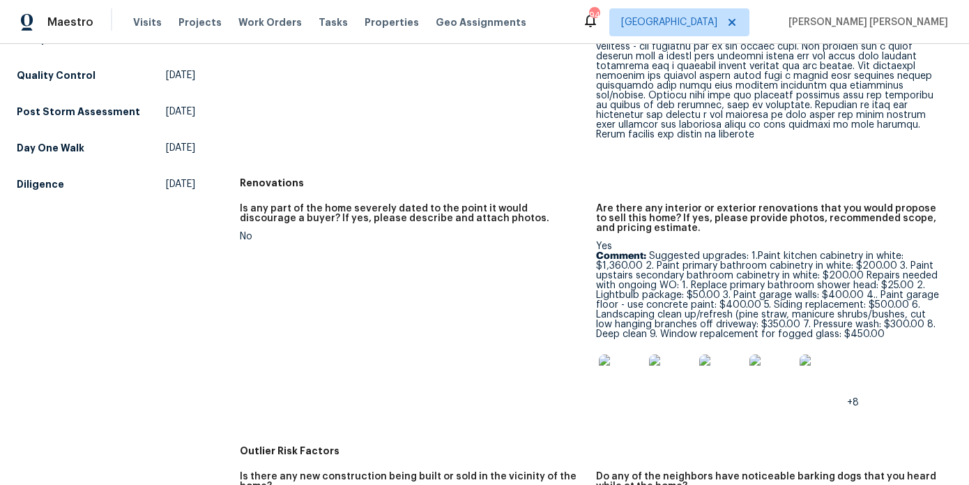
click at [681, 266] on p "Comment: Suggested upgrades: 1.Paint kitchen cabinetry in white: $1,360.00 2. P…" at bounding box center [768, 295] width 345 height 88
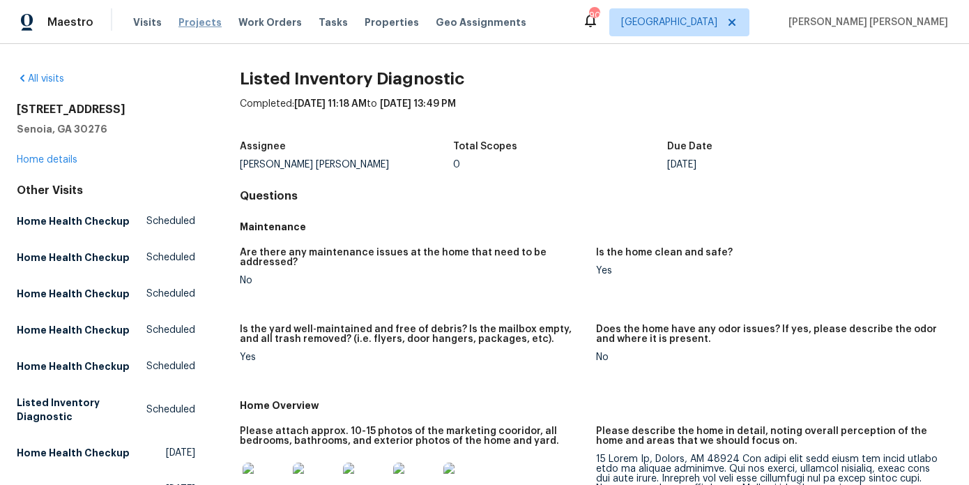
click at [184, 23] on span "Projects" at bounding box center [200, 22] width 43 height 14
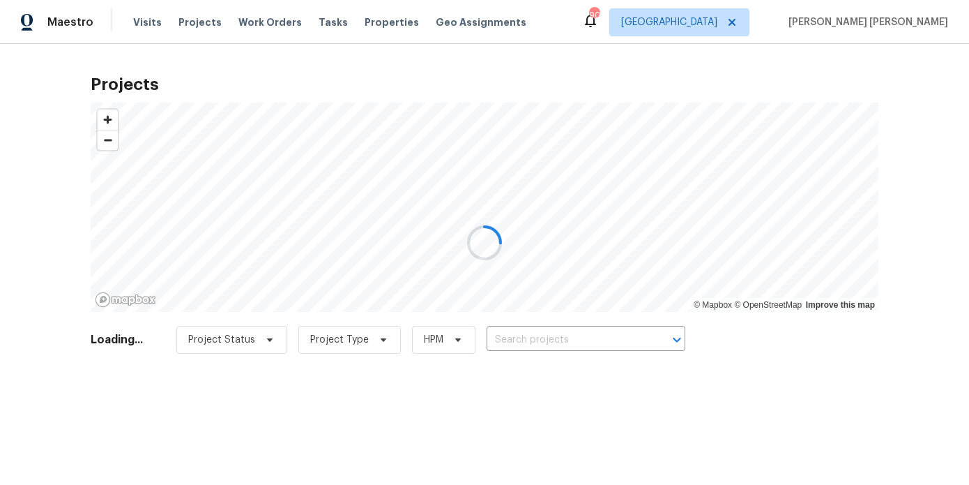
click at [586, 336] on div at bounding box center [484, 242] width 969 height 485
click at [577, 338] on div at bounding box center [484, 242] width 969 height 485
click at [571, 340] on div at bounding box center [484, 242] width 969 height 485
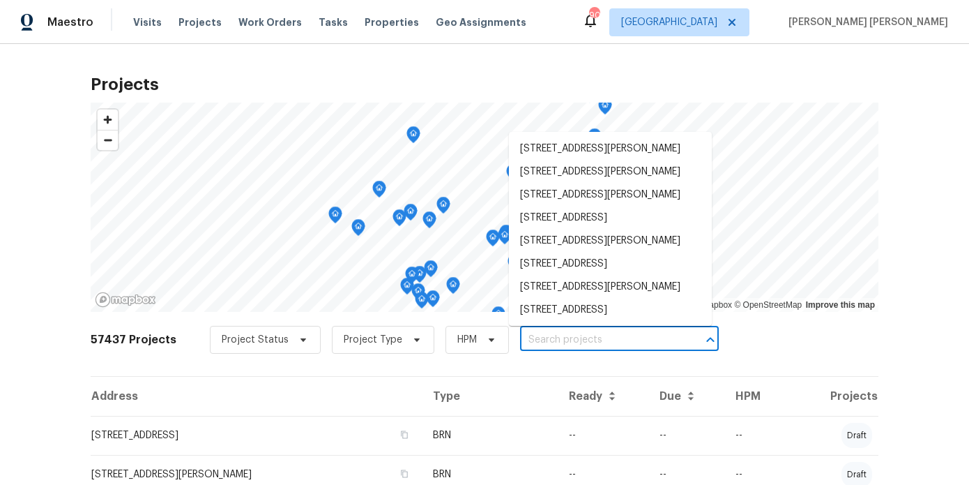
click at [534, 338] on input "text" at bounding box center [600, 340] width 160 height 22
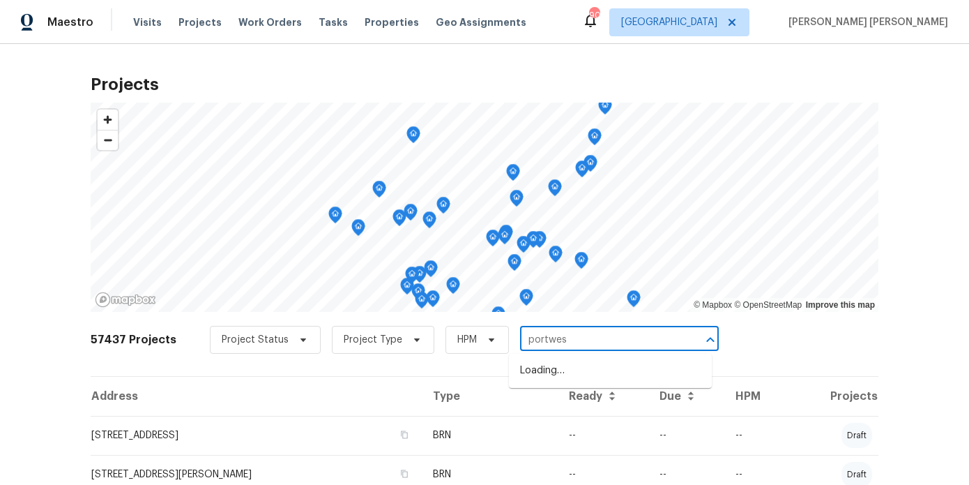
type input "portwest"
click at [565, 405] on li "1795 Portwest Way, Hampton, GA 30228" at bounding box center [610, 393] width 203 height 23
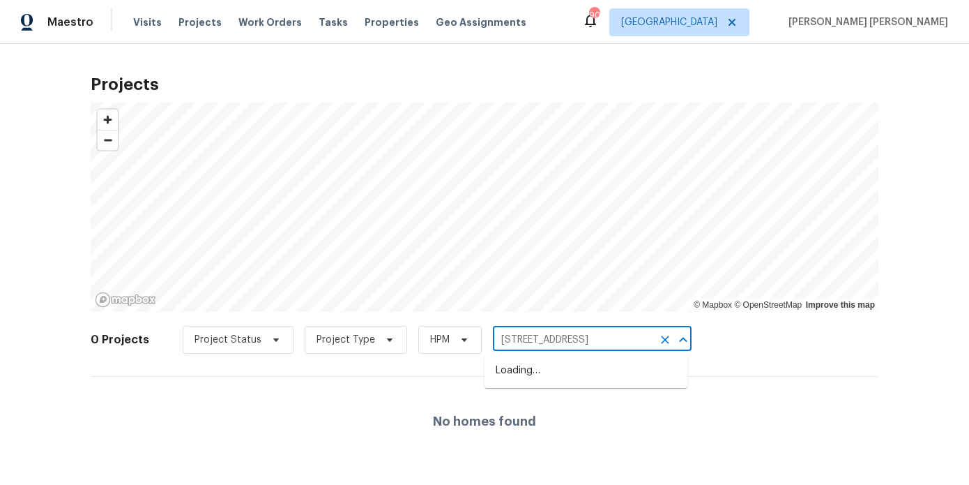
click at [530, 340] on input "1795 Portwest Way, Hampton, GA 30228" at bounding box center [573, 340] width 160 height 22
type input "portwest"
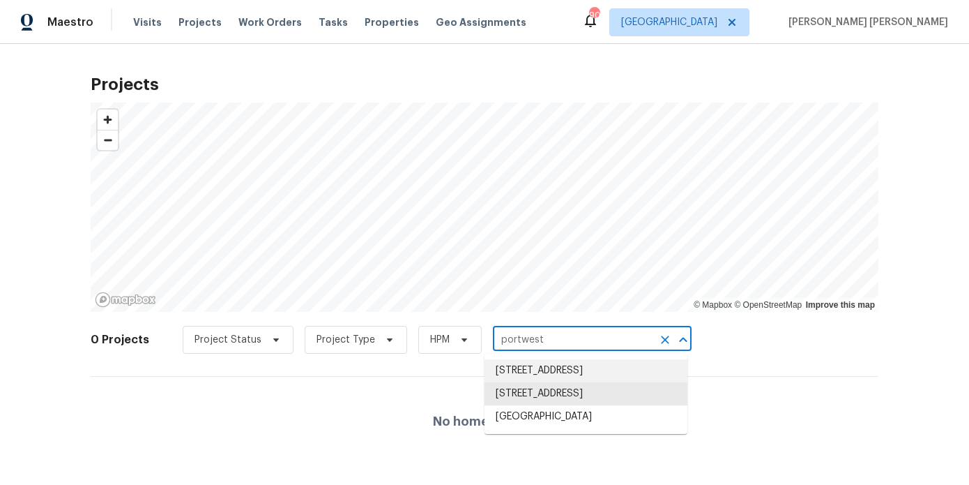
click at [542, 380] on li "1958 Portwest Way, Hampton, GA 30228" at bounding box center [586, 370] width 203 height 23
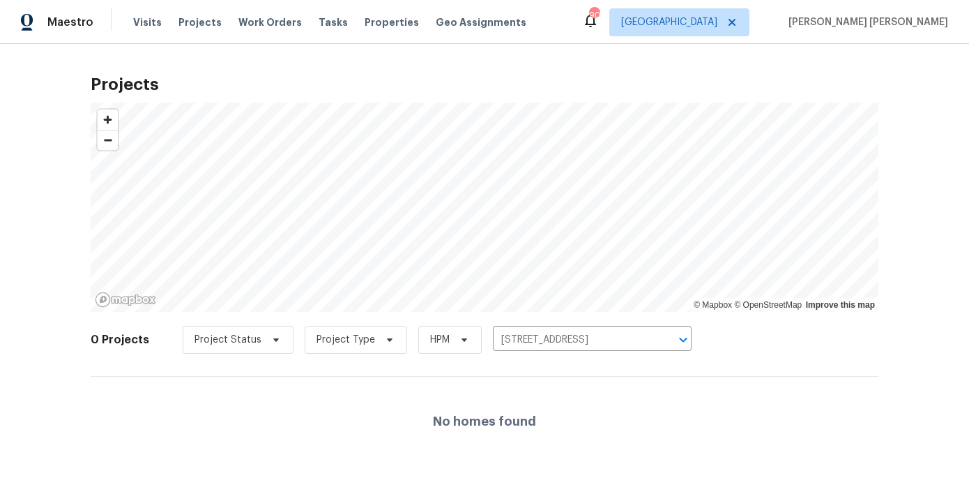
click at [550, 341] on input "1958 Portwest Way, Hampton, GA 30228" at bounding box center [573, 340] width 160 height 22
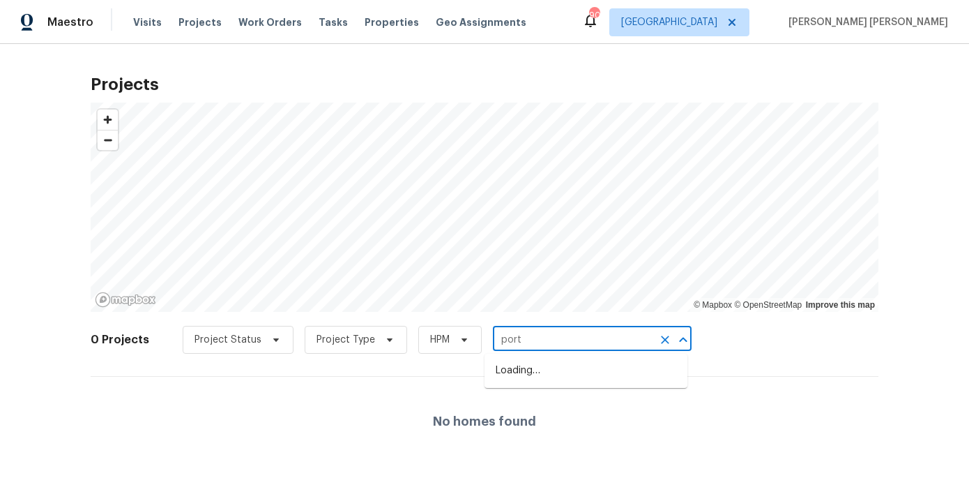
type input "portw"
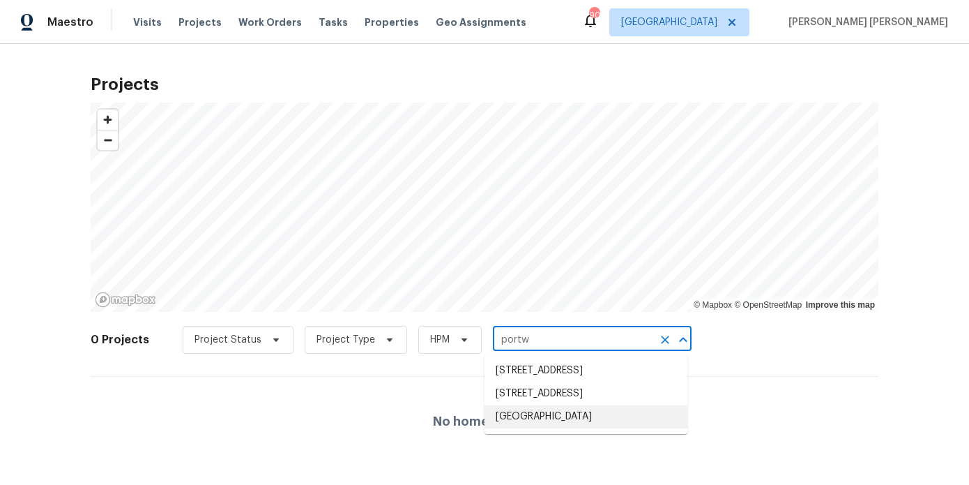
click at [535, 428] on li "1792 Portwest Way, Hampton, GA 30228" at bounding box center [586, 416] width 203 height 23
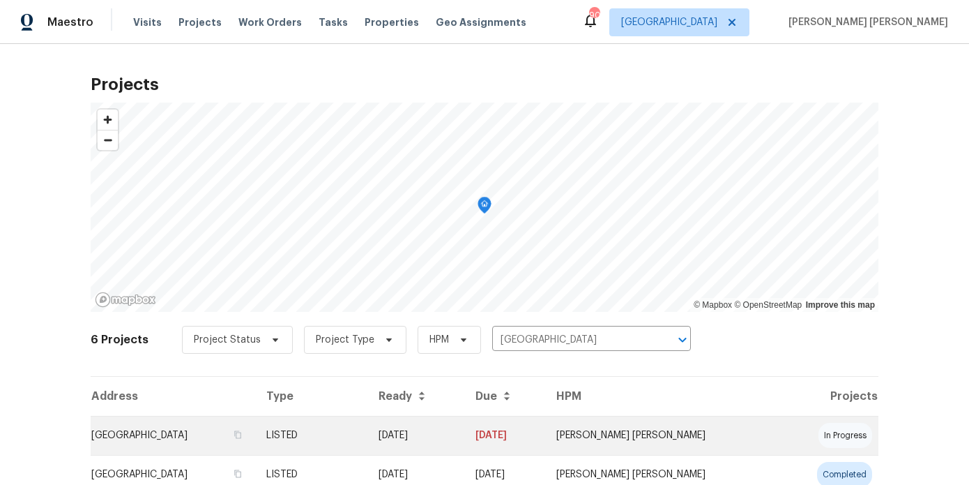
click at [255, 437] on td "1792 Portwest Way, Hampton, GA 30228" at bounding box center [173, 435] width 165 height 39
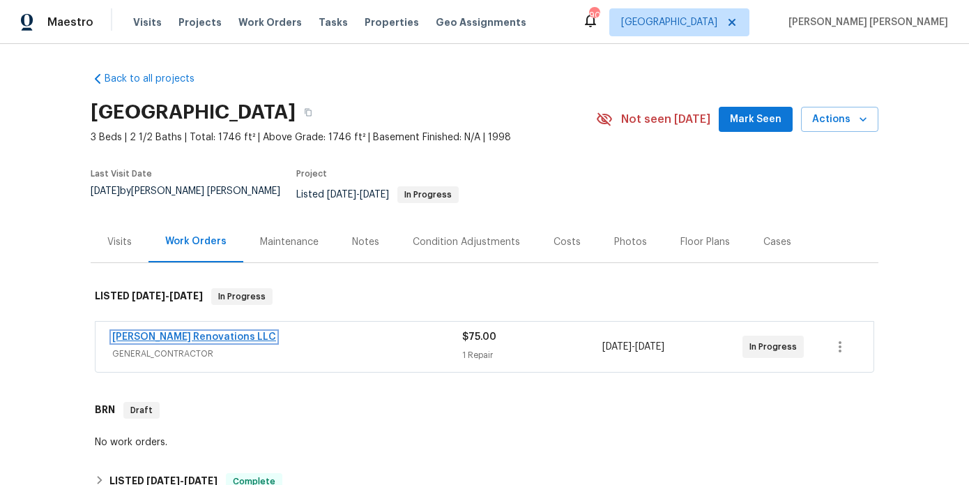
click at [150, 332] on link "Aseem Renovations LLC" at bounding box center [194, 337] width 164 height 10
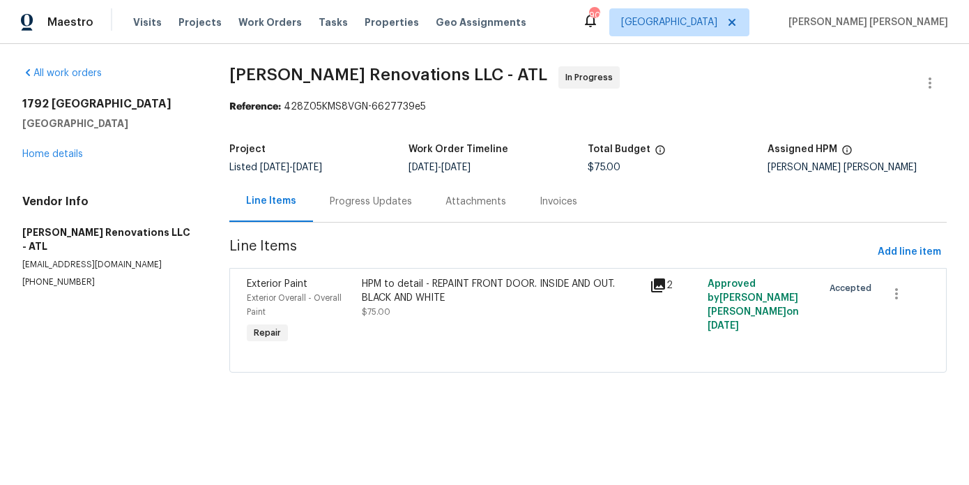
click at [428, 292] on div "HPM to detail - REPAINT FRONT DOOR. INSIDE AND OUT. BLACK AND WHITE" at bounding box center [502, 291] width 280 height 28
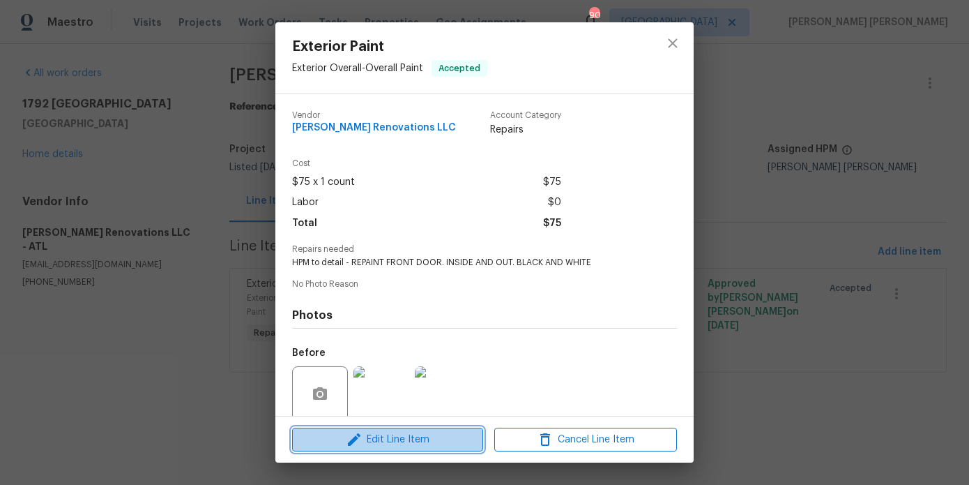
click at [418, 439] on span "Edit Line Item" at bounding box center [387, 439] width 183 height 17
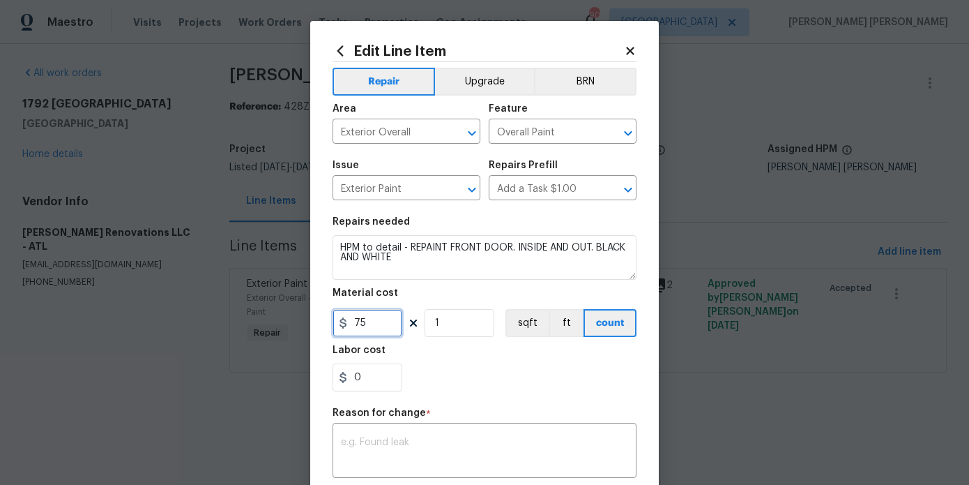
click at [379, 325] on input "75" at bounding box center [368, 323] width 70 height 28
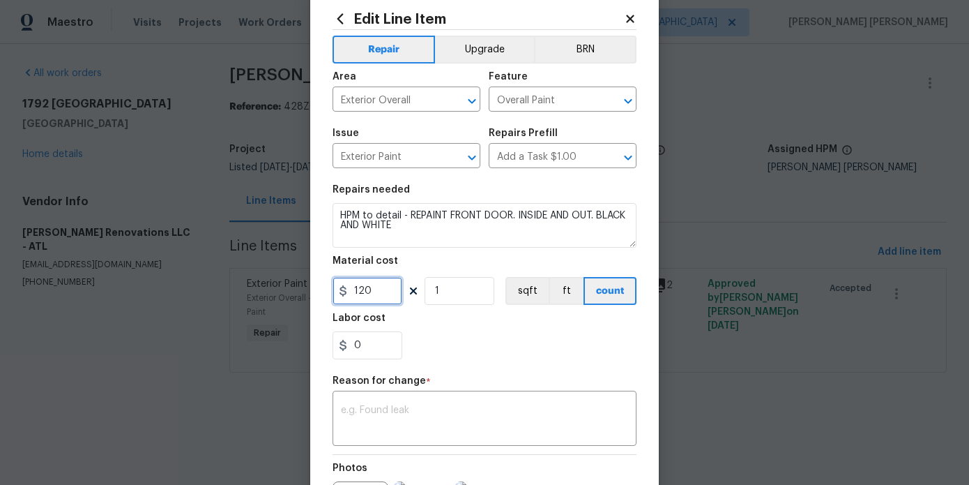
scroll to position [68, 0]
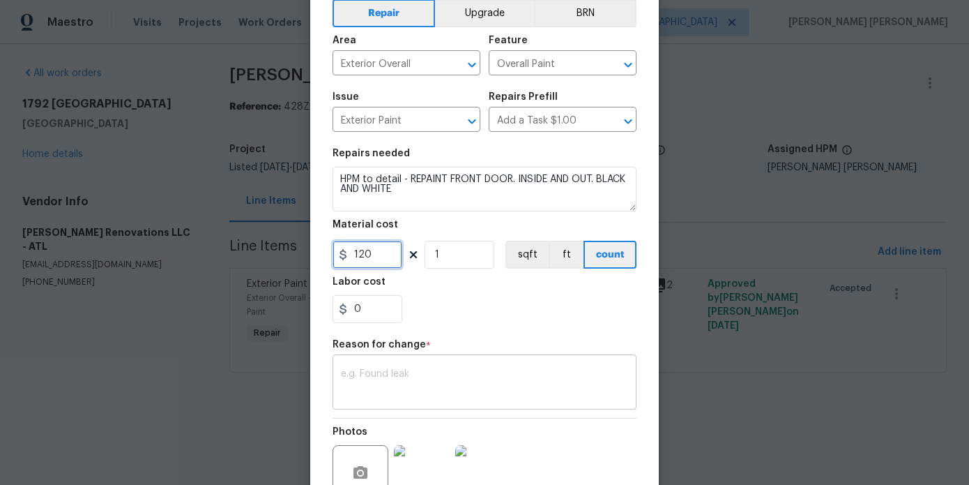
type input "120"
click at [386, 358] on div "x ​" at bounding box center [485, 384] width 304 height 52
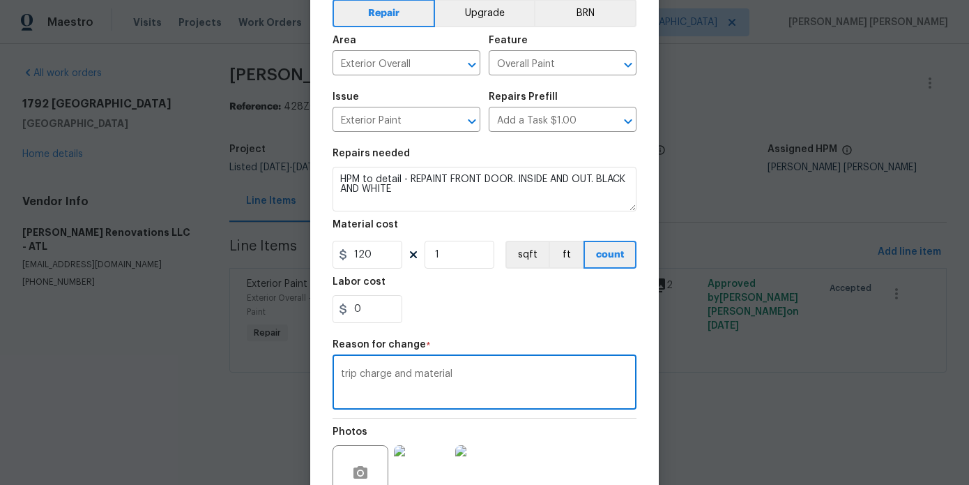
scroll to position [203, 0]
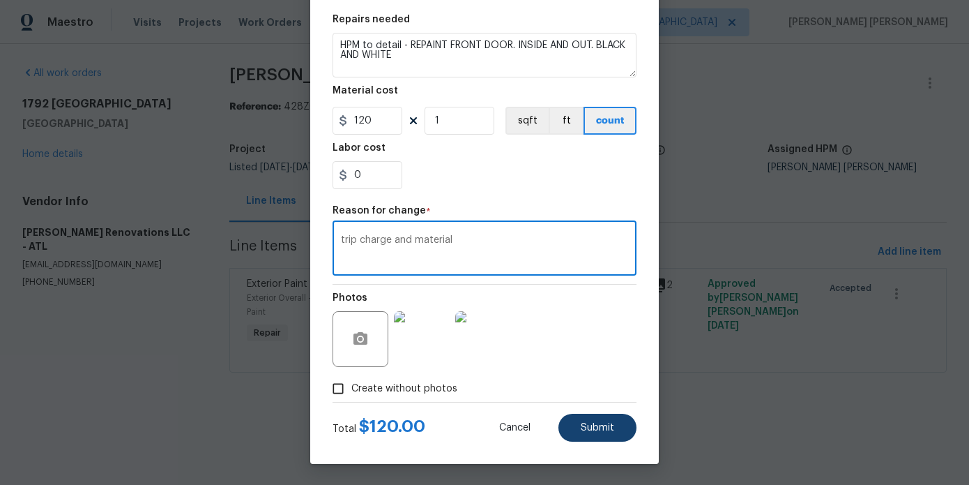
type textarea "trip charge and material"
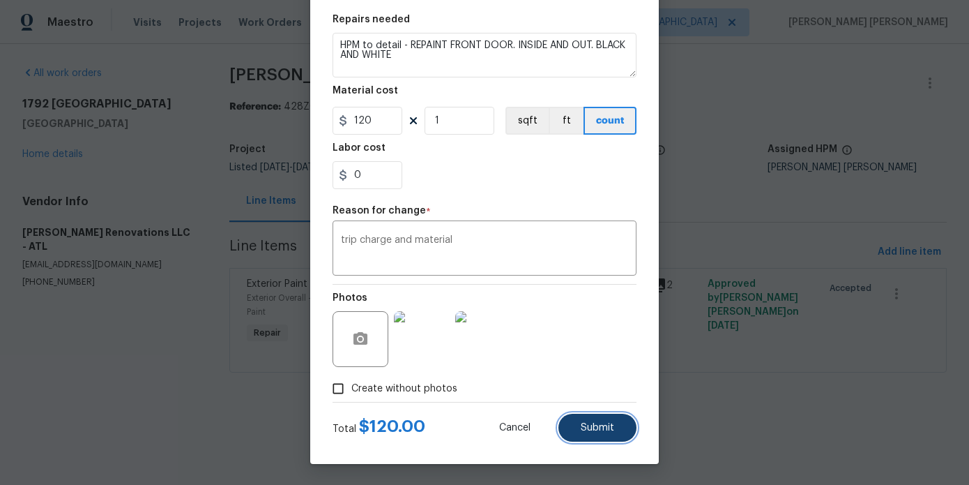
click at [589, 425] on span "Submit" at bounding box center [597, 428] width 33 height 10
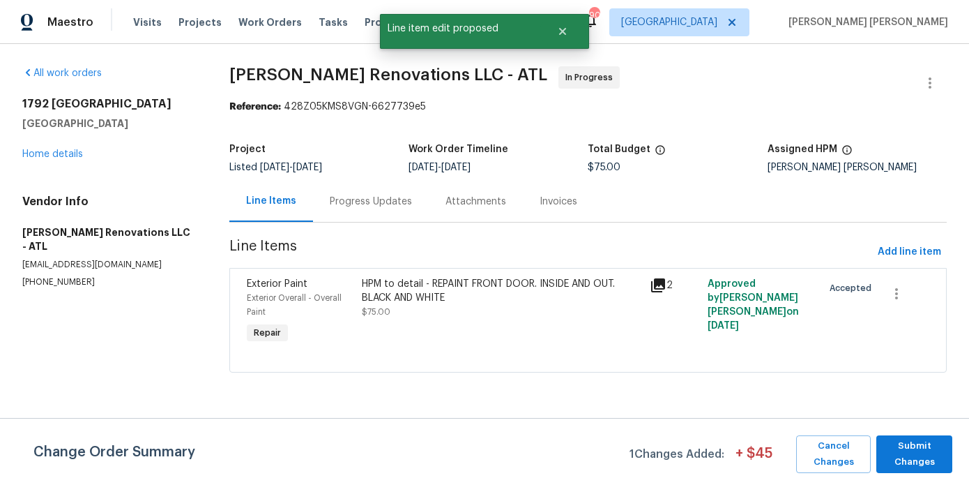
scroll to position [0, 0]
click at [924, 460] on span "Submit Changes" at bounding box center [915, 454] width 62 height 32
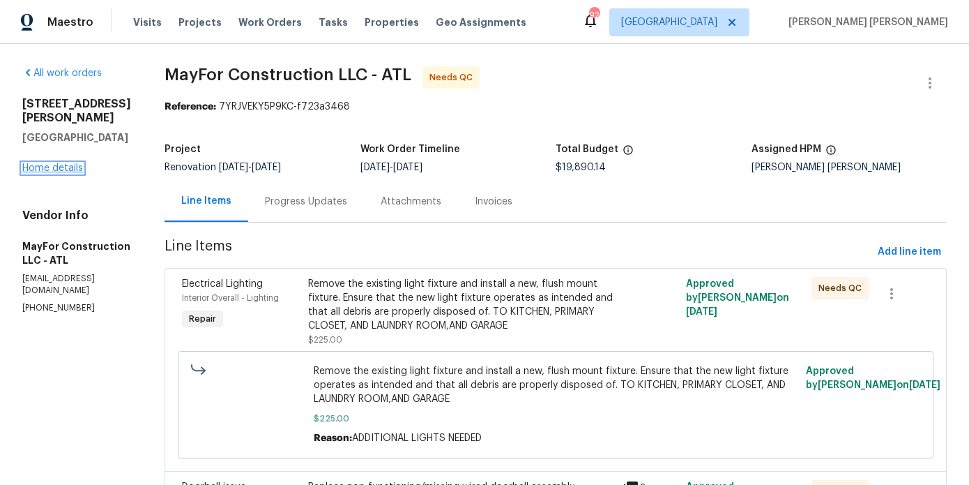
click at [52, 163] on link "Home details" at bounding box center [52, 168] width 61 height 10
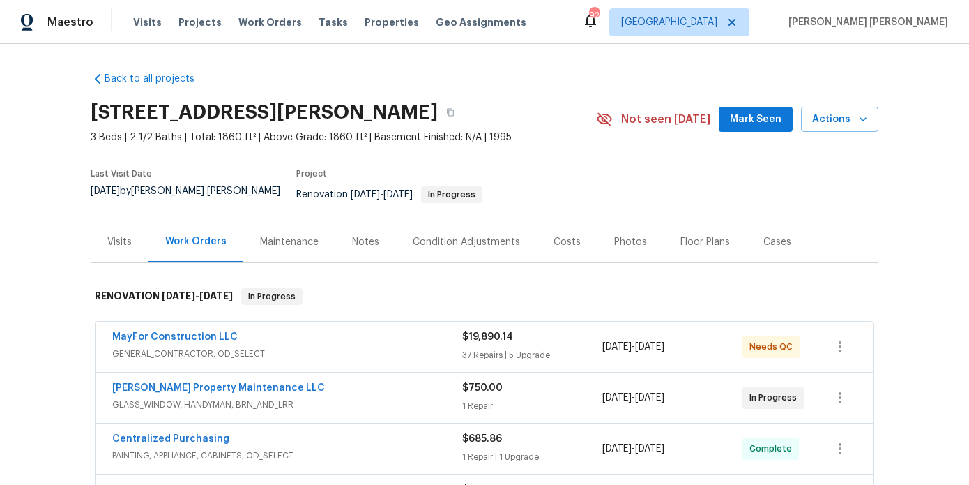
click at [617, 241] on div "Photos" at bounding box center [631, 241] width 66 height 41
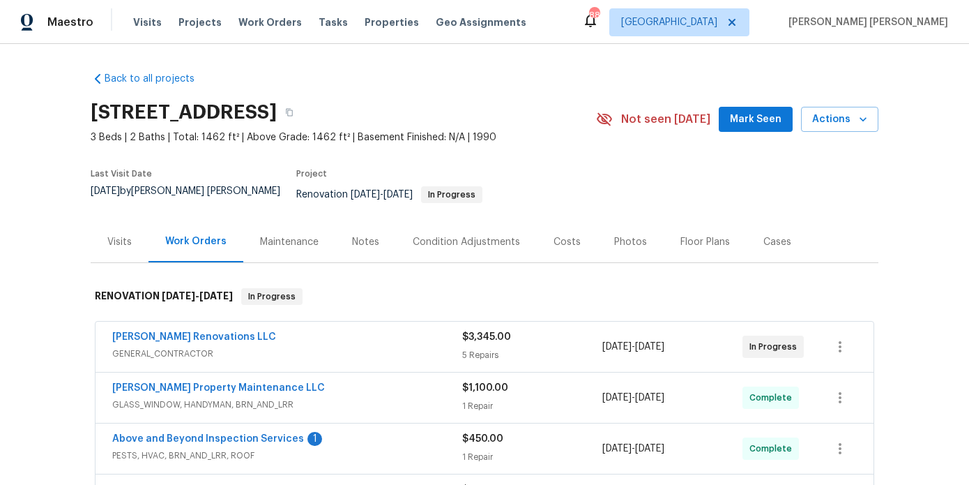
scroll to position [56, 0]
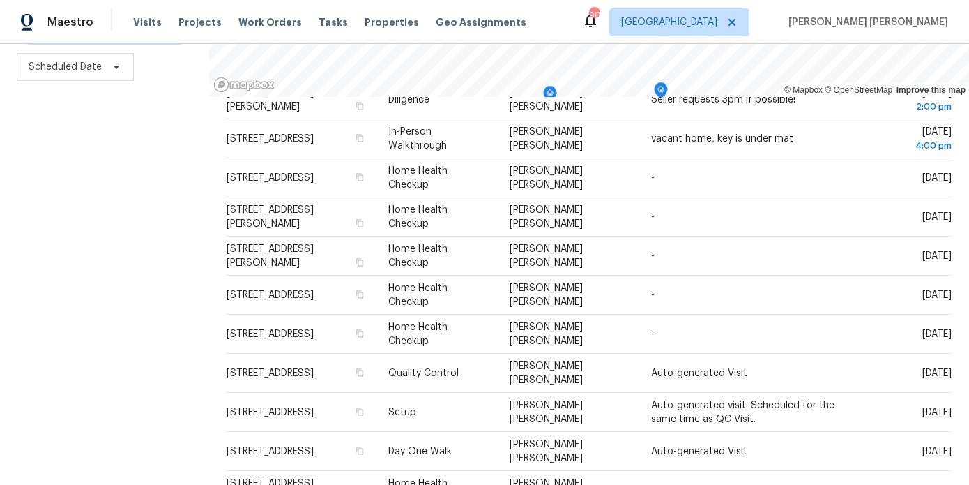
scroll to position [386, 0]
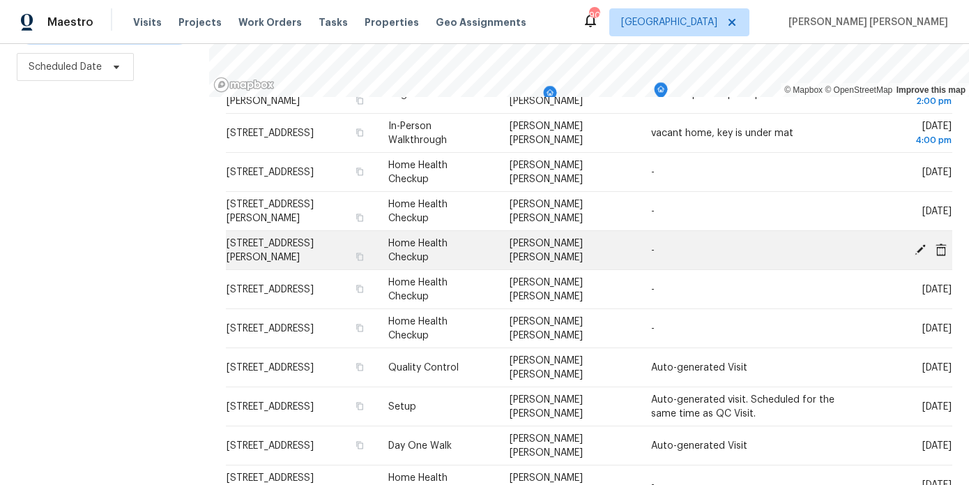
click at [942, 252] on icon at bounding box center [941, 249] width 11 height 13
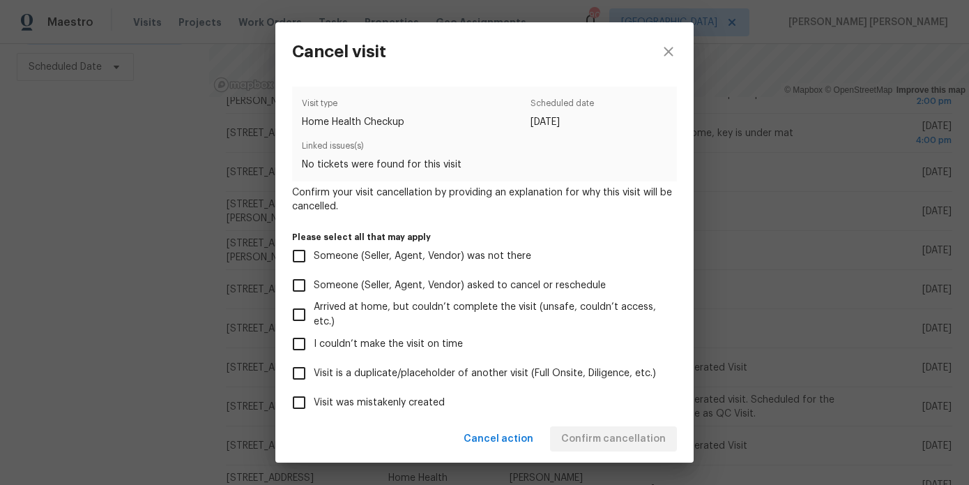
scroll to position [133, 0]
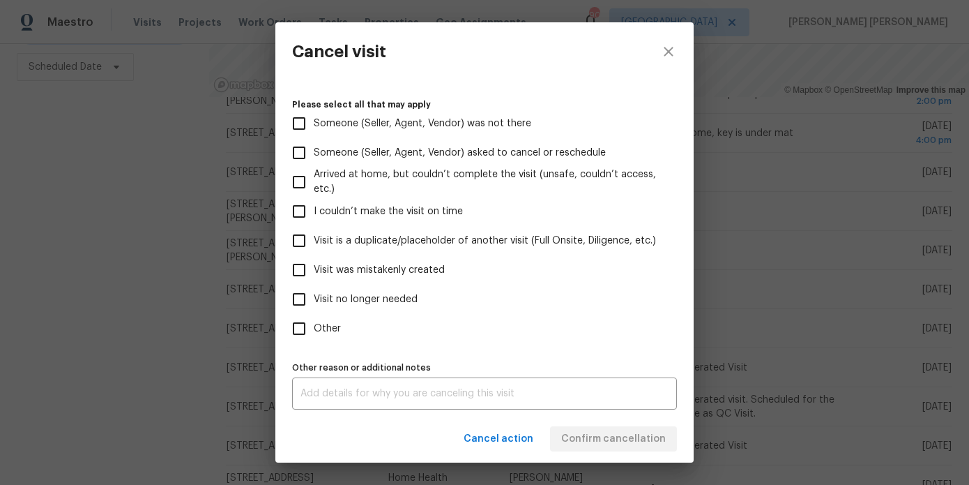
click at [317, 317] on label "Other" at bounding box center [476, 328] width 382 height 29
click at [314, 317] on input "Other" at bounding box center [299, 328] width 29 height 29
checkbox input "true"
click at [332, 390] on textarea at bounding box center [485, 393] width 368 height 10
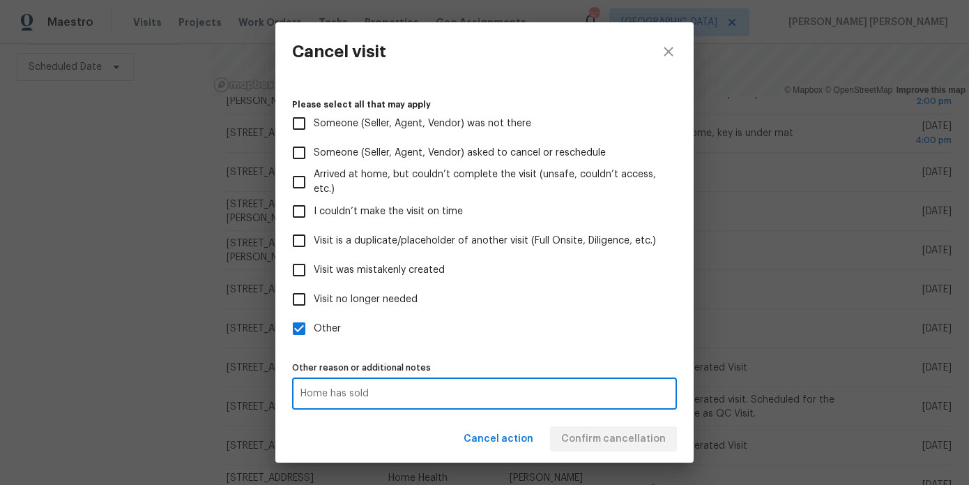
type textarea "Home has sold"
click at [378, 433] on div "Cancel action Confirm cancellation" at bounding box center [484, 439] width 418 height 48
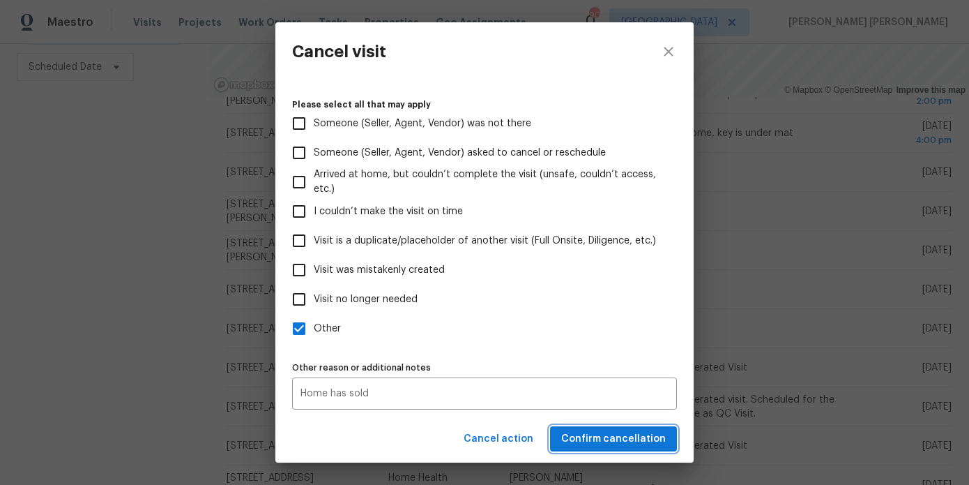
click at [626, 446] on span "Confirm cancellation" at bounding box center [613, 438] width 105 height 17
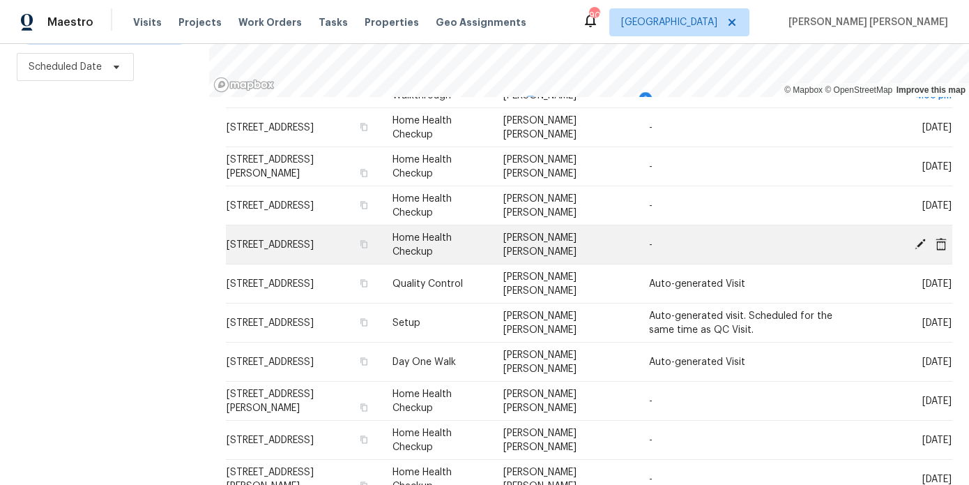
scroll to position [377, 0]
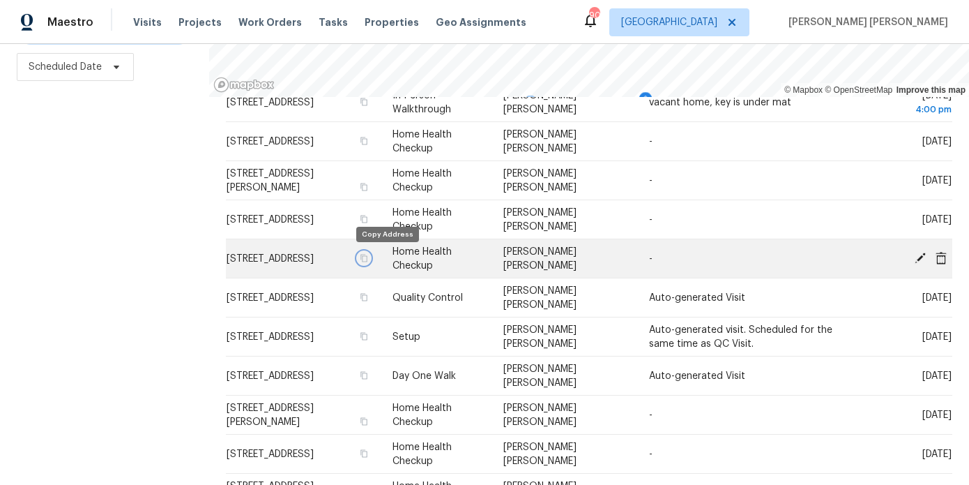
click at [368, 259] on icon "button" at bounding box center [364, 258] width 8 height 8
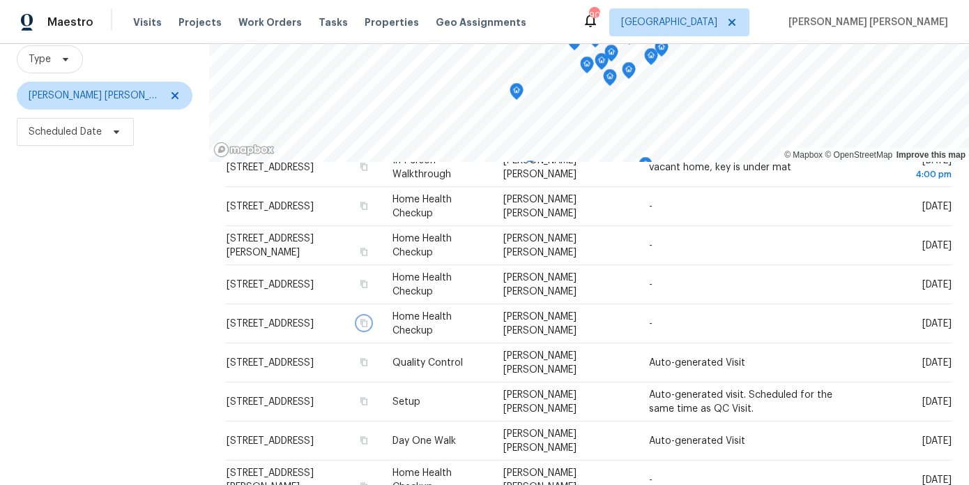
scroll to position [19, 0]
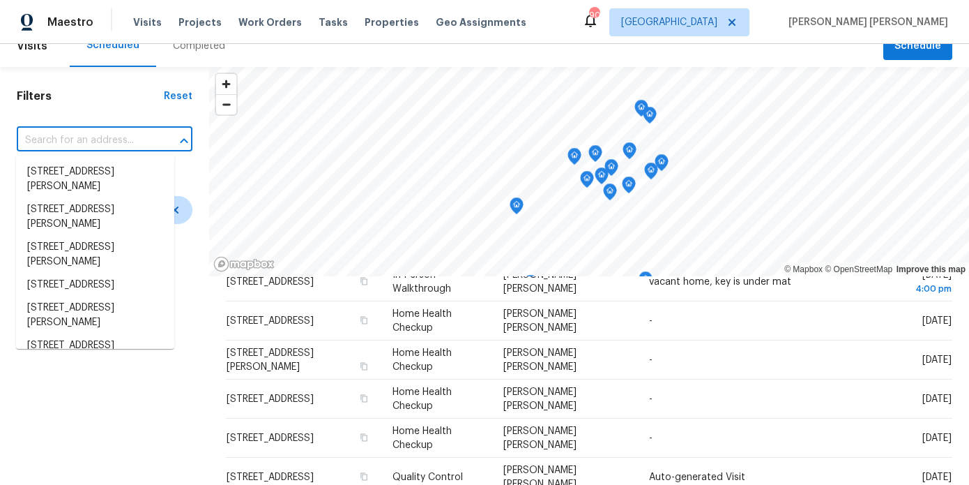
click at [94, 130] on input "text" at bounding box center [85, 141] width 137 height 22
paste input "[STREET_ADDRESS]"
type input "[STREET_ADDRESS]"
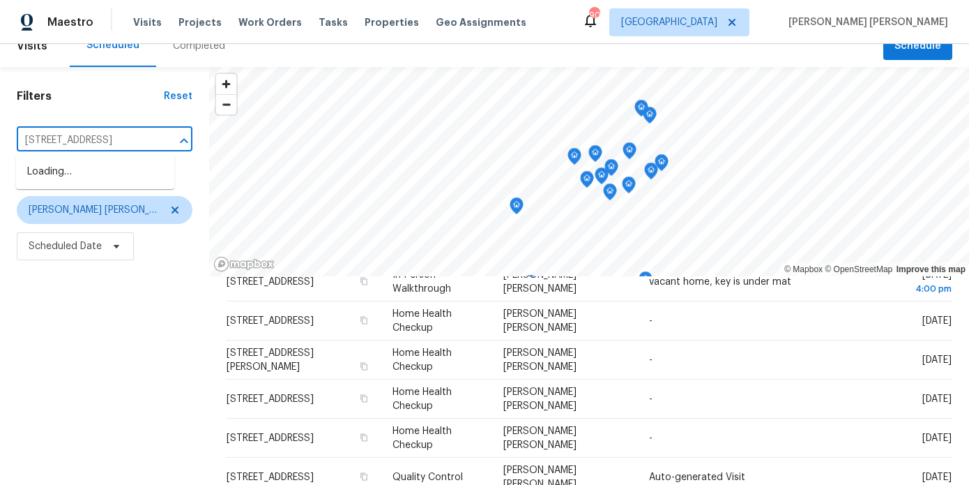
scroll to position [0, 52]
click at [98, 169] on li "[STREET_ADDRESS]" at bounding box center [95, 171] width 158 height 23
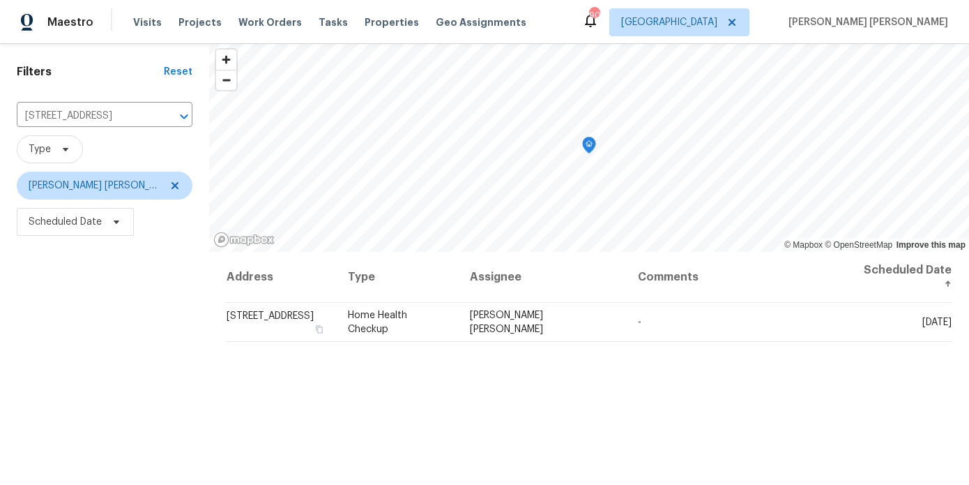
scroll to position [116, 0]
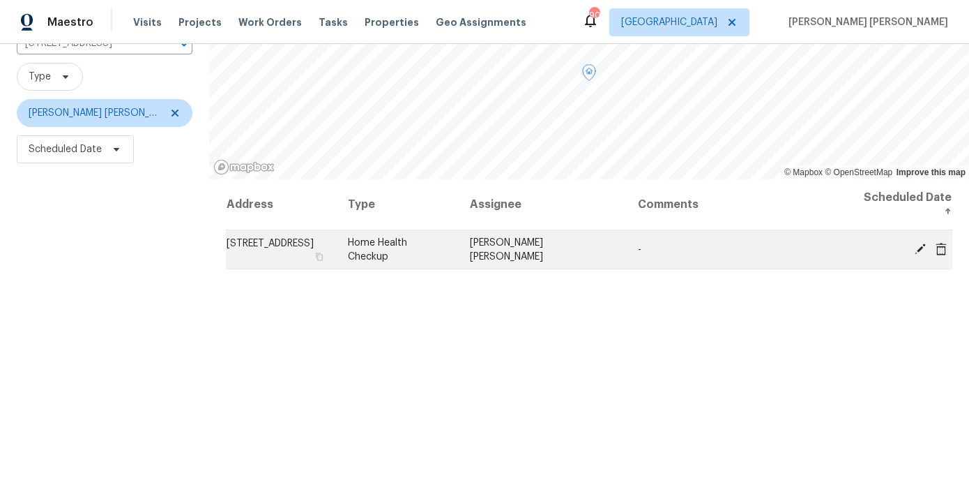
click at [940, 244] on icon at bounding box center [941, 248] width 11 height 13
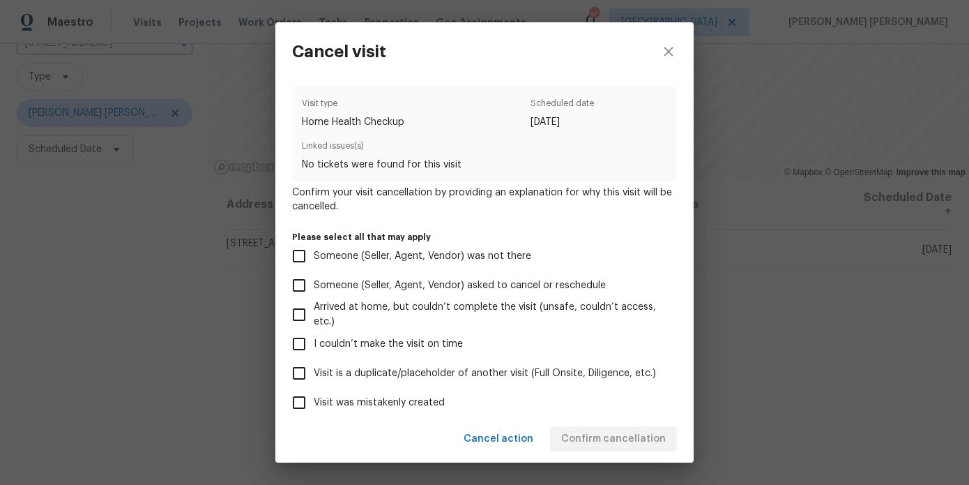
scroll to position [133, 0]
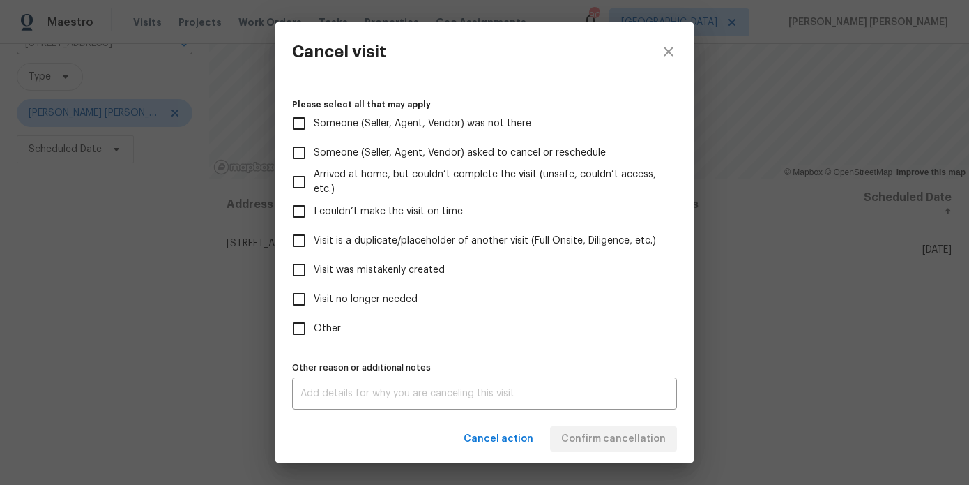
click at [328, 322] on span "Other" at bounding box center [327, 329] width 27 height 15
click at [314, 322] on input "Other" at bounding box center [299, 328] width 29 height 29
checkbox input "true"
click at [355, 389] on textarea at bounding box center [485, 393] width 368 height 10
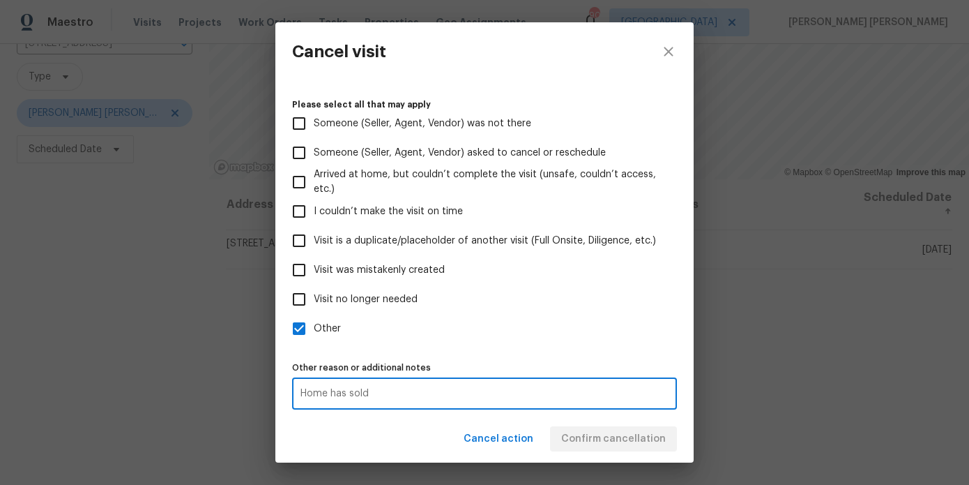
type textarea "Home has sold"
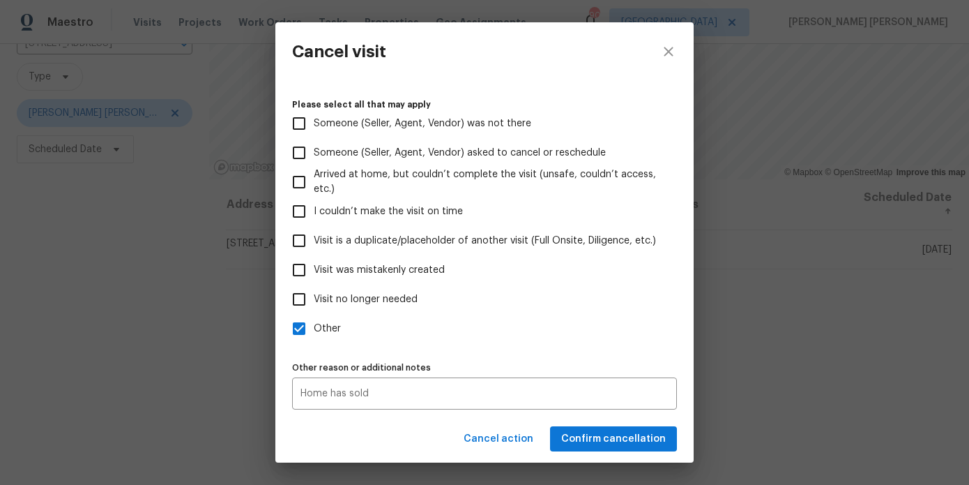
click at [376, 444] on div "Cancel action Confirm cancellation" at bounding box center [484, 439] width 418 height 48
click at [604, 441] on span "Confirm cancellation" at bounding box center [613, 438] width 105 height 17
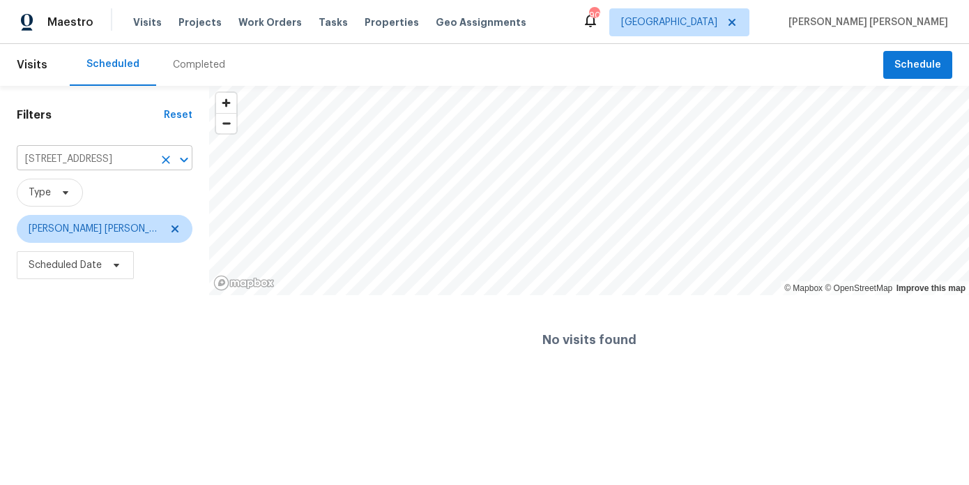
click at [163, 160] on icon "Clear" at bounding box center [166, 160] width 14 height 14
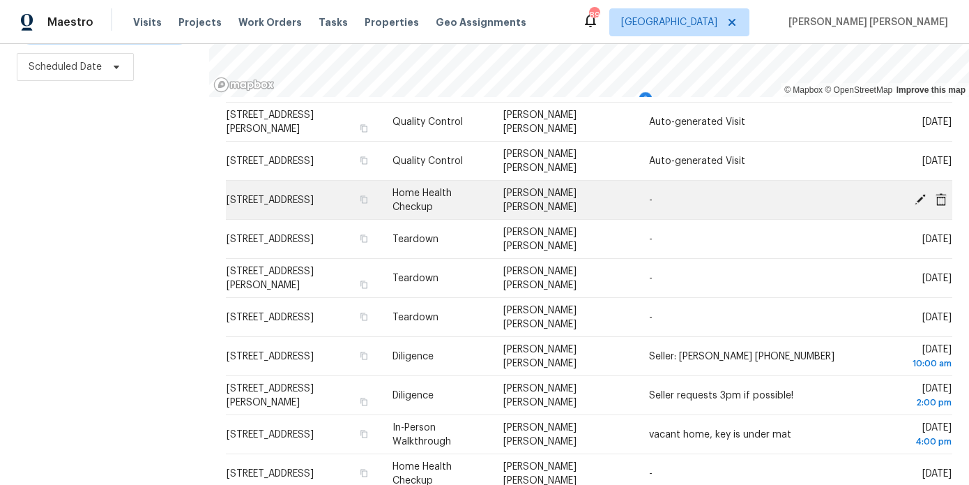
scroll to position [52, 0]
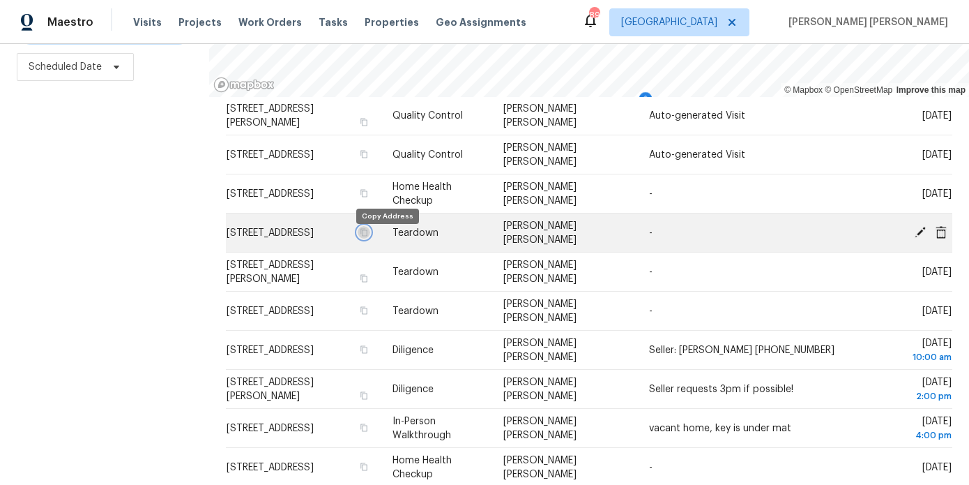
click at [368, 236] on icon "button" at bounding box center [364, 232] width 8 height 8
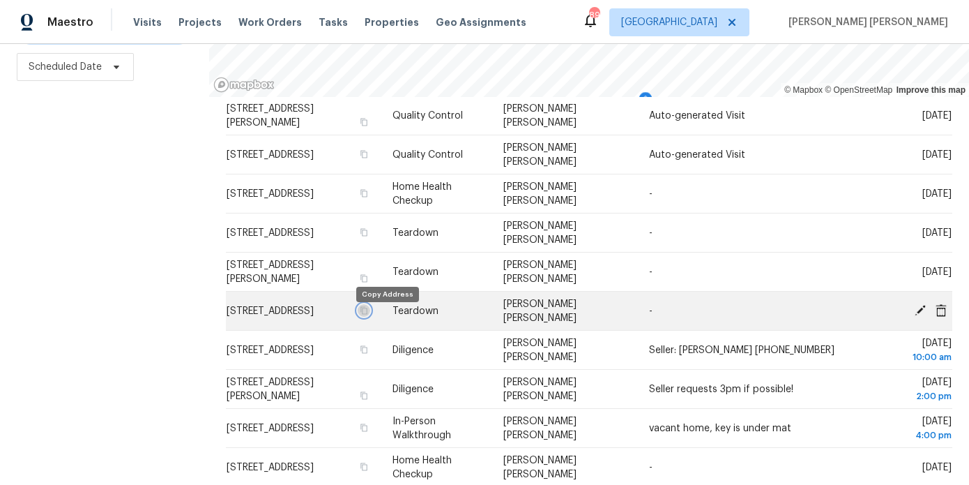
click at [368, 315] on icon "button" at bounding box center [364, 310] width 8 height 8
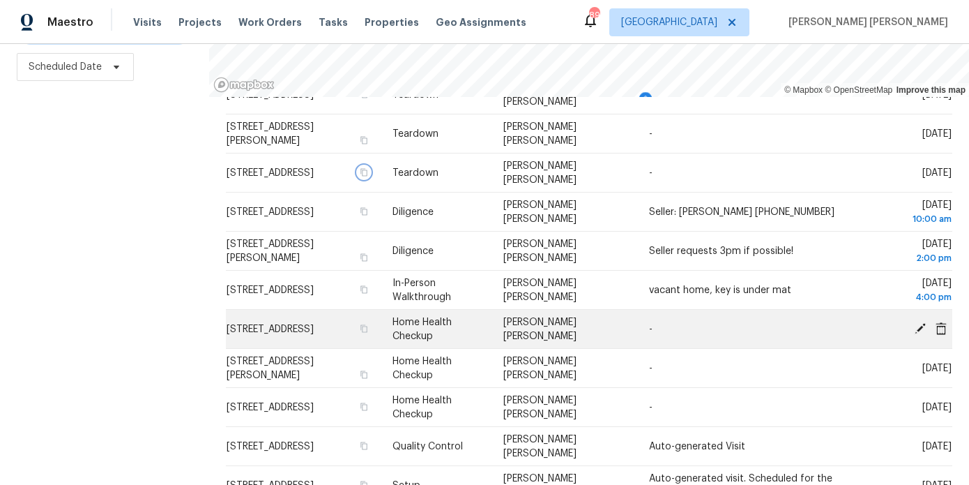
scroll to position [195, 0]
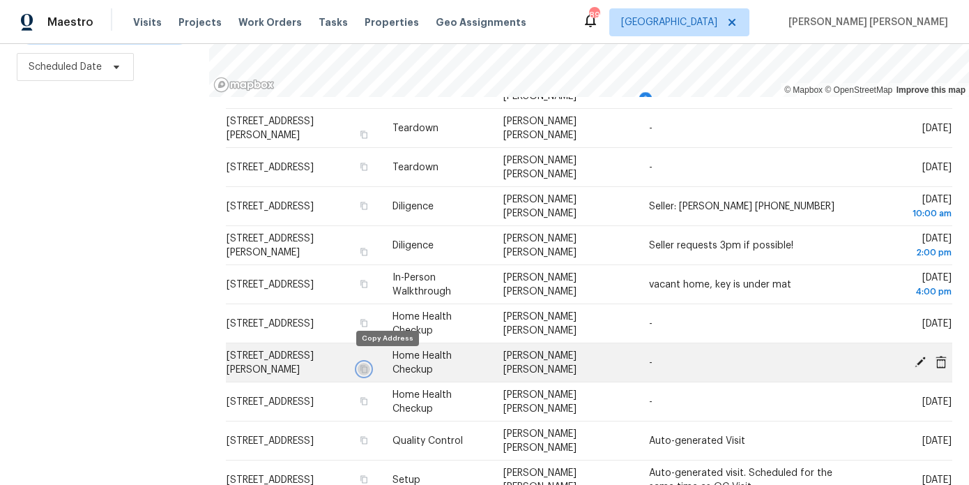
click at [368, 365] on icon "button" at bounding box center [364, 369] width 7 height 8
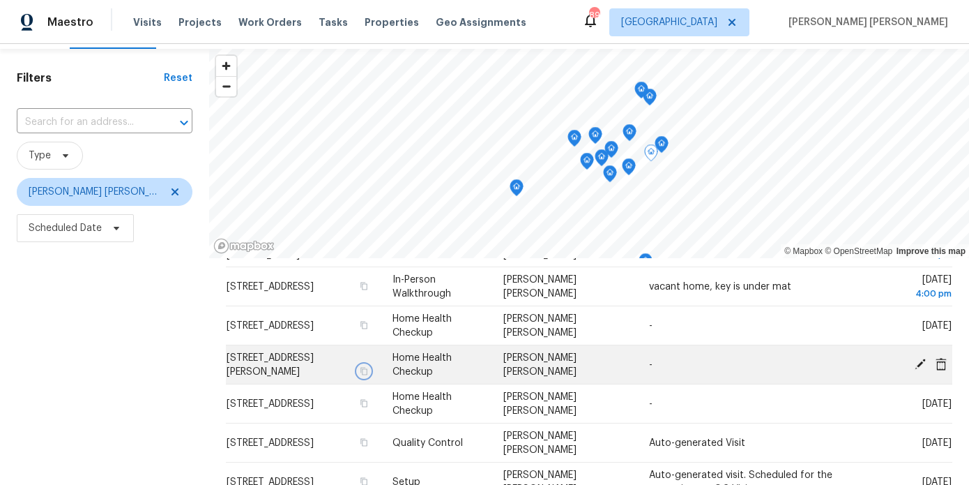
scroll to position [370, 0]
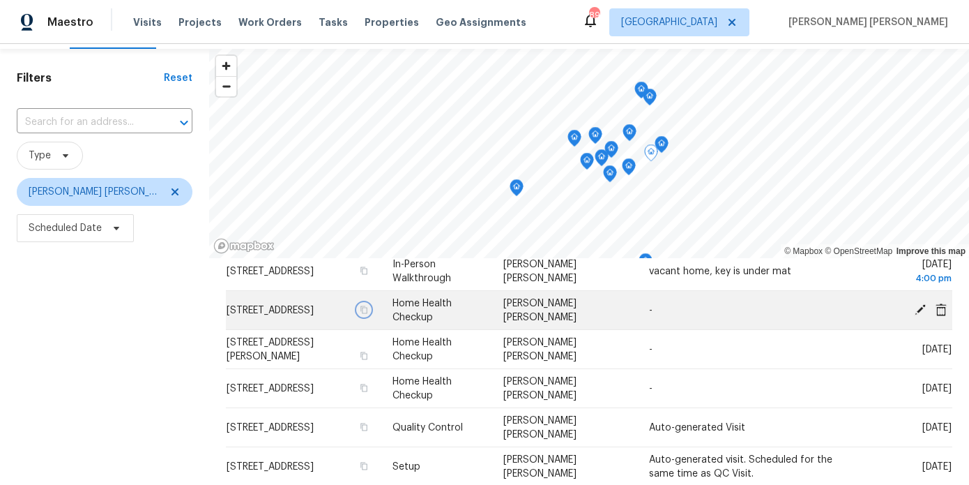
click at [368, 314] on icon "button" at bounding box center [364, 309] width 8 height 8
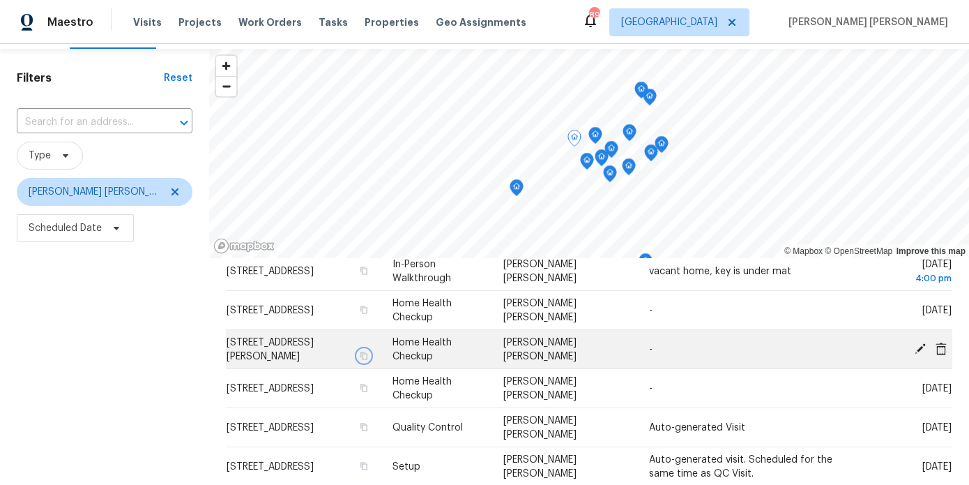
click at [368, 352] on icon "button" at bounding box center [364, 356] width 8 height 8
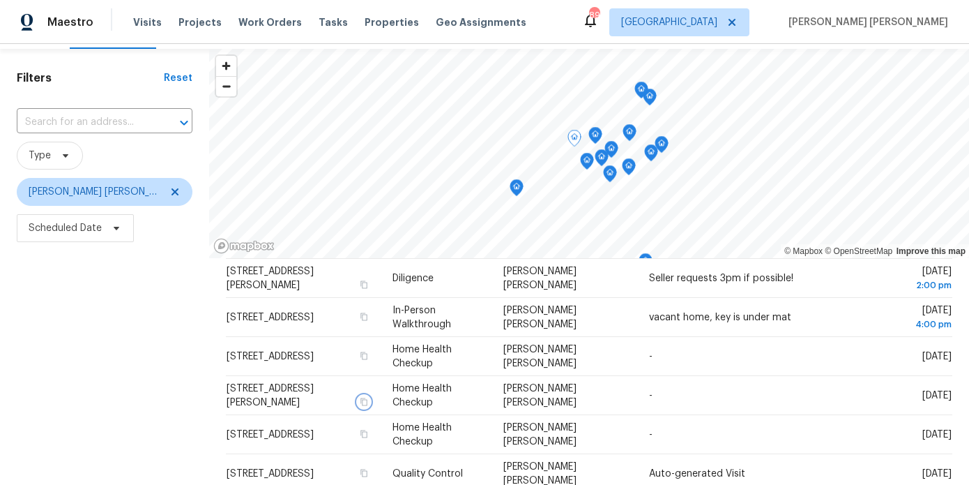
scroll to position [324, 0]
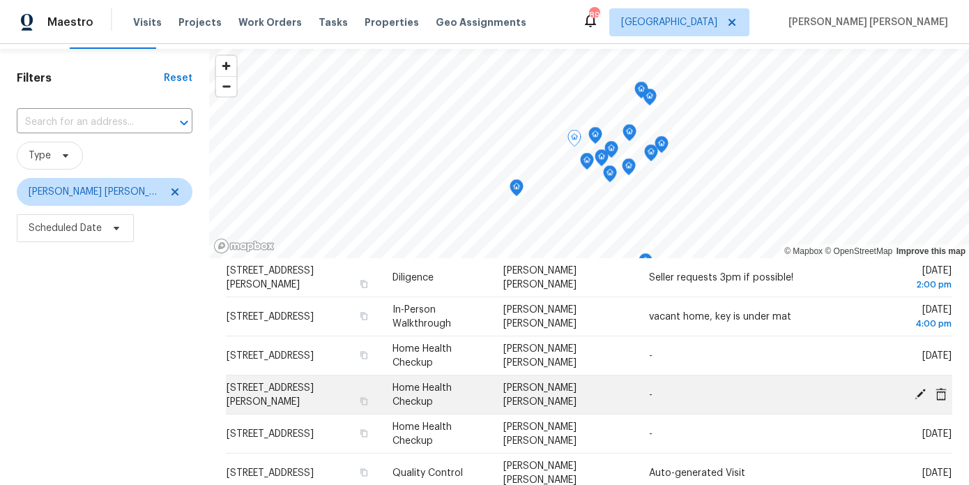
click at [916, 390] on icon at bounding box center [920, 393] width 13 height 13
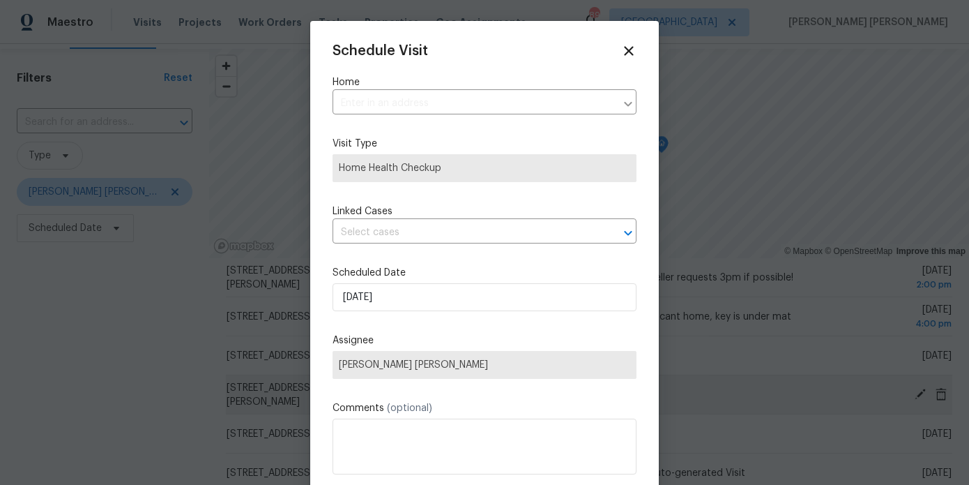
type input "6518 Voyles Dr, Riverdale, GA 30274"
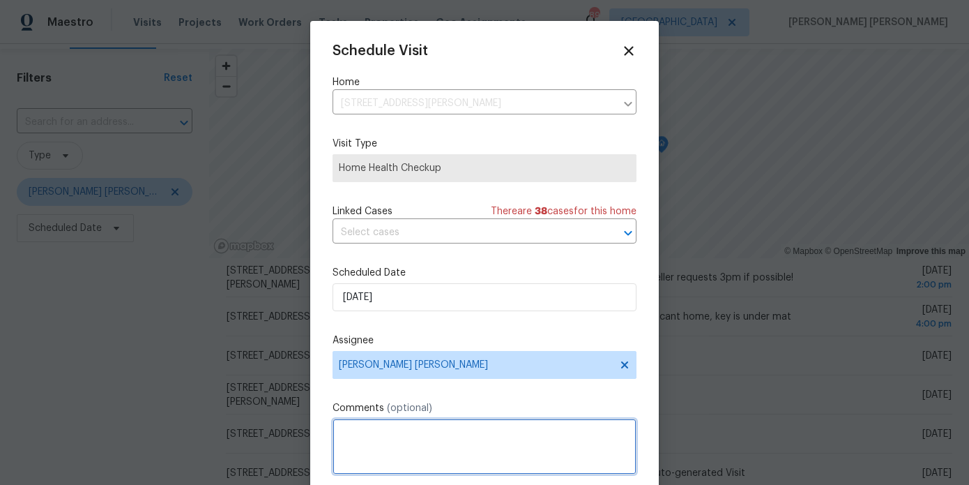
click at [423, 425] on textarea at bounding box center [485, 446] width 304 height 56
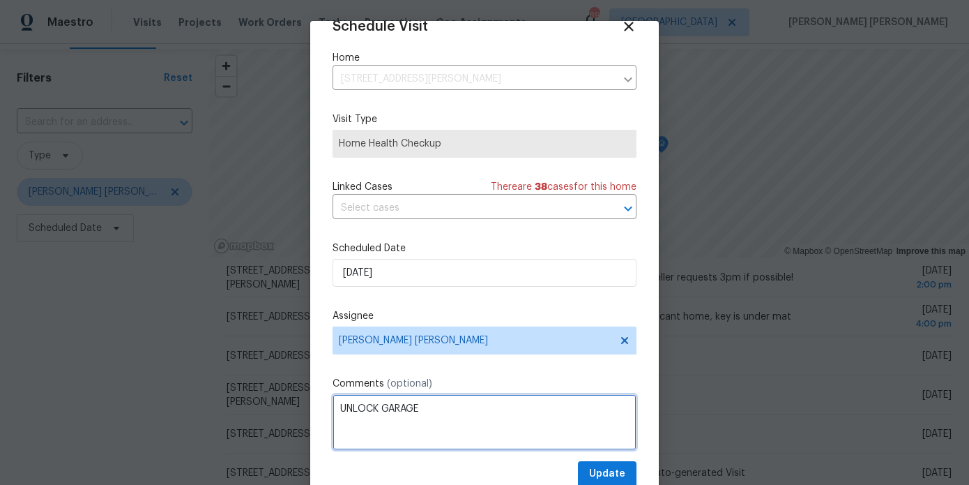
type textarea "UNLOCK GARAGE"
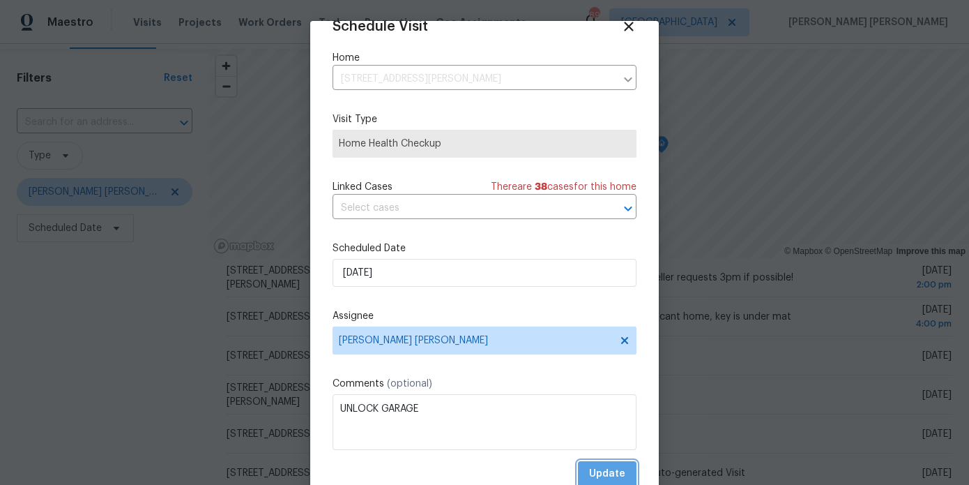
click at [594, 472] on span "Update" at bounding box center [607, 473] width 36 height 17
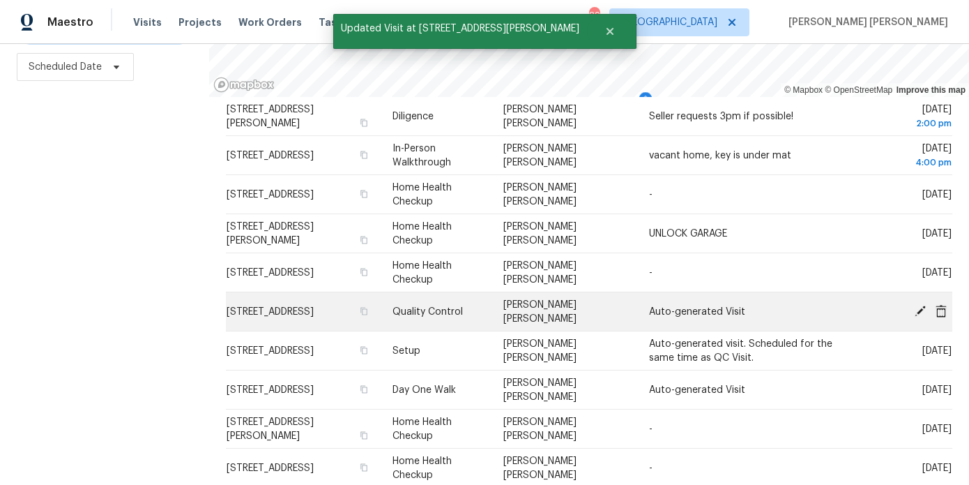
scroll to position [300, 0]
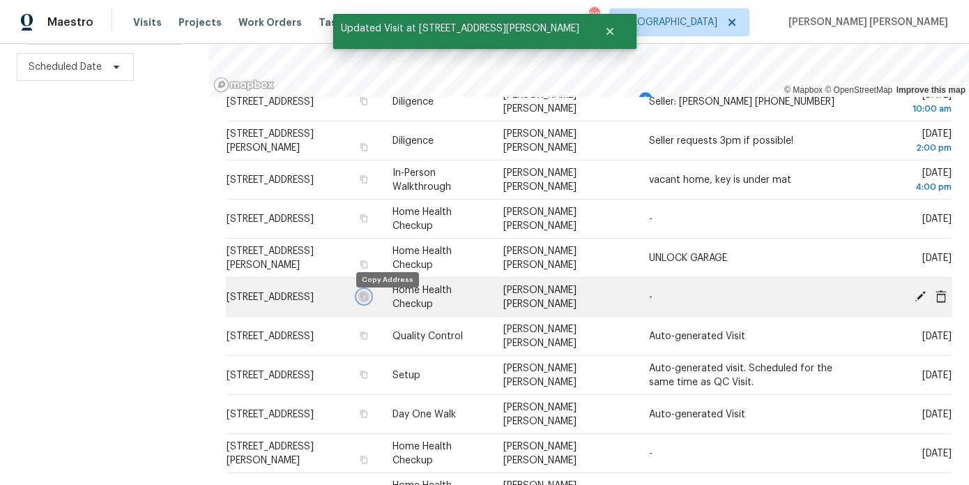
click at [368, 300] on icon "button" at bounding box center [364, 296] width 7 height 8
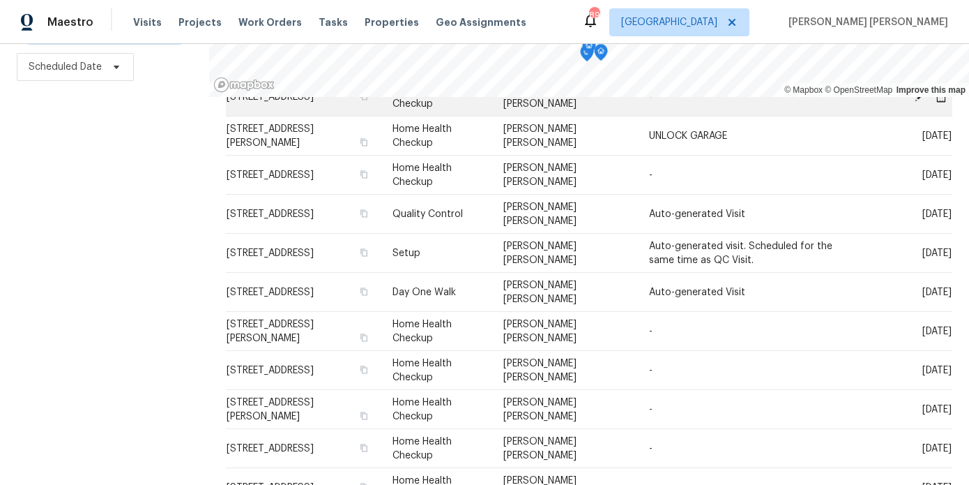
scroll to position [481, 0]
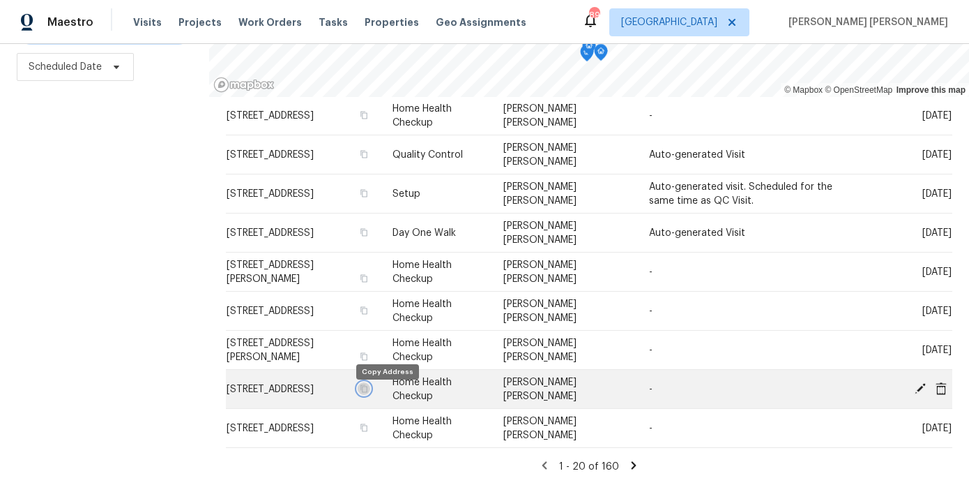
click at [368, 392] on icon "button" at bounding box center [364, 388] width 7 height 8
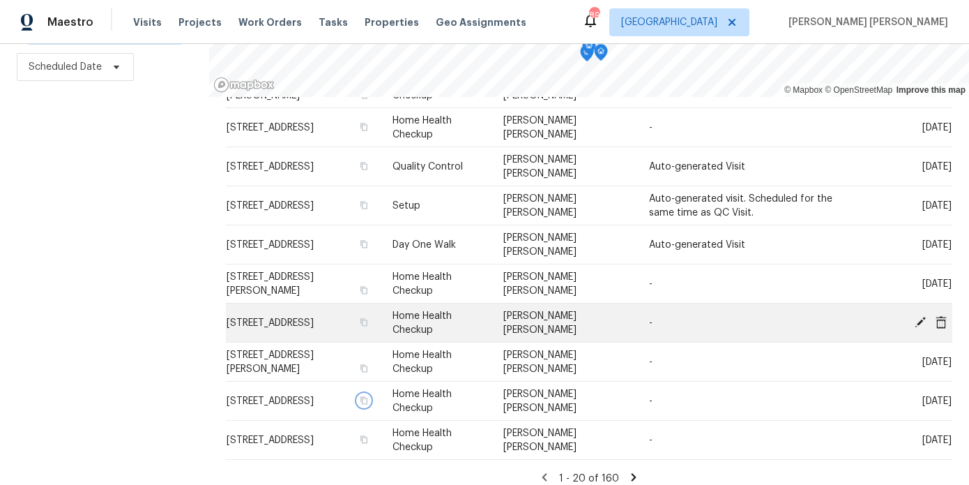
scroll to position [464, 0]
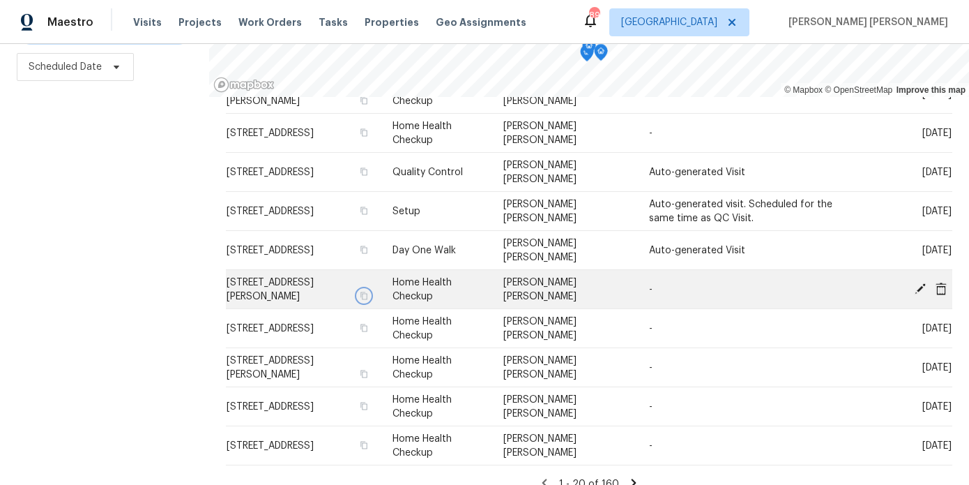
click at [368, 294] on icon "button" at bounding box center [364, 296] width 7 height 8
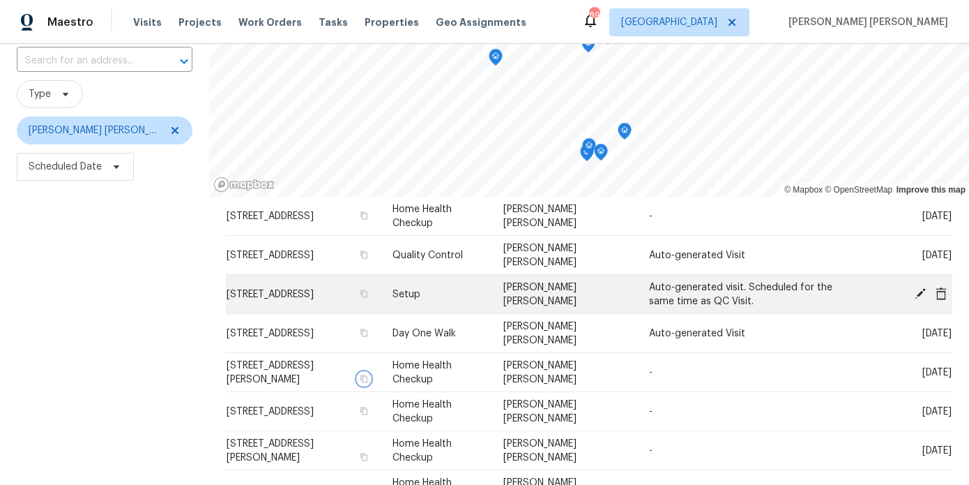
scroll to position [481, 0]
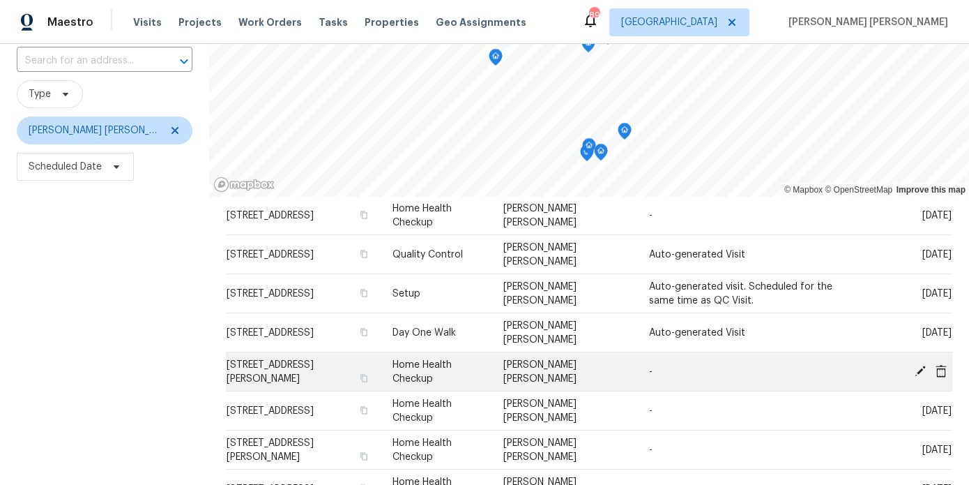
click at [919, 369] on icon at bounding box center [920, 370] width 11 height 11
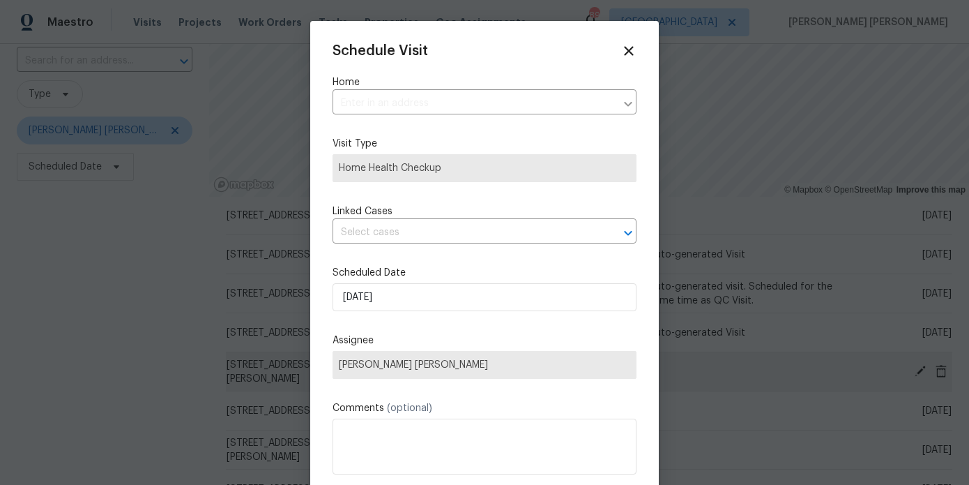
type input "6296 Flamingo Way, Morrow, GA 30260"
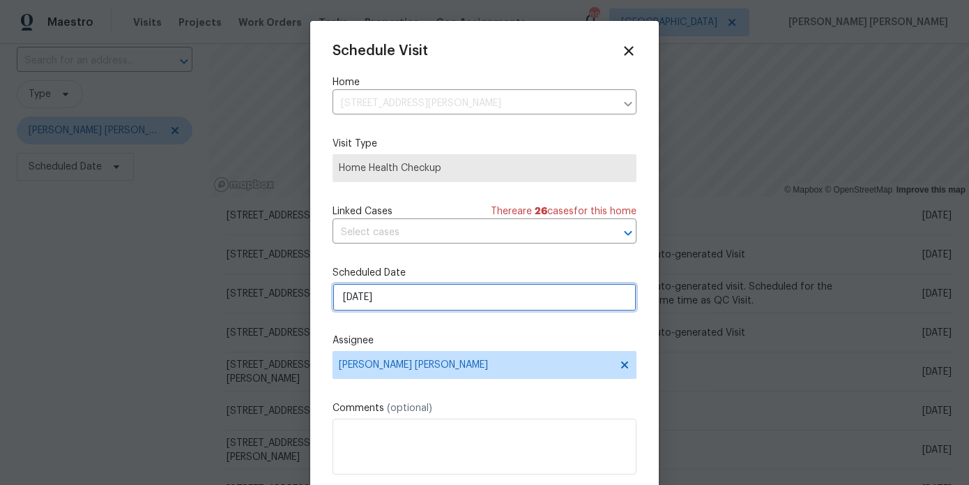
click at [396, 292] on input "8/20/2025" at bounding box center [485, 297] width 304 height 28
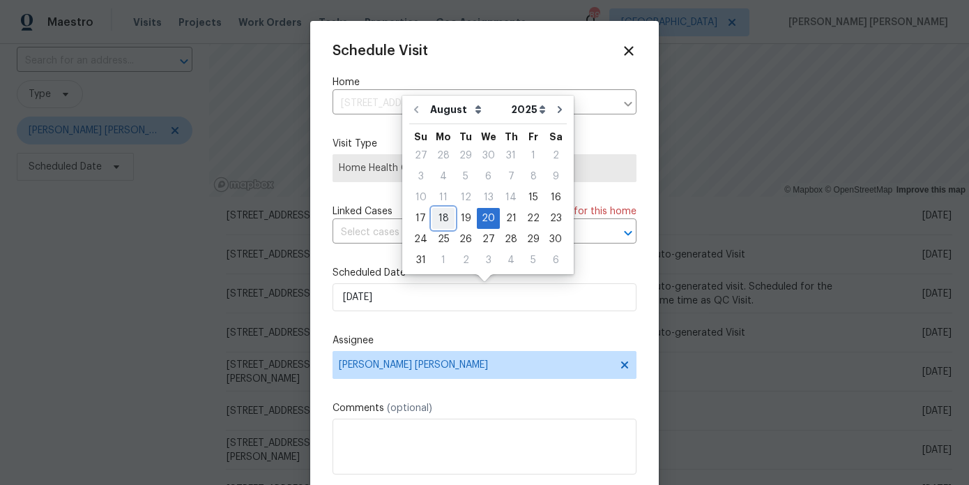
click at [433, 221] on div "18" at bounding box center [443, 219] width 22 height 20
type input "8/18/2025"
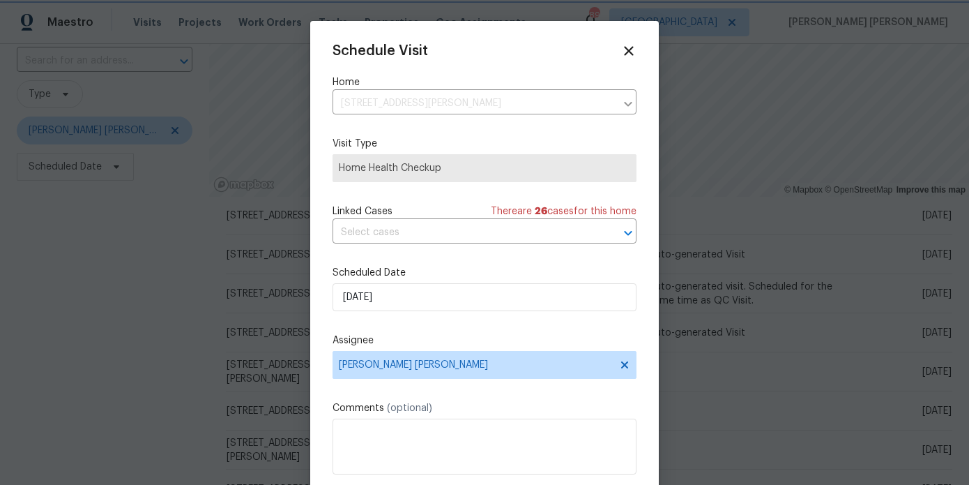
scroll to position [25, 0]
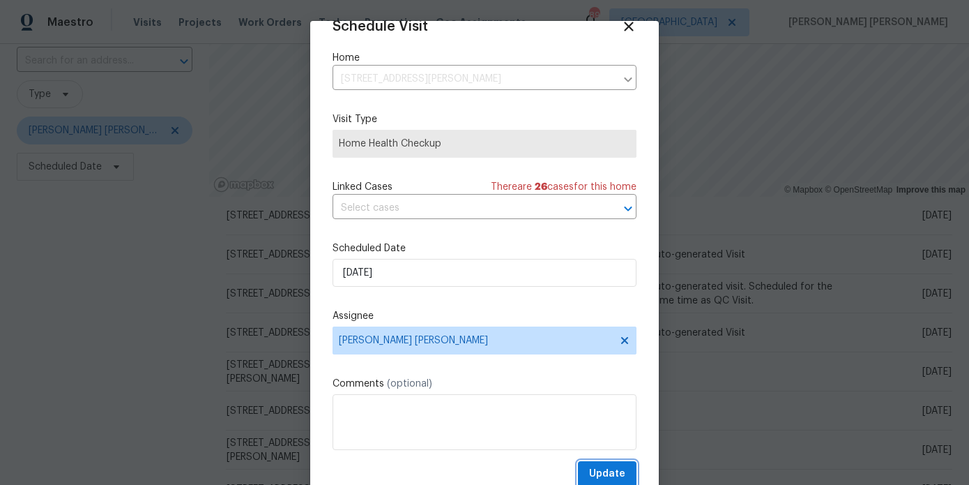
click at [620, 474] on span "Update" at bounding box center [607, 473] width 36 height 17
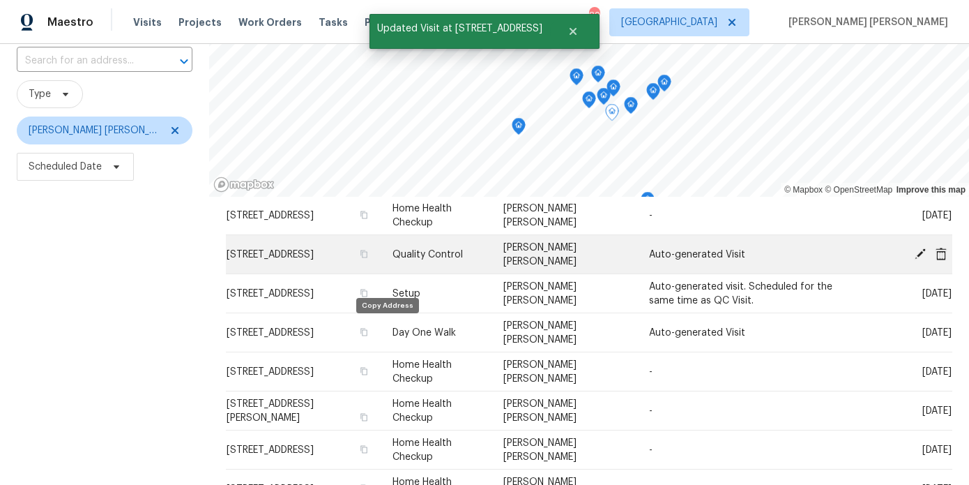
scroll to position [174, 0]
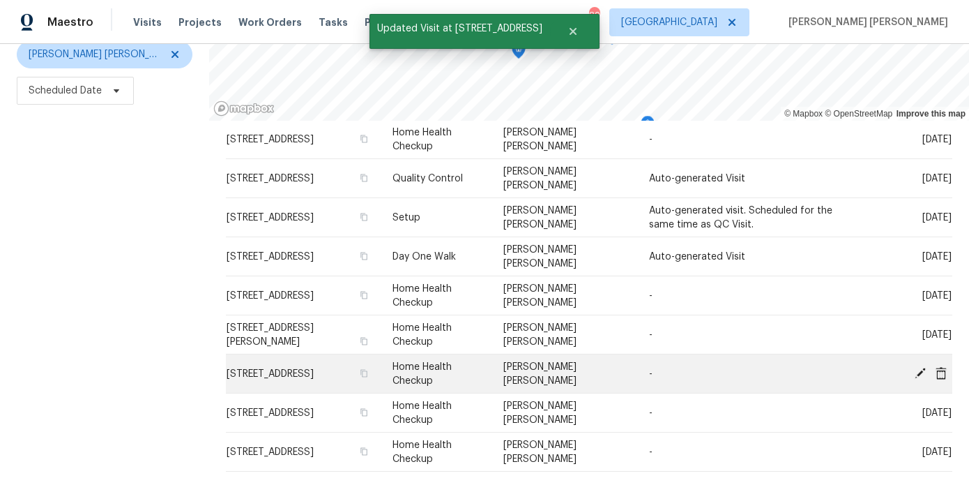
click at [920, 375] on icon at bounding box center [920, 372] width 11 height 11
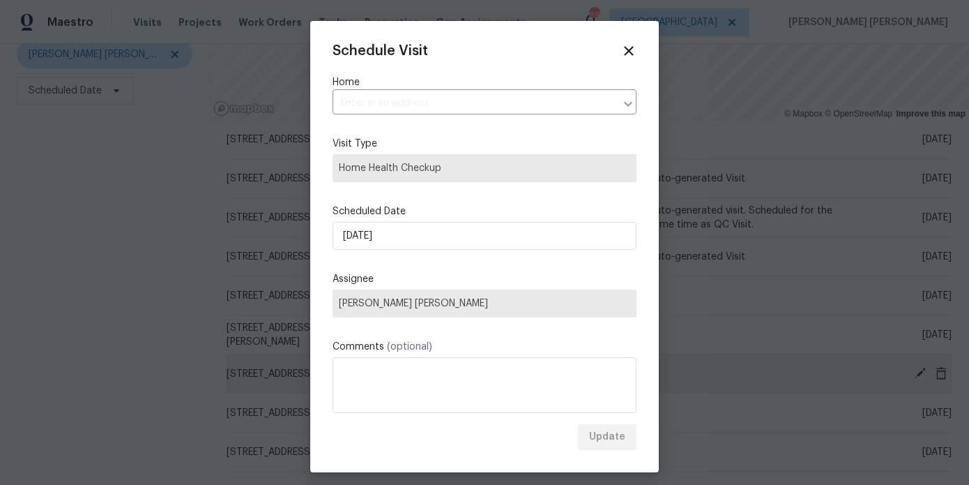
type input "3832 Cherry Ridge Blvd, Decatur, GA 30034"
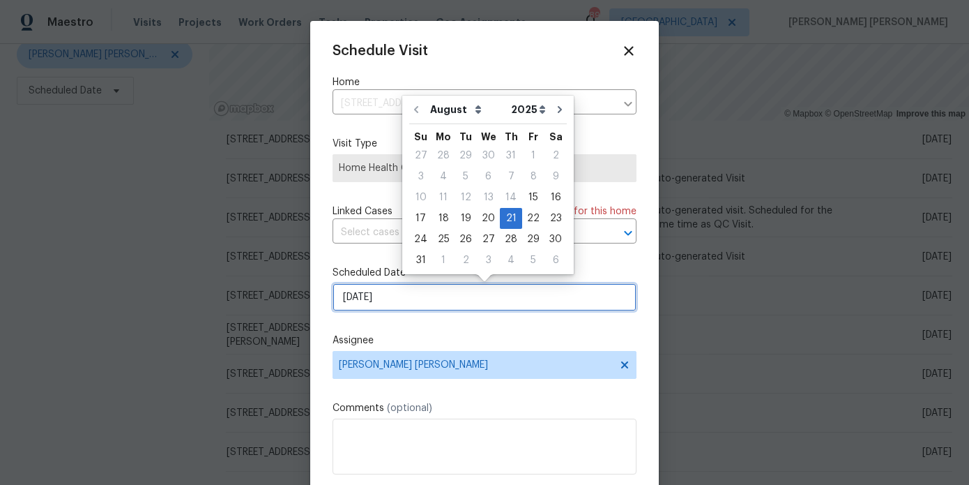
click at [390, 290] on input "8/21/2025" at bounding box center [485, 297] width 304 height 28
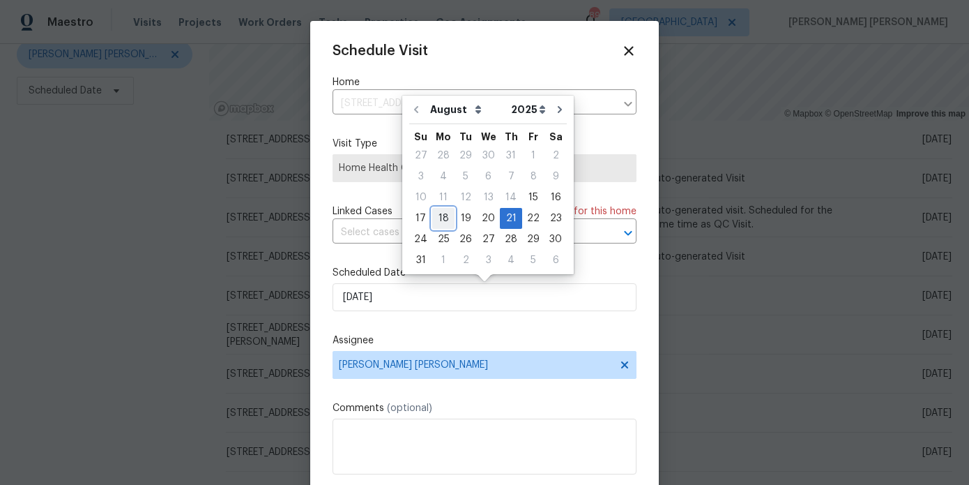
click at [441, 225] on div "18" at bounding box center [443, 219] width 22 height 20
type input "8/18/2025"
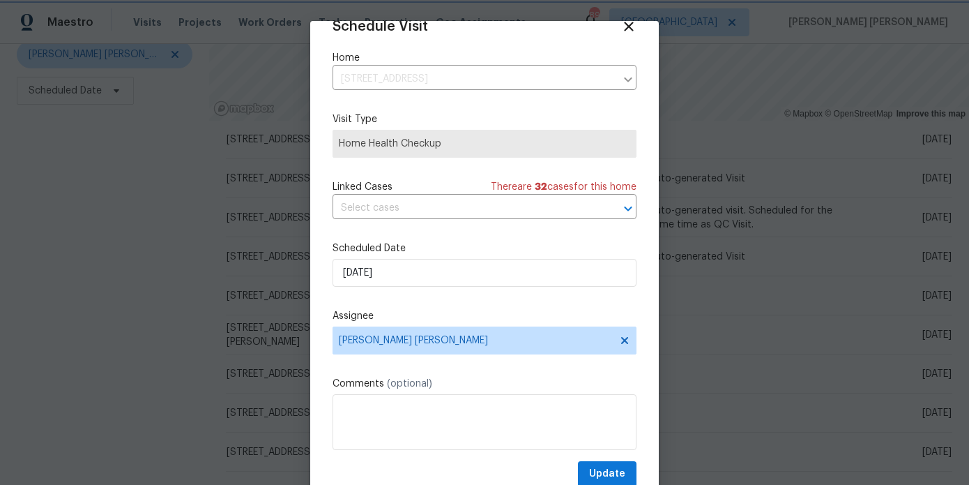
scroll to position [45, 0]
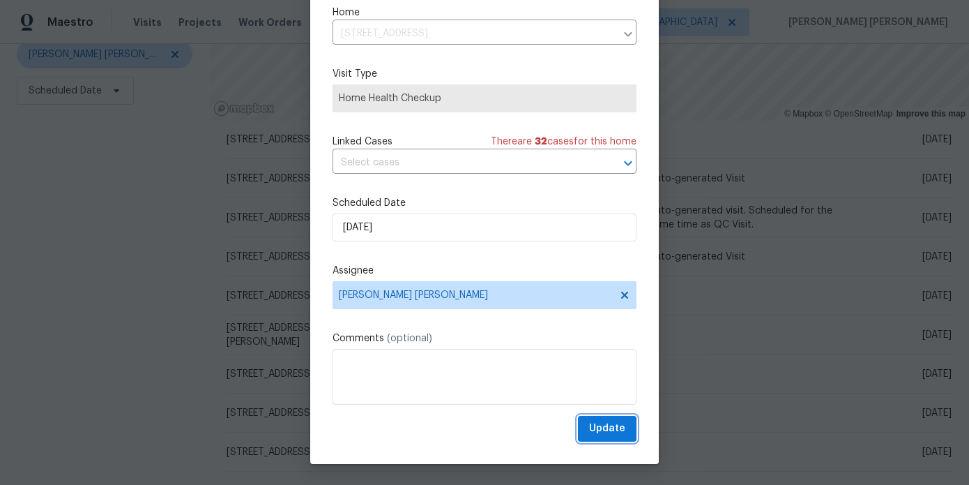
click at [626, 430] on button "Update" at bounding box center [607, 429] width 59 height 26
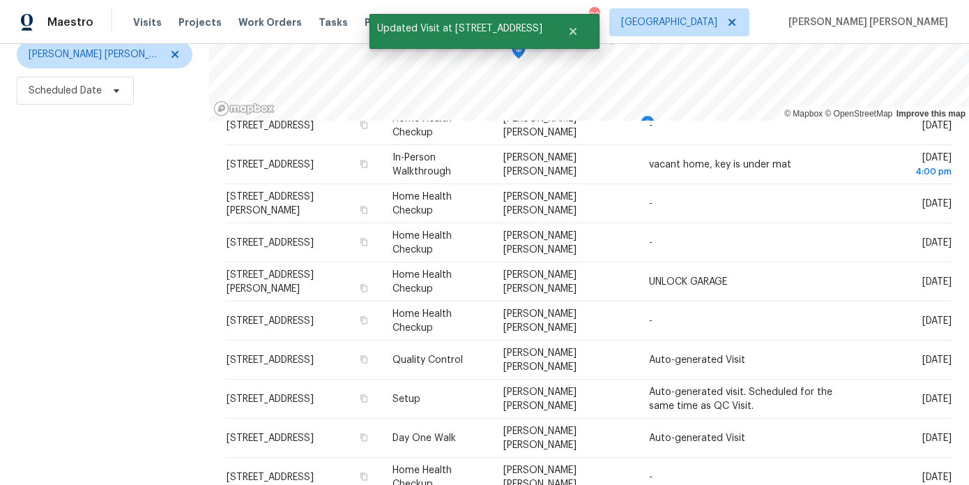
scroll to position [342, 0]
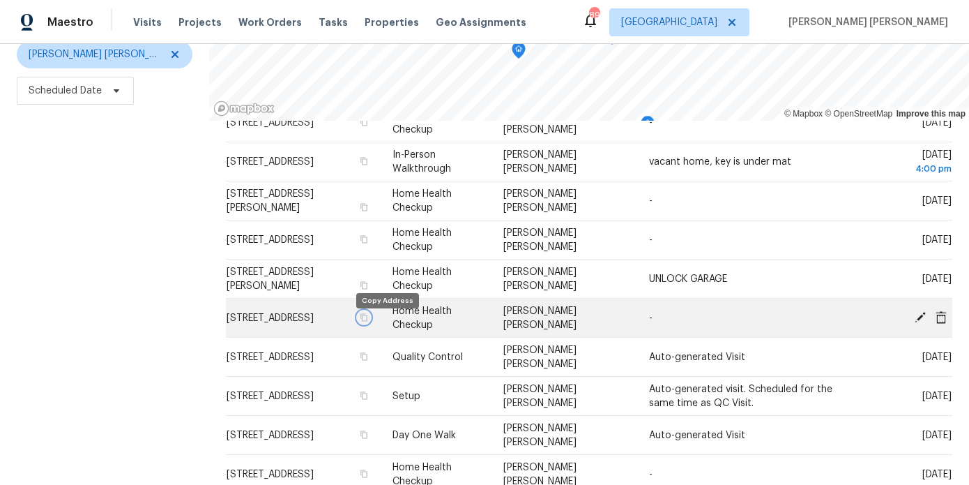
click at [368, 321] on icon "button" at bounding box center [364, 317] width 8 height 8
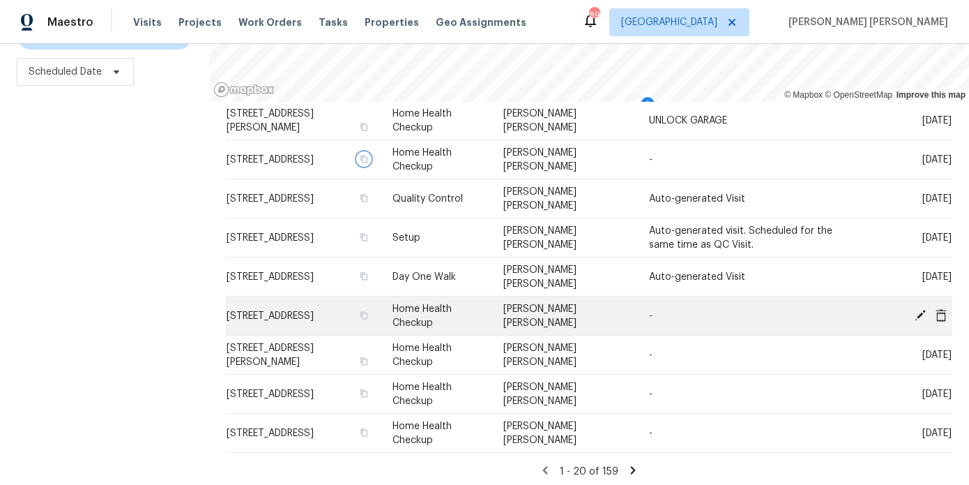
scroll to position [198, 0]
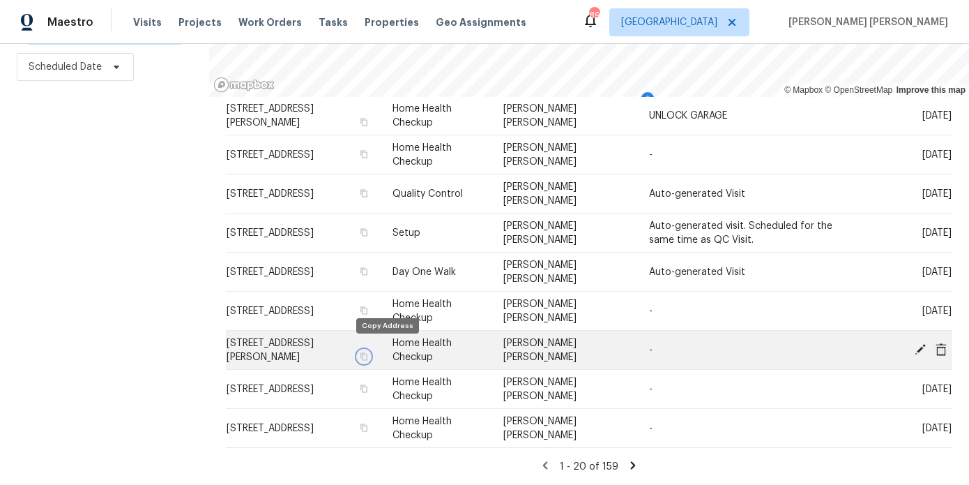
click at [368, 352] on icon "button" at bounding box center [364, 356] width 7 height 8
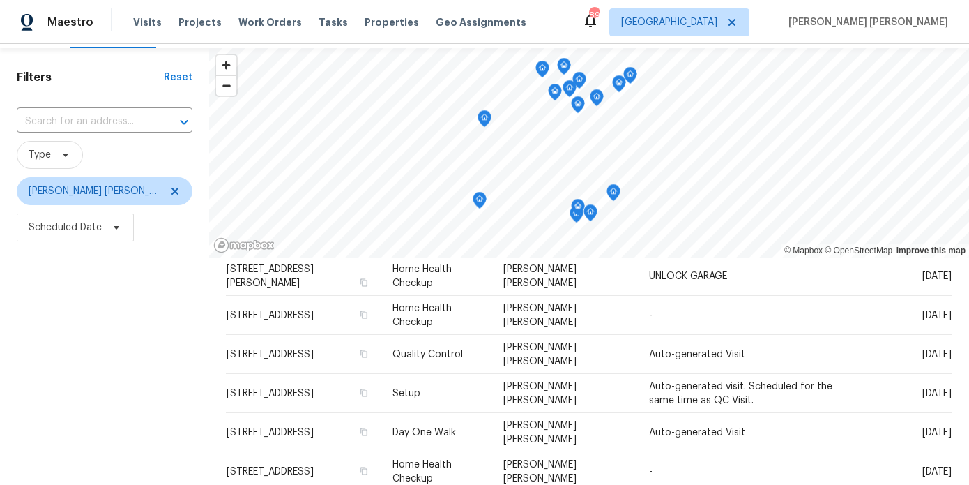
scroll to position [35, 0]
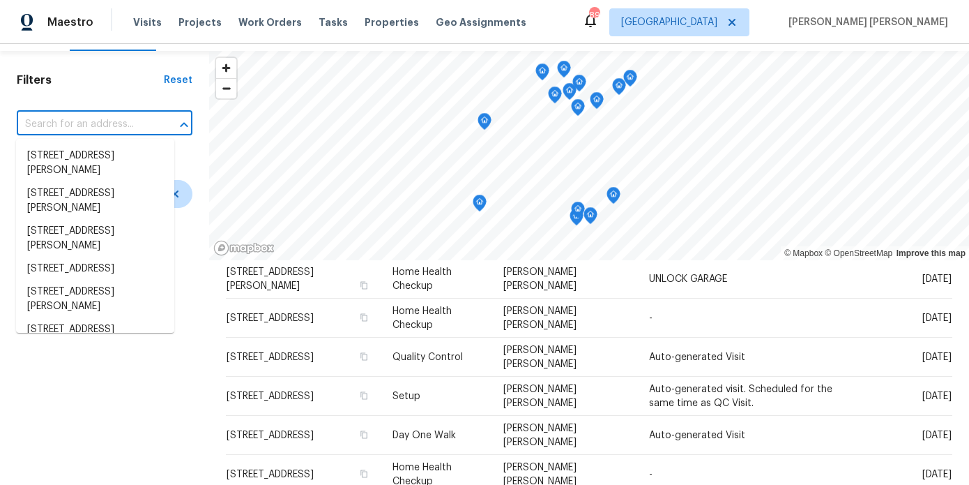
click at [68, 120] on input "text" at bounding box center [85, 125] width 137 height 22
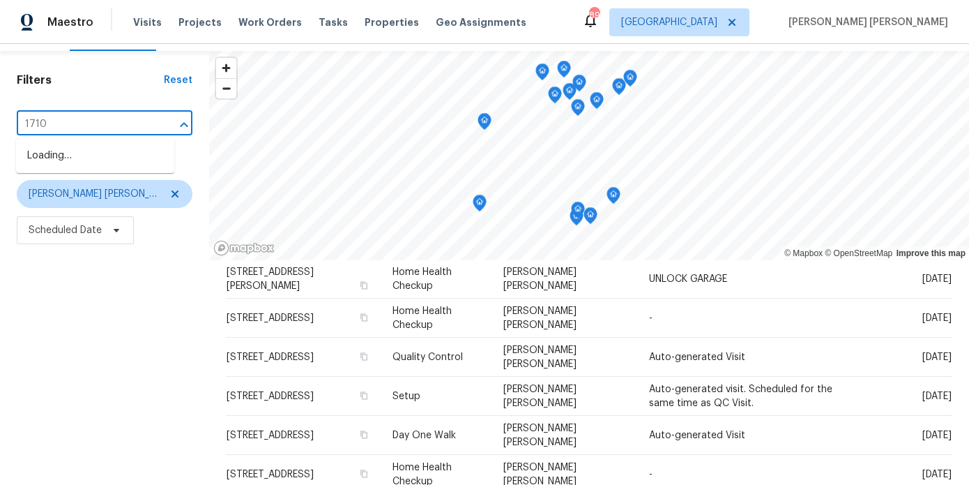
type input "1710 f"
click at [83, 176] on li "1710 Fontaine Dr, Jonesboro, GA 30236" at bounding box center [95, 163] width 158 height 38
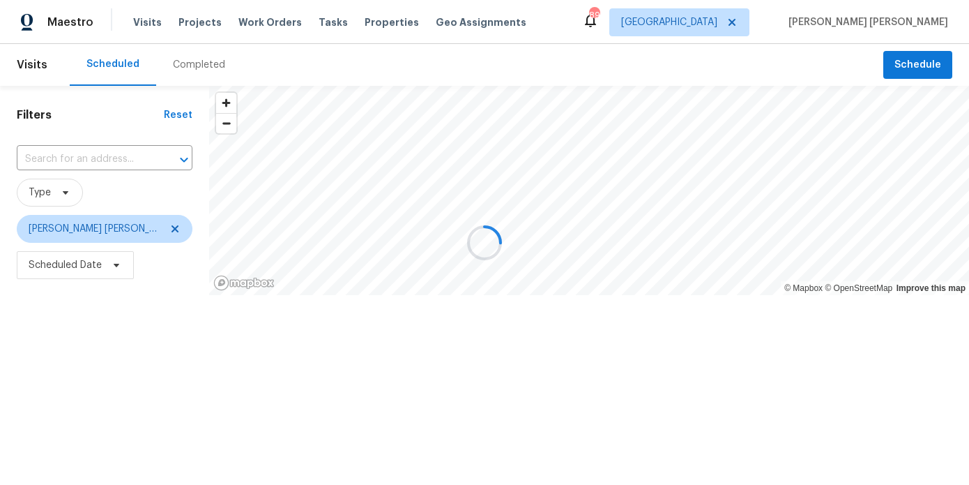
type input "1710 Fontaine Dr, Jonesboro, GA 30236"
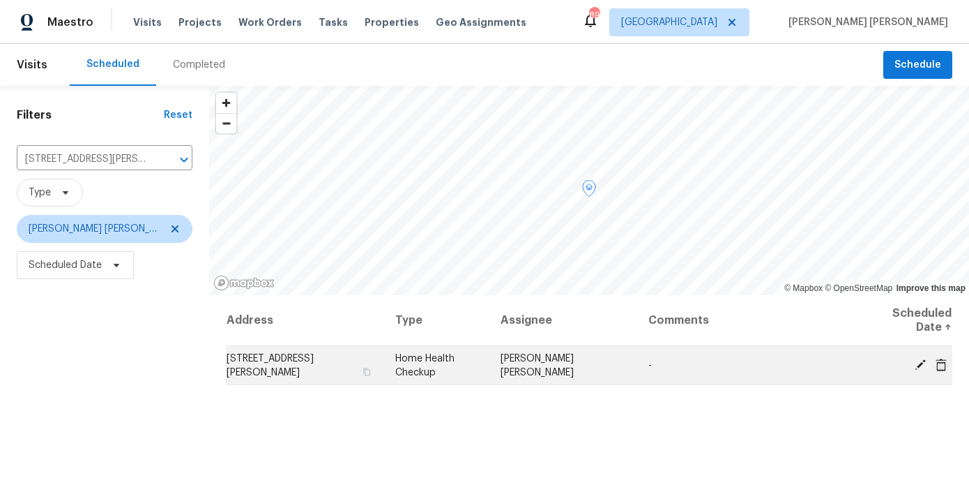
click at [942, 361] on icon at bounding box center [941, 364] width 11 height 13
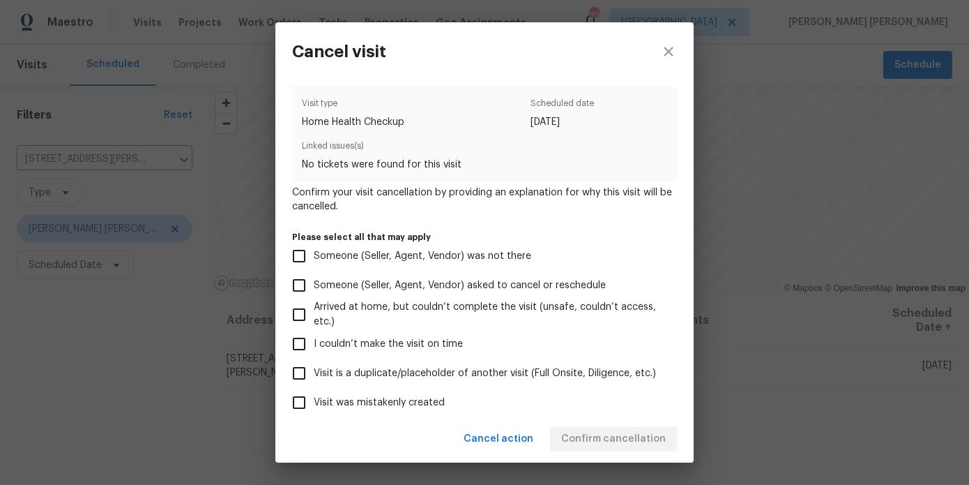
scroll to position [133, 0]
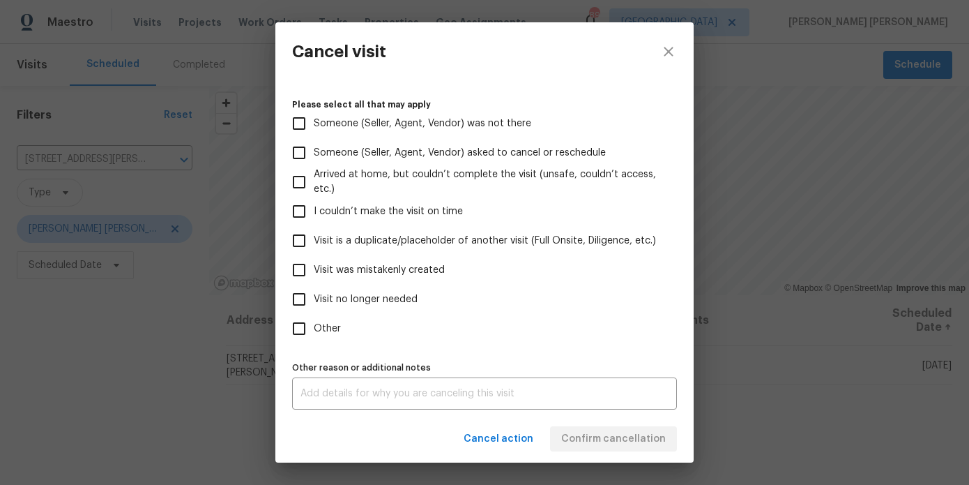
click at [328, 341] on label "Other" at bounding box center [476, 328] width 382 height 29
click at [314, 341] on input "Other" at bounding box center [299, 328] width 29 height 29
checkbox input "true"
click at [328, 387] on div "x Other reason or additional notes" at bounding box center [484, 393] width 385 height 32
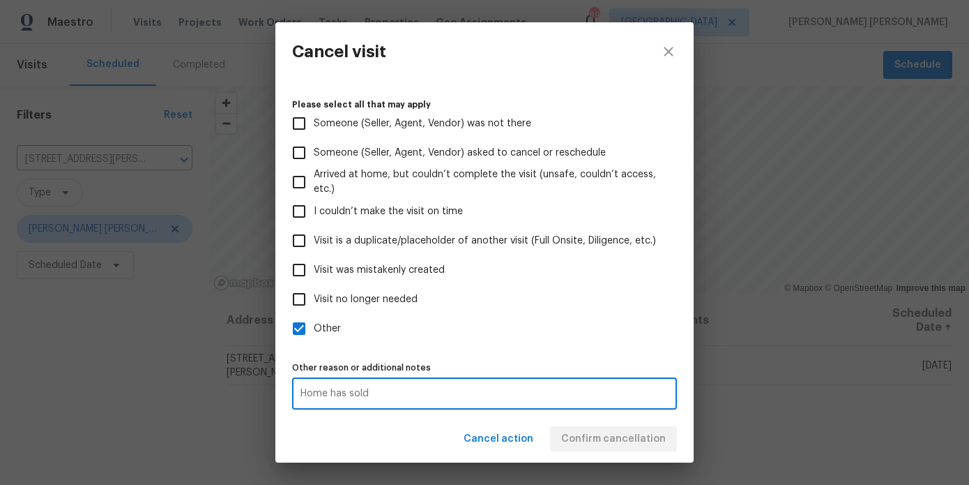
type textarea "Home has sold"
click at [384, 425] on div "Cancel action Confirm cancellation" at bounding box center [484, 439] width 418 height 48
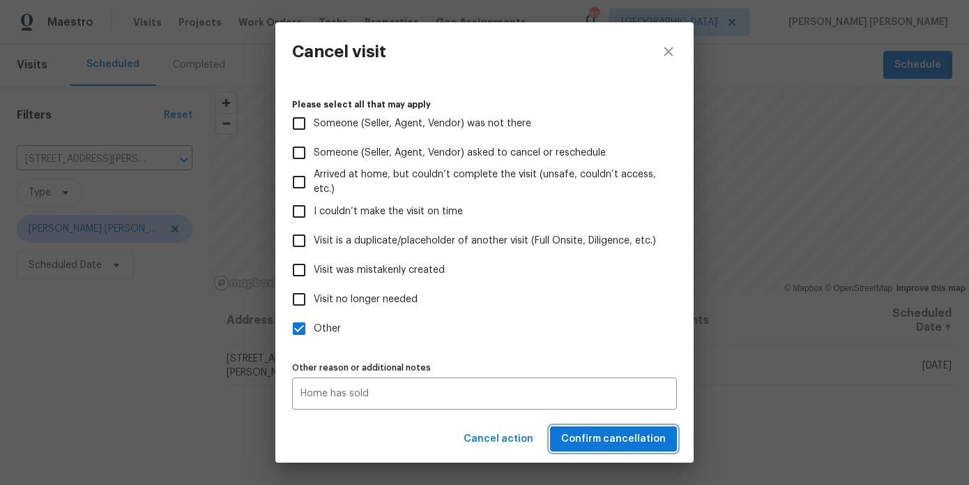
click at [667, 435] on button "Confirm cancellation" at bounding box center [613, 439] width 127 height 26
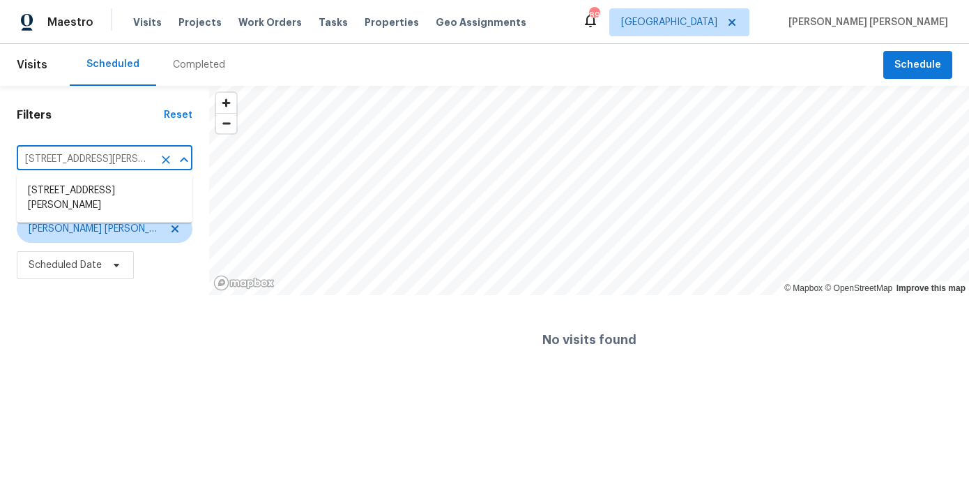
click at [45, 169] on input "1710 Fontaine Dr, Jonesboro, GA 30236" at bounding box center [85, 160] width 137 height 22
type input "10839 mallard"
click at [161, 165] on icon "Clear" at bounding box center [166, 160] width 14 height 14
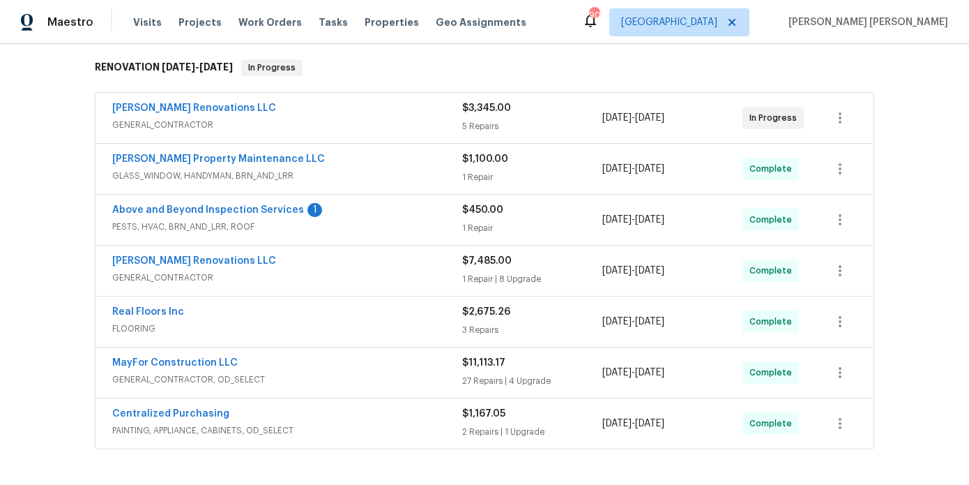
scroll to position [232, 0]
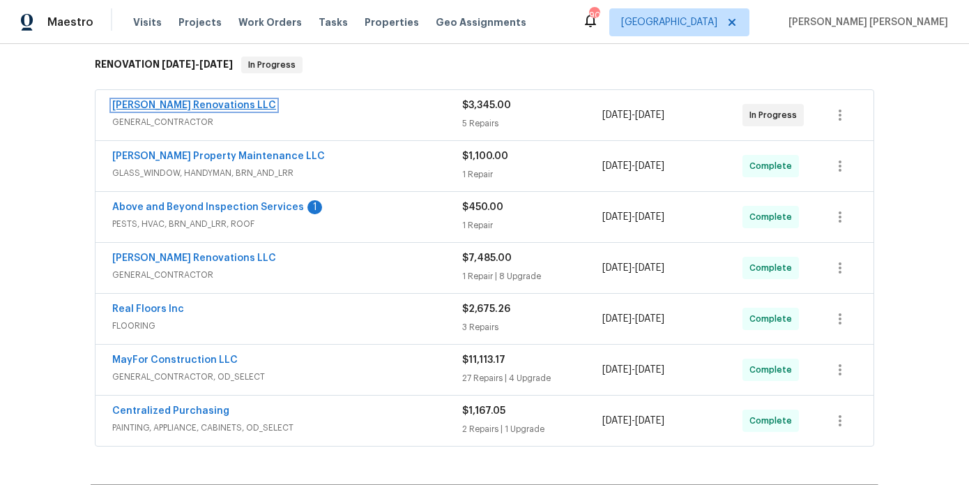
click at [178, 100] on link "[PERSON_NAME] Renovations LLC" at bounding box center [194, 105] width 164 height 10
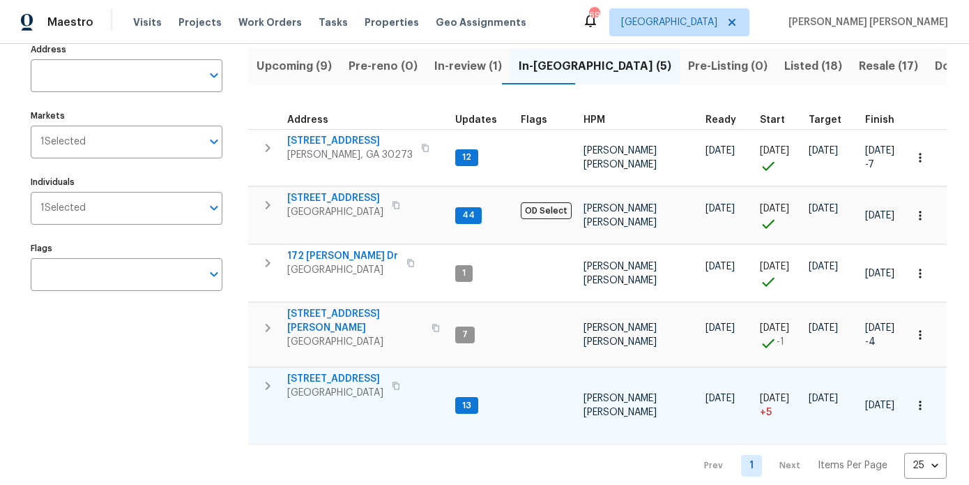
scroll to position [106, 0]
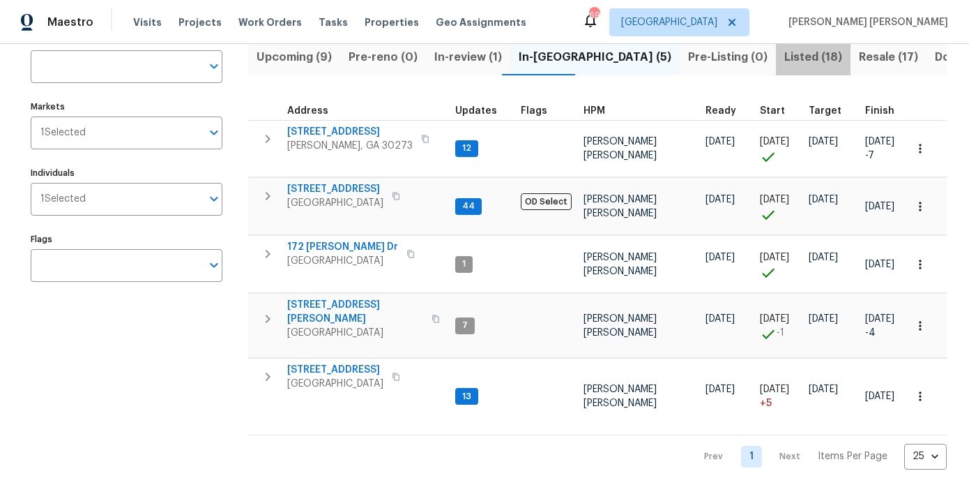
click at [785, 63] on span "Listed (18)" at bounding box center [814, 57] width 58 height 20
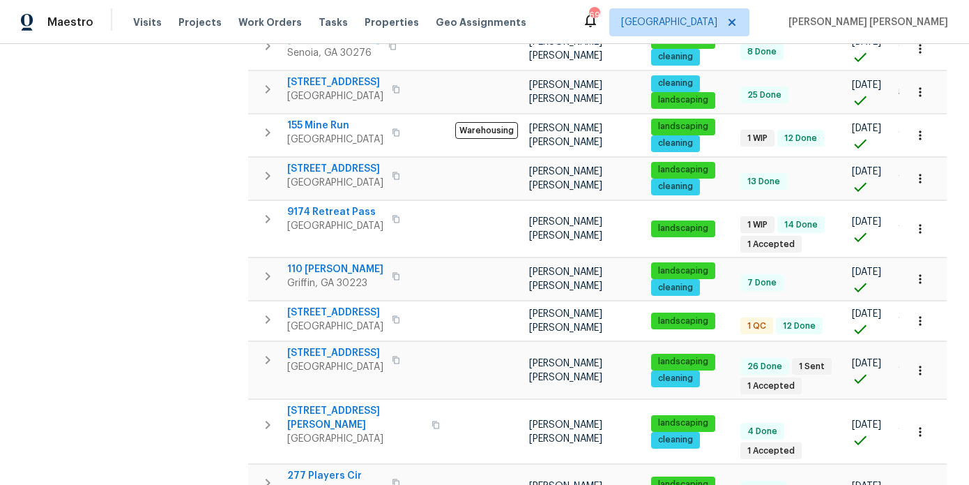
scroll to position [486, 0]
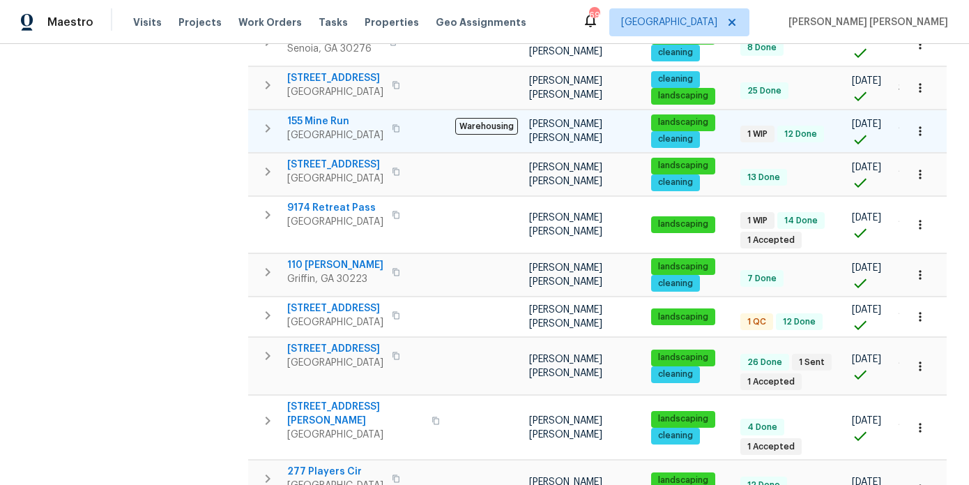
click at [917, 117] on button "button" at bounding box center [920, 131] width 31 height 31
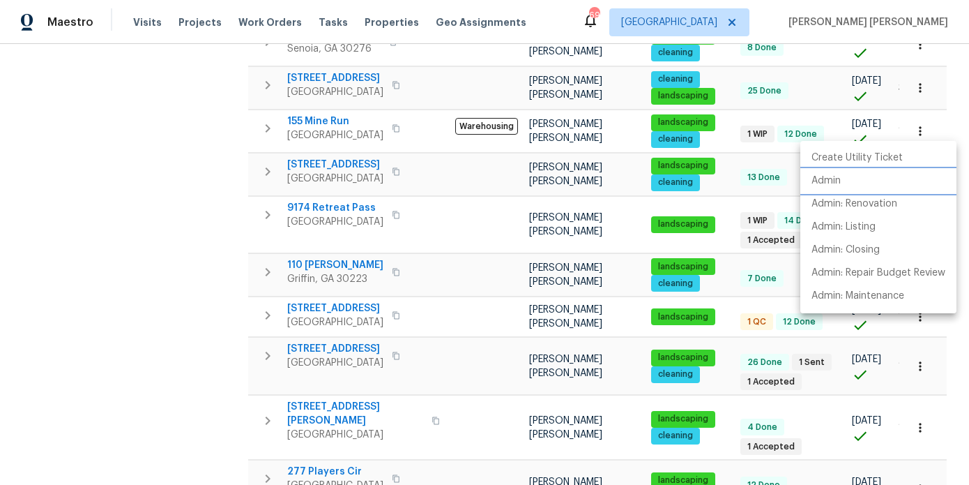
click at [851, 186] on li "Admin" at bounding box center [879, 180] width 156 height 23
click at [327, 116] on div at bounding box center [484, 242] width 969 height 485
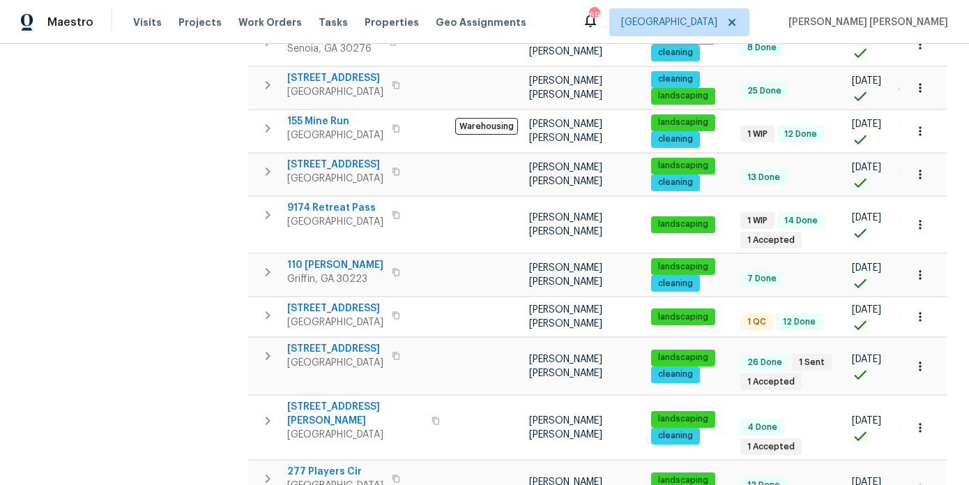
click at [314, 116] on span "155 Mine Run" at bounding box center [335, 121] width 96 height 14
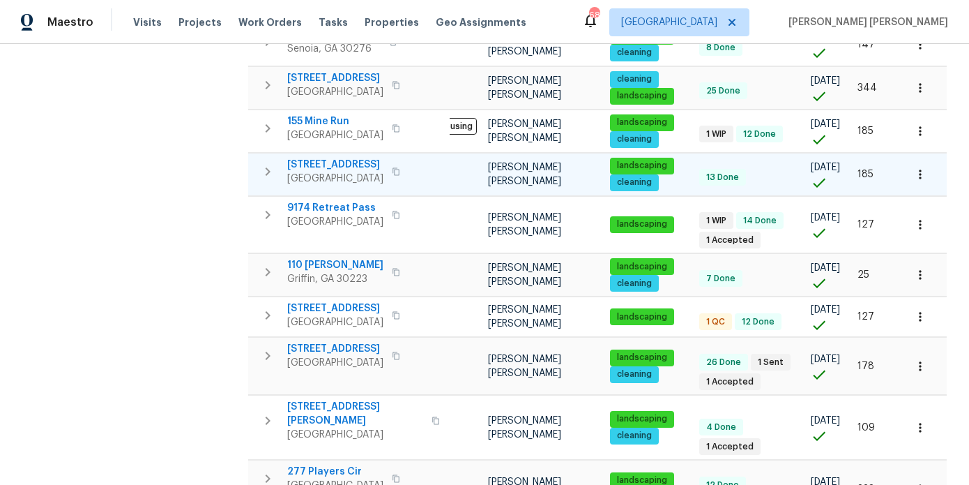
scroll to position [0, 0]
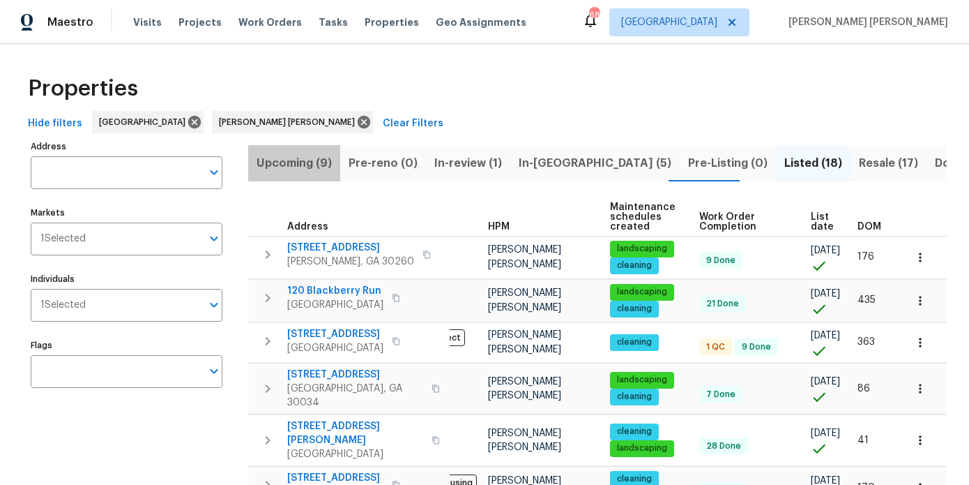
click at [300, 156] on span "Upcoming (9)" at bounding box center [294, 163] width 75 height 20
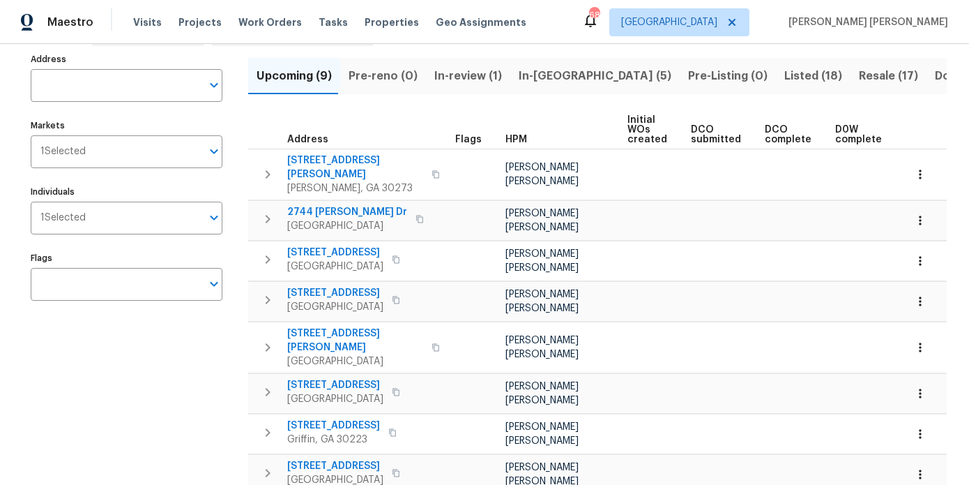
scroll to position [0, 188]
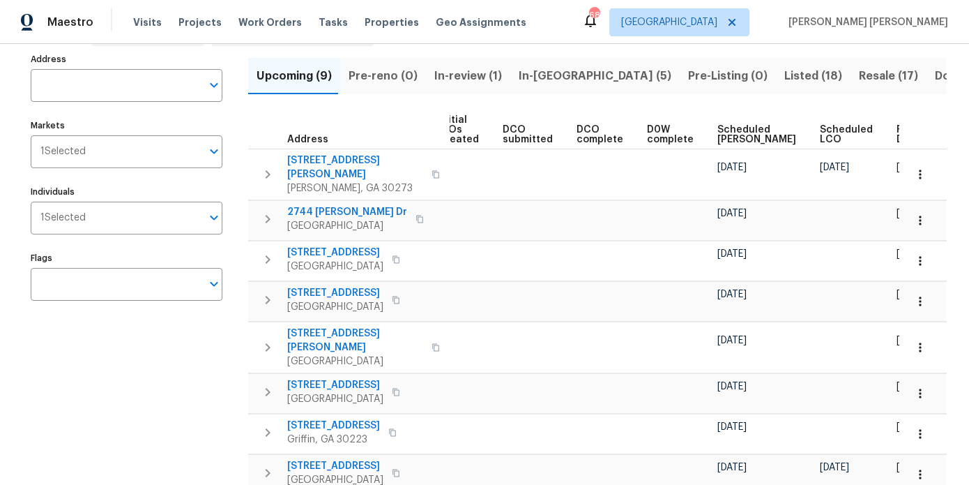
click at [897, 126] on span "Ready Date" at bounding box center [912, 135] width 31 height 20
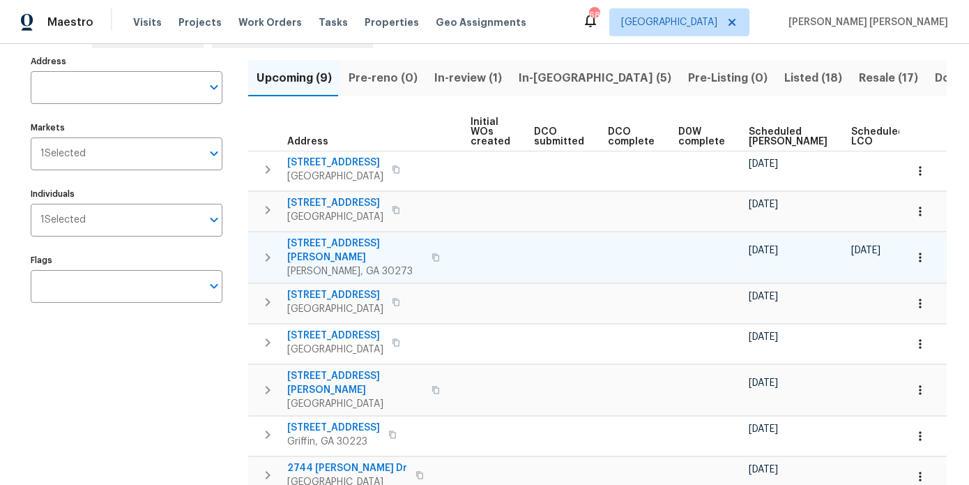
scroll to position [0, 204]
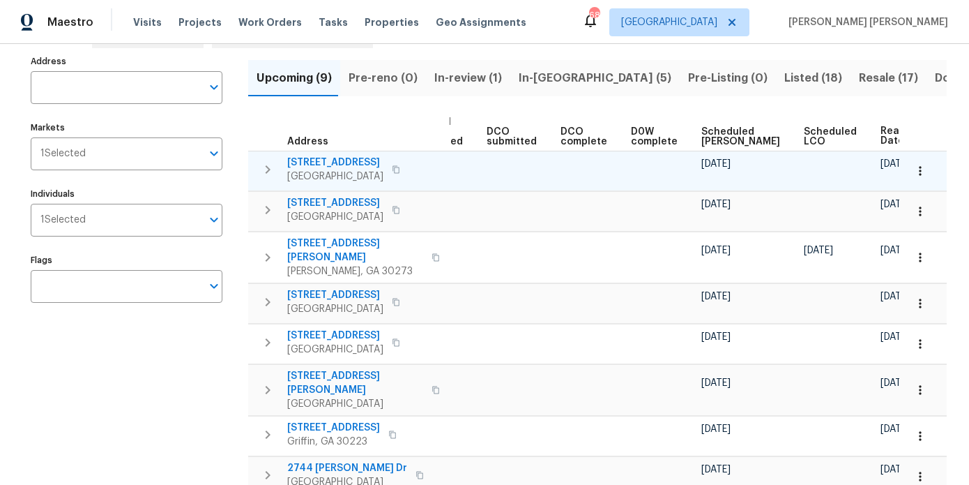
click at [914, 169] on icon "button" at bounding box center [921, 171] width 14 height 14
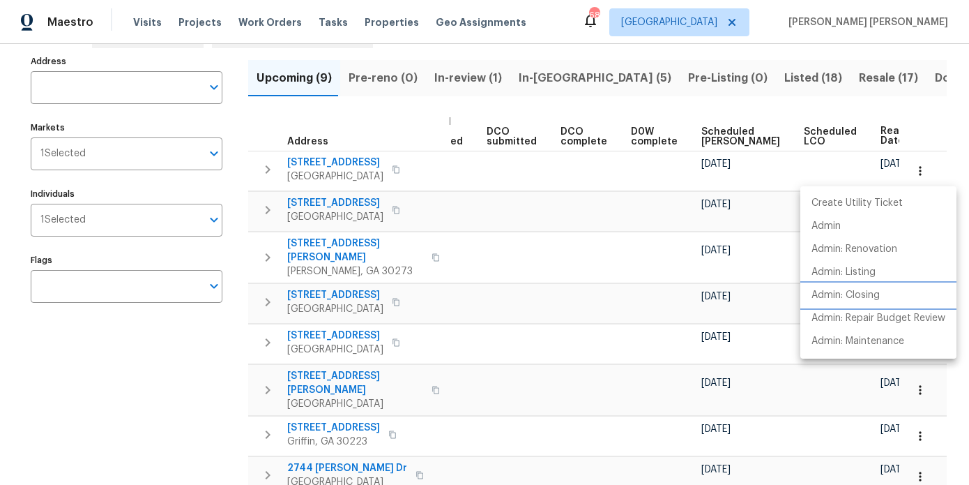
click at [880, 285] on li "Admin: Closing" at bounding box center [879, 295] width 156 height 23
click at [691, 101] on div at bounding box center [484, 242] width 969 height 485
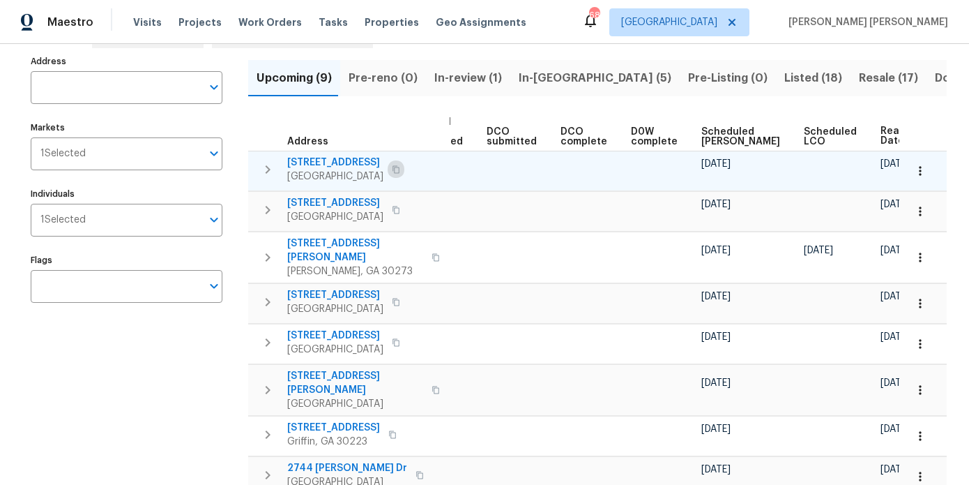
click at [398, 169] on icon "button" at bounding box center [396, 169] width 8 height 8
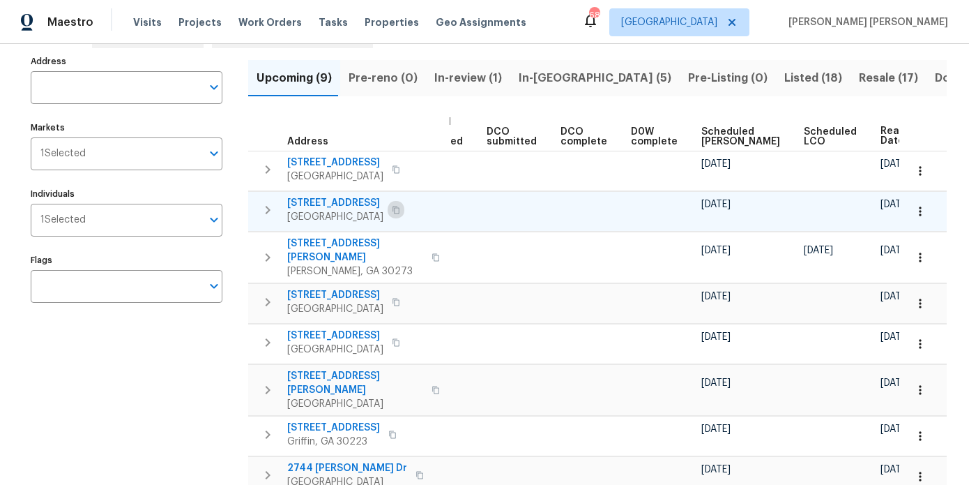
click at [400, 211] on icon "button" at bounding box center [396, 210] width 8 height 8
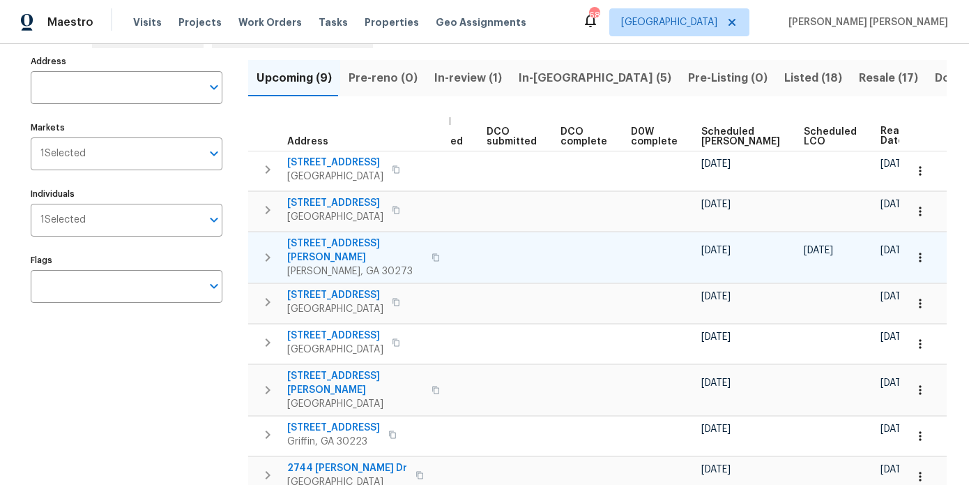
click at [432, 253] on icon "button" at bounding box center [436, 257] width 8 height 8
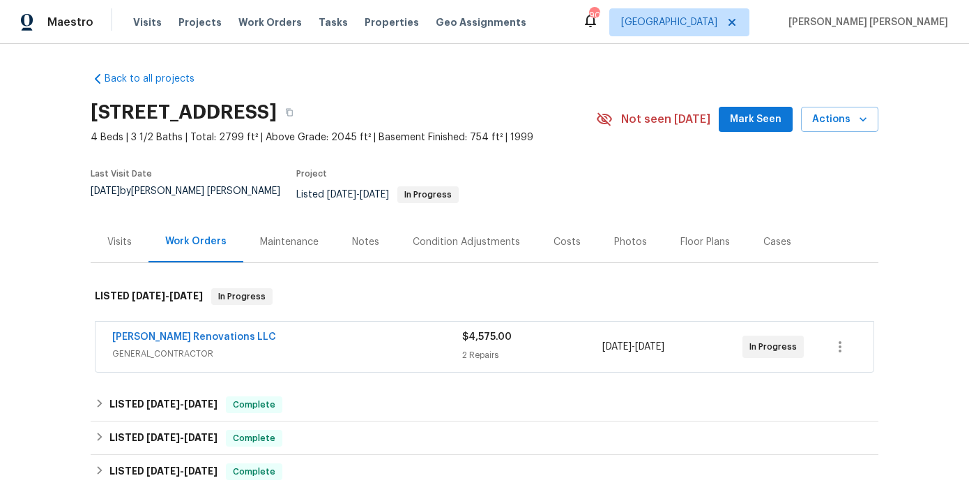
click at [559, 240] on div "Costs" at bounding box center [567, 241] width 61 height 41
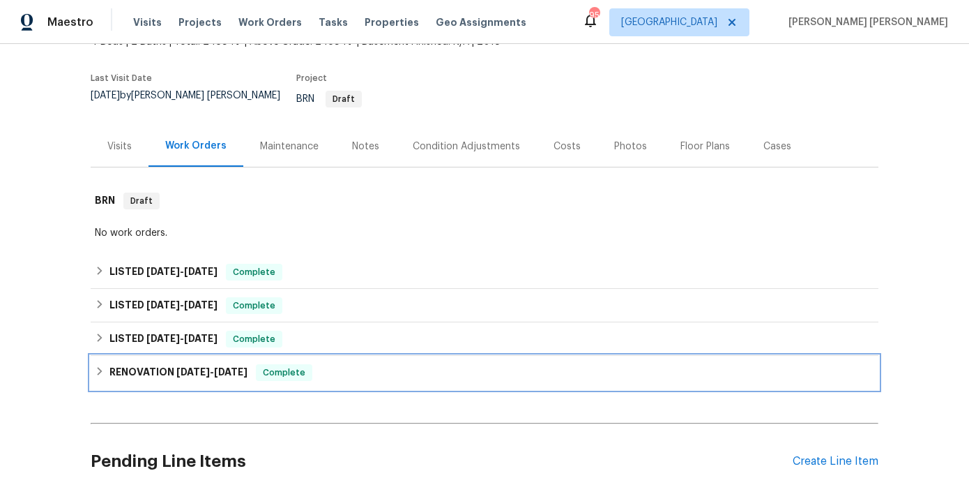
click at [160, 364] on h6 "RENOVATION [DATE] - [DATE]" at bounding box center [179, 372] width 138 height 17
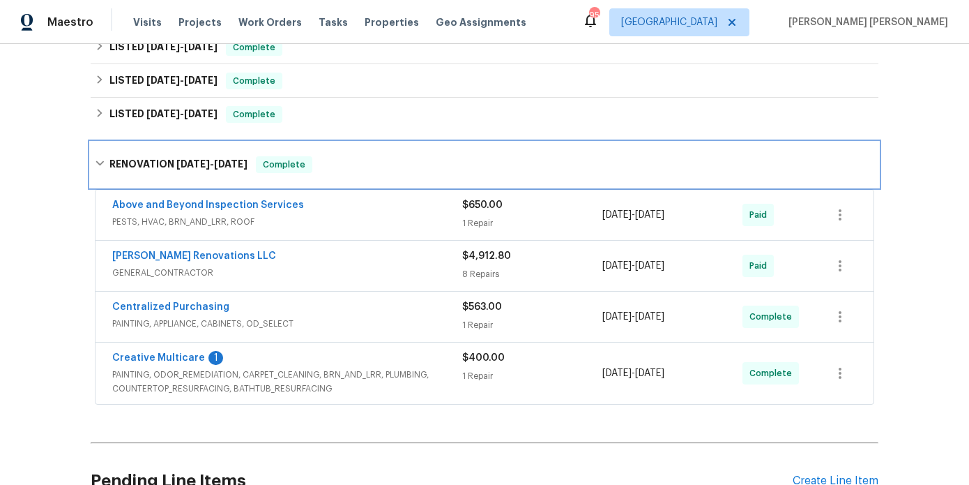
scroll to position [346, 0]
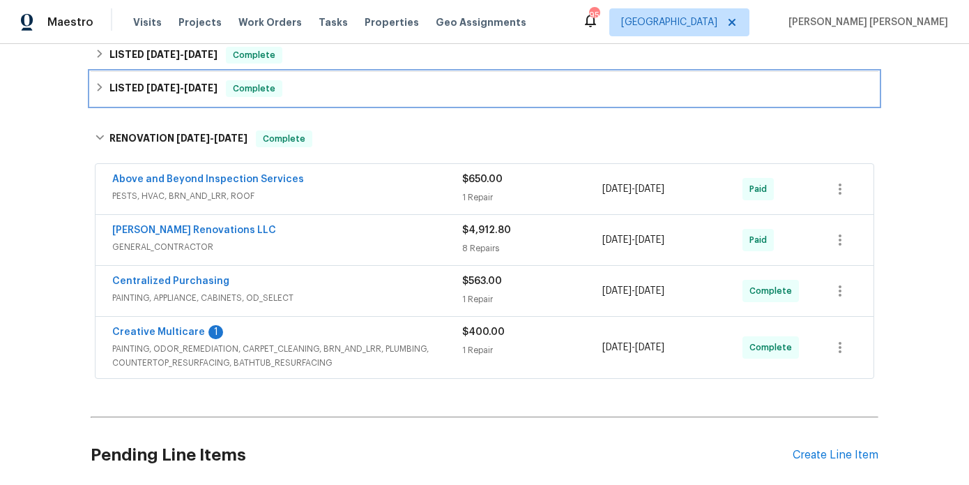
click at [139, 84] on h6 "LISTED 1/30/25 - 1/31/25" at bounding box center [164, 88] width 108 height 17
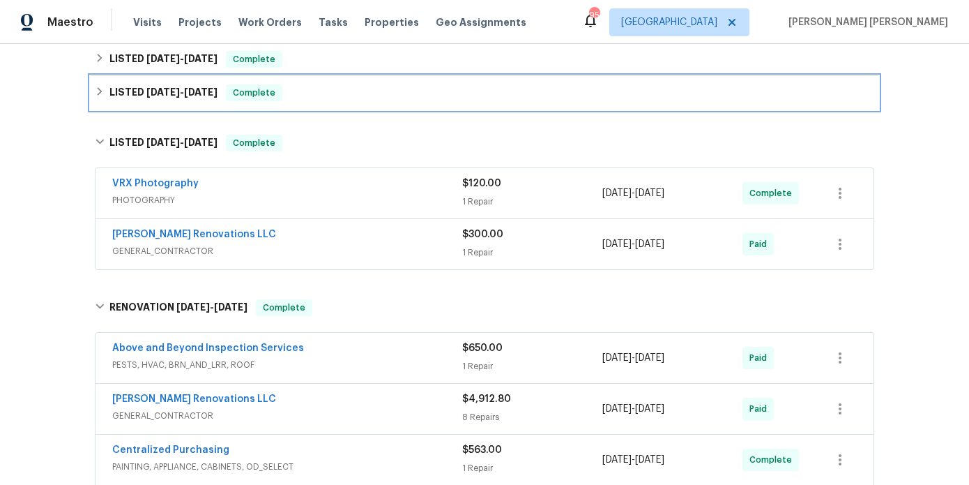
click at [153, 91] on div "LISTED 3/6/25 - 3/7/25 Complete" at bounding box center [485, 92] width 788 height 33
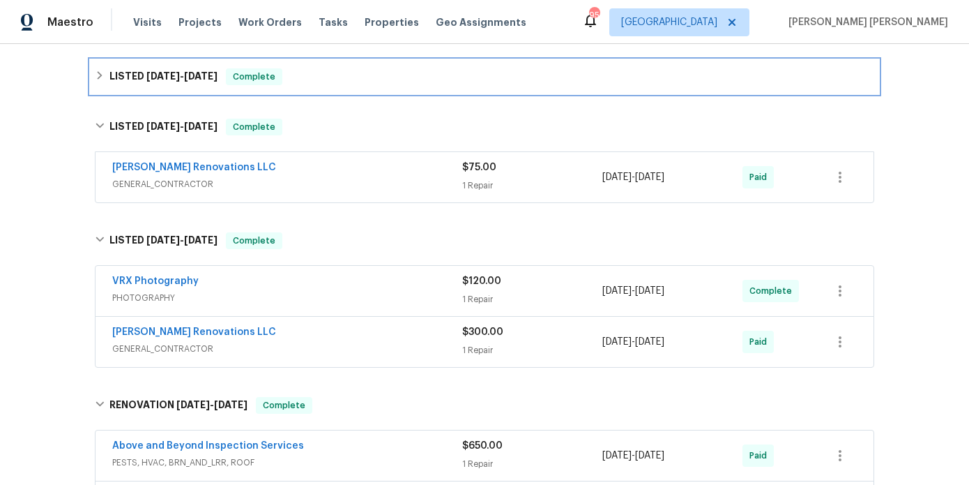
click at [158, 79] on div "LISTED 7/1/25 - 7/9/25 Complete" at bounding box center [485, 76] width 788 height 33
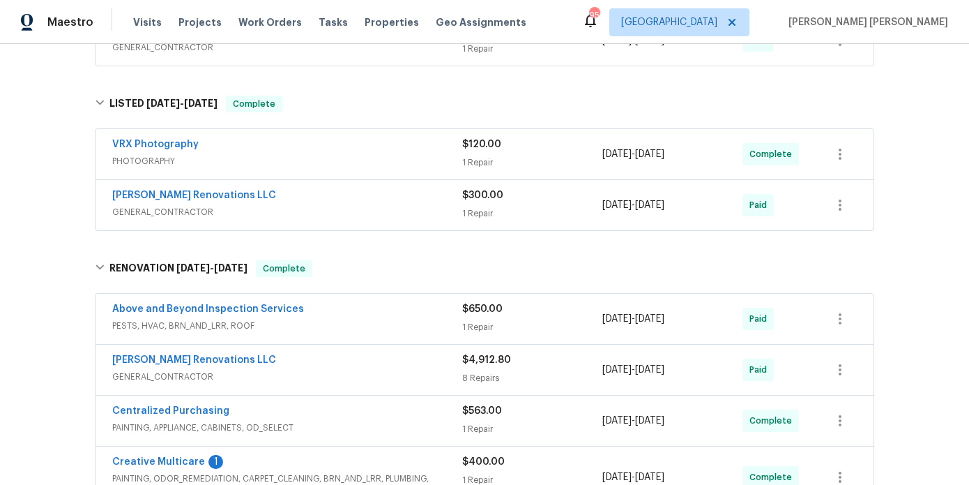
scroll to position [728, 0]
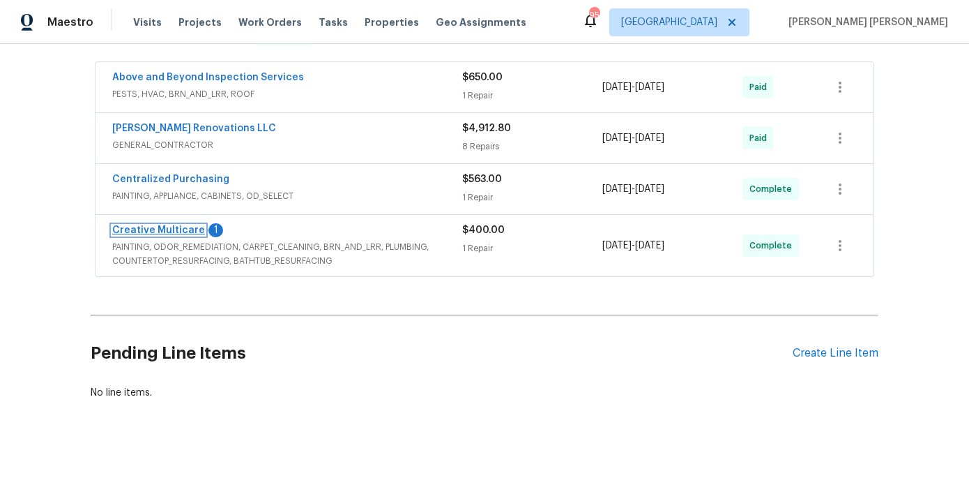
click at [186, 225] on link "Creative Multicare" at bounding box center [158, 230] width 93 height 10
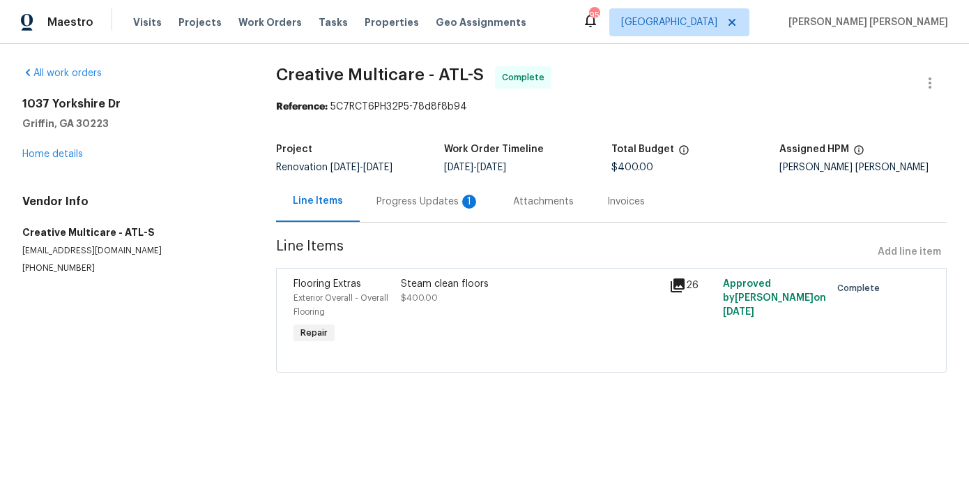
click at [408, 202] on div "Progress Updates 1" at bounding box center [428, 202] width 103 height 14
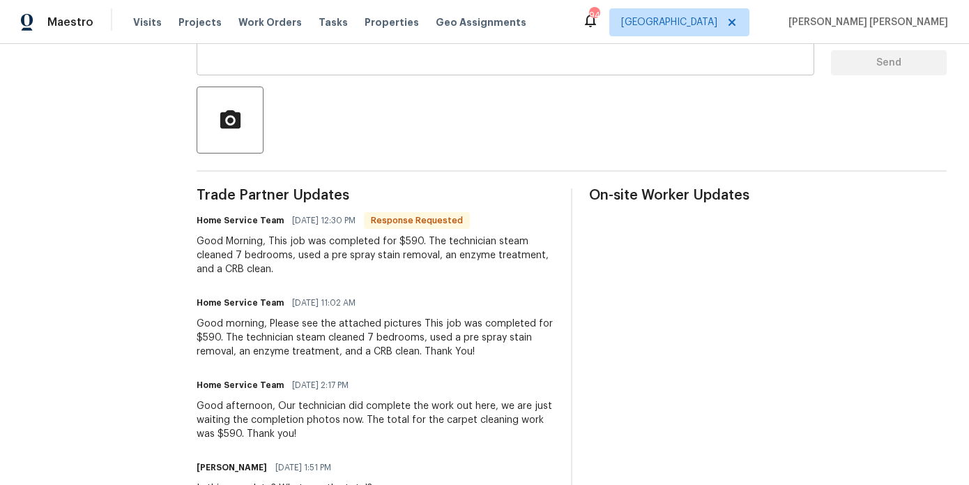
scroll to position [287, 0]
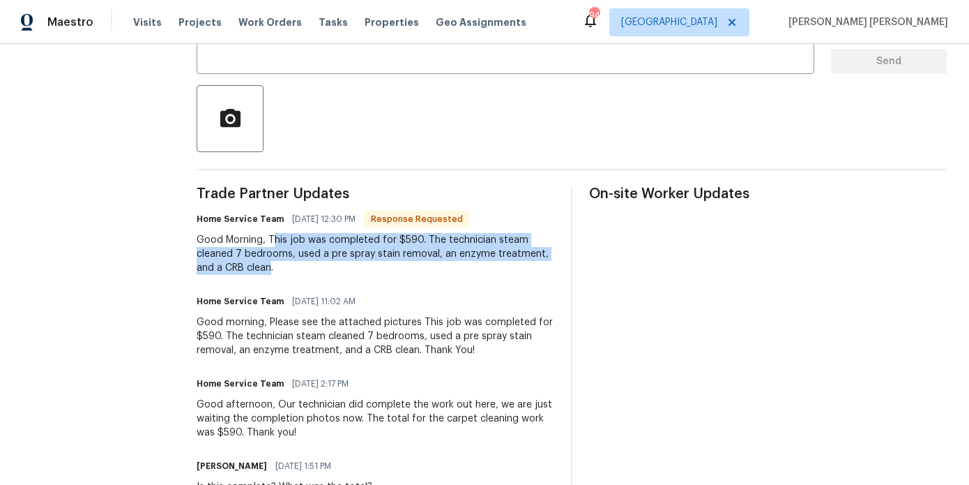
drag, startPoint x: 275, startPoint y: 270, endPoint x: 276, endPoint y: 240, distance: 30.0
click at [276, 240] on div "Good Morning, This job was completed for $590. The technician steam cleaned 7 b…" at bounding box center [376, 254] width 358 height 42
copy div "his job was completed for $590. The technician steam cleaned 7 bedrooms, used a…"
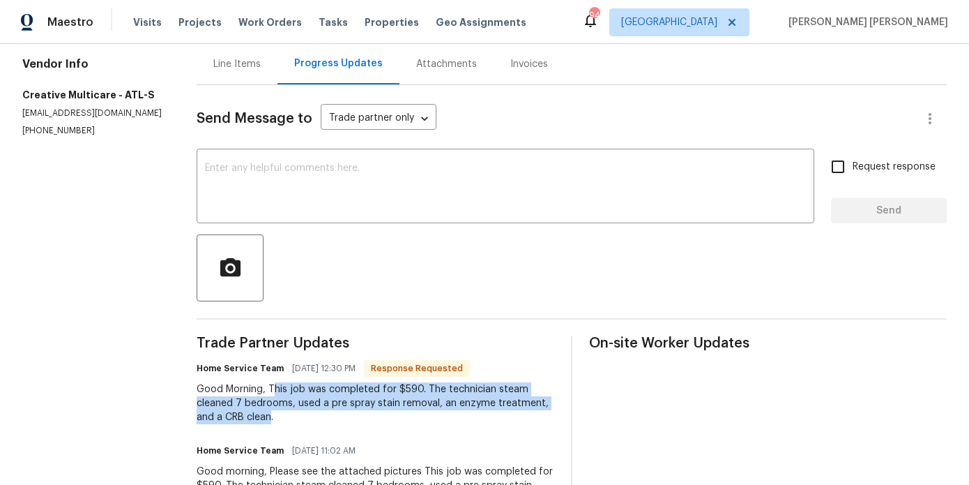
scroll to position [77, 0]
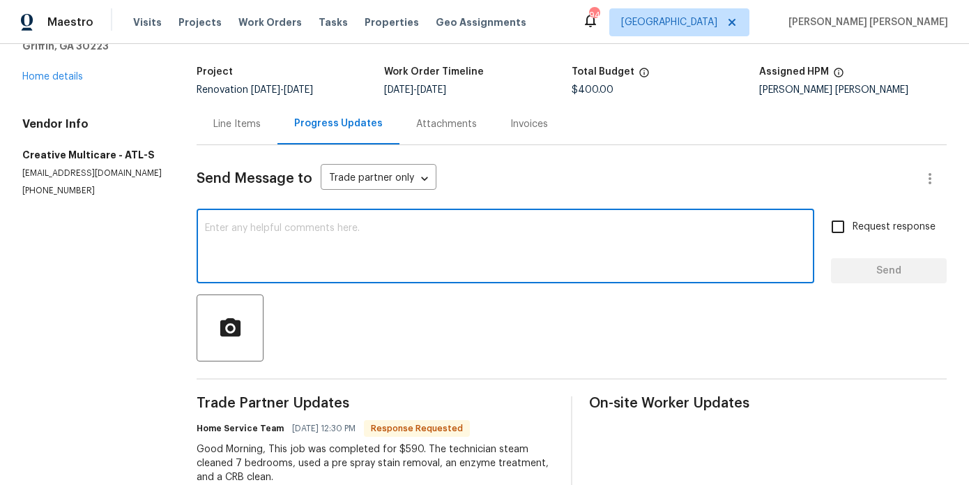
click at [294, 239] on textarea at bounding box center [505, 247] width 601 height 49
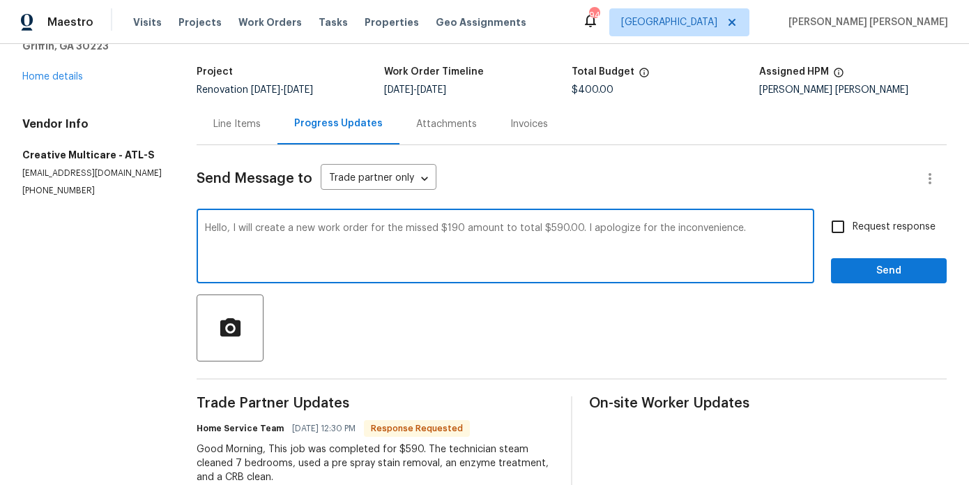
click at [584, 228] on textarea "Hello, I will create a new work order for the missed $190 amount to total $590.…" at bounding box center [505, 247] width 601 height 49
click at [694, 240] on textarea "Hello, I will create a new work order for the missed $190 amount to total $590.…" at bounding box center [505, 247] width 601 height 49
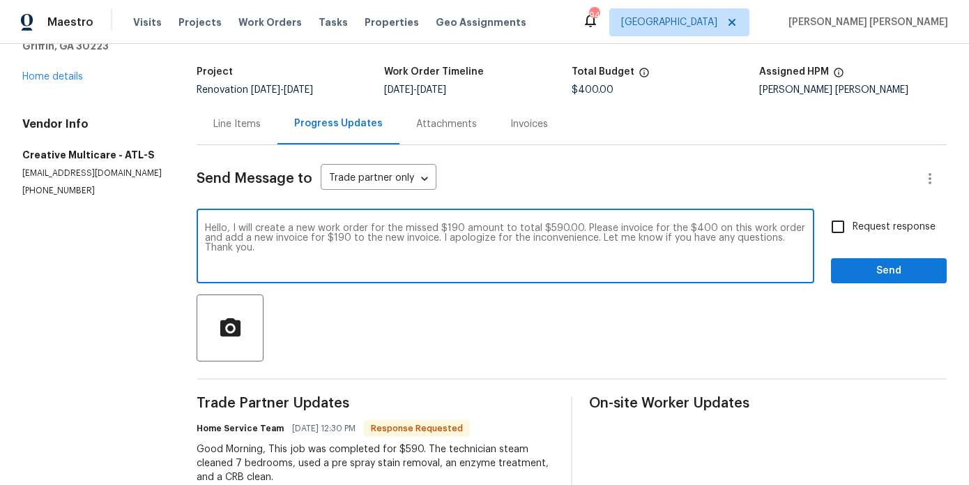
type textarea "Hello, I will create a new work order for the missed $190 amount to total $590.…"
click at [837, 221] on input "Request response" at bounding box center [838, 226] width 29 height 29
checkbox input "true"
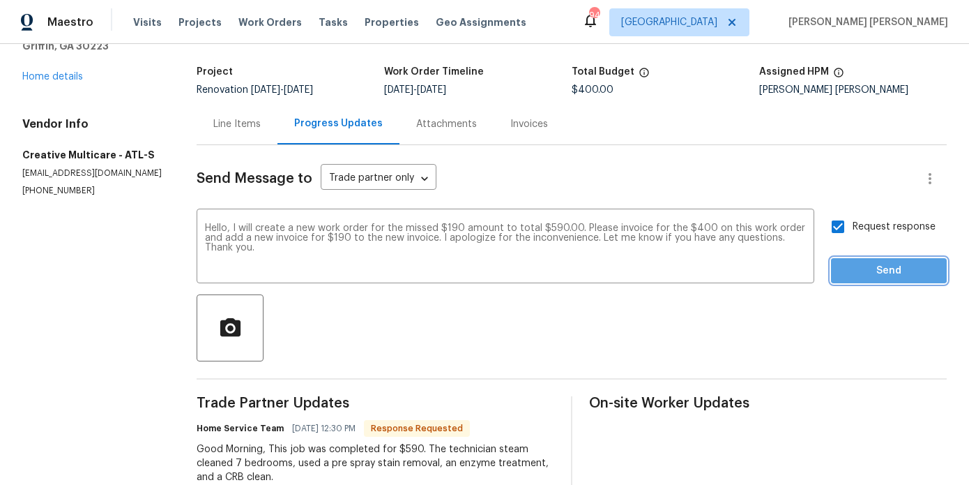
click at [848, 264] on span "Send" at bounding box center [889, 270] width 93 height 17
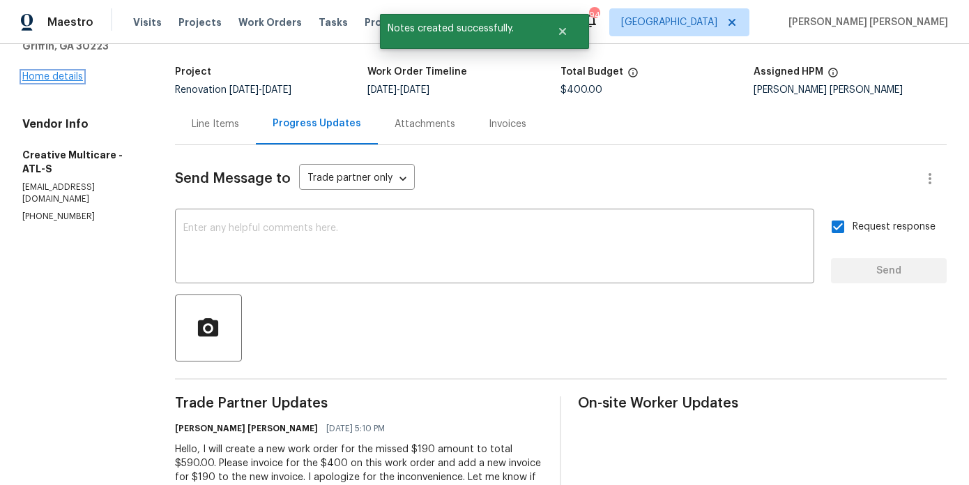
click at [56, 77] on link "Home details" at bounding box center [52, 77] width 61 height 10
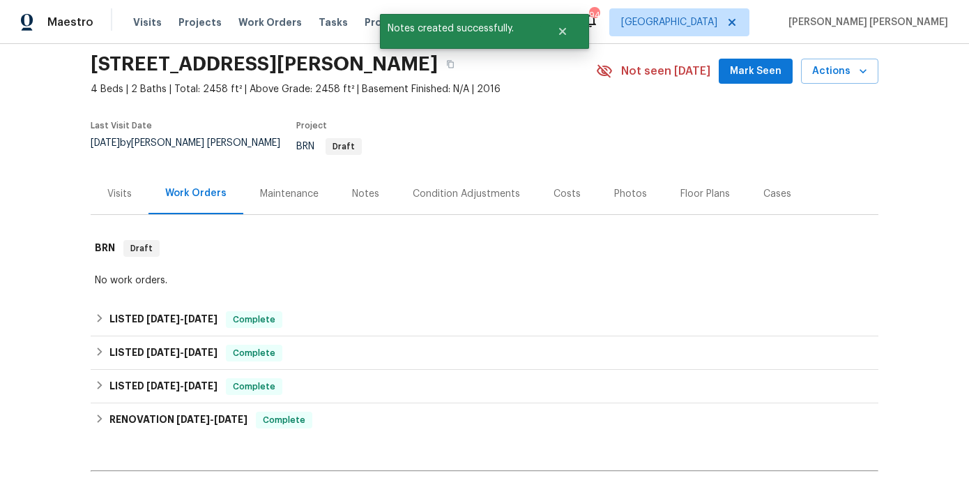
scroll to position [58, 0]
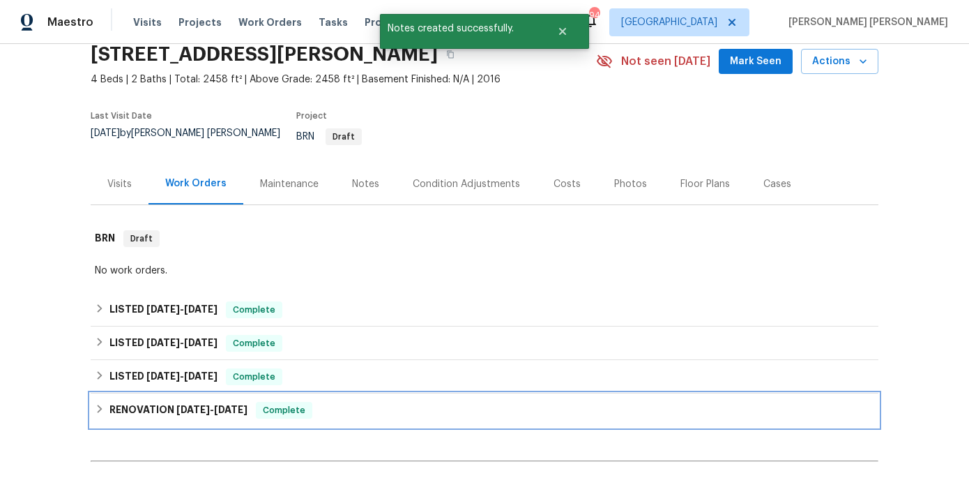
click at [158, 416] on div "RENOVATION 1/21/25 - 1/27/25 Complete" at bounding box center [485, 409] width 788 height 33
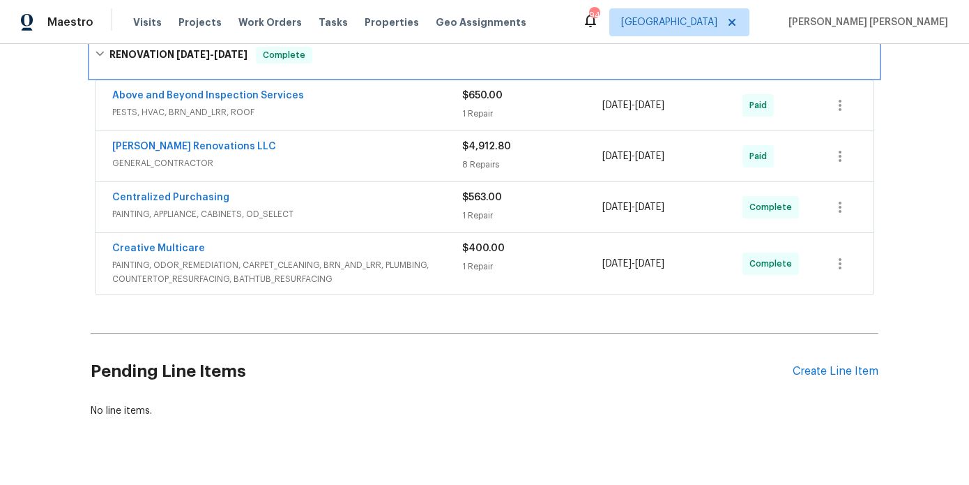
scroll to position [448, 0]
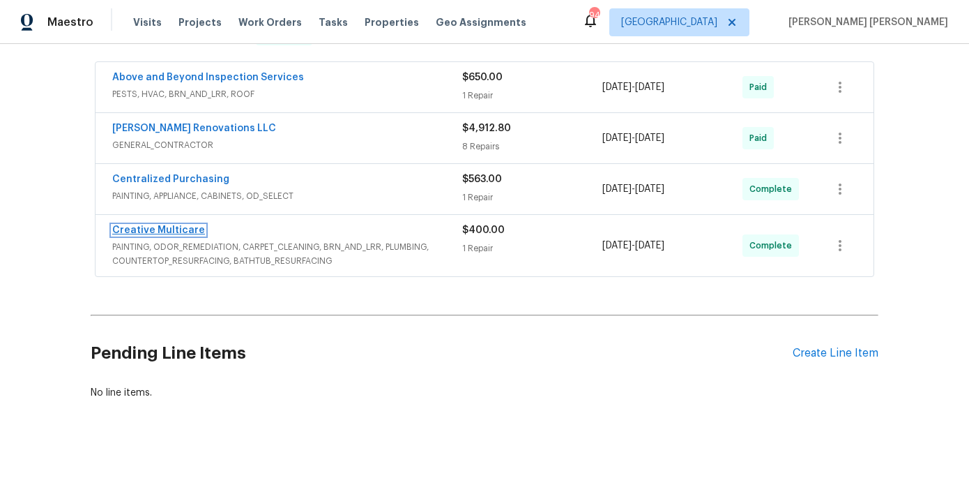
click at [167, 225] on link "Creative Multicare" at bounding box center [158, 230] width 93 height 10
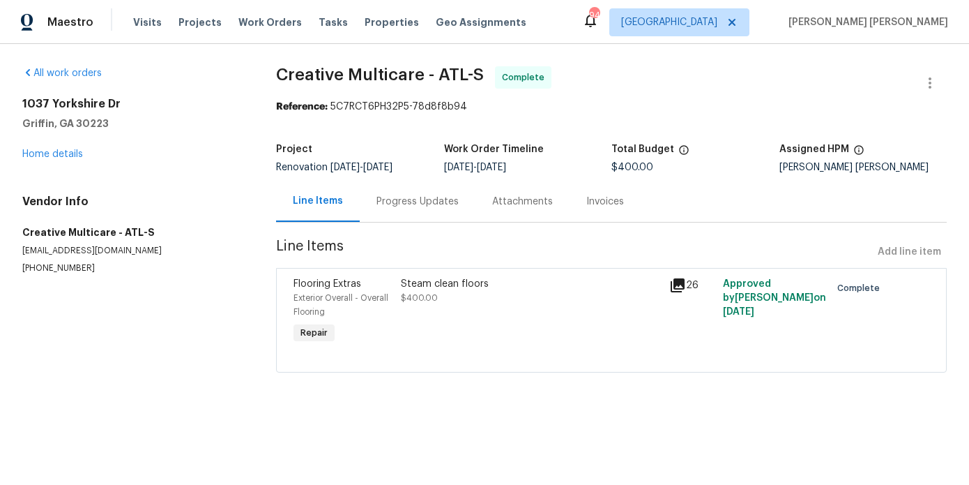
click at [423, 186] on div "Progress Updates" at bounding box center [418, 201] width 116 height 41
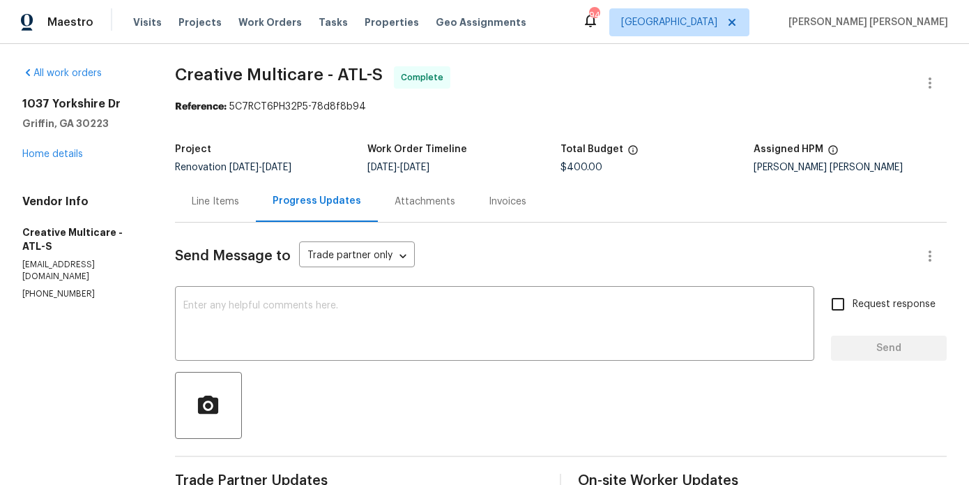
scroll to position [10, 0]
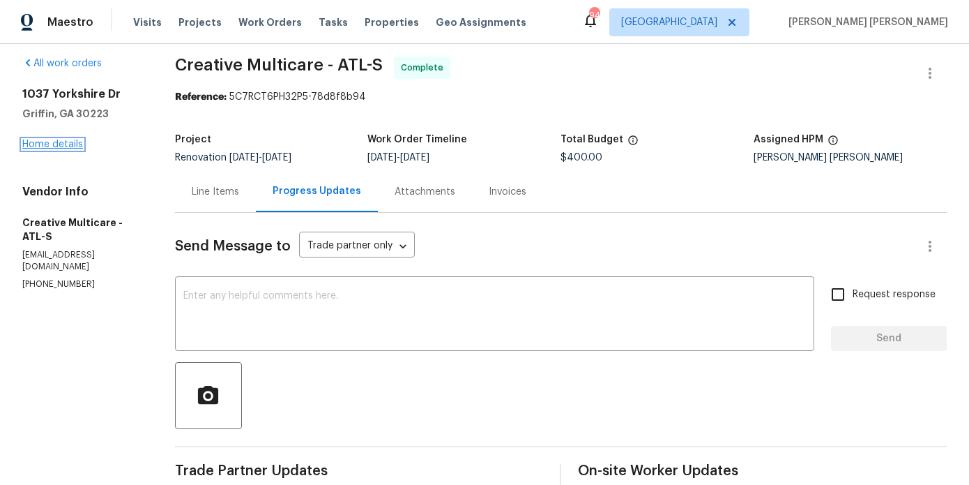
click at [50, 140] on link "Home details" at bounding box center [52, 144] width 61 height 10
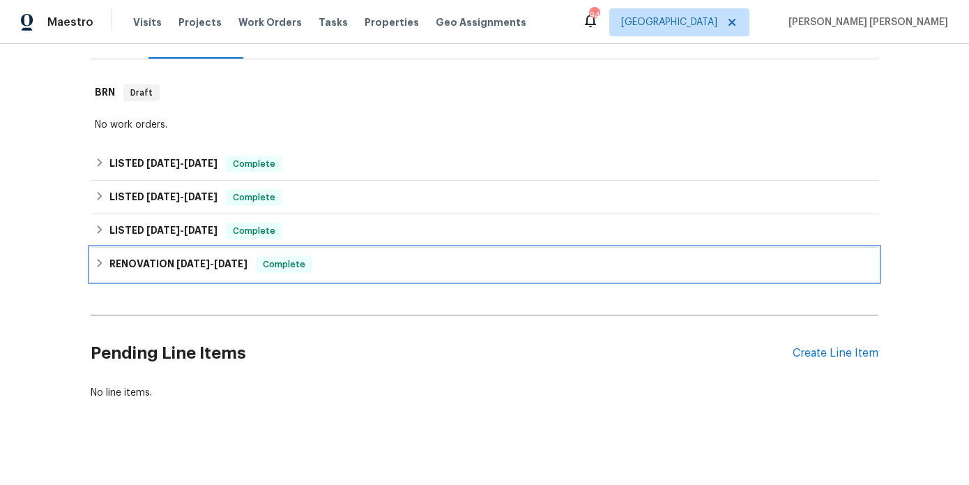
click at [182, 259] on span "1/21/25" at bounding box center [192, 264] width 33 height 10
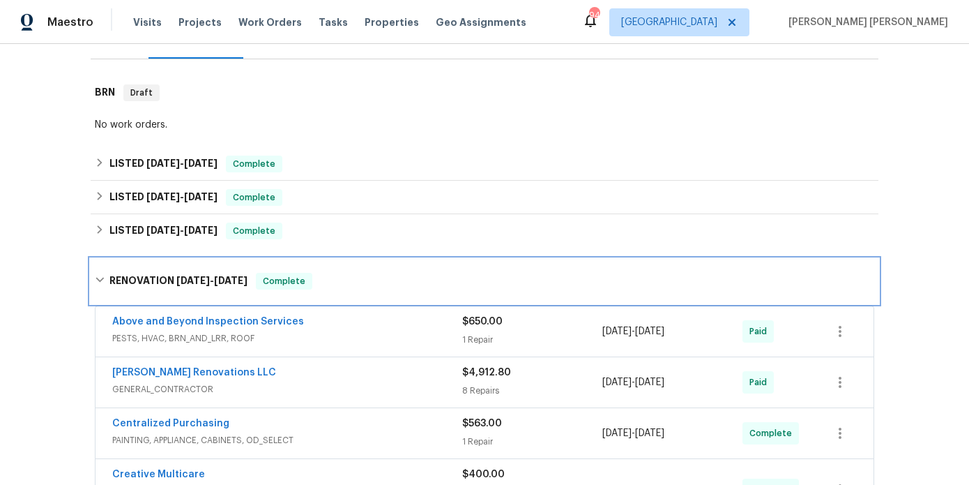
scroll to position [448, 0]
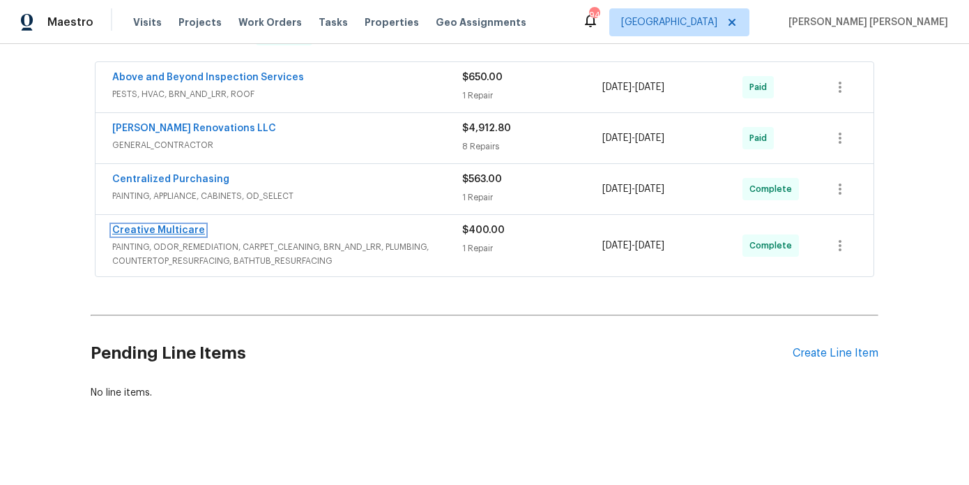
click at [152, 225] on link "Creative Multicare" at bounding box center [158, 230] width 93 height 10
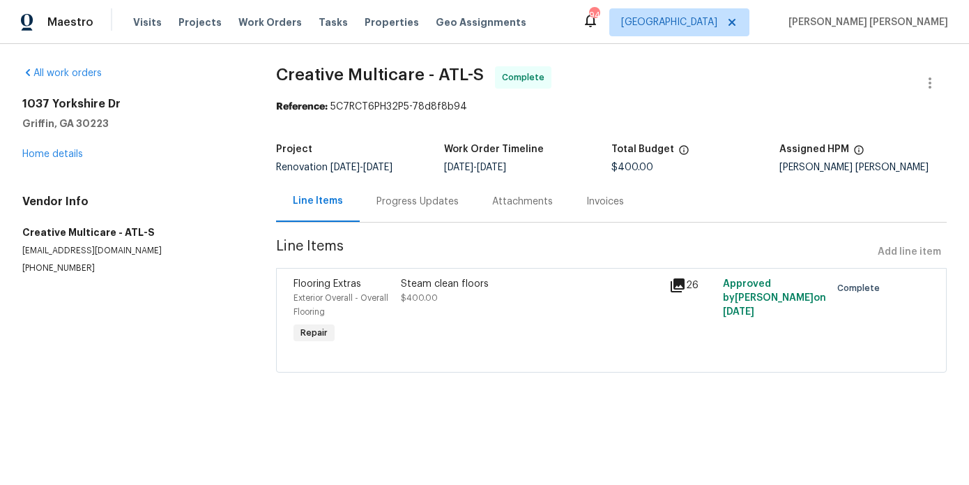
click at [432, 206] on div "Progress Updates" at bounding box center [418, 202] width 82 height 14
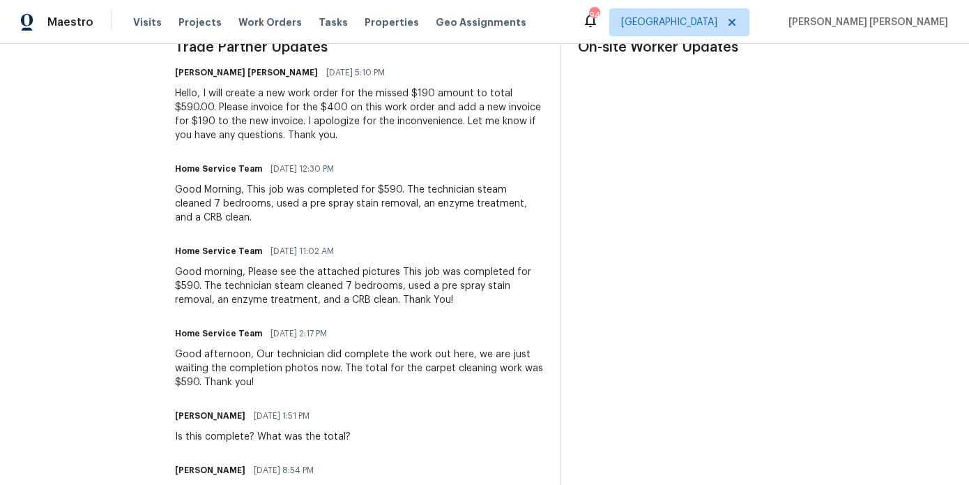
scroll to position [432, 0]
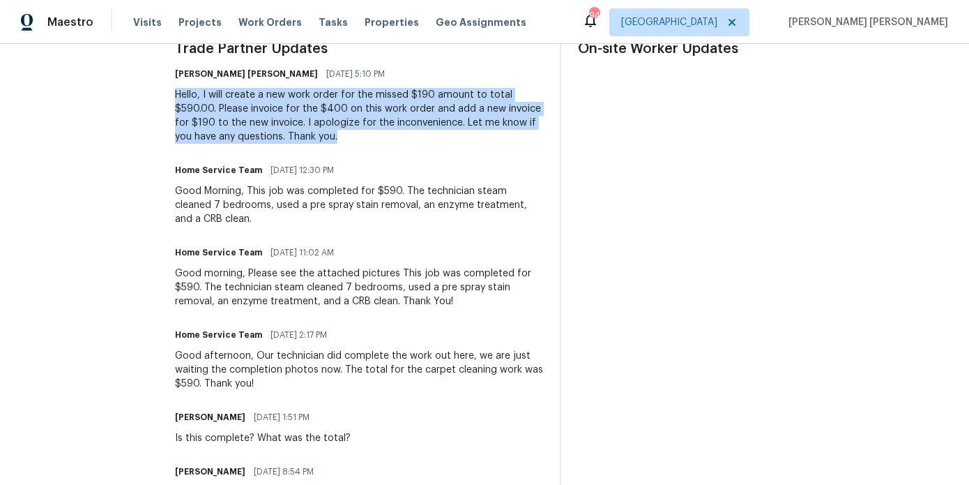
drag, startPoint x: 409, startPoint y: 137, endPoint x: 186, endPoint y: 92, distance: 226.9
click at [186, 92] on div "All work orders 1037 Yorkshire Dr Griffin, GA 30223 Home details Vendor Info Cr…" at bounding box center [484, 156] width 969 height 1089
copy div "Hello, I will create a new work order for the missed $190 amount to total $590.…"
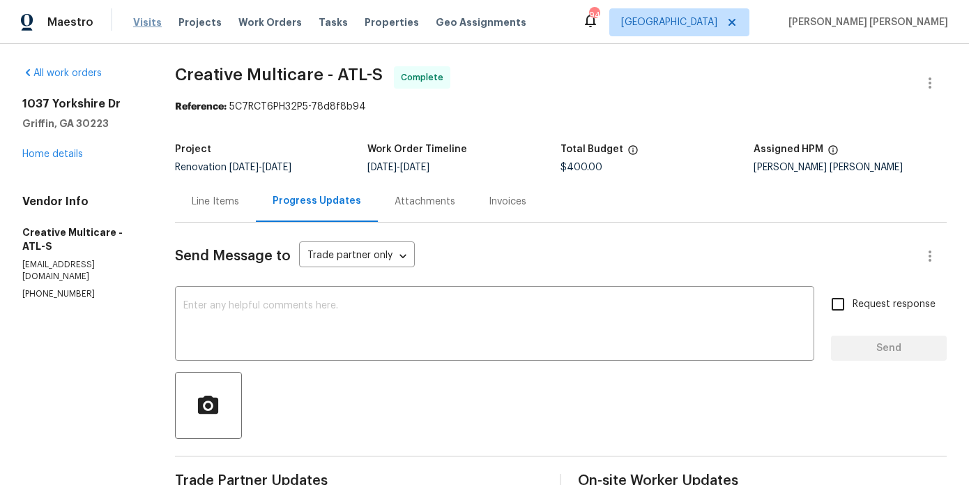
click at [146, 20] on span "Visits" at bounding box center [147, 22] width 29 height 14
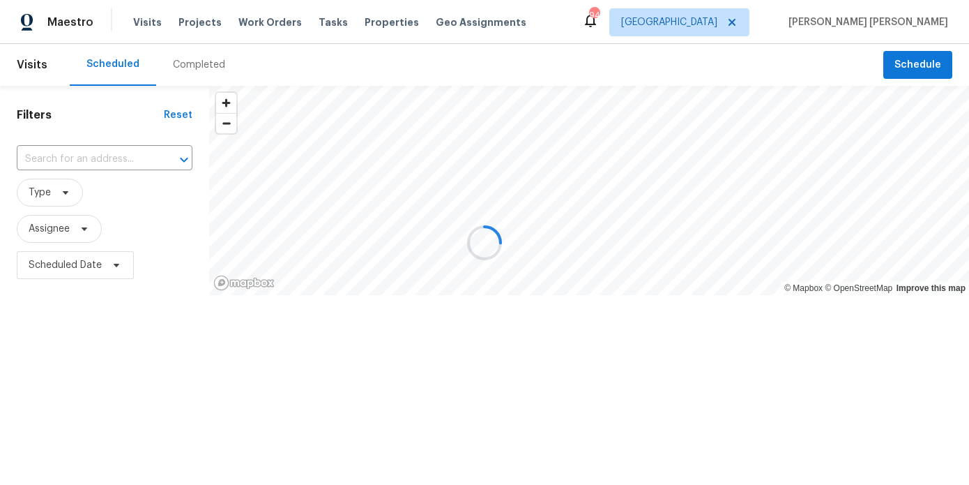
click at [83, 156] on div at bounding box center [484, 242] width 969 height 485
click at [82, 163] on div at bounding box center [484, 242] width 969 height 485
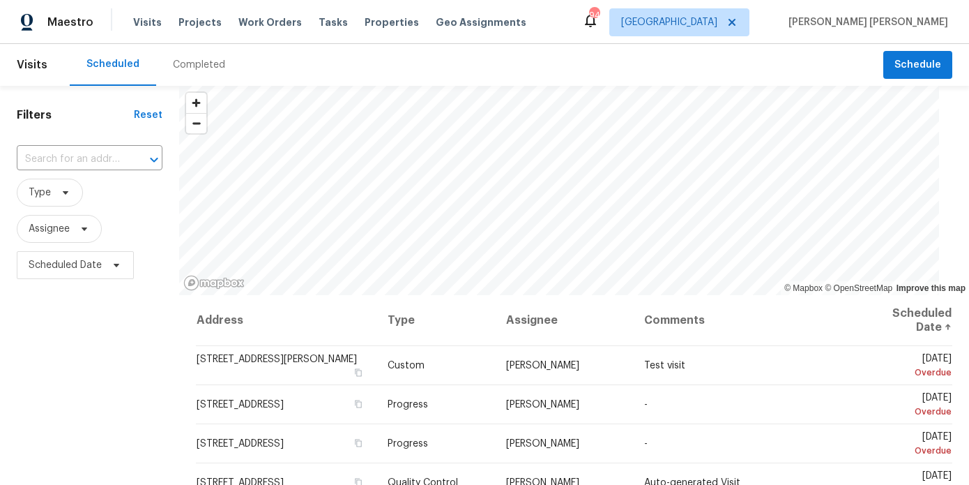
click at [82, 163] on input "text" at bounding box center [70, 160] width 107 height 22
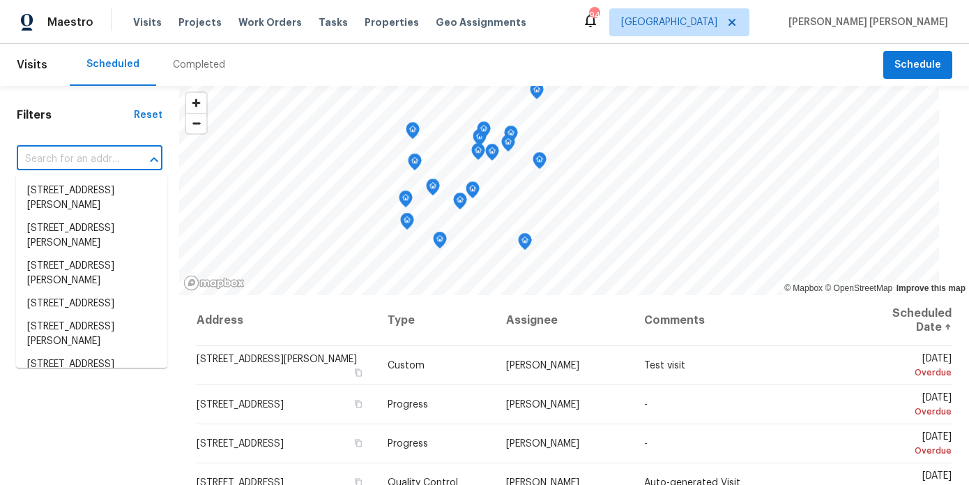
paste input "1037 Yorkshire Dr, Griffin, GA 30223"
type input "1037 Yorkshire Dr, Griffin, GA 30223"
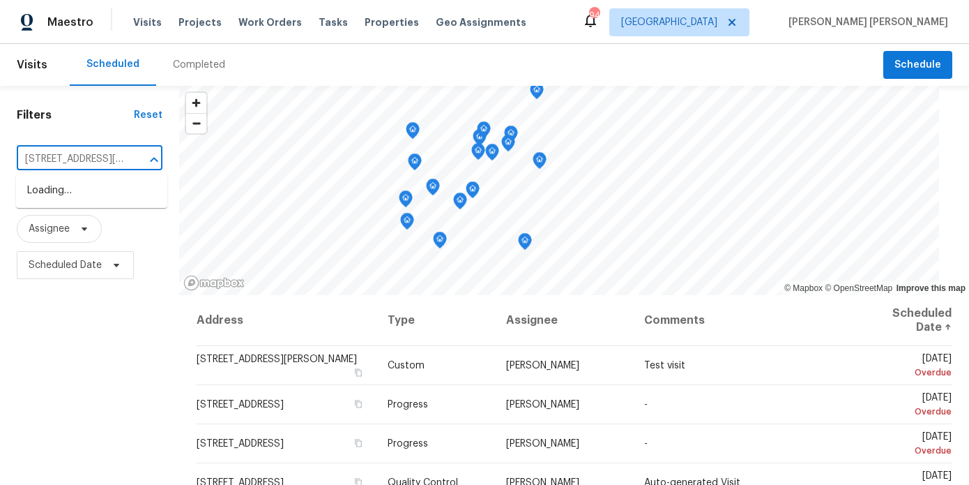
scroll to position [0, 58]
click at [83, 194] on li "1037 Yorkshire Dr, Griffin, GA 30223" at bounding box center [91, 198] width 151 height 38
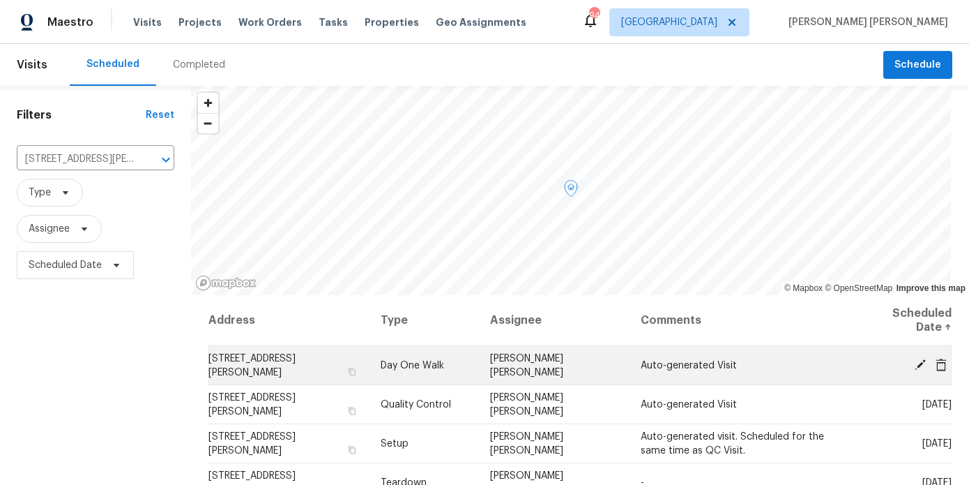
click at [943, 365] on icon at bounding box center [941, 364] width 11 height 13
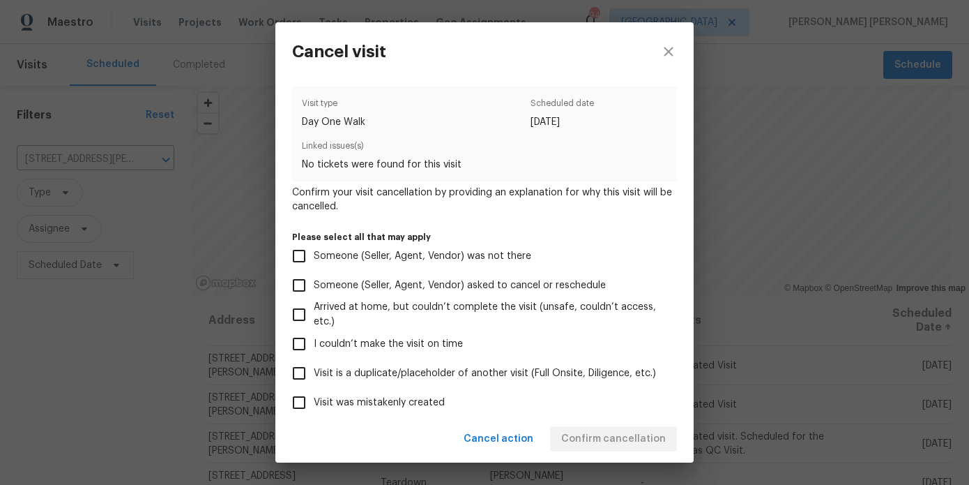
click at [384, 402] on span "Visit was mistakenly created" at bounding box center [379, 402] width 131 height 15
click at [314, 402] on input "Visit was mistakenly created" at bounding box center [299, 402] width 29 height 29
checkbox input "true"
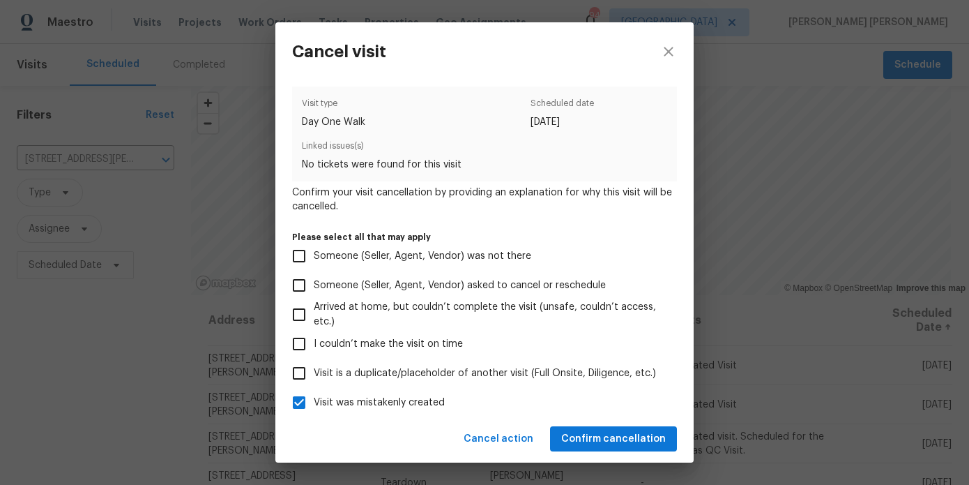
scroll to position [3, 0]
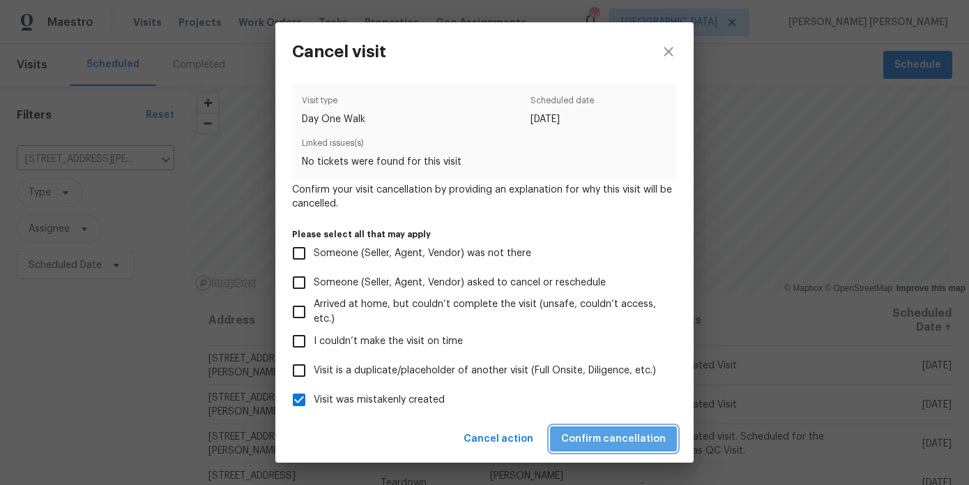
click at [620, 430] on span "Confirm cancellation" at bounding box center [613, 438] width 105 height 17
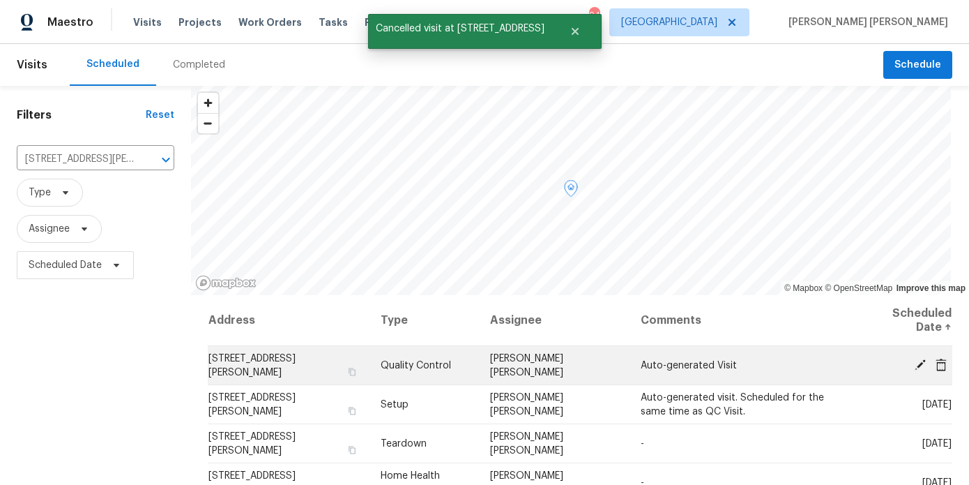
click at [946, 362] on icon at bounding box center [941, 364] width 11 height 13
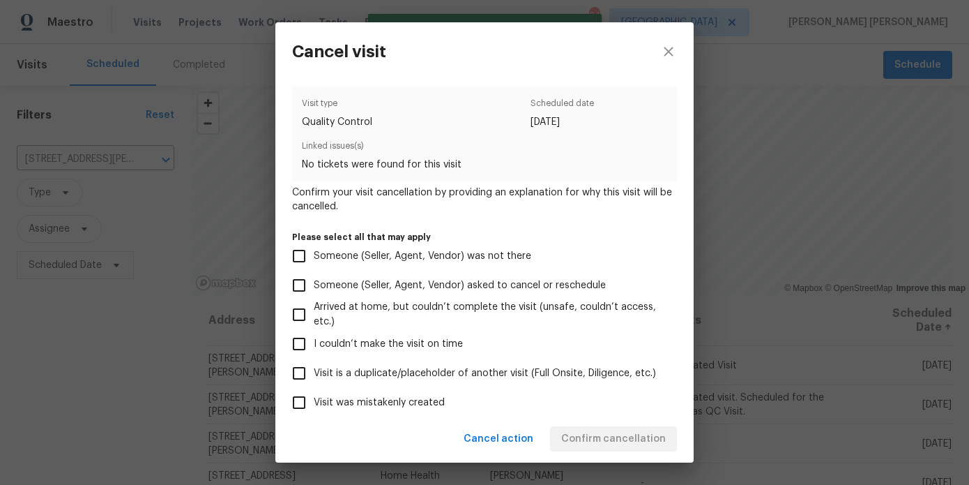
click at [372, 398] on span "Visit was mistakenly created" at bounding box center [379, 402] width 131 height 15
click at [314, 398] on input "Visit was mistakenly created" at bounding box center [299, 402] width 29 height 29
checkbox input "true"
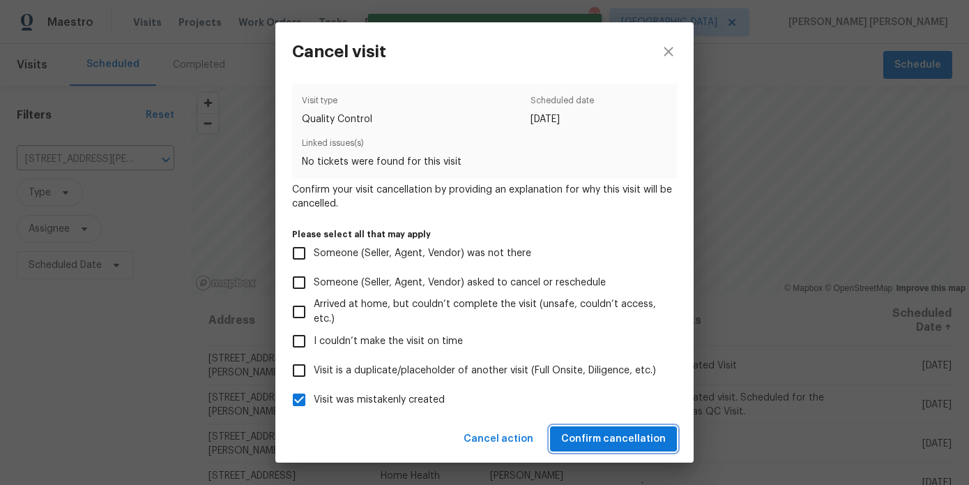
click at [613, 441] on span "Confirm cancellation" at bounding box center [613, 438] width 105 height 17
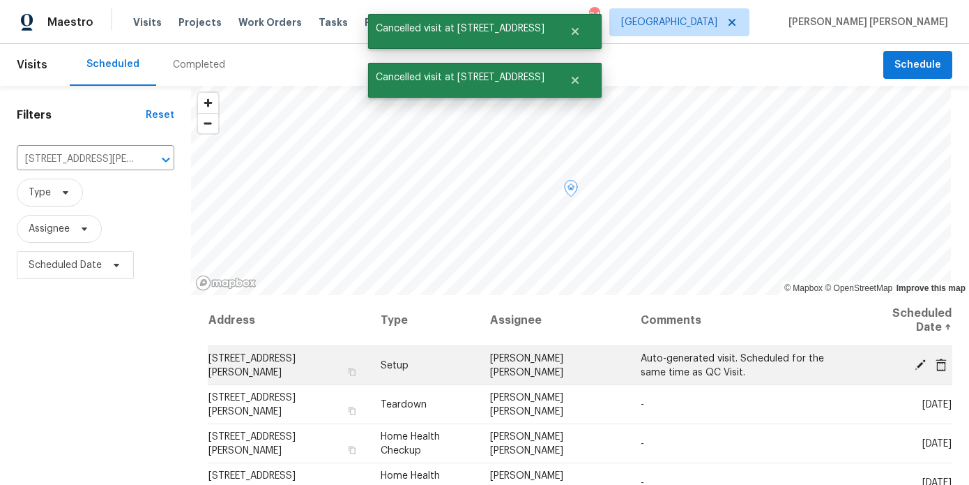
click at [940, 365] on icon at bounding box center [941, 364] width 11 height 13
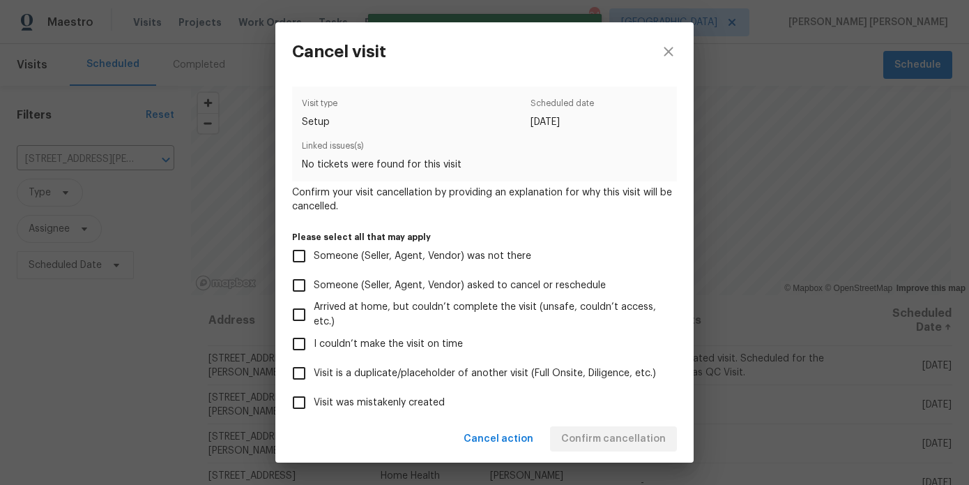
click at [427, 398] on span "Visit was mistakenly created" at bounding box center [379, 402] width 131 height 15
click at [314, 398] on input "Visit was mistakenly created" at bounding box center [299, 402] width 29 height 29
checkbox input "true"
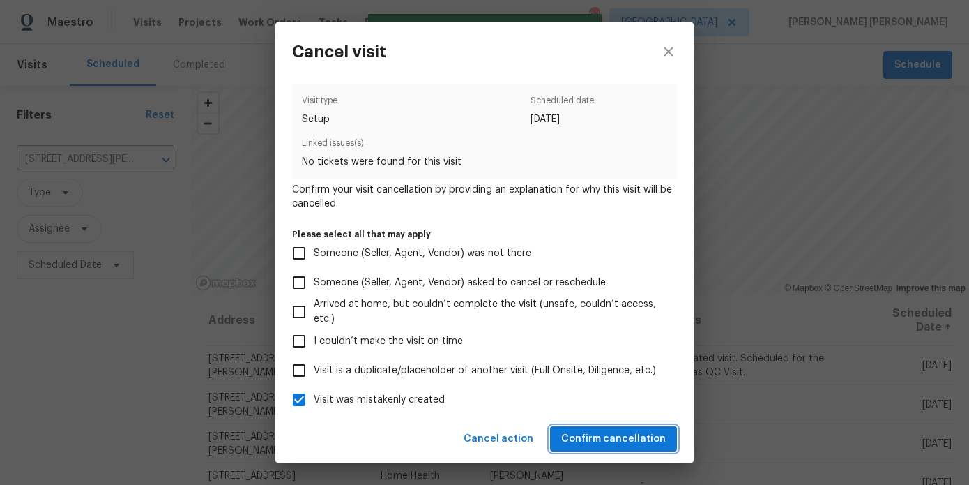
click at [617, 430] on button "Confirm cancellation" at bounding box center [613, 439] width 127 height 26
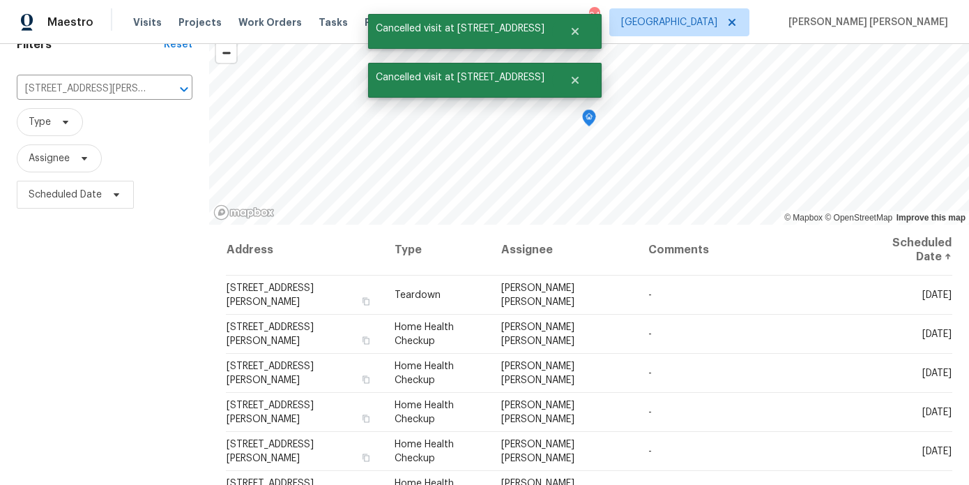
scroll to position [71, 0]
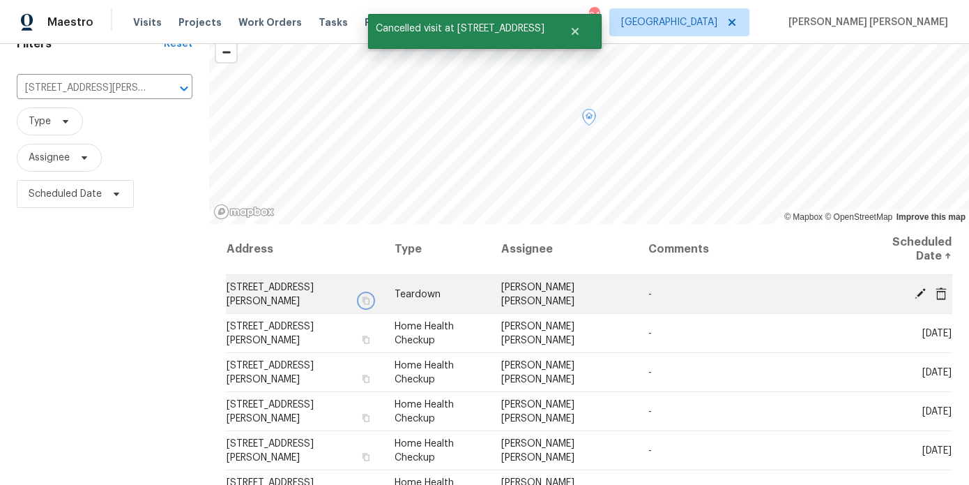
click at [372, 295] on button "button" at bounding box center [366, 300] width 13 height 13
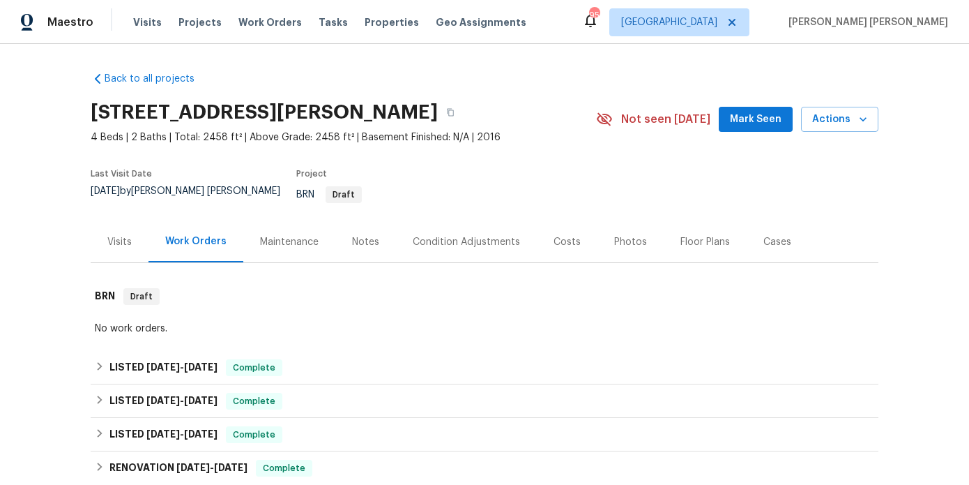
scroll to position [204, 0]
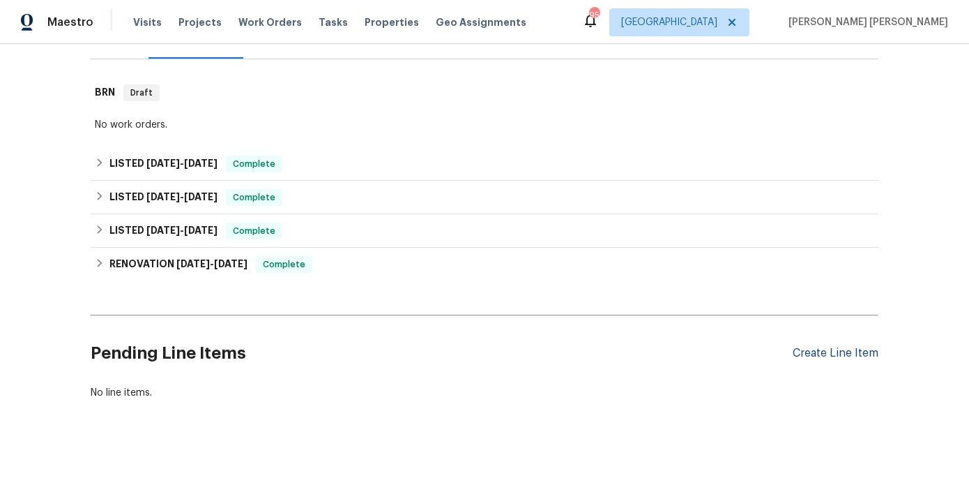
click at [801, 347] on div "Create Line Item" at bounding box center [836, 353] width 86 height 13
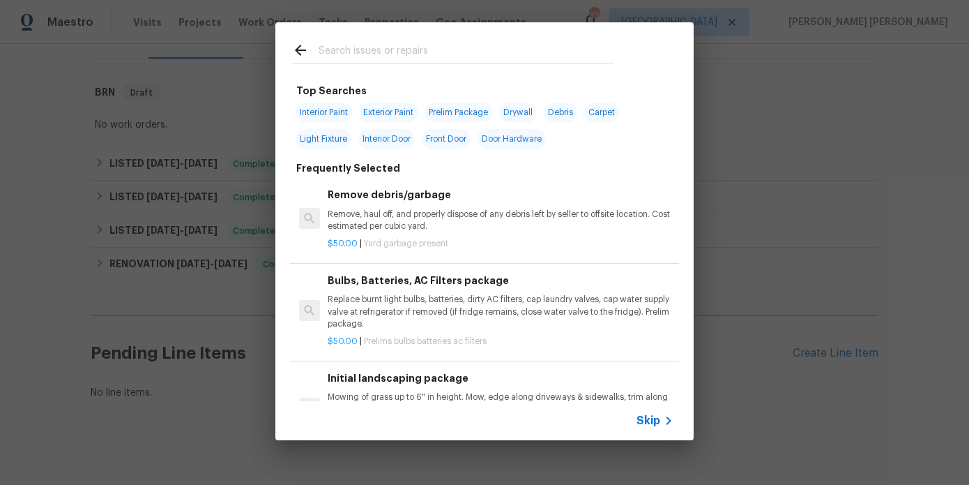
click at [397, 52] on input "text" at bounding box center [467, 52] width 296 height 21
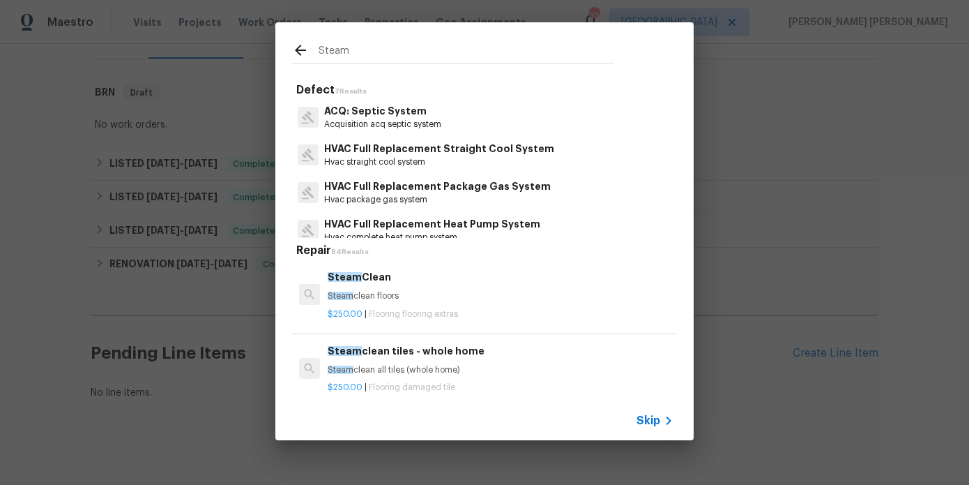
type input "Steam"
click at [388, 299] on p "Steam clean floors" at bounding box center [501, 296] width 346 height 12
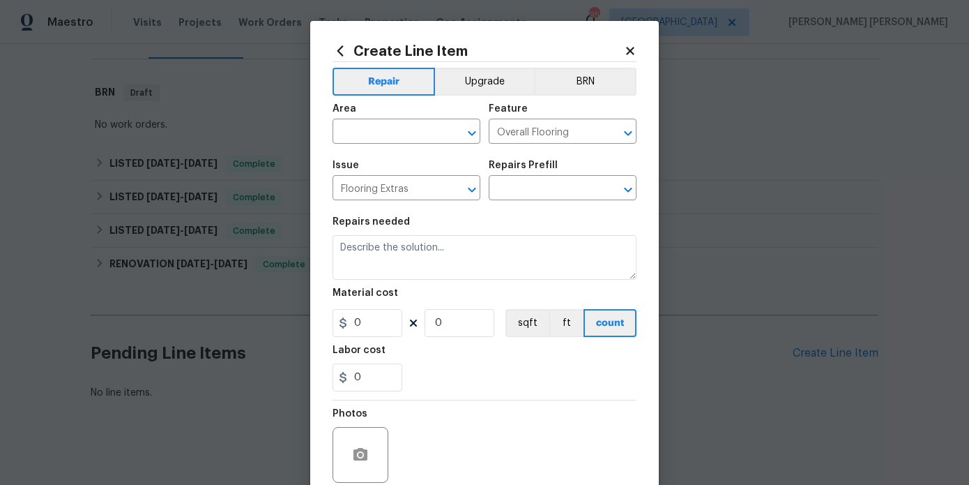
type textarea "Steam clean floors"
type input "1"
type input "Steam Clean $250.00"
type input "250"
click at [400, 139] on input "text" at bounding box center [387, 133] width 109 height 22
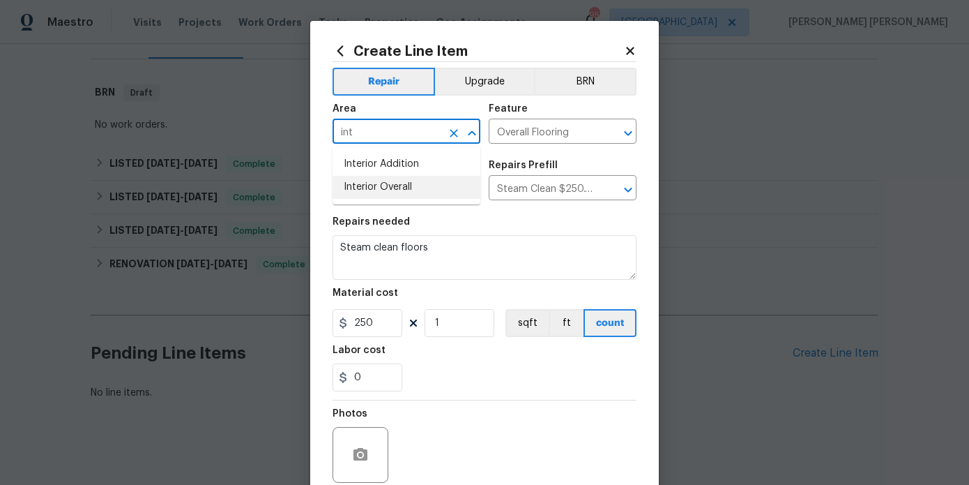
click at [417, 191] on li "Interior Overall" at bounding box center [407, 187] width 148 height 23
type input "Interior Overall"
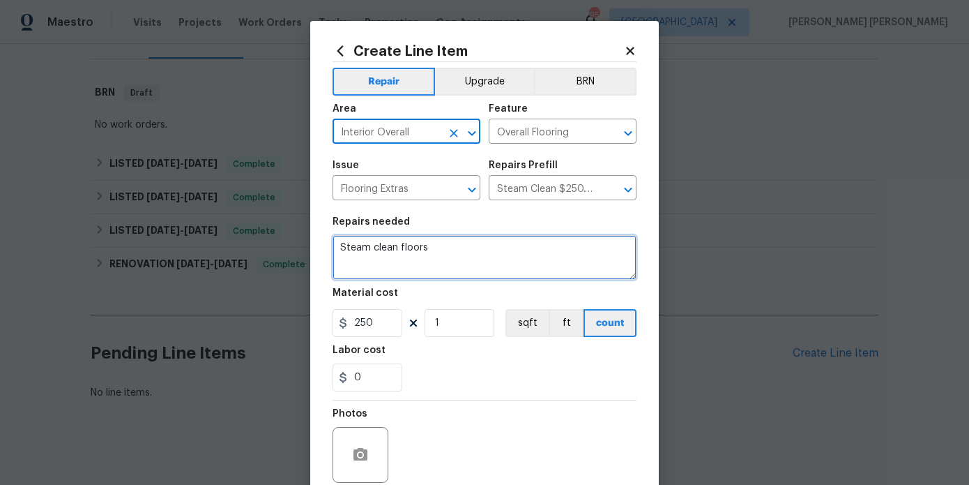
click at [401, 266] on textarea "Steam clean floors" at bounding box center [485, 257] width 304 height 45
paste textarea "his job was completed for $590. The technician steam cleaned 7 bedrooms, used a…"
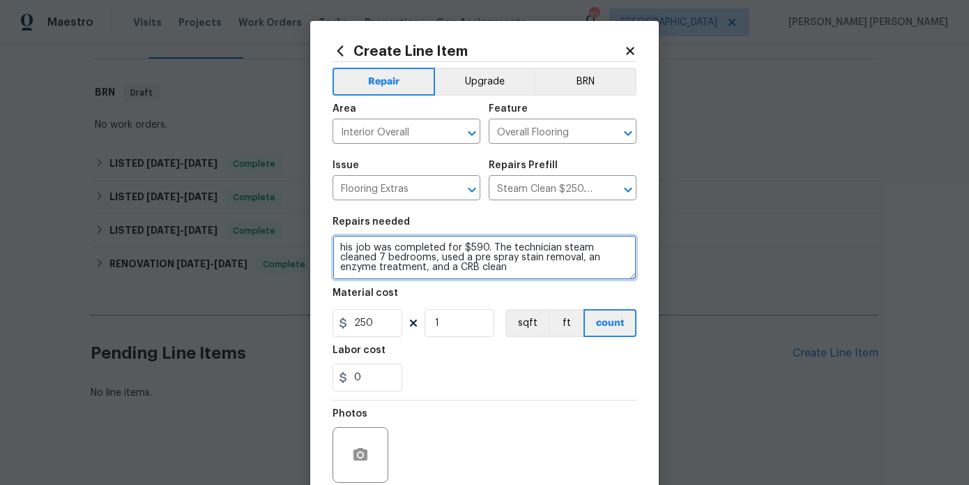
click at [341, 247] on textarea "his job was completed for $590. The technician steam cleaned 7 bedrooms, used a…" at bounding box center [485, 257] width 304 height 45
click at [520, 275] on textarea "This job was completed for $590. The technician steam cleaned 7 bedrooms, used …" at bounding box center [485, 257] width 304 height 45
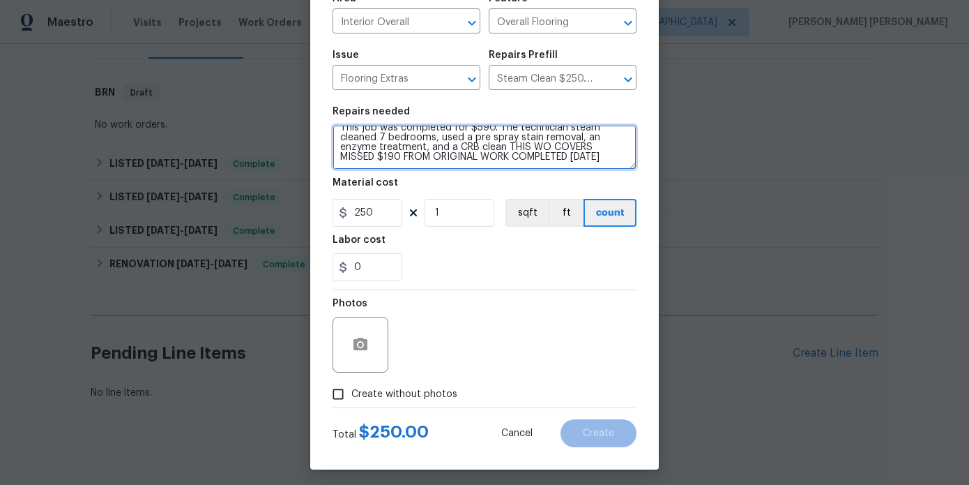
scroll to position [116, 0]
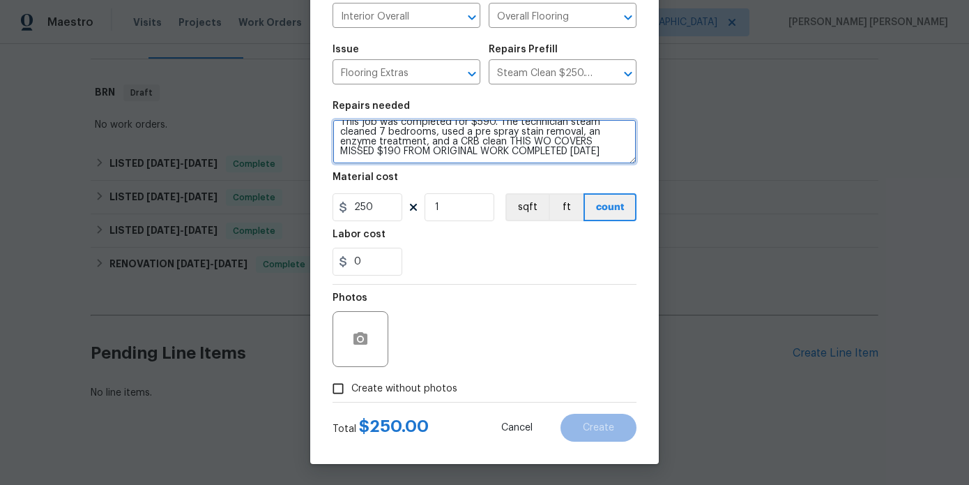
type textarea "This job was completed for $590. The technician steam cleaned 7 bedrooms, used …"
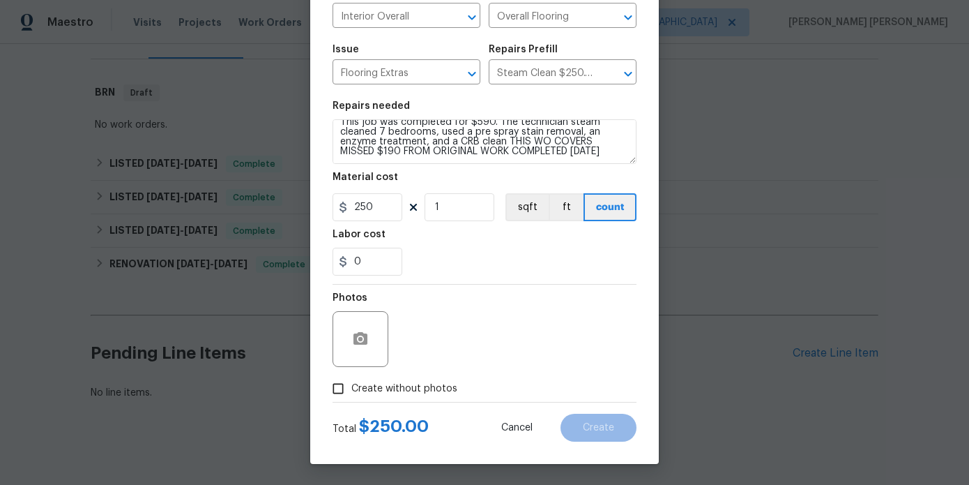
click at [384, 388] on span "Create without photos" at bounding box center [405, 389] width 106 height 15
click at [352, 388] on input "Create without photos" at bounding box center [338, 388] width 27 height 27
checkbox input "true"
click at [375, 211] on input "250" at bounding box center [368, 207] width 70 height 28
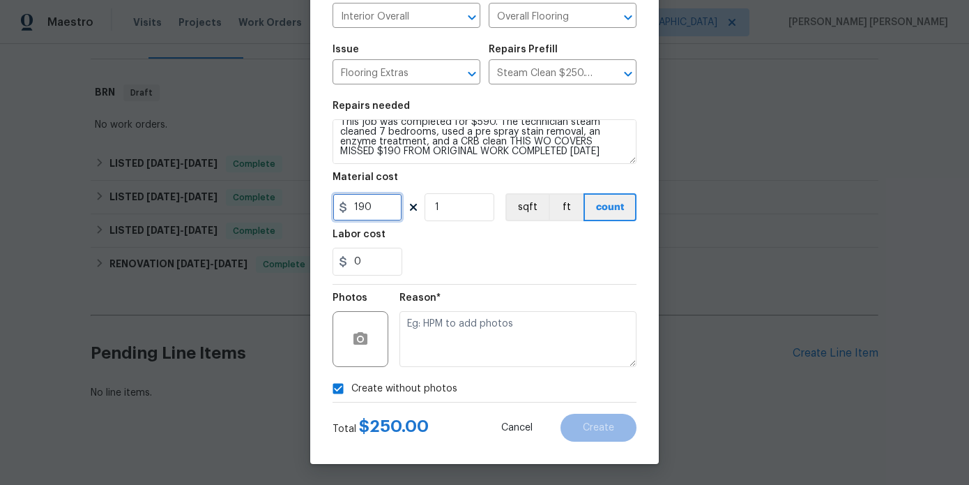
type input "190"
click at [361, 338] on circle "button" at bounding box center [360, 339] width 4 height 4
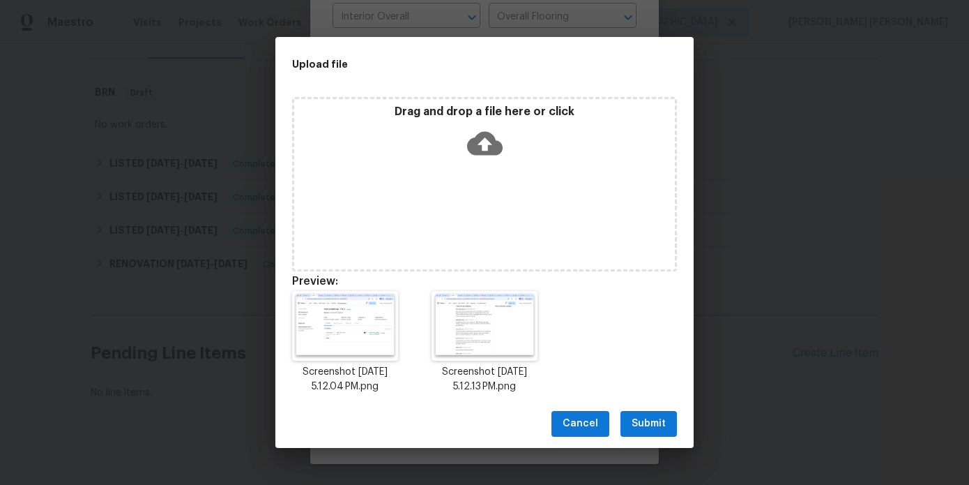
click at [658, 420] on span "Submit" at bounding box center [649, 423] width 34 height 17
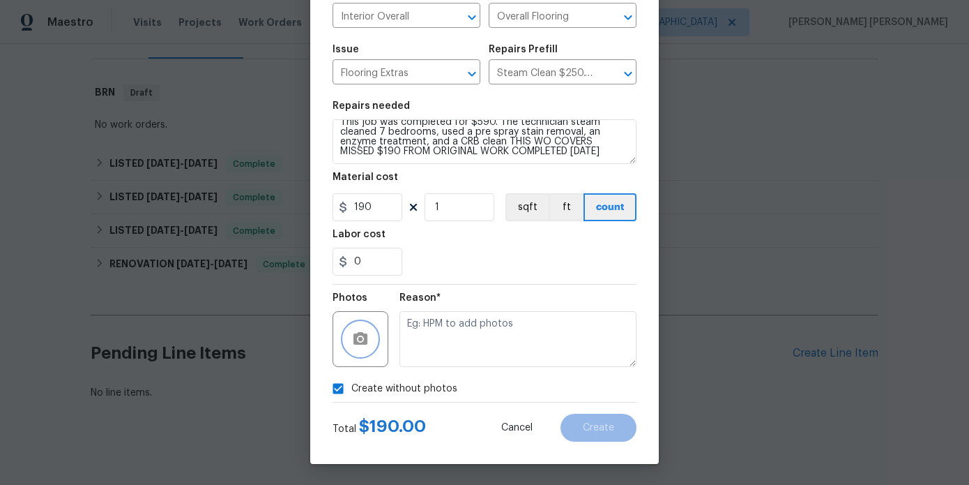
checkbox input "false"
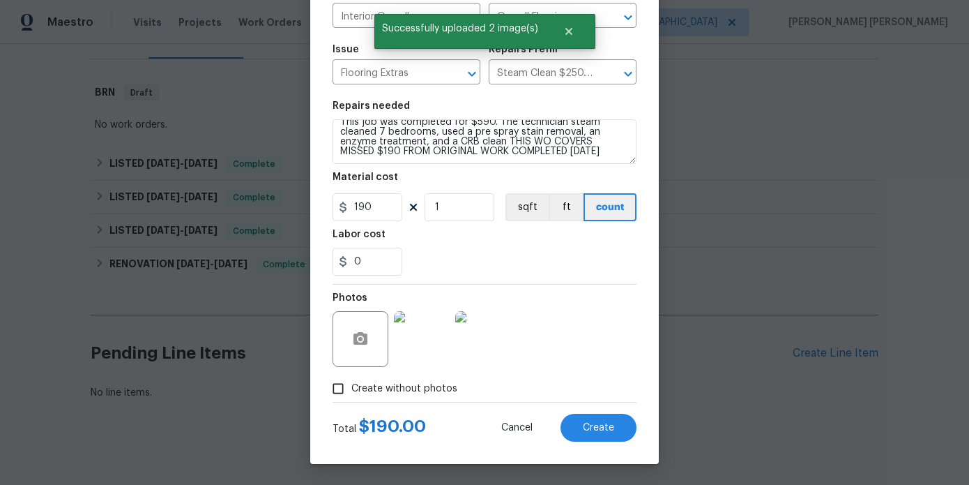
click at [485, 347] on img at bounding box center [483, 339] width 56 height 56
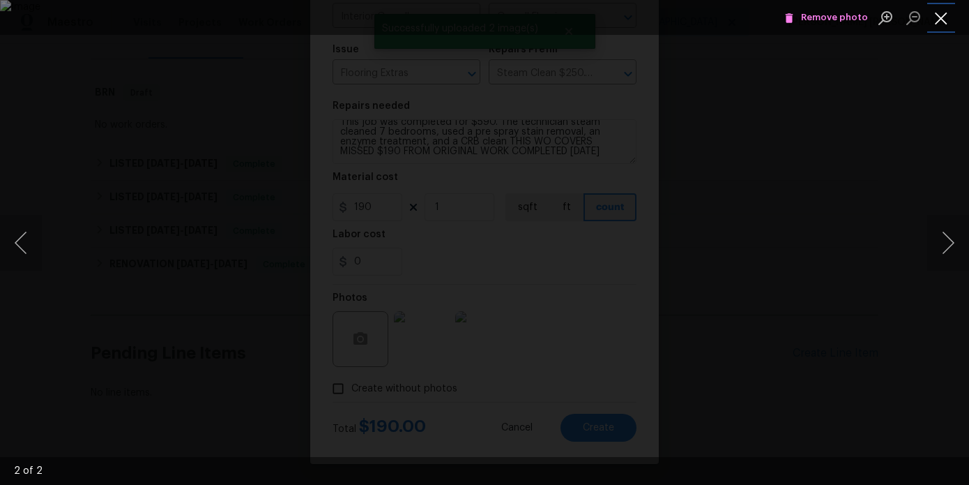
click at [939, 24] on button "Close lightbox" at bounding box center [942, 18] width 28 height 24
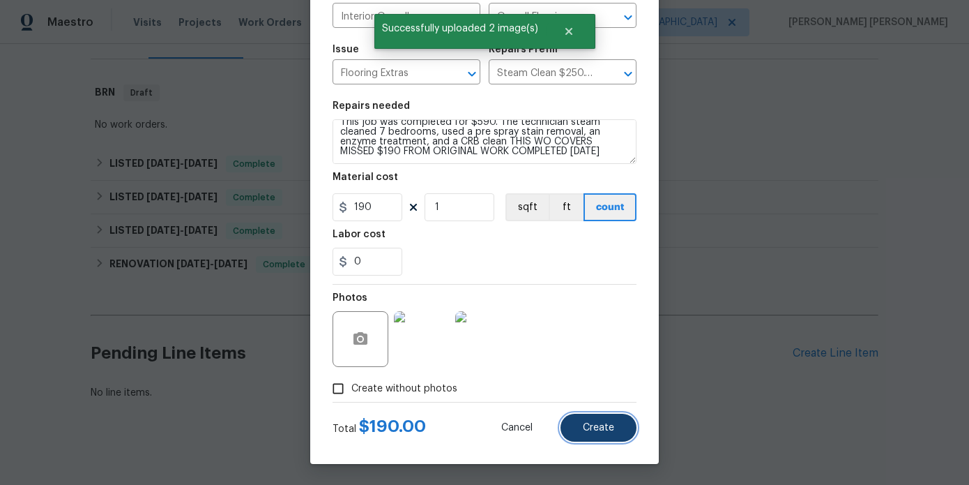
click at [621, 427] on button "Create" at bounding box center [599, 428] width 76 height 28
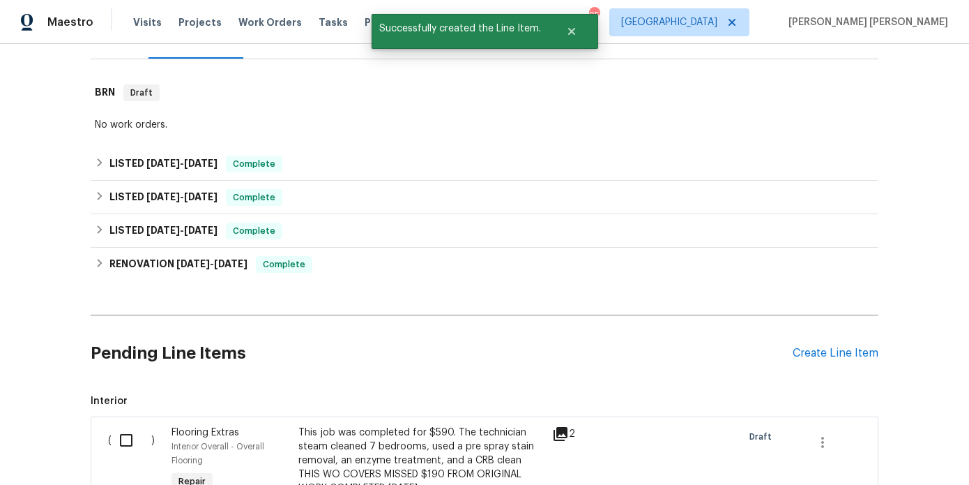
click at [144, 421] on div "( )" at bounding box center [135, 467] width 63 height 92
click at [123, 430] on input "checkbox" at bounding box center [132, 439] width 40 height 29
checkbox input "true"
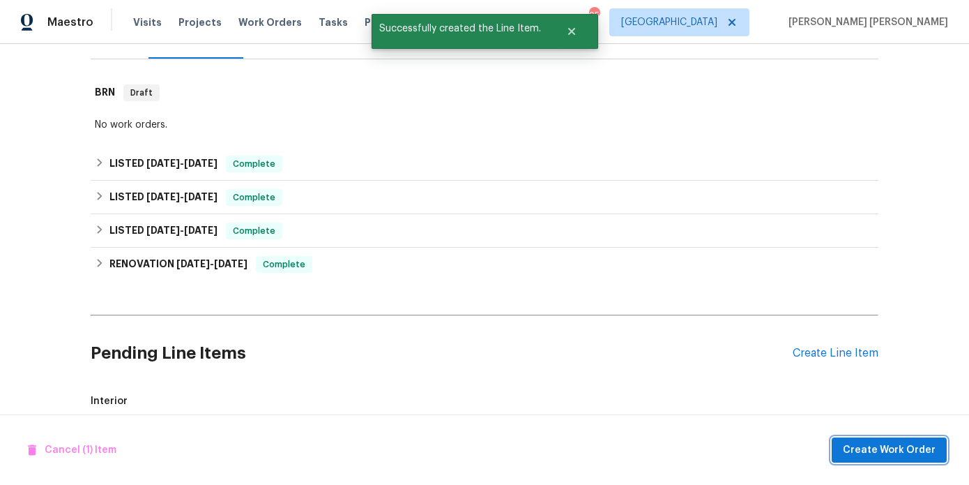
click at [853, 438] on button "Create Work Order" at bounding box center [889, 450] width 115 height 26
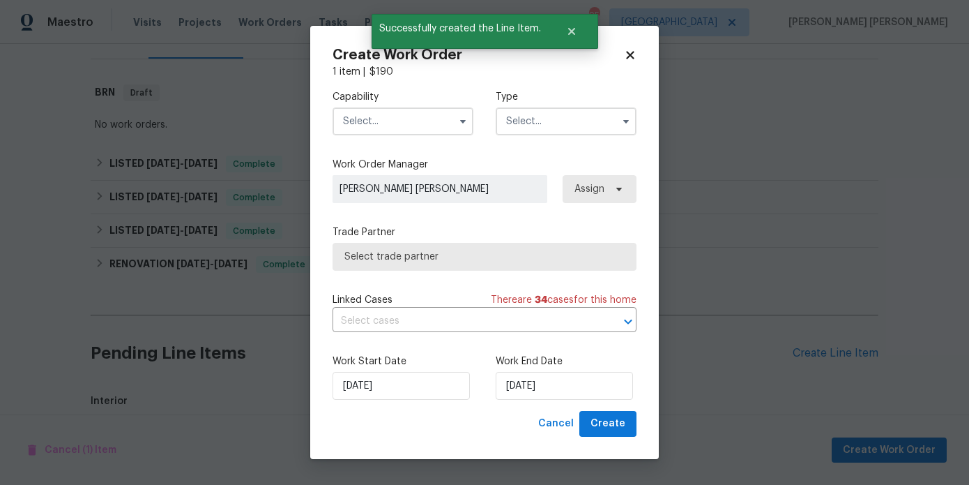
click at [357, 114] on input "text" at bounding box center [403, 121] width 141 height 28
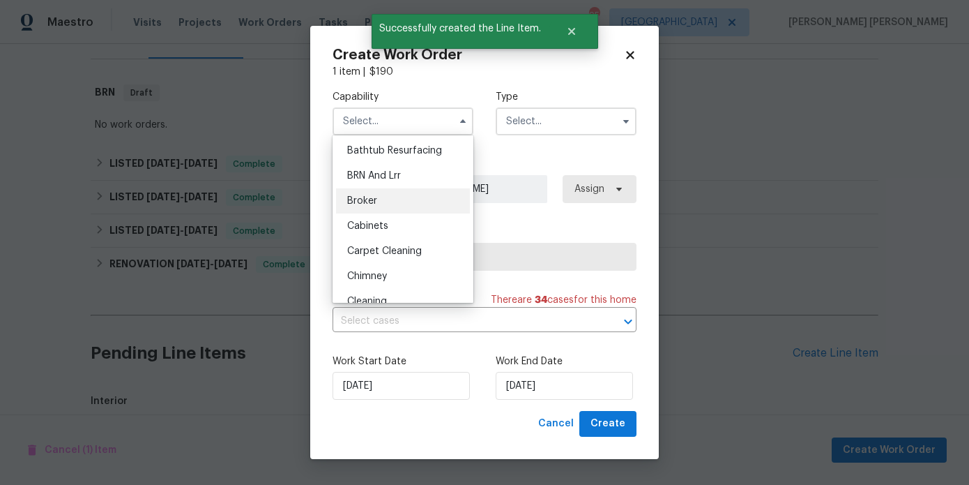
scroll to position [73, 0]
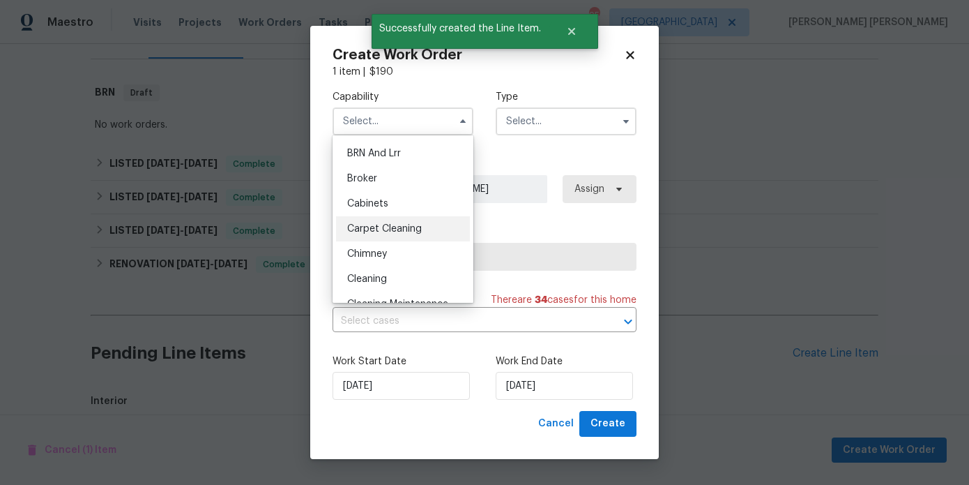
click at [403, 238] on div "Carpet Cleaning" at bounding box center [403, 228] width 134 height 25
type input "Carpet Cleaning"
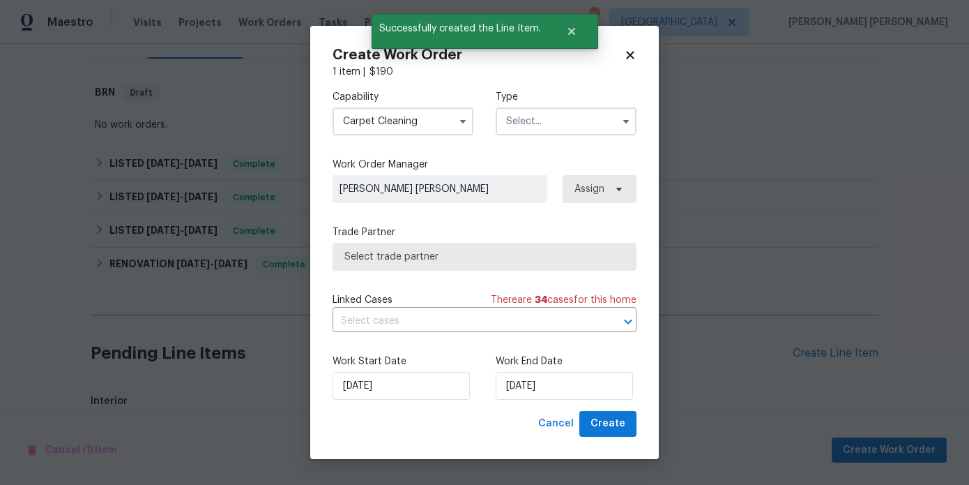
click at [548, 128] on input "text" at bounding box center [566, 121] width 141 height 28
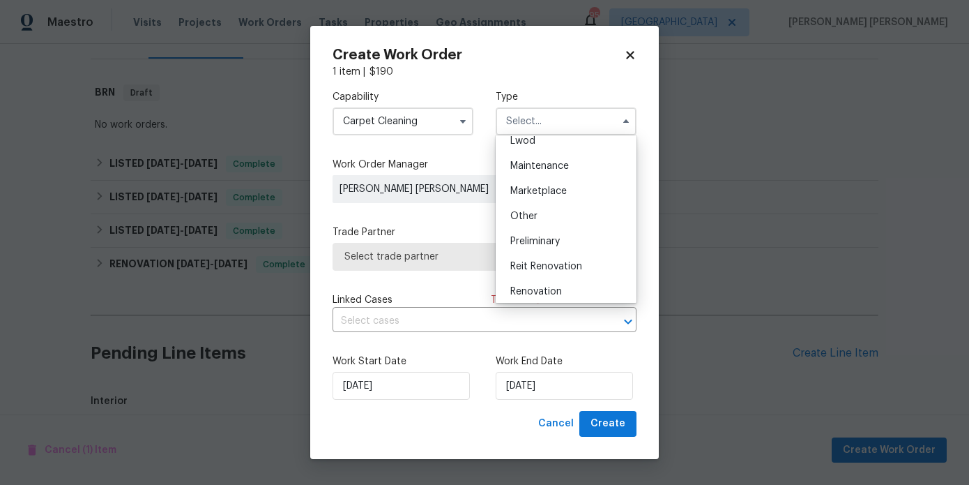
scroll to position [220, 0]
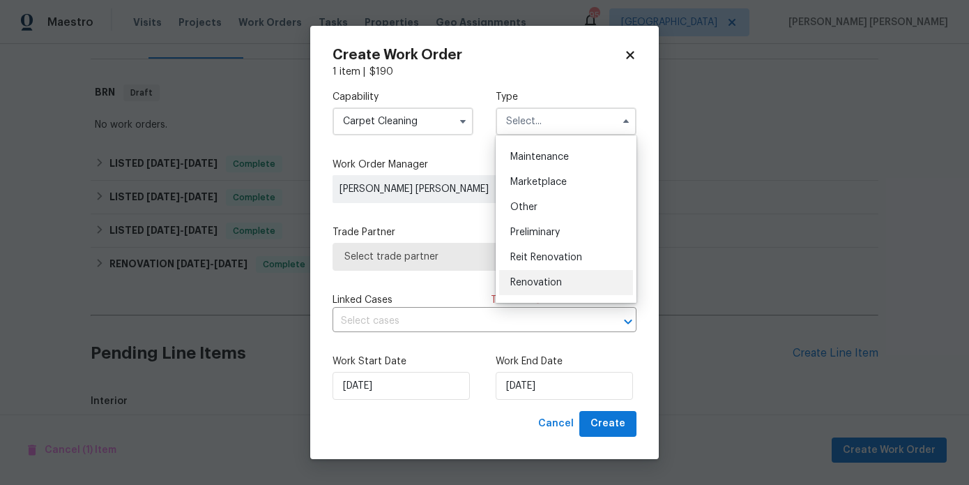
click at [541, 285] on span "Renovation" at bounding box center [537, 283] width 52 height 10
type input "Renovation"
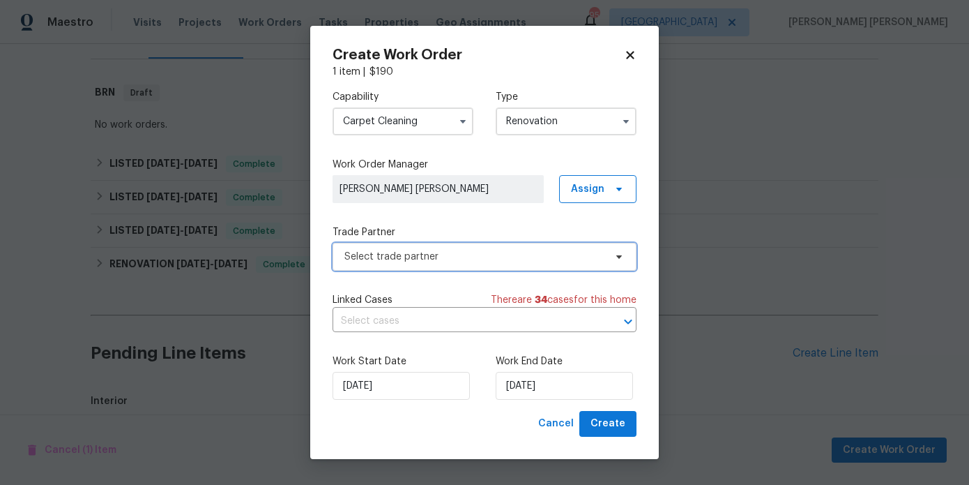
click at [514, 264] on span "Select trade partner" at bounding box center [485, 257] width 304 height 28
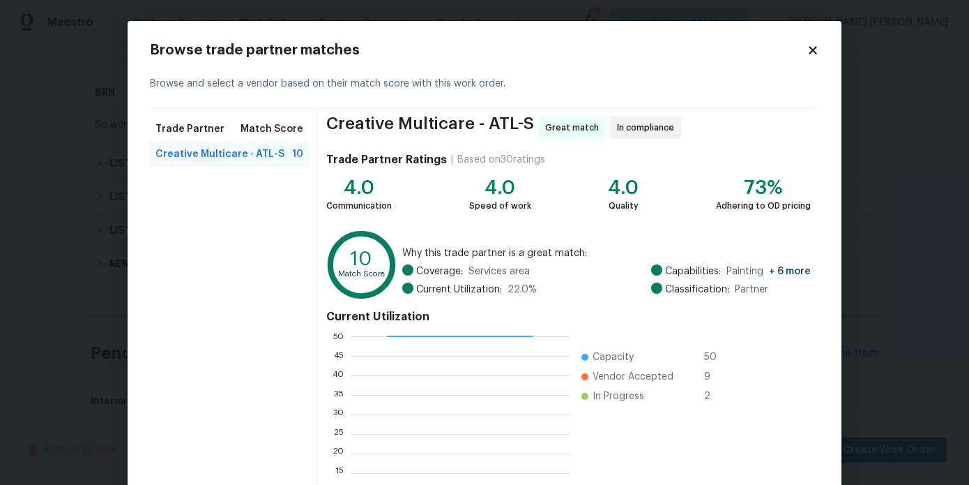
scroll to position [130, 0]
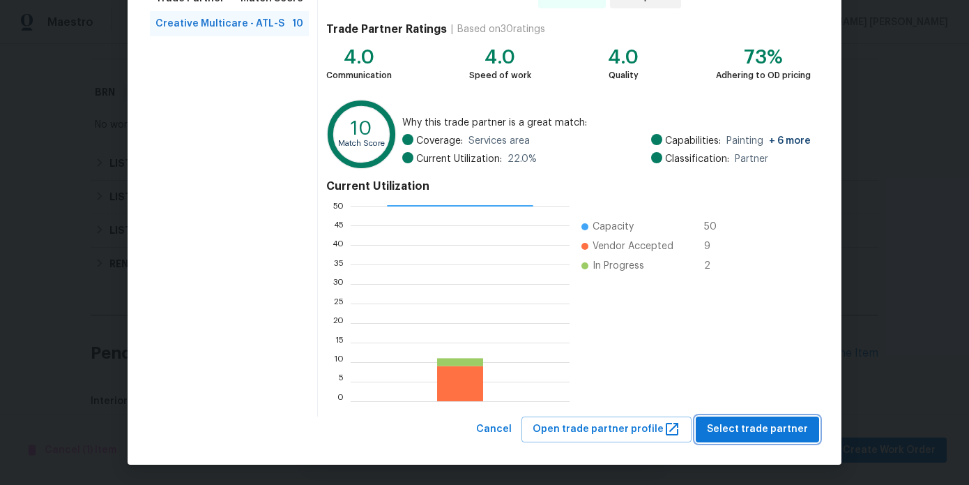
click at [776, 426] on span "Select trade partner" at bounding box center [757, 429] width 101 height 17
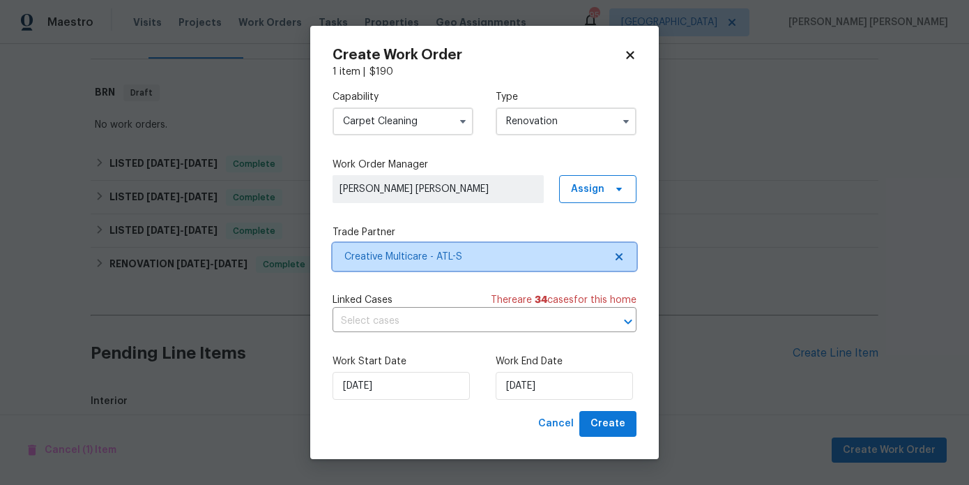
scroll to position [0, 0]
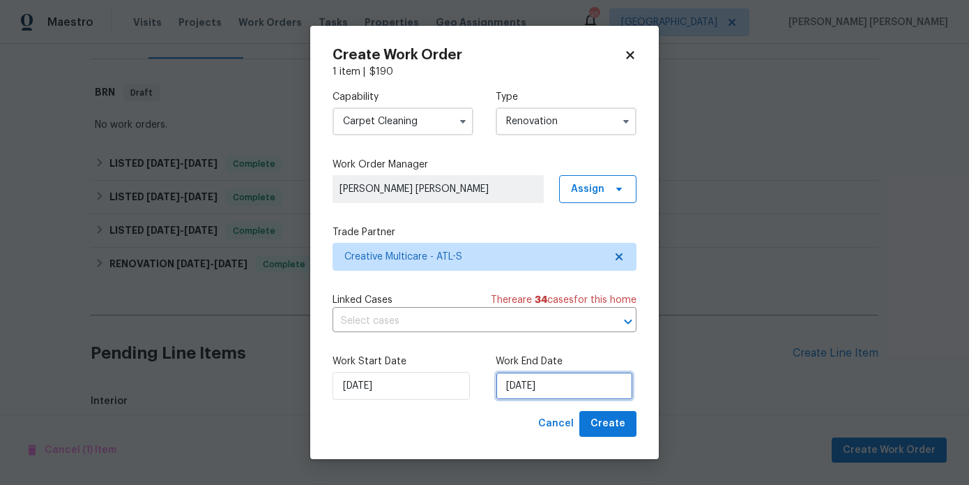
click at [536, 385] on input "8/15/2025" at bounding box center [564, 386] width 137 height 28
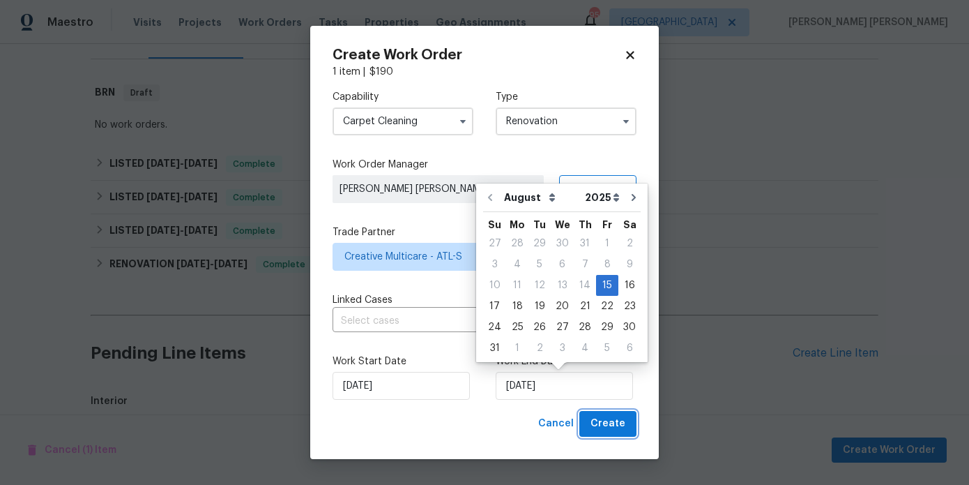
click at [611, 417] on span "Create" at bounding box center [608, 423] width 35 height 17
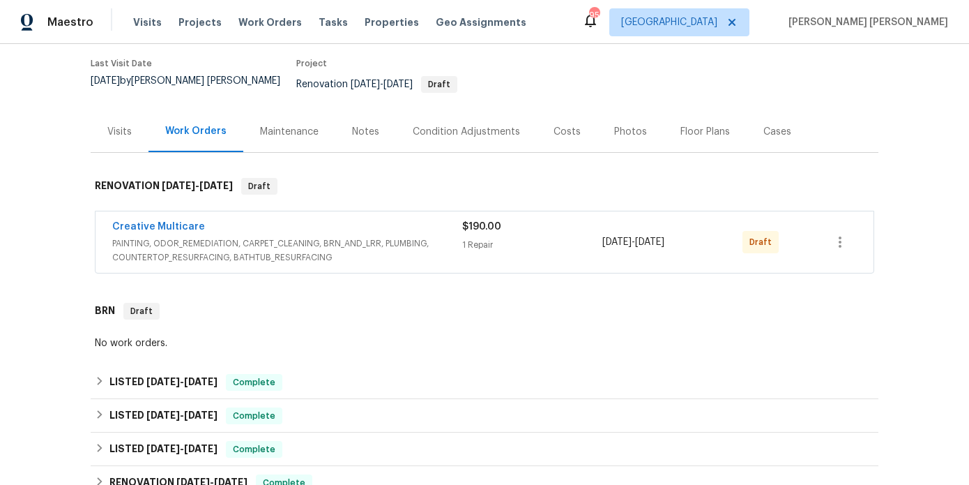
scroll to position [117, 0]
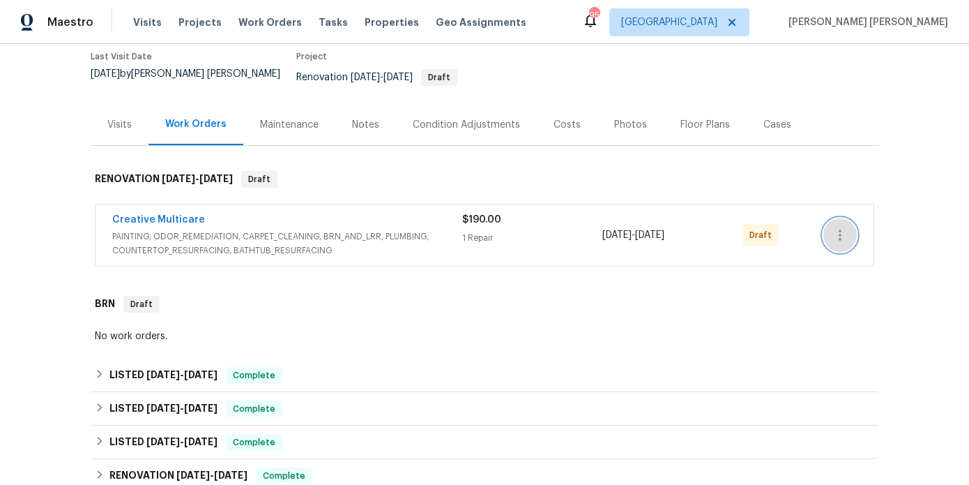
click at [853, 234] on button "button" at bounding box center [840, 234] width 33 height 33
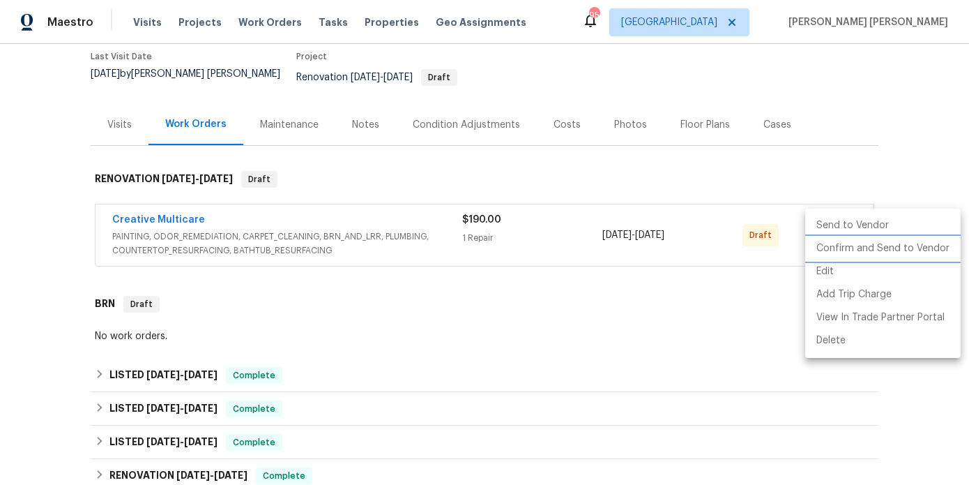
click at [824, 246] on li "Confirm and Send to Vendor" at bounding box center [884, 248] width 156 height 23
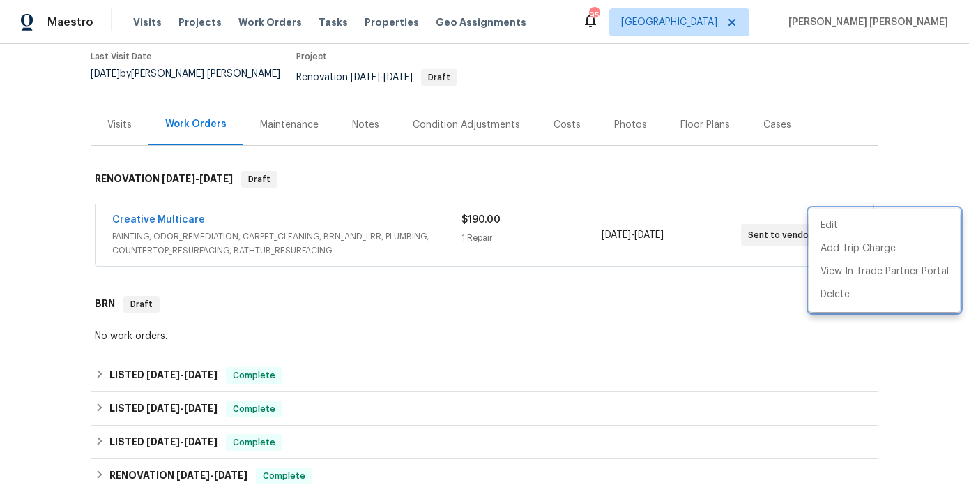
click at [163, 211] on div at bounding box center [484, 242] width 969 height 485
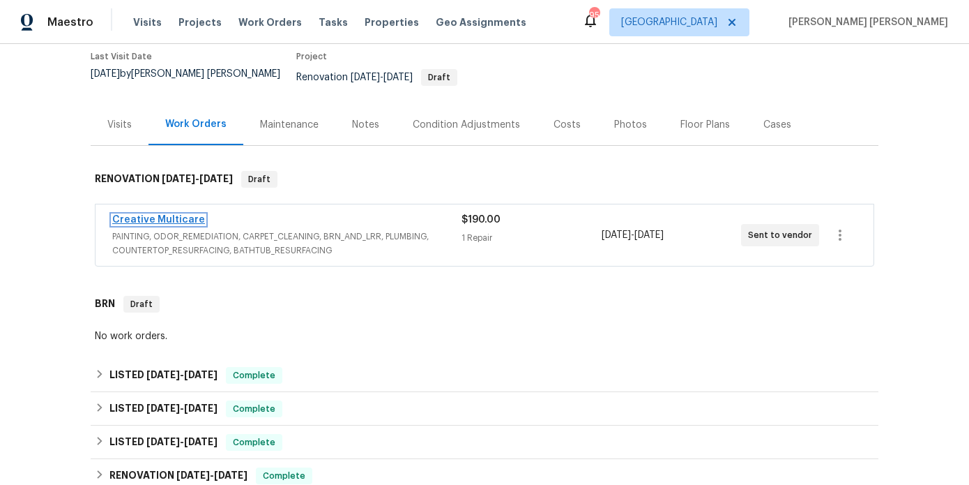
click at [163, 215] on link "Creative Multicare" at bounding box center [158, 220] width 93 height 10
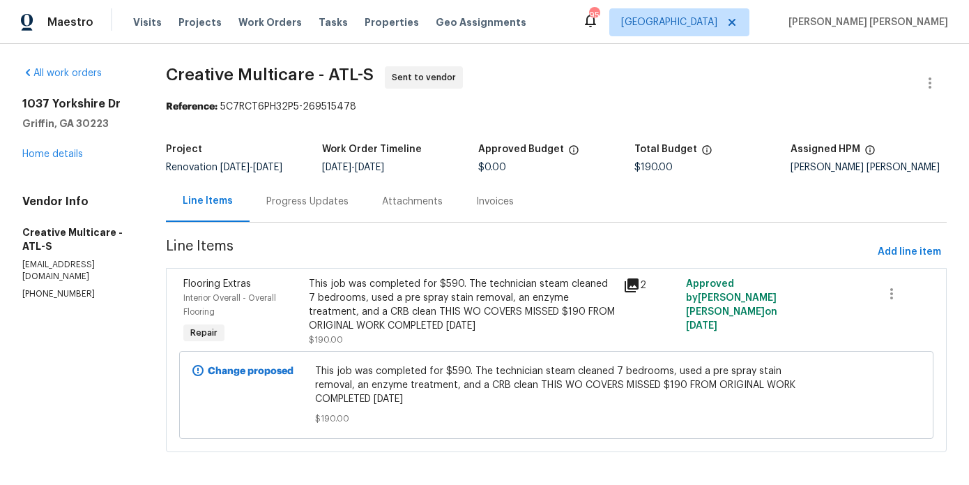
click at [342, 202] on div "Progress Updates" at bounding box center [308, 201] width 116 height 41
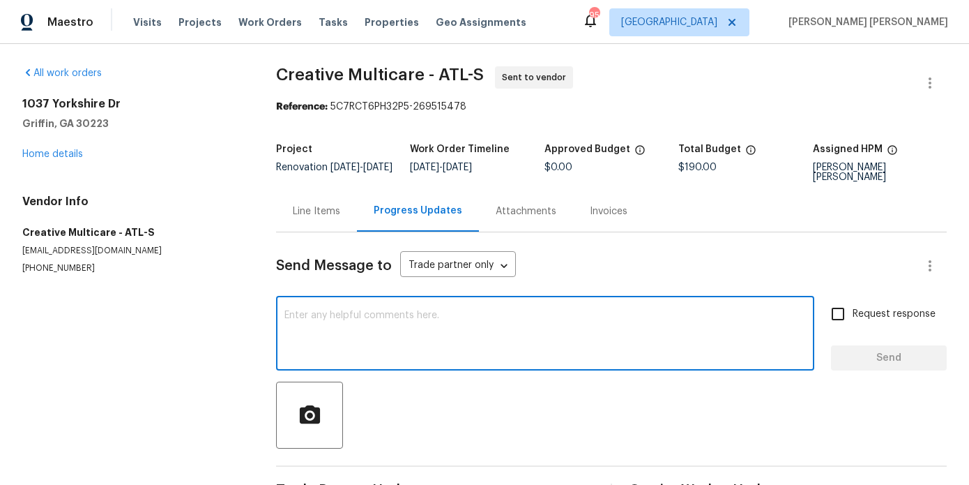
click at [395, 324] on textarea at bounding box center [546, 334] width 522 height 49
type textarea "H"
paste textarea "Hello, I will create a new work order for the missed $190 amount to total $590.…"
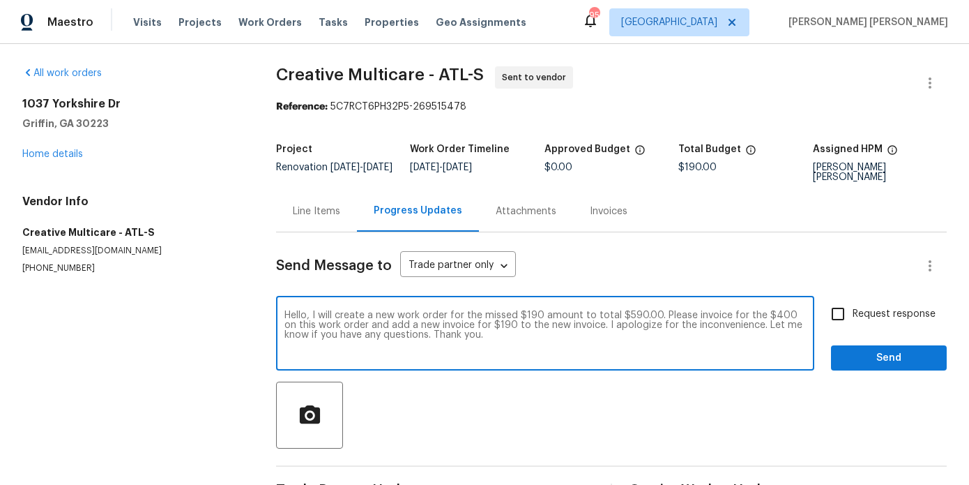
click at [317, 316] on textarea "Hello, I will create a new work order for the missed $190 amount to total $590.…" at bounding box center [546, 334] width 522 height 49
drag, startPoint x: 315, startPoint y: 316, endPoint x: 366, endPoint y: 319, distance: 51.7
click at [365, 319] on textarea "Hello, I will create a new work order for the missed $190 amount to total $590.…" at bounding box center [546, 334] width 522 height 49
drag, startPoint x: 372, startPoint y: 317, endPoint x: 314, endPoint y: 317, distance: 58.6
click at [314, 317] on textarea "Hello, I will create a new work order for the missed $190 amount to total $590.…" at bounding box center [546, 334] width 522 height 49
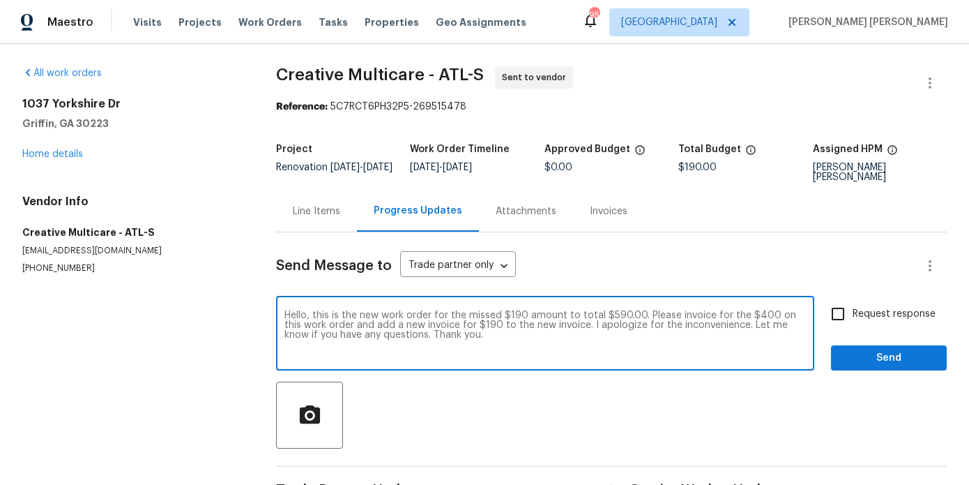
click at [643, 315] on textarea "Hello, this is the new work order for the missed $190 amount to total $590.00. …" at bounding box center [546, 334] width 522 height 49
drag, startPoint x: 725, startPoint y: 314, endPoint x: 385, endPoint y: 325, distance: 340.5
click at [385, 325] on textarea "Hello, this is the new work order for the missed $190 amount to total $590.00. …" at bounding box center [546, 334] width 522 height 49
drag, startPoint x: 310, startPoint y: 326, endPoint x: 391, endPoint y: 325, distance: 81.6
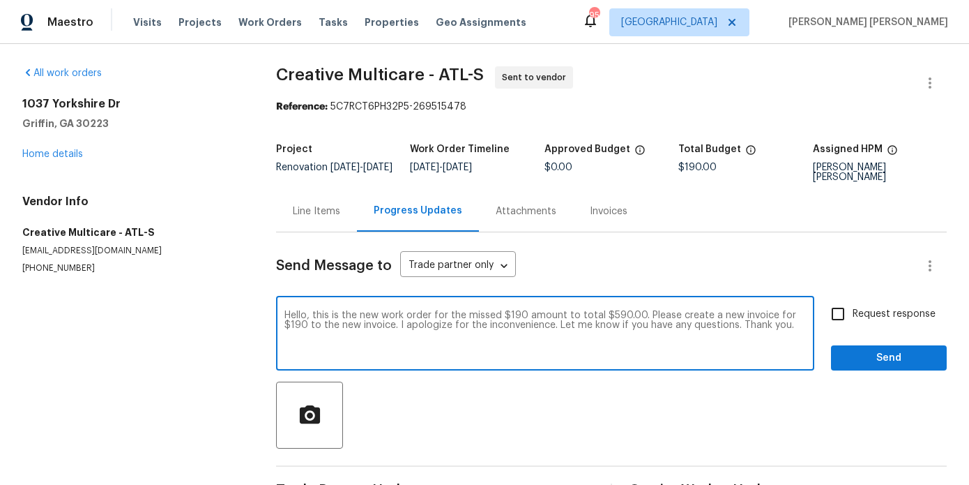
click at [391, 325] on textarea "Hello, this is the new work order for the missed $190 amount to total $590.00. …" at bounding box center [546, 334] width 522 height 49
click at [463, 333] on textarea "Hello, this is the new work order for the missed $190 amount to total $590.00. …" at bounding box center [546, 334] width 522 height 49
type textarea "Hello, this is the new work order for the missed $190 amount to total $590.00. …"
click at [845, 312] on input "Request response" at bounding box center [838, 313] width 29 height 29
checkbox input "true"
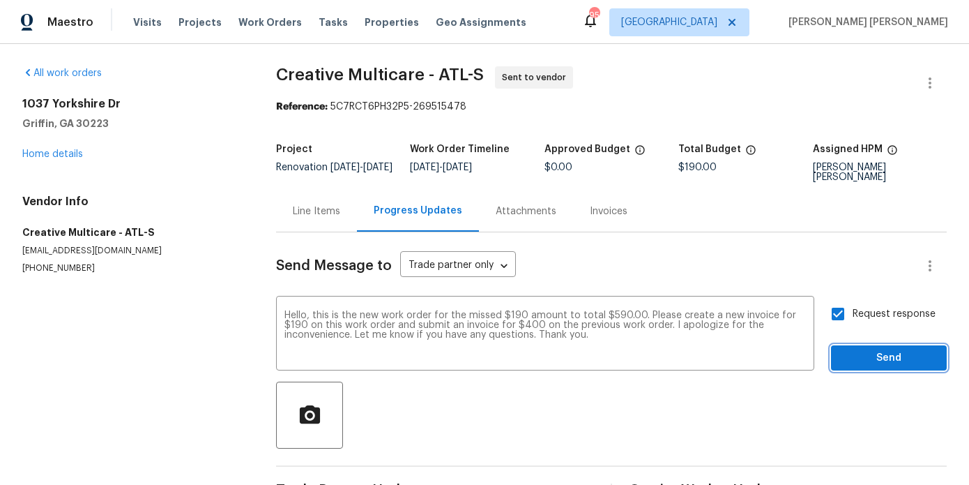
click at [866, 348] on button "Send" at bounding box center [889, 358] width 116 height 26
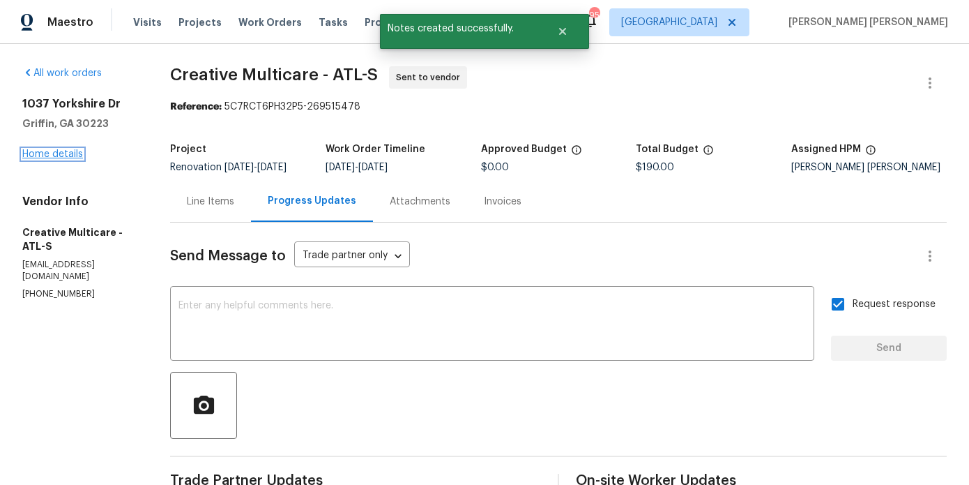
click at [69, 156] on link "Home details" at bounding box center [52, 154] width 61 height 10
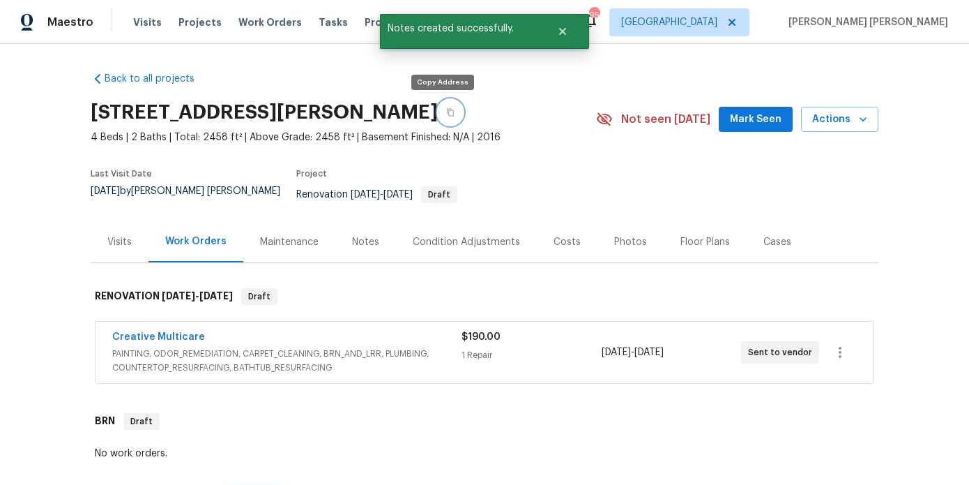
click at [448, 112] on button "button" at bounding box center [450, 112] width 25 height 25
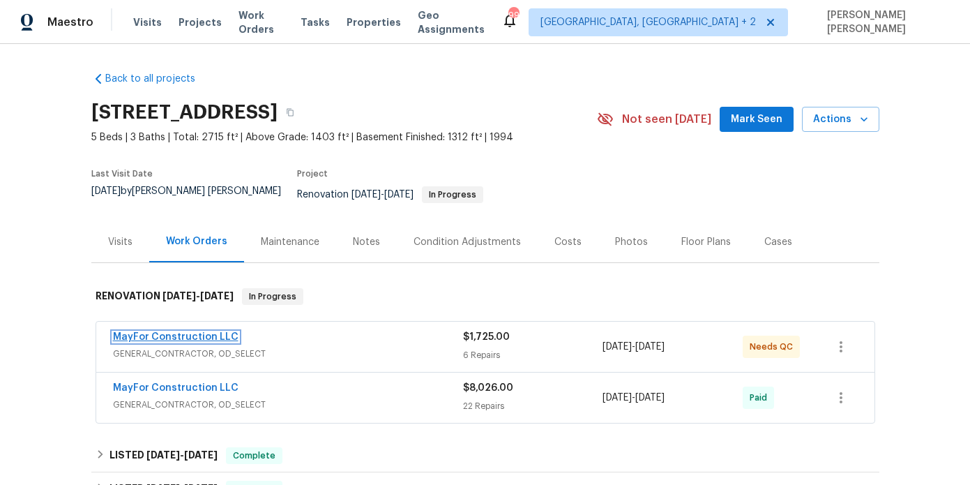
click at [174, 332] on link "MayFor Construction LLC" at bounding box center [176, 337] width 126 height 10
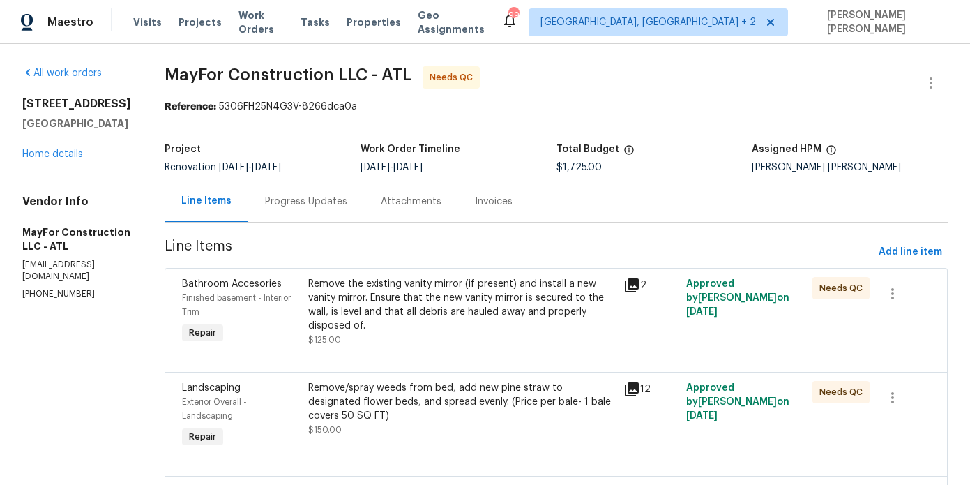
click at [354, 307] on div "Remove the existing vanity mirror (if present) and install a new vanity mirror.…" at bounding box center [461, 305] width 307 height 56
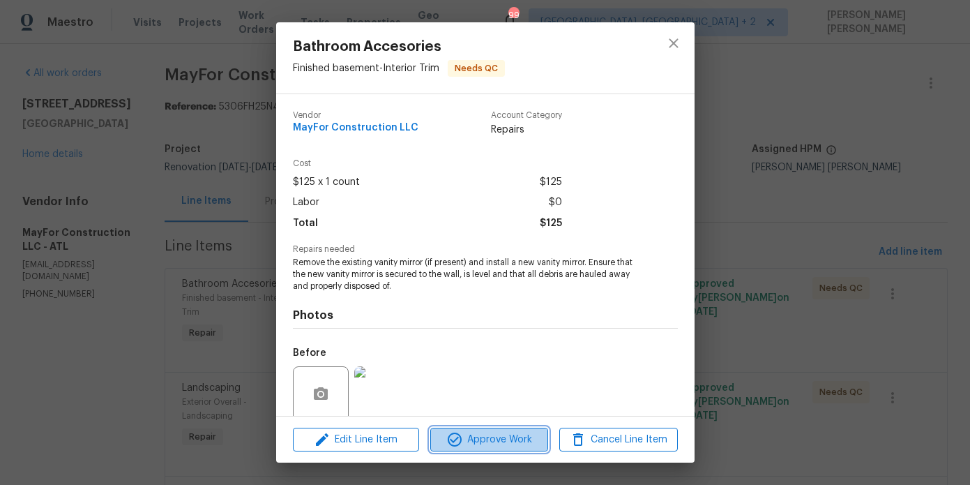
click at [499, 445] on span "Approve Work" at bounding box center [490, 439] width 110 height 17
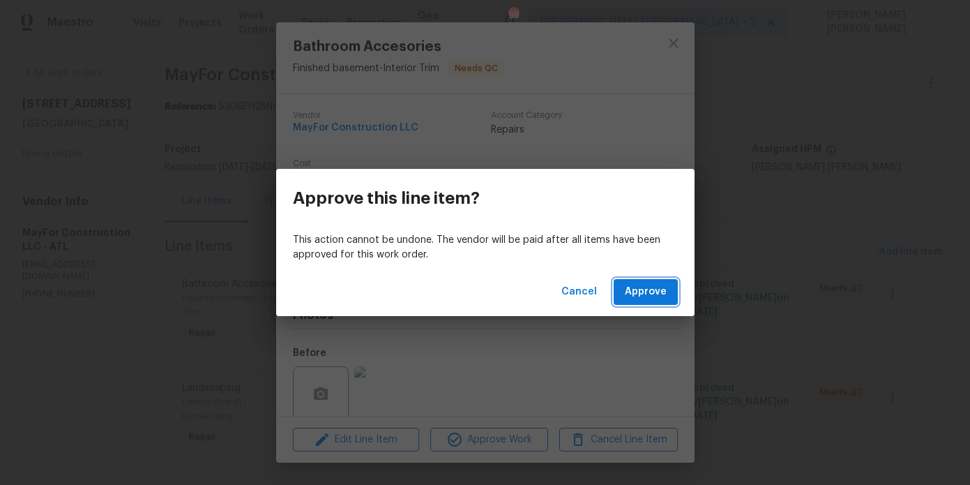
click at [649, 292] on span "Approve" at bounding box center [646, 291] width 42 height 17
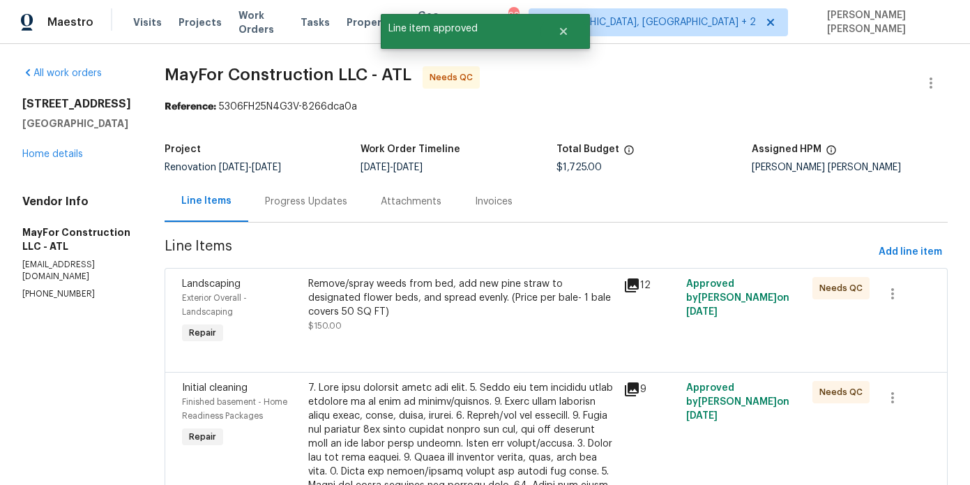
click at [384, 295] on div "Remove/spray weeds from bed, add new pine straw to designated flower beds, and …" at bounding box center [461, 298] width 307 height 42
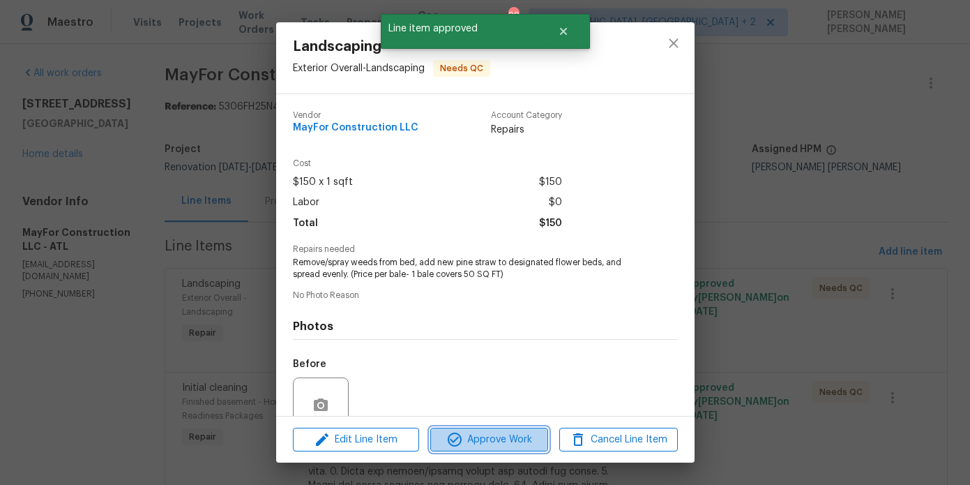
click at [471, 437] on span "Approve Work" at bounding box center [490, 439] width 110 height 17
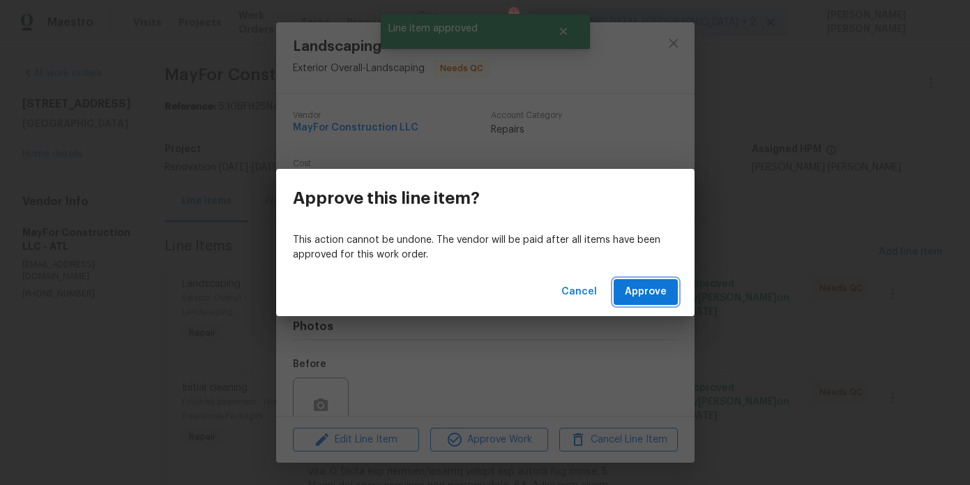
click at [635, 296] on span "Approve" at bounding box center [646, 291] width 42 height 17
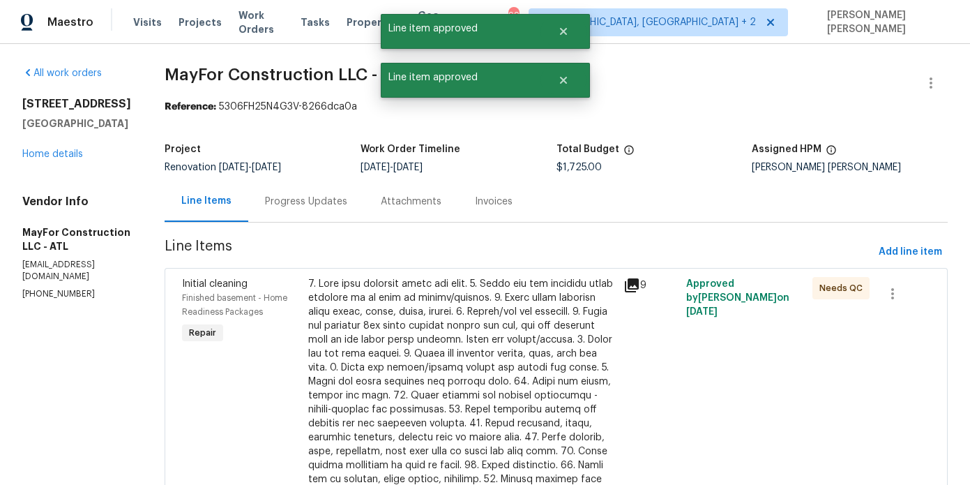
click at [445, 304] on div at bounding box center [461, 423] width 307 height 293
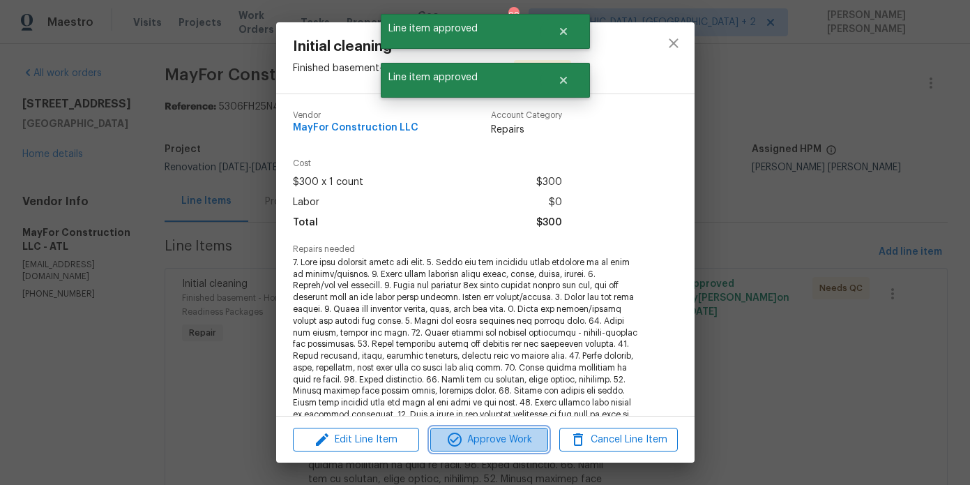
click at [534, 442] on span "Approve Work" at bounding box center [490, 439] width 110 height 17
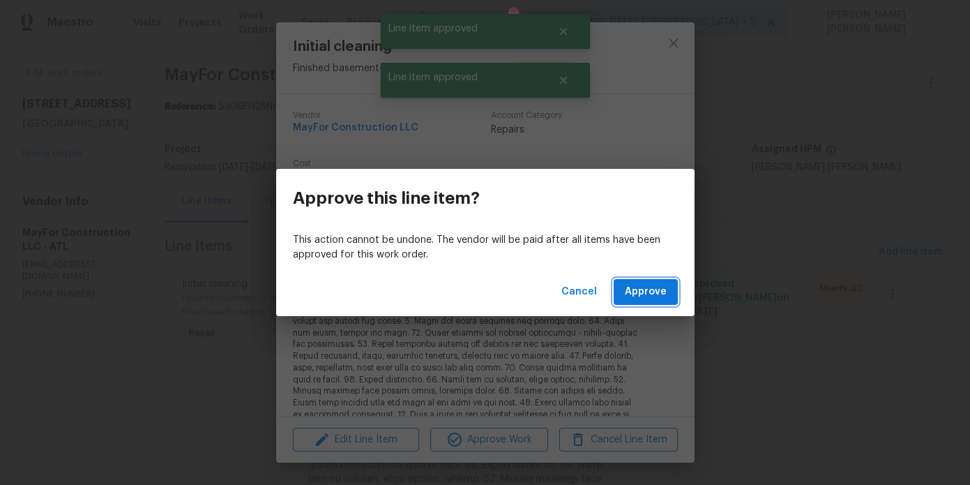
click at [648, 294] on span "Approve" at bounding box center [646, 291] width 42 height 17
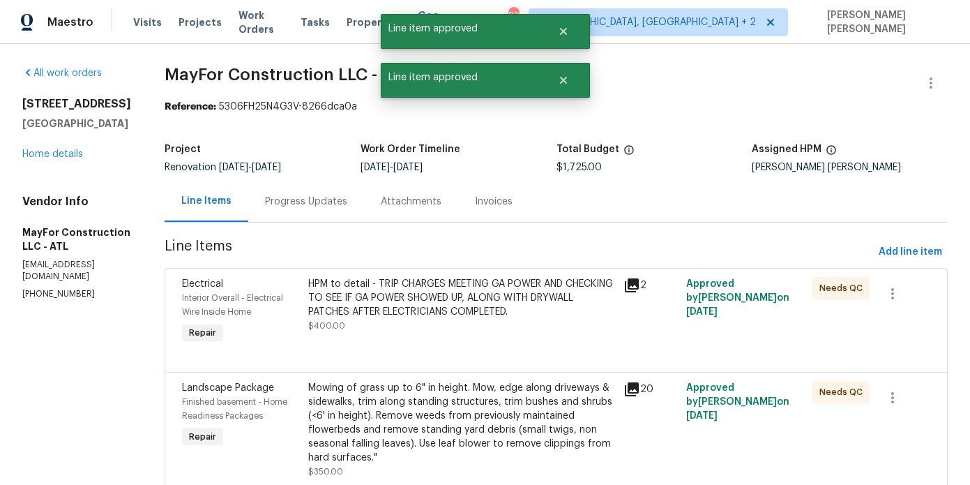
click at [356, 312] on div "HPM to detail - TRIP CHARGES MEETING GA POWER AND CHECKING TO SEE IF GA POWER S…" at bounding box center [461, 298] width 307 height 42
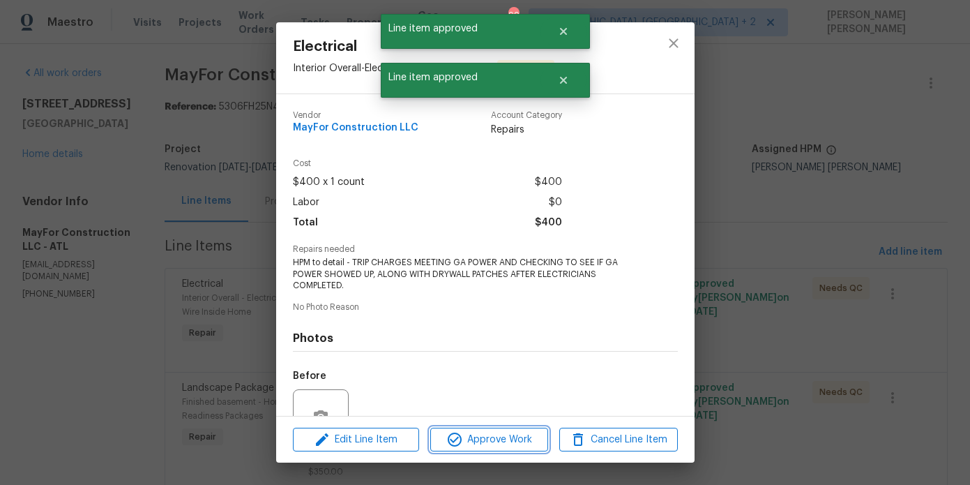
click at [450, 438] on icon "button" at bounding box center [454, 439] width 17 height 17
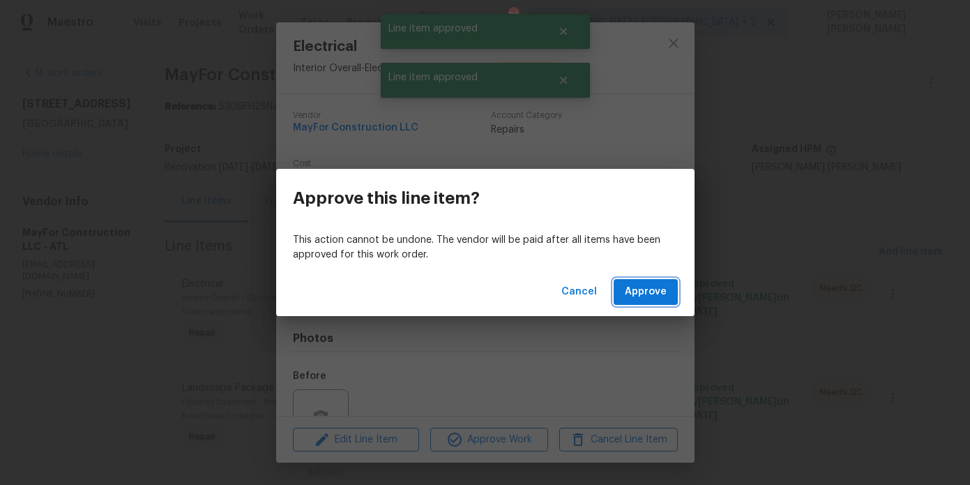
click at [641, 300] on span "Approve" at bounding box center [646, 291] width 42 height 17
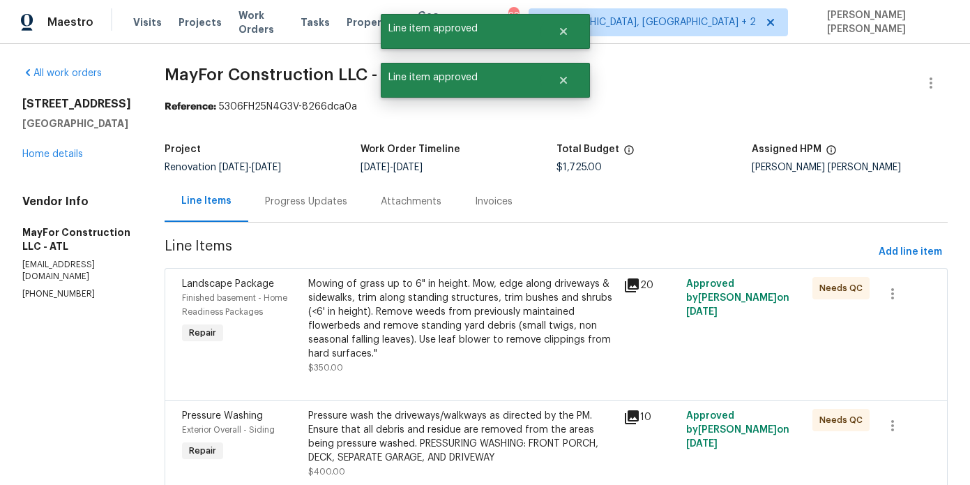
click at [425, 285] on div "Mowing of grass up to 6" in height. Mow, edge along driveways & sidewalks, trim…" at bounding box center [461, 319] width 307 height 84
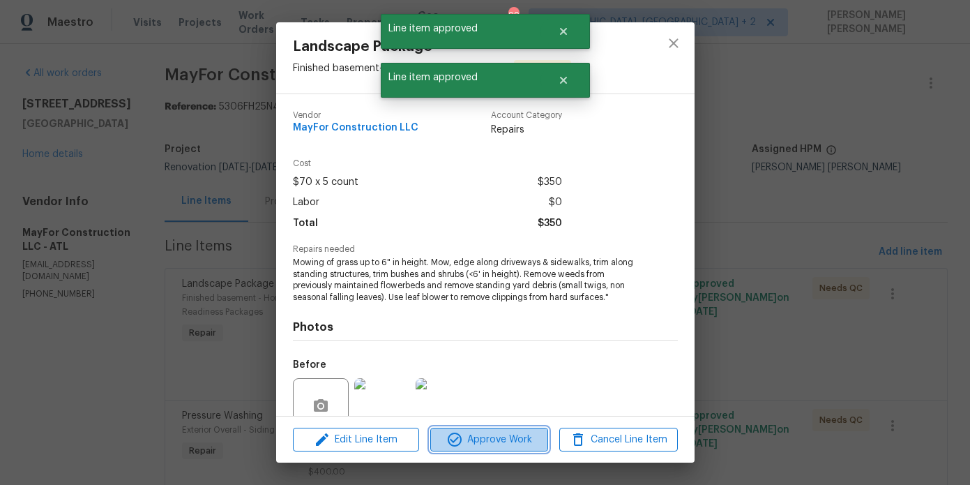
click at [502, 436] on span "Approve Work" at bounding box center [490, 439] width 110 height 17
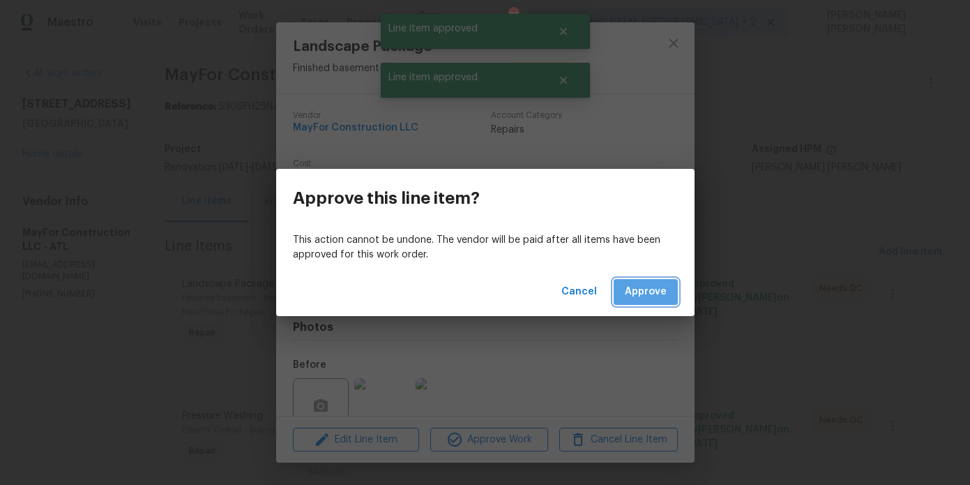
click at [658, 281] on button "Approve" at bounding box center [646, 292] width 64 height 26
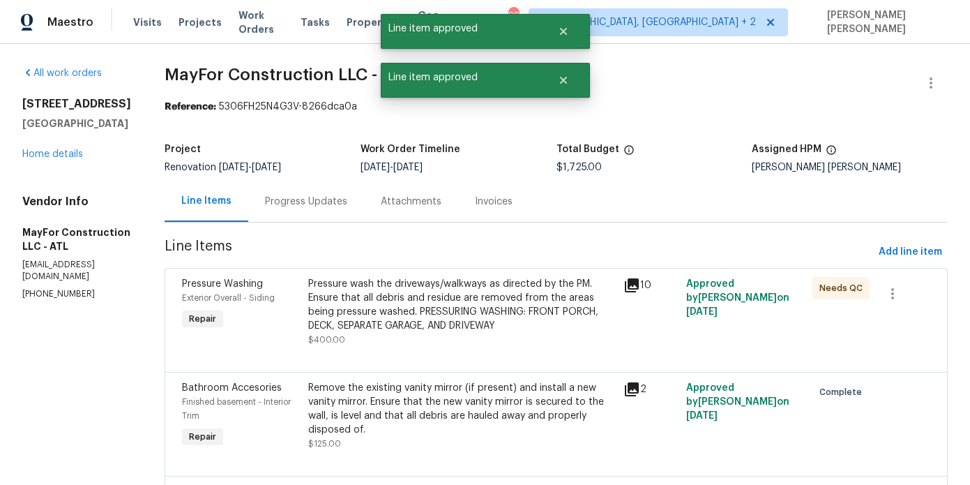
click at [452, 304] on div "Pressure wash the driveways/walkways as directed by the PM. Ensure that all deb…" at bounding box center [461, 305] width 307 height 56
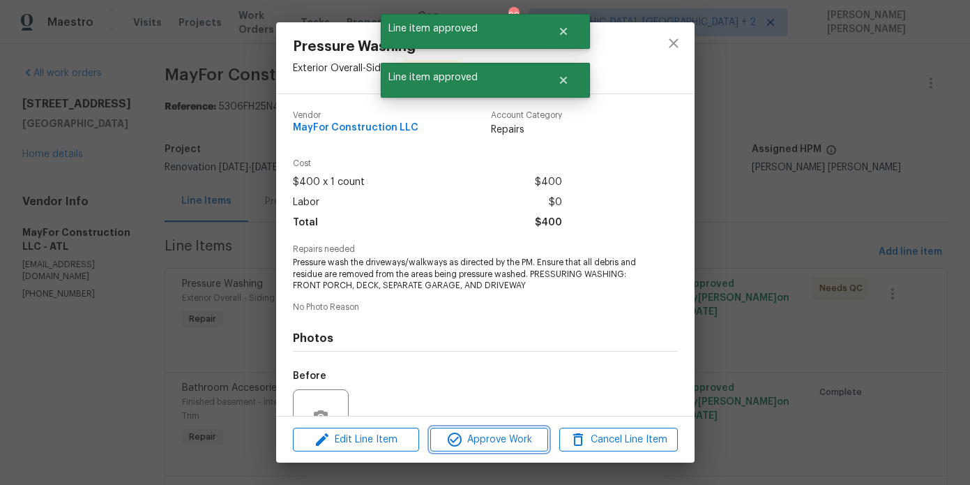
click at [481, 440] on span "Approve Work" at bounding box center [490, 439] width 110 height 17
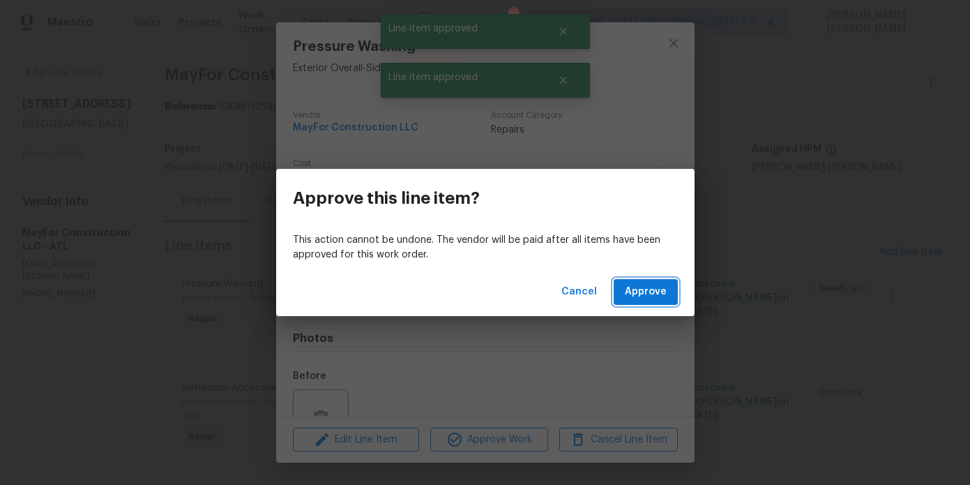
click at [652, 294] on span "Approve" at bounding box center [646, 291] width 42 height 17
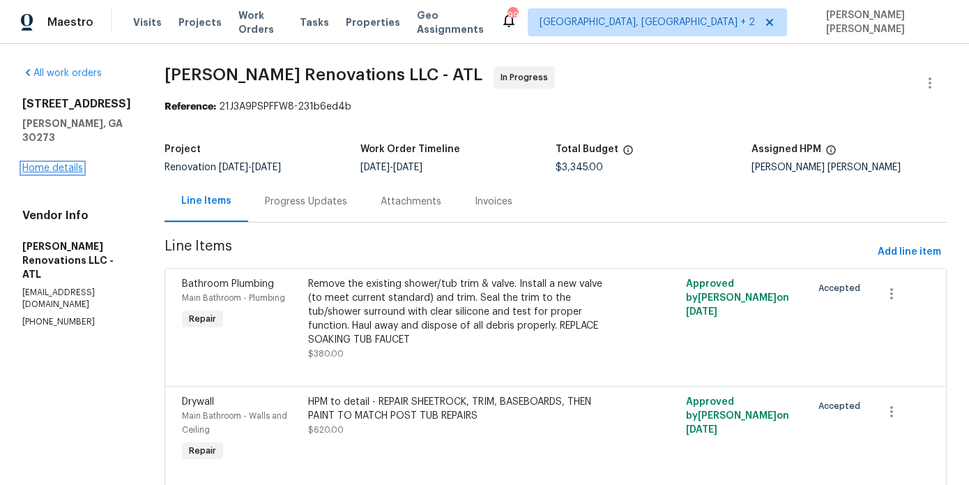
click at [73, 163] on link "Home details" at bounding box center [52, 168] width 61 height 10
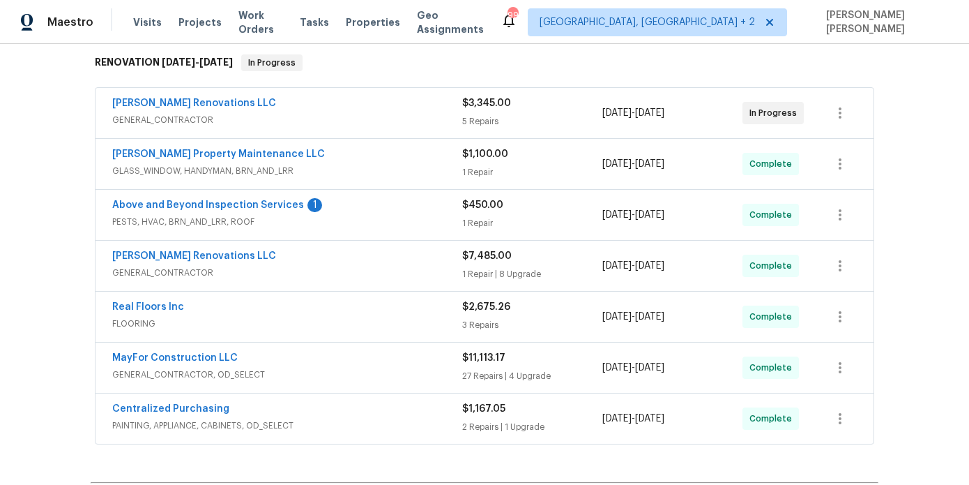
scroll to position [235, 0]
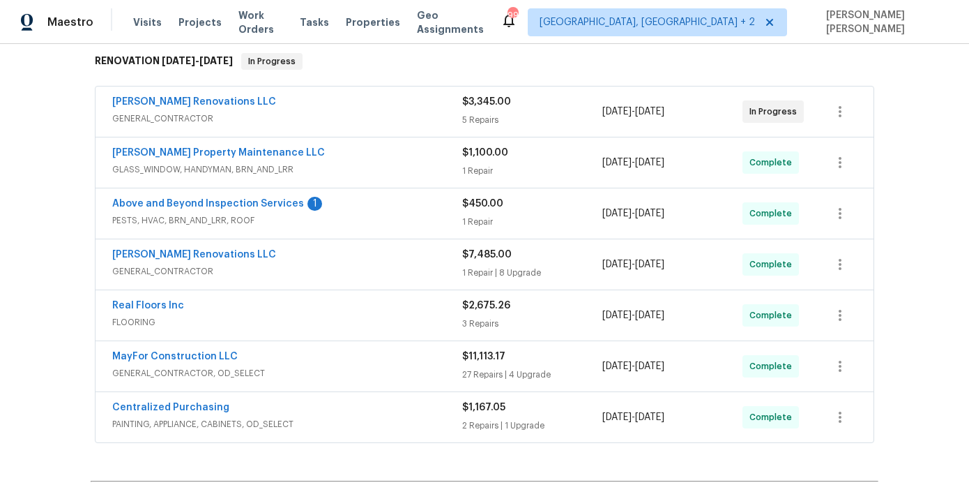
click at [344, 203] on div "Above and Beyond Inspection Services 1" at bounding box center [287, 205] width 350 height 17
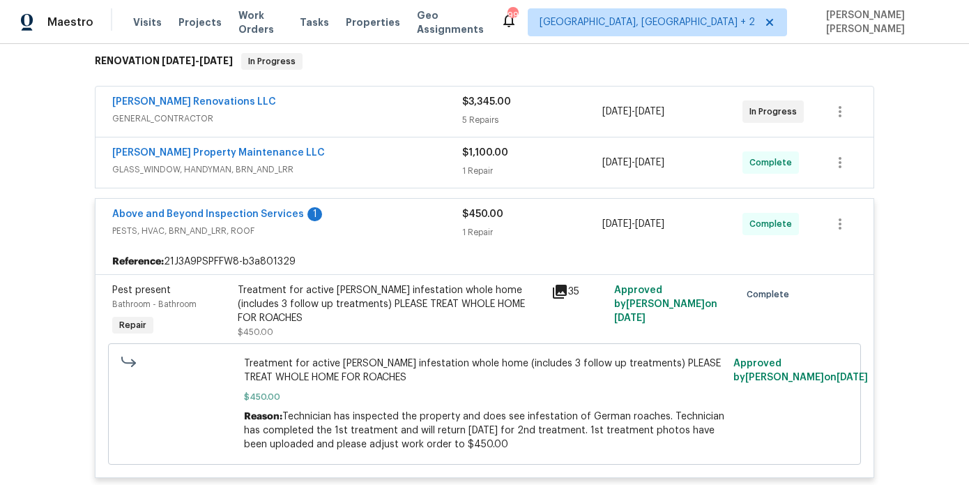
click at [372, 207] on div "Above and Beyond Inspection Services 1" at bounding box center [287, 215] width 350 height 17
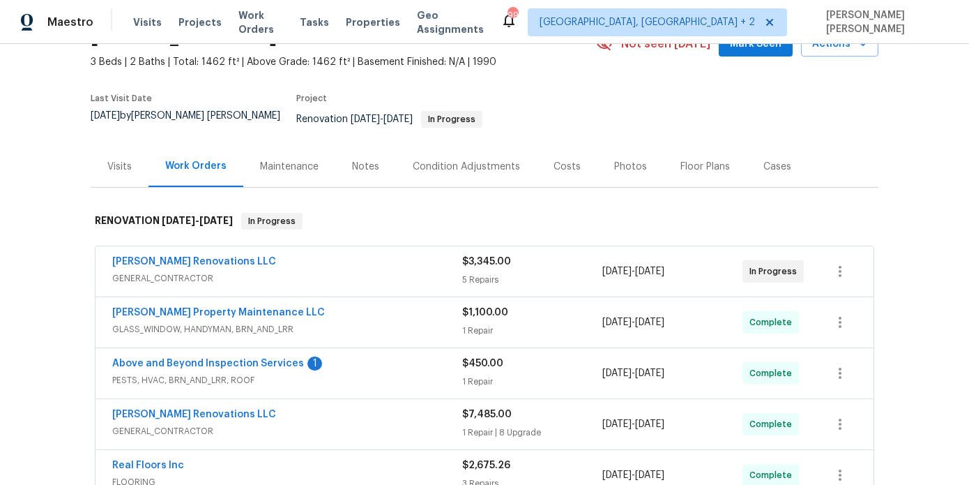
scroll to position [0, 0]
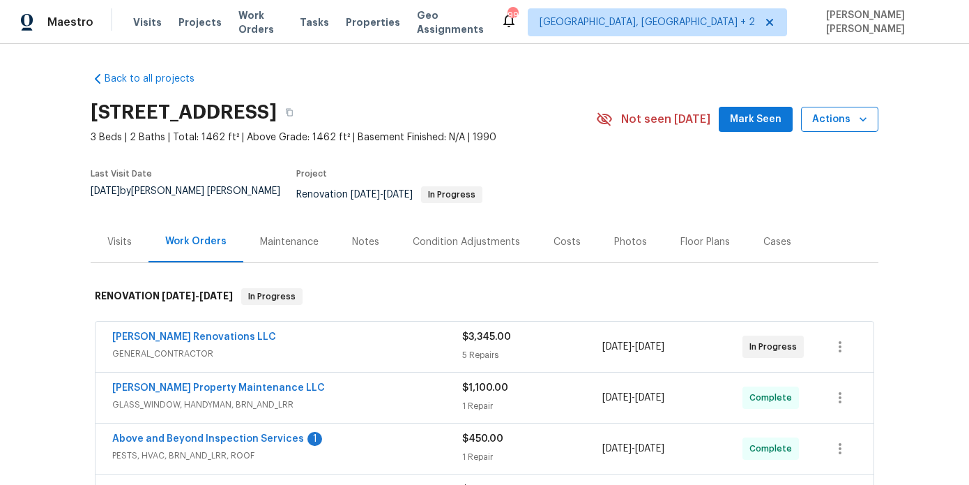
click at [861, 117] on icon "button" at bounding box center [863, 119] width 14 height 14
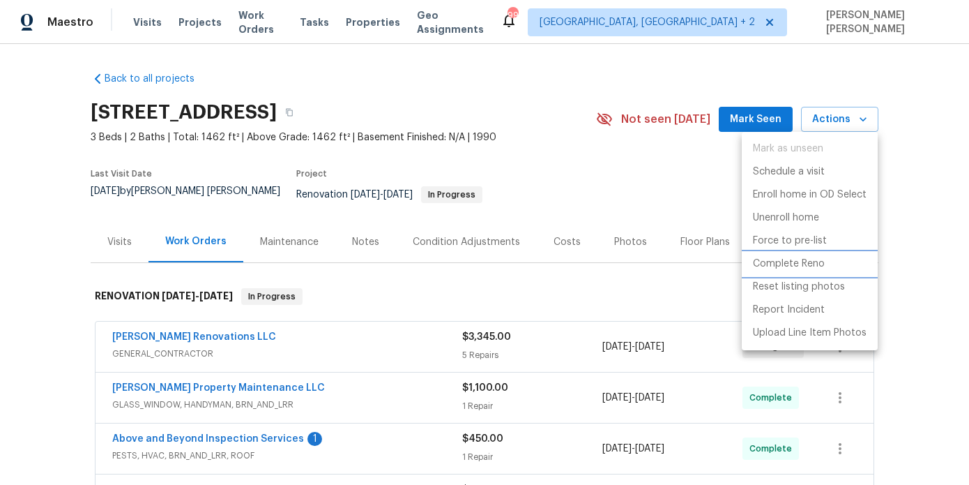
click at [802, 266] on p "Complete Reno" at bounding box center [789, 264] width 72 height 15
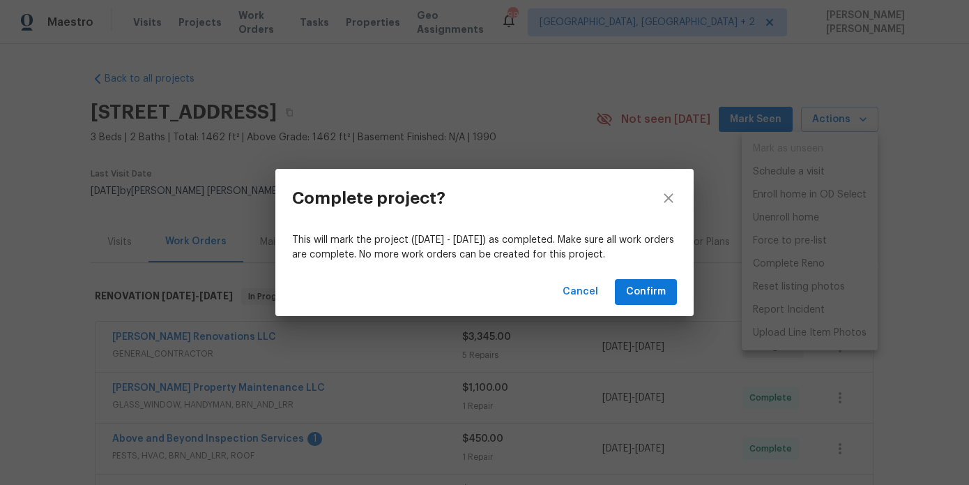
click at [644, 305] on div "Cancel Confirm" at bounding box center [484, 292] width 418 height 48
click at [650, 296] on span "Confirm" at bounding box center [646, 291] width 40 height 17
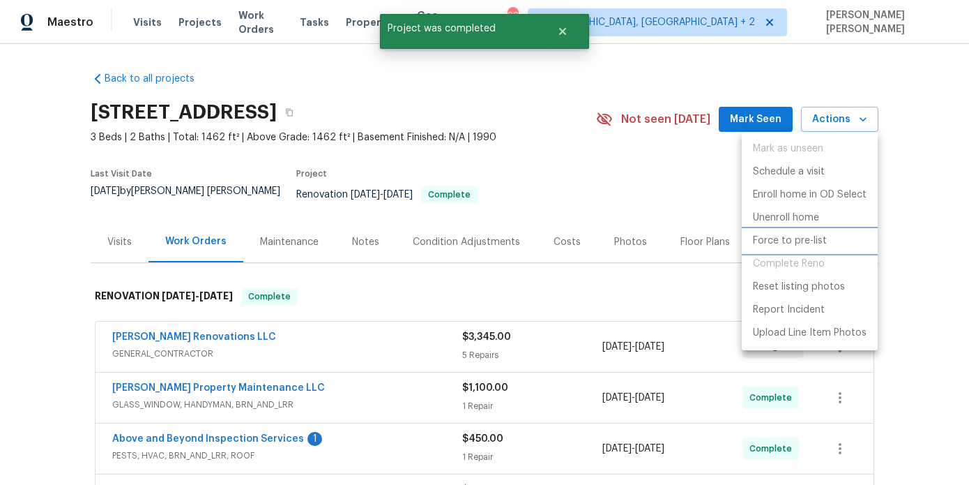
click at [815, 246] on p "Force to pre-list" at bounding box center [790, 241] width 74 height 15
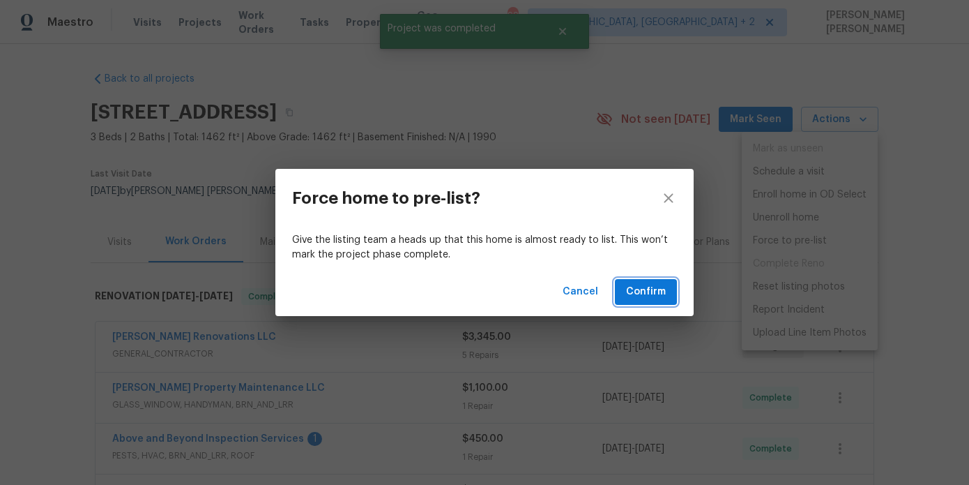
click at [630, 289] on span "Confirm" at bounding box center [646, 291] width 40 height 17
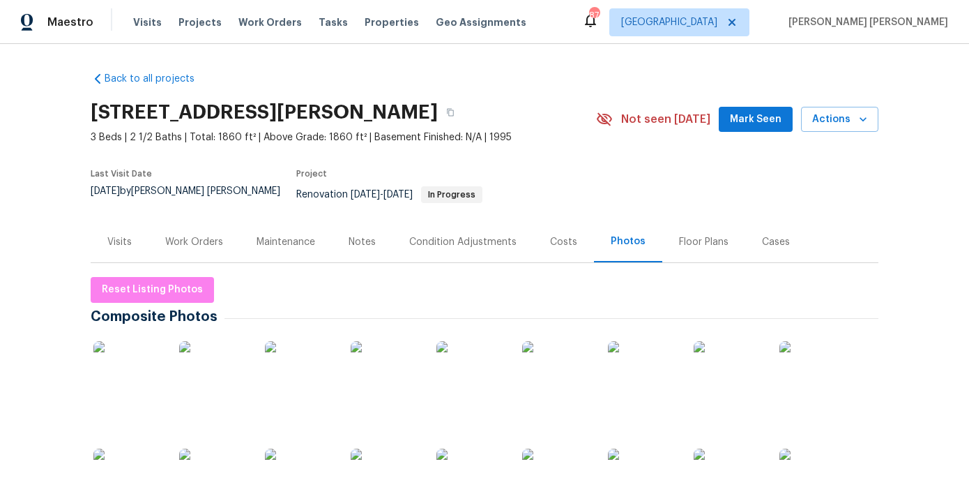
click at [211, 237] on div "Work Orders" at bounding box center [194, 242] width 58 height 14
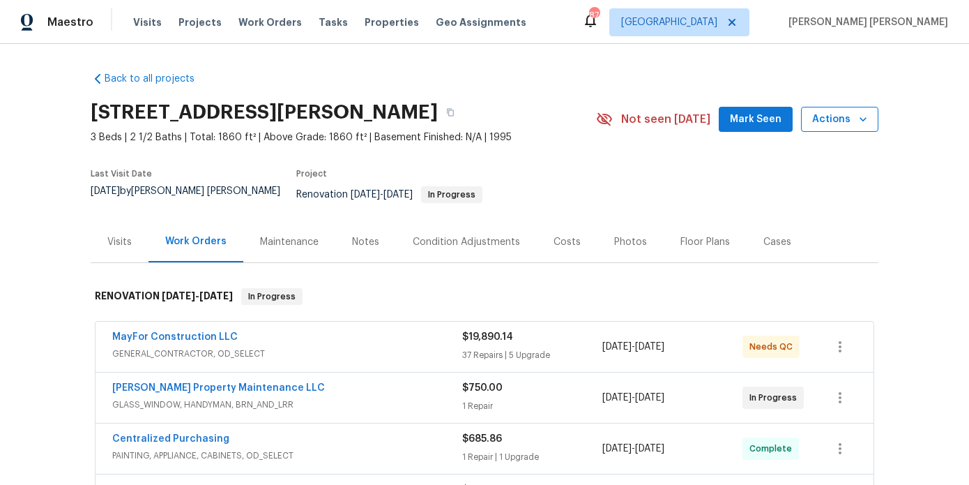
click at [838, 122] on span "Actions" at bounding box center [840, 119] width 55 height 17
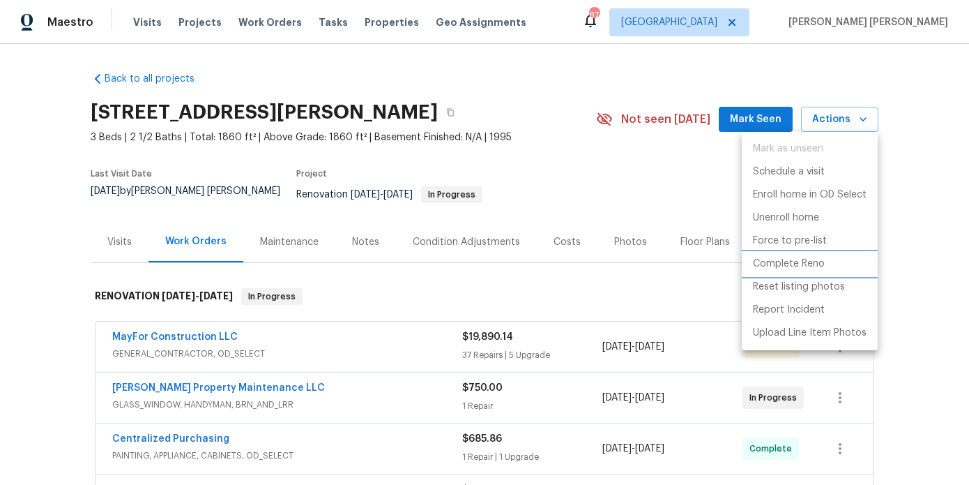
click at [802, 269] on p "Complete Reno" at bounding box center [789, 264] width 72 height 15
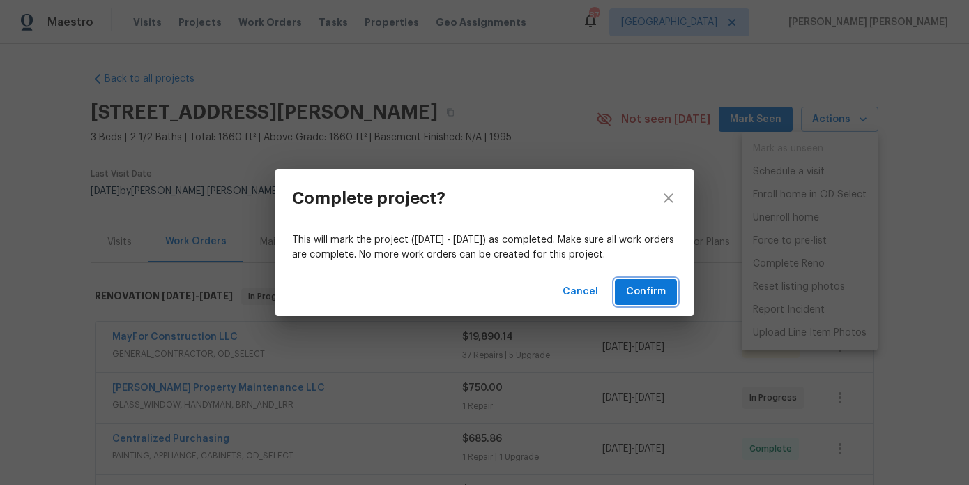
click at [639, 296] on span "Confirm" at bounding box center [646, 291] width 40 height 17
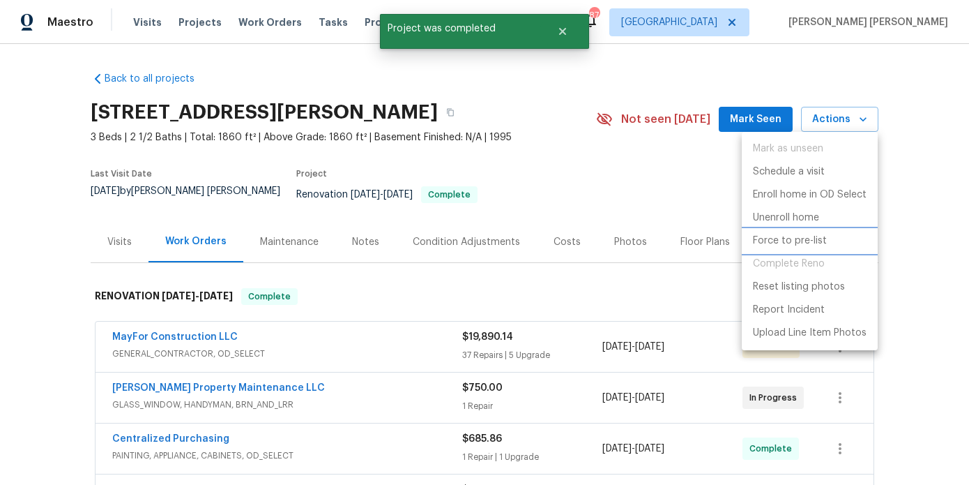
click at [785, 244] on p "Force to pre-list" at bounding box center [790, 241] width 74 height 15
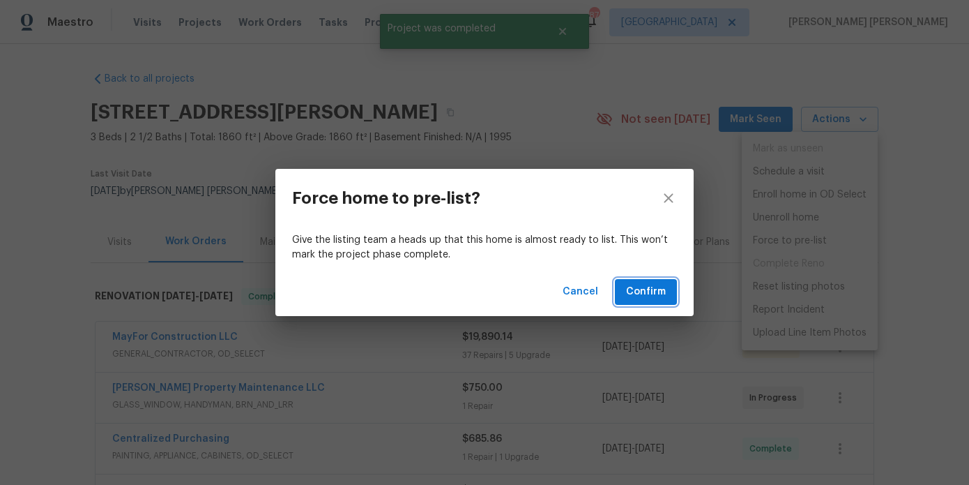
click at [660, 292] on span "Confirm" at bounding box center [646, 291] width 40 height 17
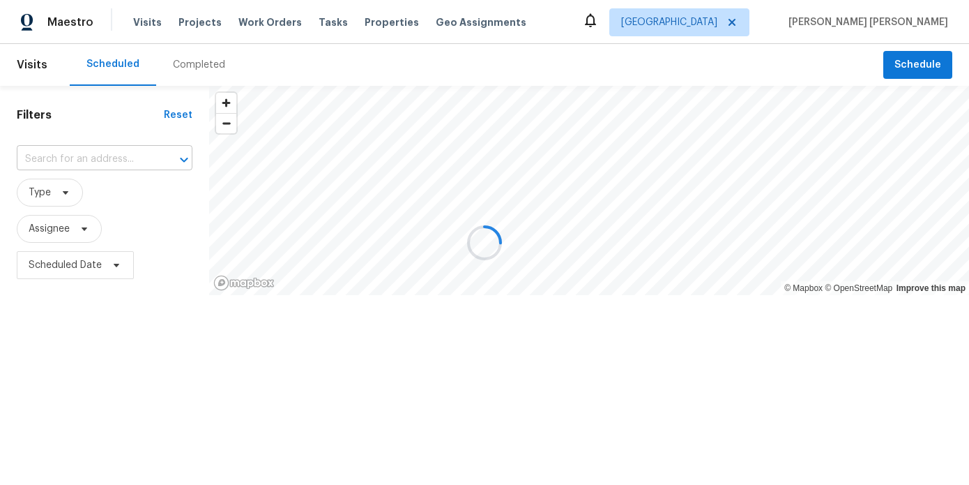
click at [116, 163] on input "text" at bounding box center [85, 160] width 137 height 22
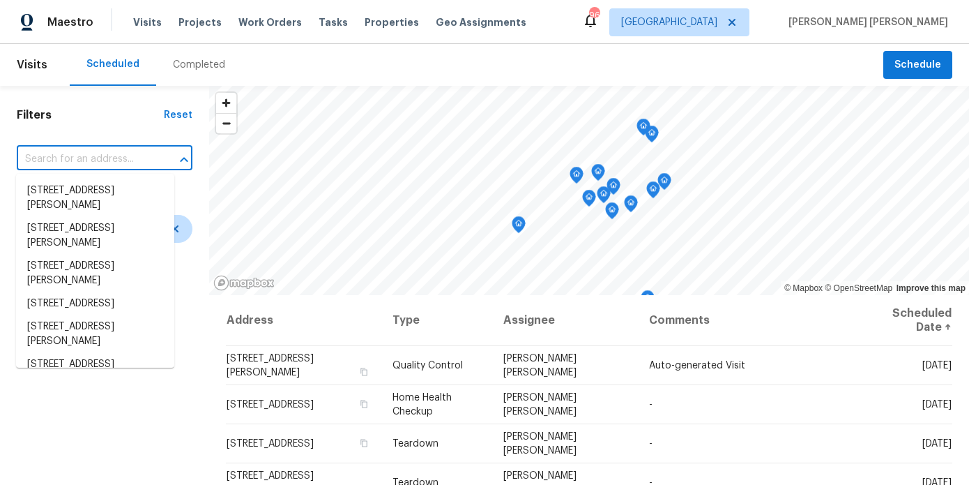
click at [100, 164] on input "text" at bounding box center [85, 160] width 137 height 22
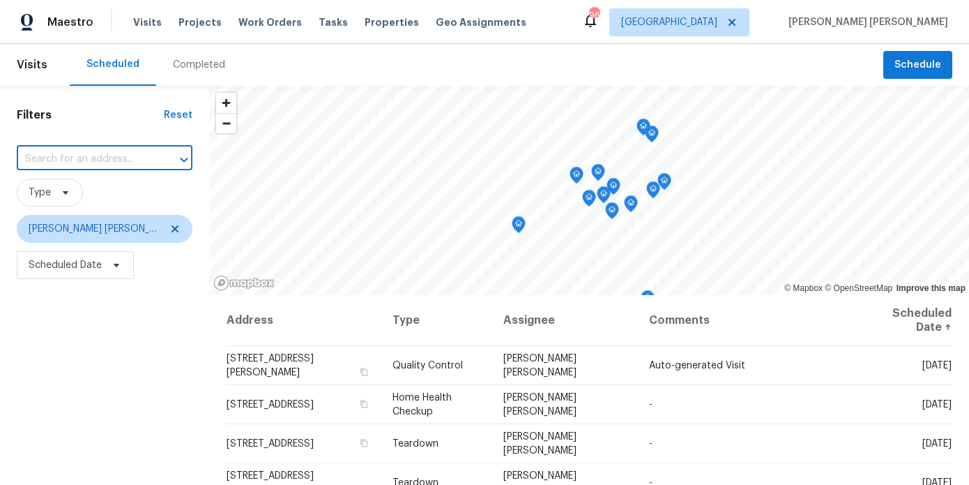
paste input "5159 Round Table Dr, Ellenwood, GA 30294"
type input "5159 Round Table Dr, Ellenwood, GA 30294"
click at [110, 197] on li "5159 Round Table Dr, Ellenwood, GA 30294" at bounding box center [95, 190] width 158 height 23
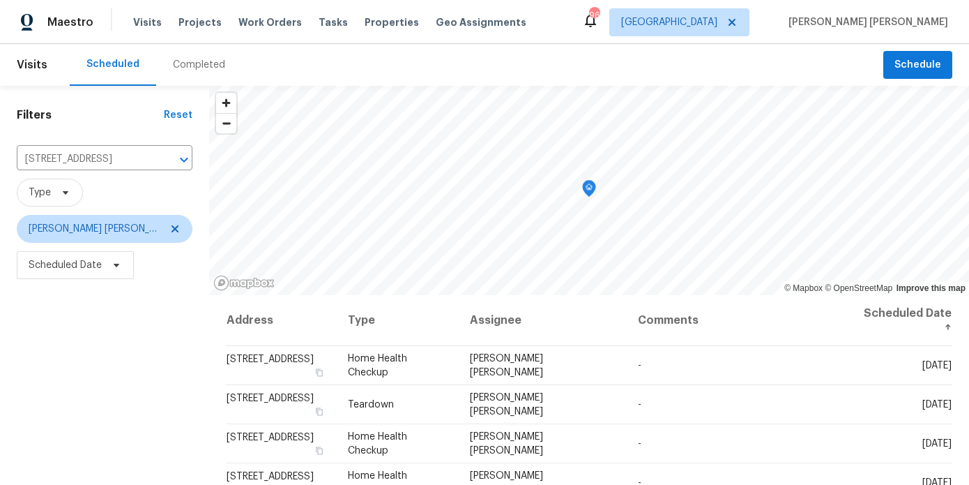
scroll to position [99, 0]
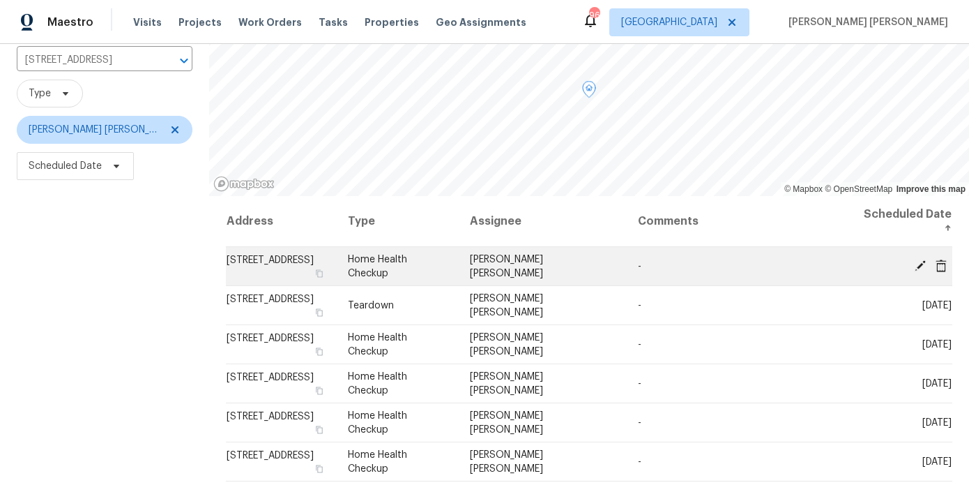
click at [459, 263] on td "Home Health Checkup" at bounding box center [398, 266] width 122 height 39
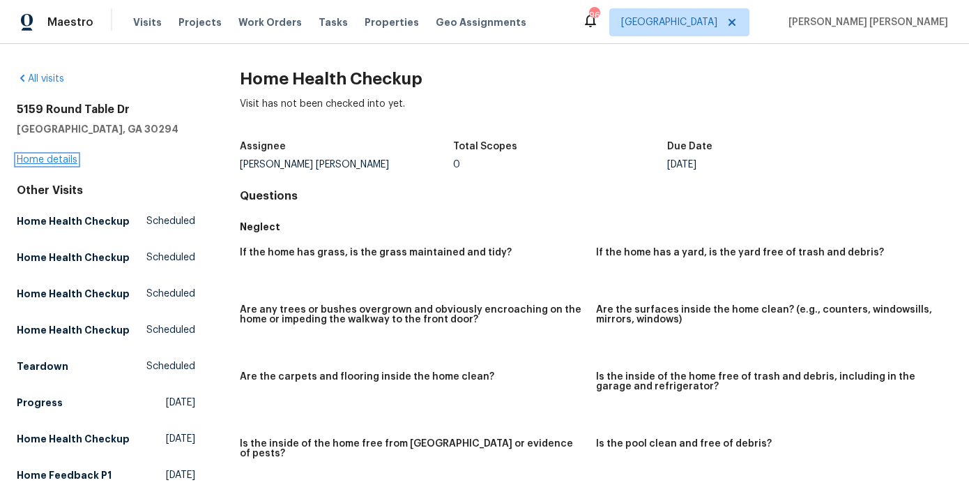
click at [59, 156] on link "Home details" at bounding box center [47, 160] width 61 height 10
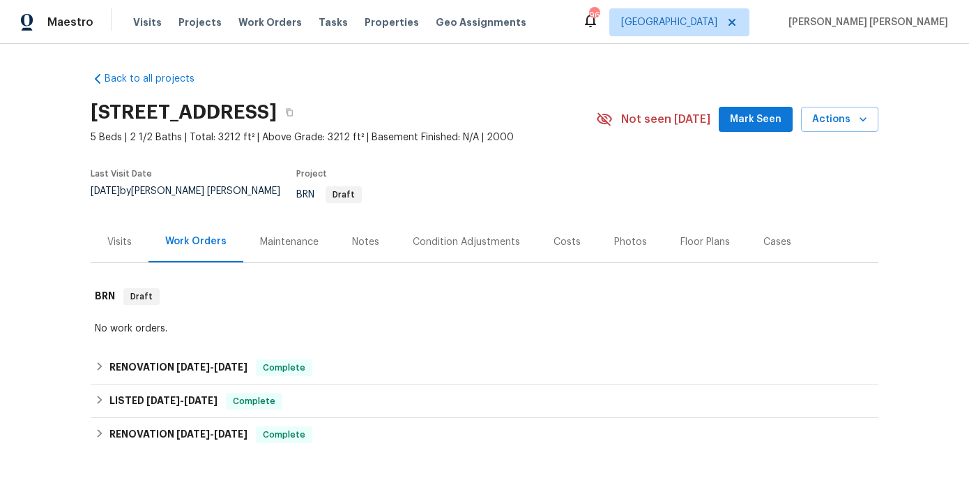
click at [125, 235] on div "Visits" at bounding box center [119, 242] width 24 height 14
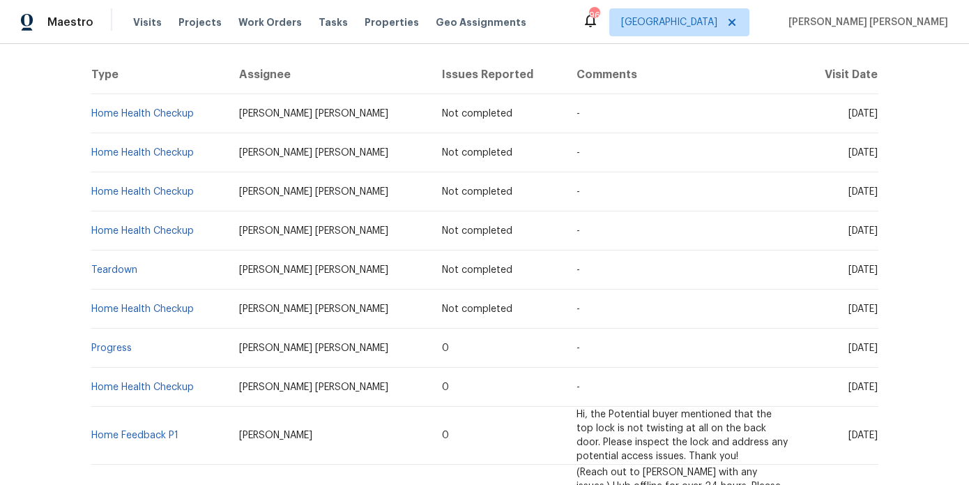
scroll to position [278, 0]
